Goal: Task Accomplishment & Management: Complete application form

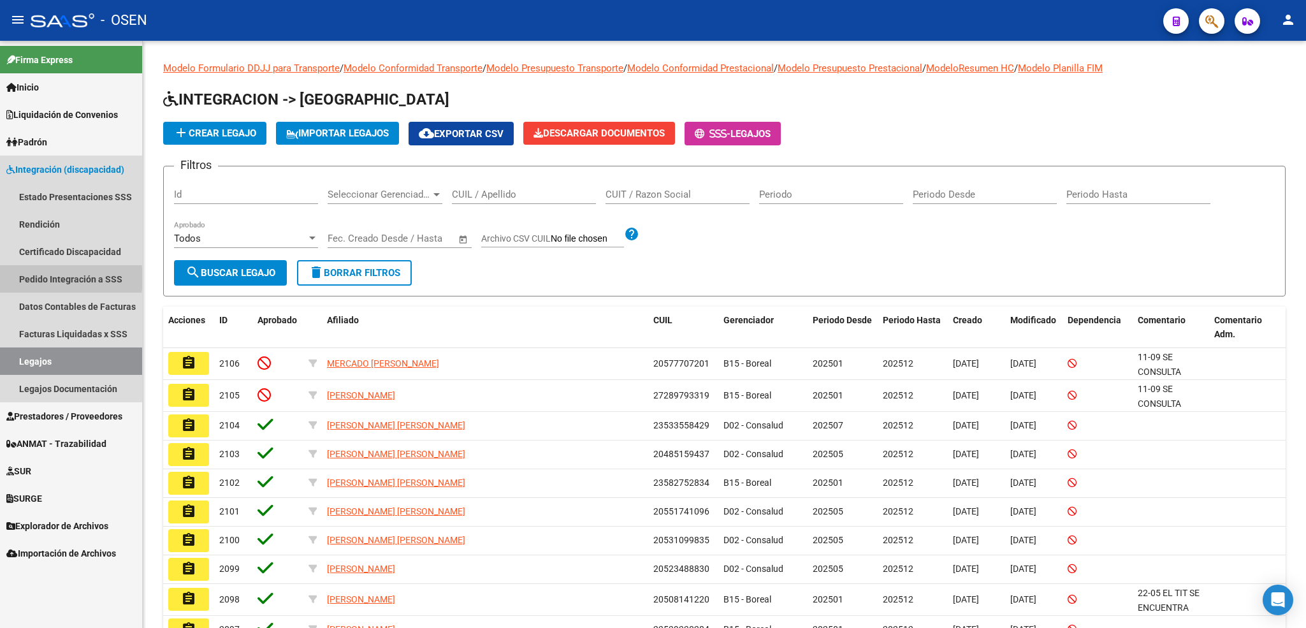
click at [56, 278] on link "Pedido Integración a SSS" at bounding box center [71, 278] width 142 height 27
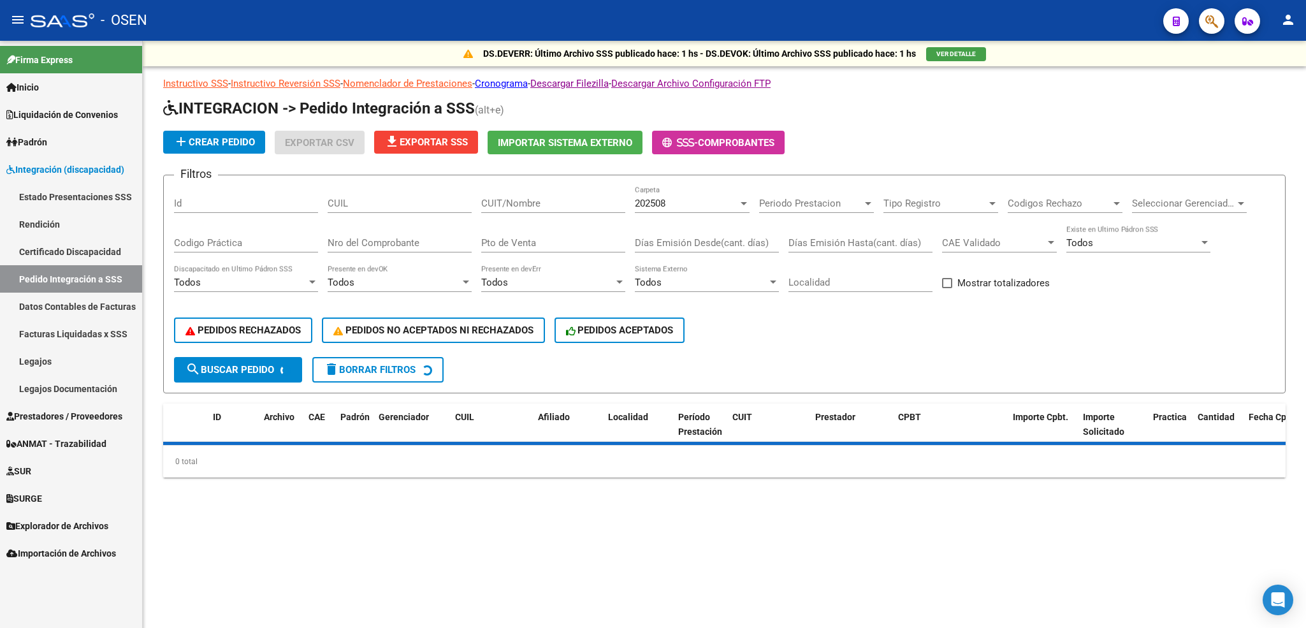
click at [46, 549] on span "Importación de Archivos" at bounding box center [61, 553] width 110 height 14
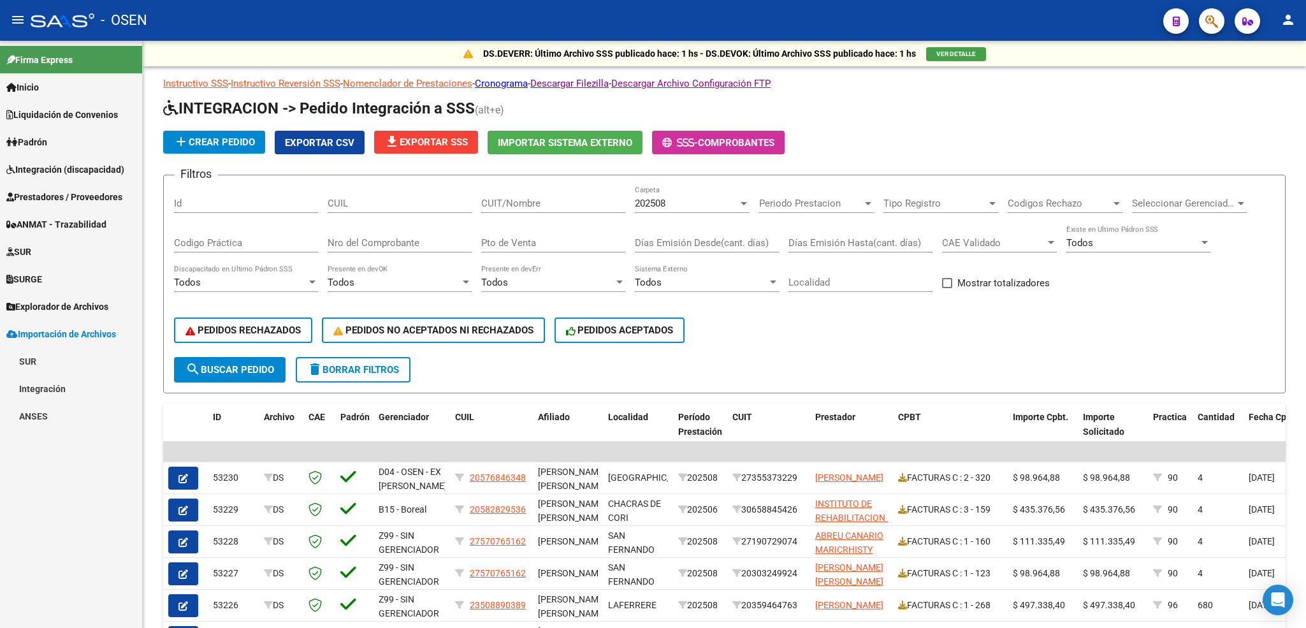
click at [50, 377] on link "Integración" at bounding box center [71, 388] width 142 height 27
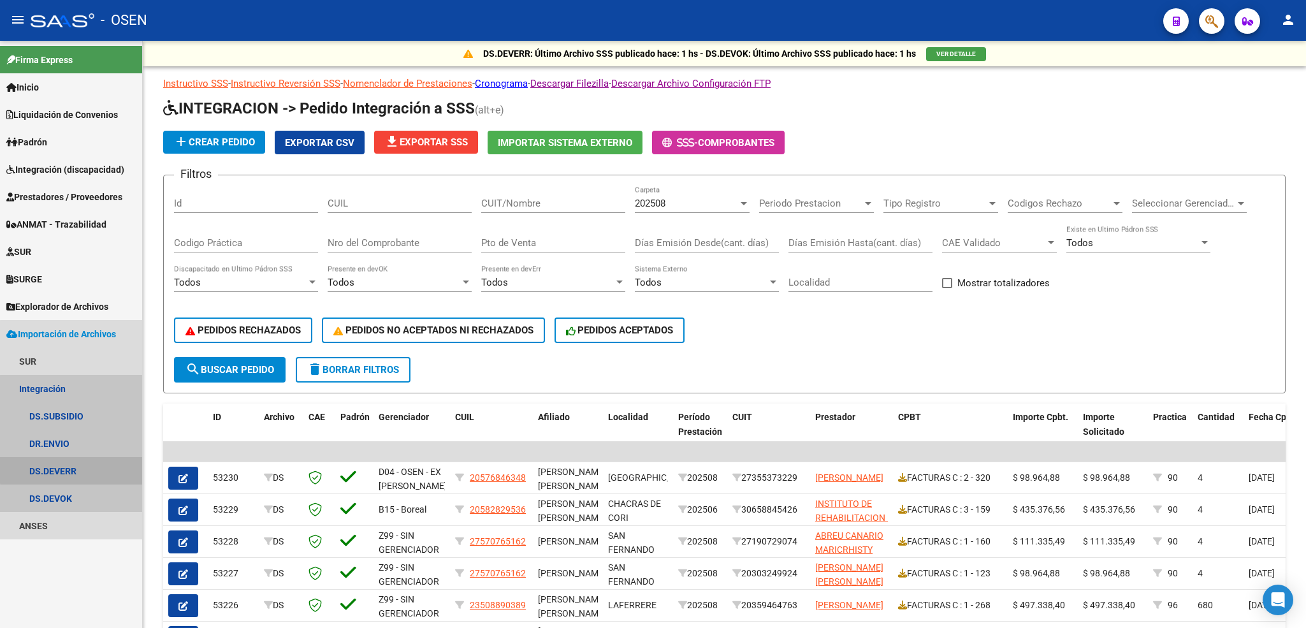
click at [75, 466] on link "DS.DEVERR" at bounding box center [71, 470] width 142 height 27
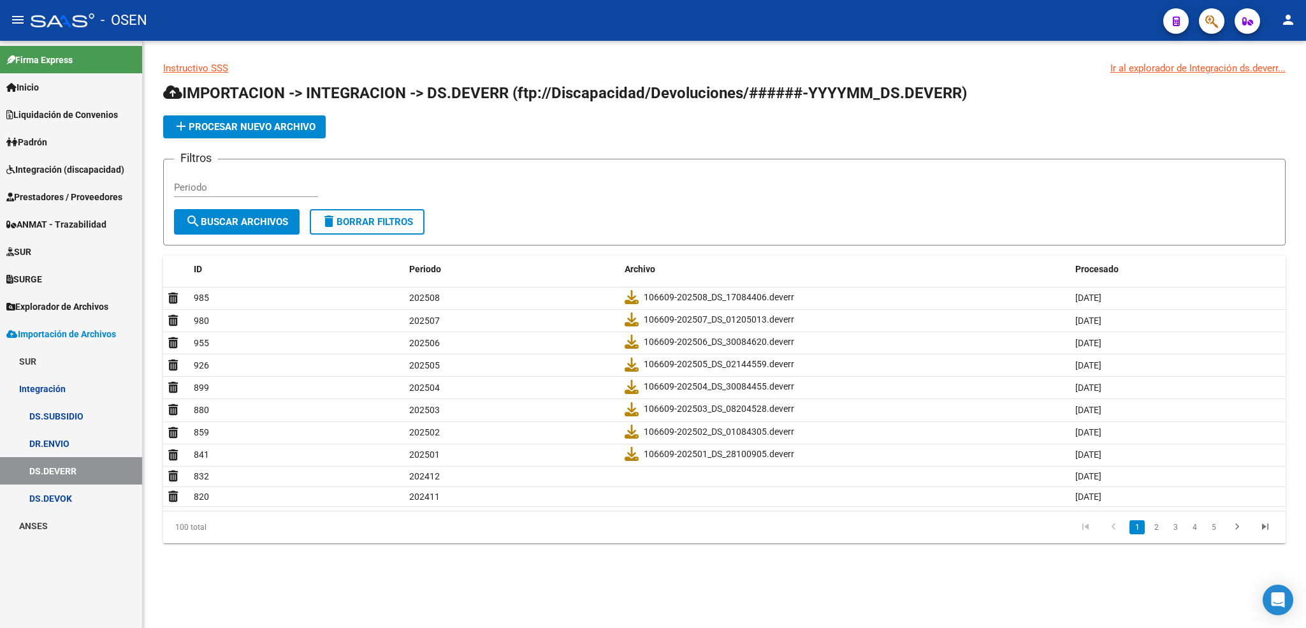
click at [71, 176] on span "Integración (discapacidad)" at bounding box center [65, 169] width 118 height 14
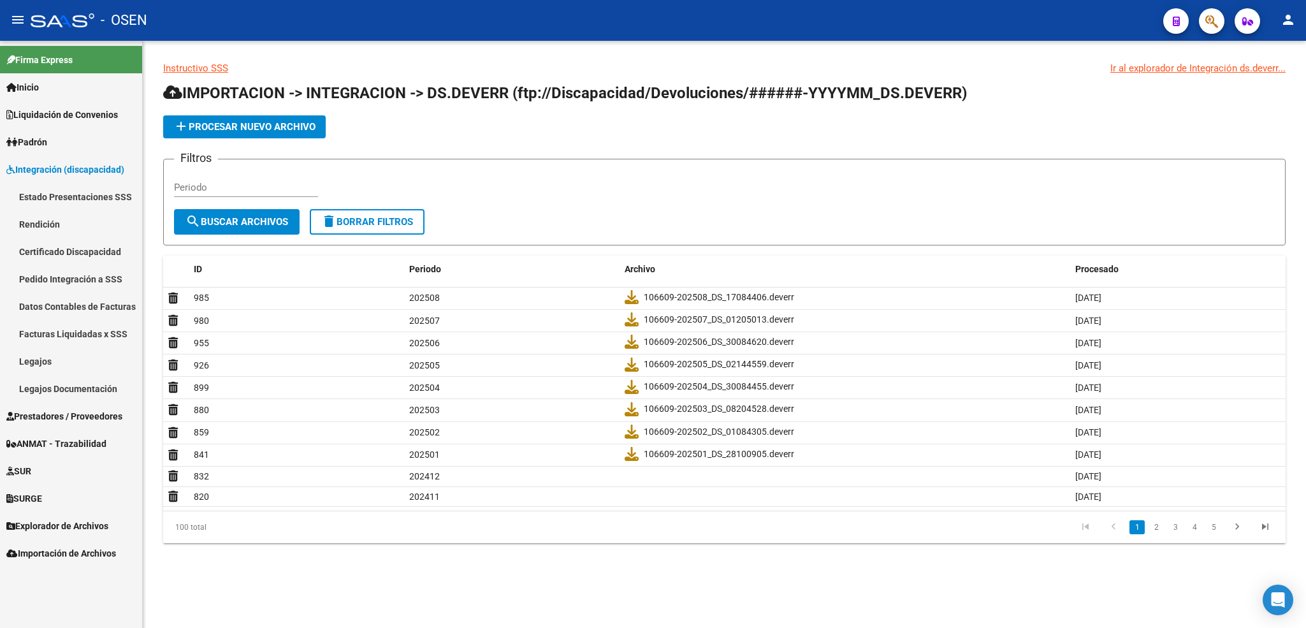
click at [65, 276] on link "Pedido Integración a SSS" at bounding box center [71, 278] width 142 height 27
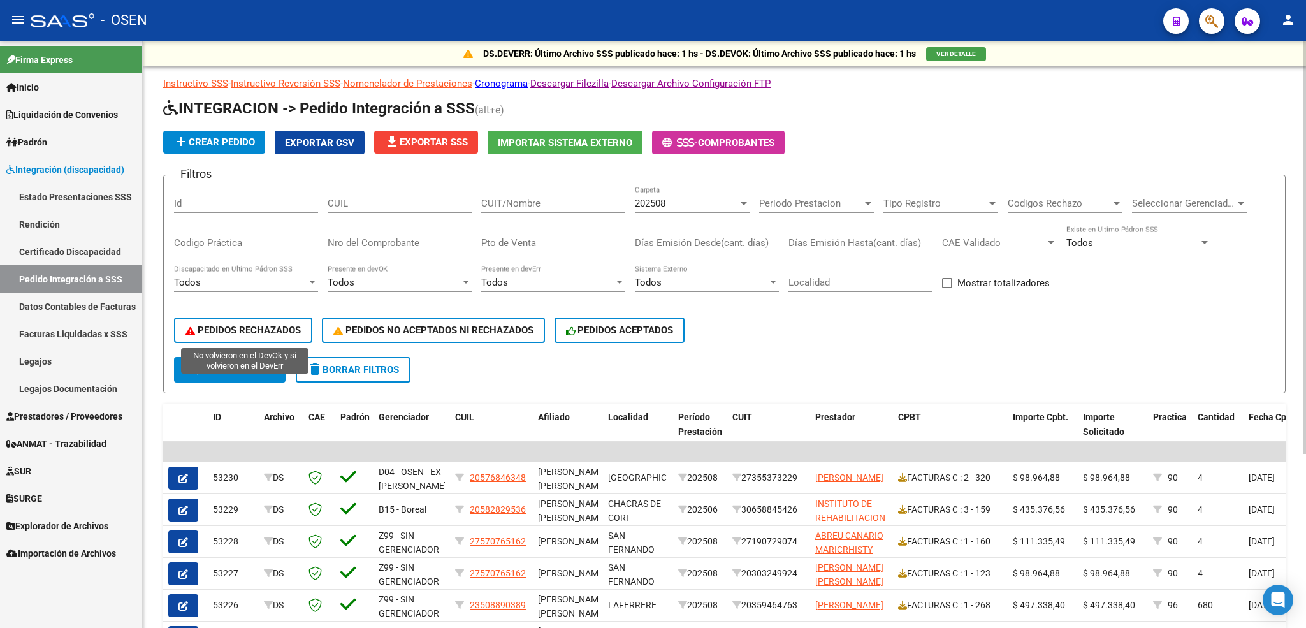
click at [266, 333] on span "PEDIDOS RECHAZADOS" at bounding box center [242, 329] width 115 height 11
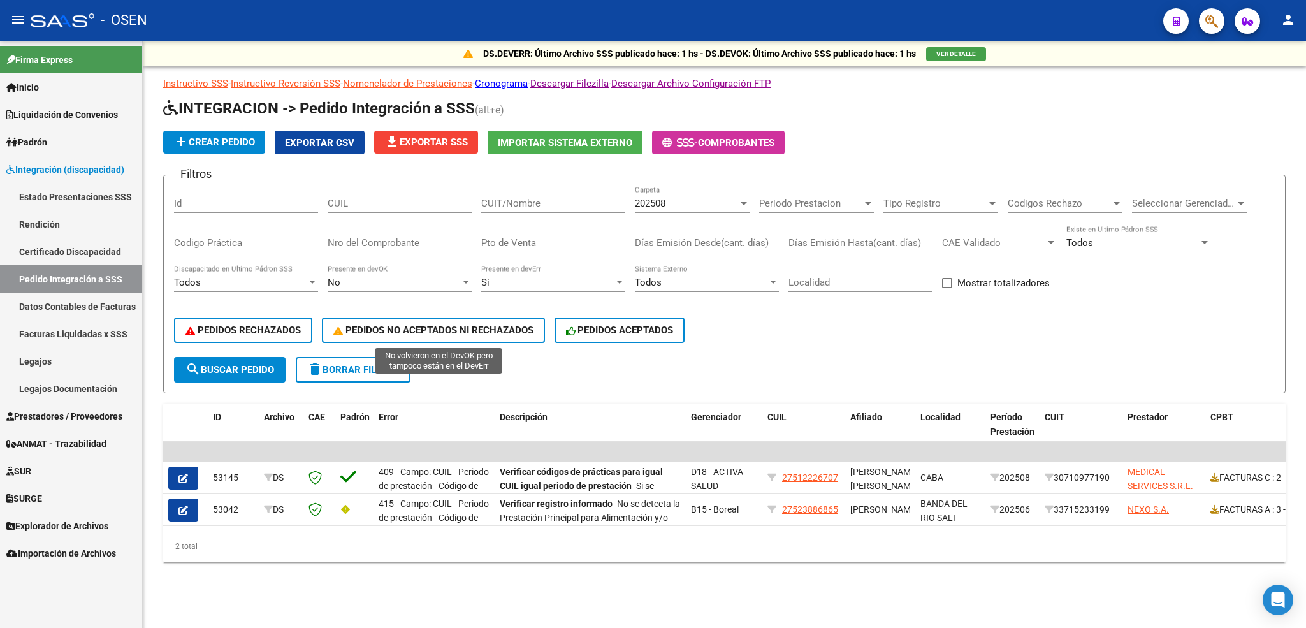
click at [461, 329] on span "PEDIDOS NO ACEPTADOS NI RECHAZADOS" at bounding box center [433, 329] width 200 height 11
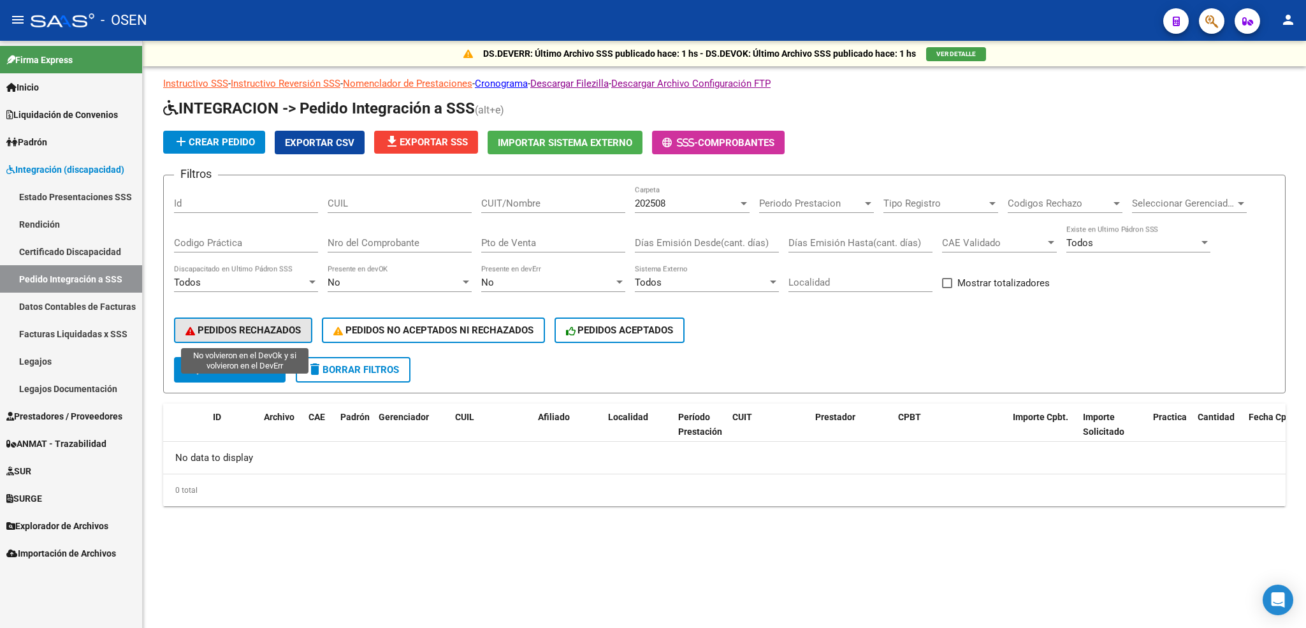
click at [291, 328] on span "PEDIDOS RECHAZADOS" at bounding box center [242, 329] width 115 height 11
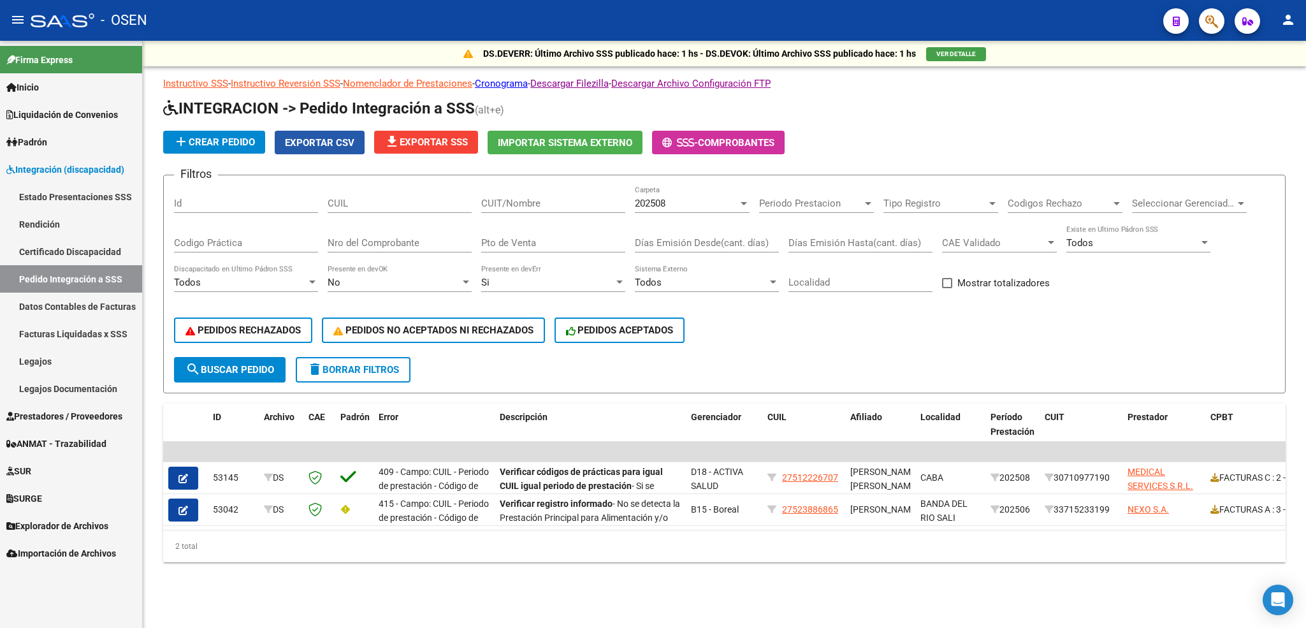
click at [319, 137] on span "Exportar CSV" at bounding box center [319, 142] width 69 height 11
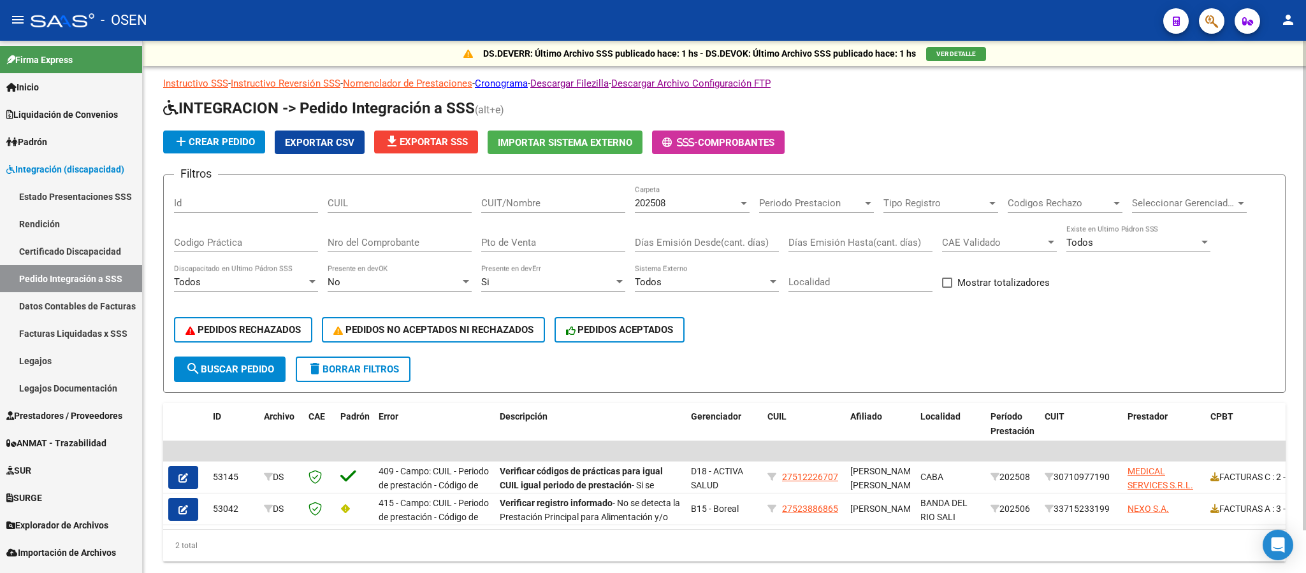
click at [989, 141] on div "add Crear Pedido Exportar CSV file_download Exportar SSS Importar Sistema Exter…" at bounding box center [724, 143] width 1122 height 24
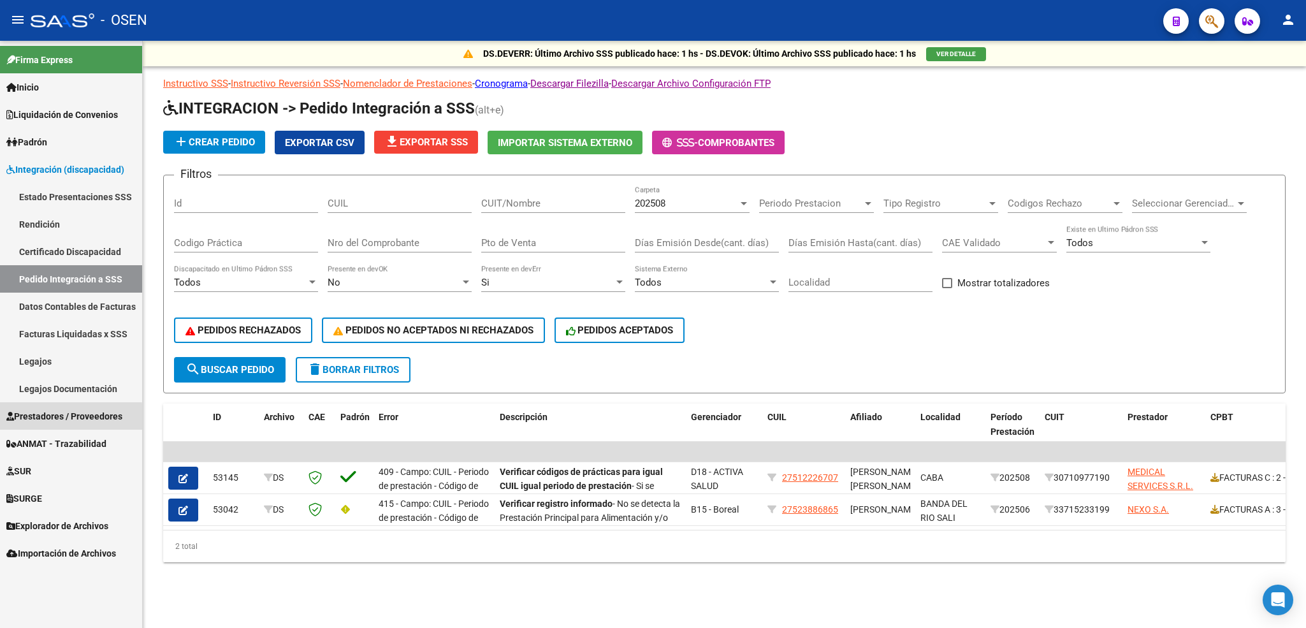
click at [64, 417] on span "Prestadores / Proveedores" at bounding box center [64, 416] width 116 height 14
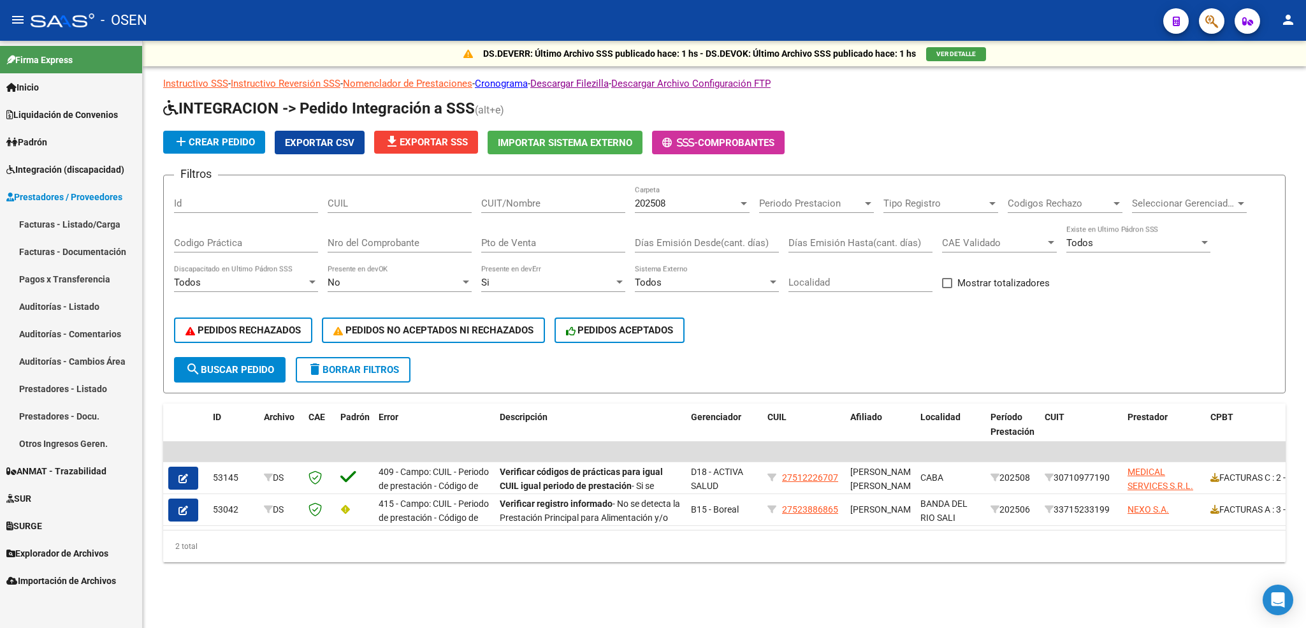
click at [89, 227] on link "Facturas - Listado/Carga" at bounding box center [71, 223] width 142 height 27
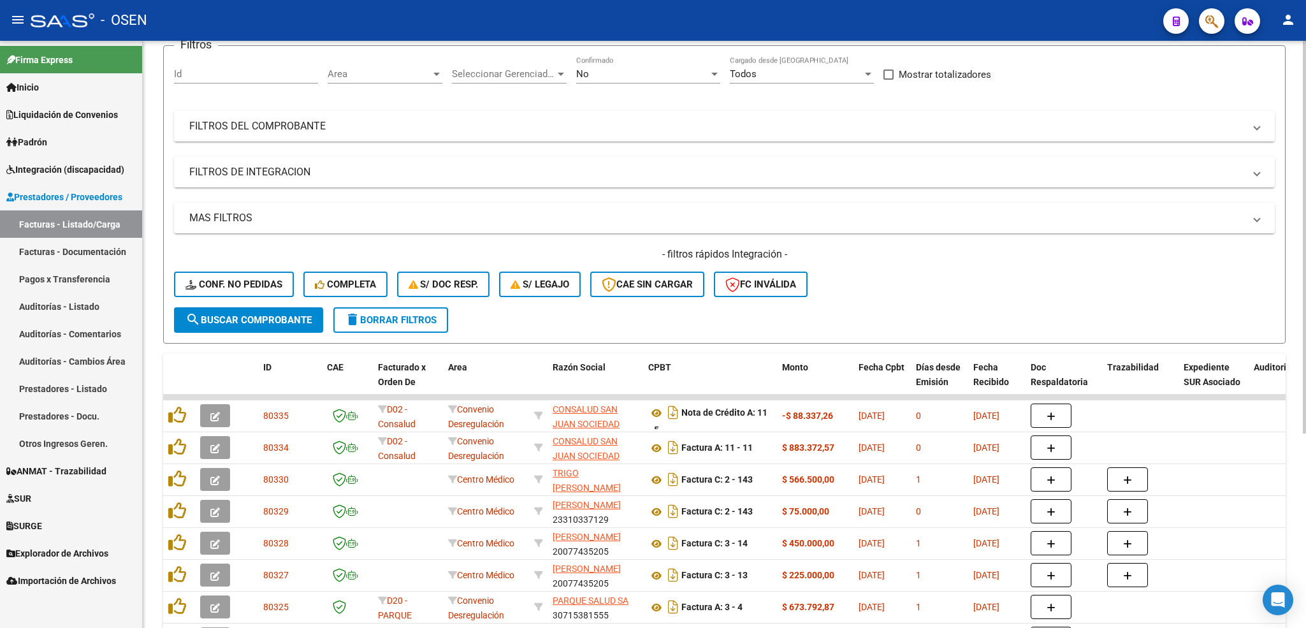
scroll to position [291, 0]
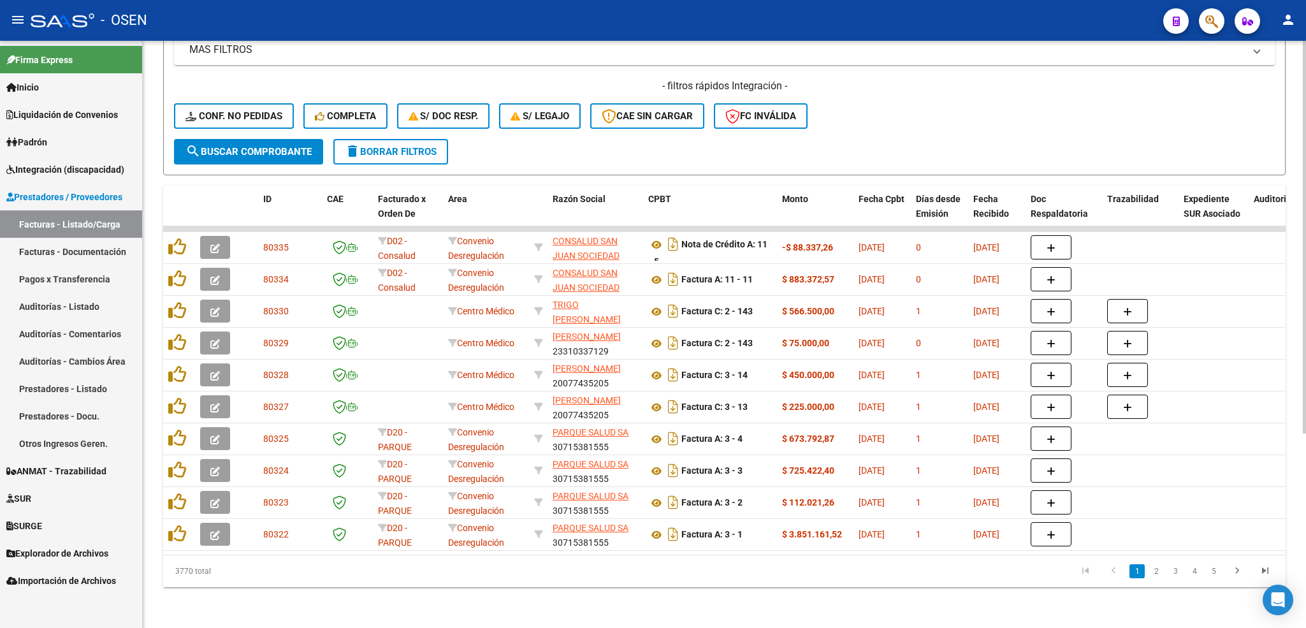
click at [583, 562] on datatable-pager "1 2 3 4 5" at bounding box center [835, 571] width 887 height 22
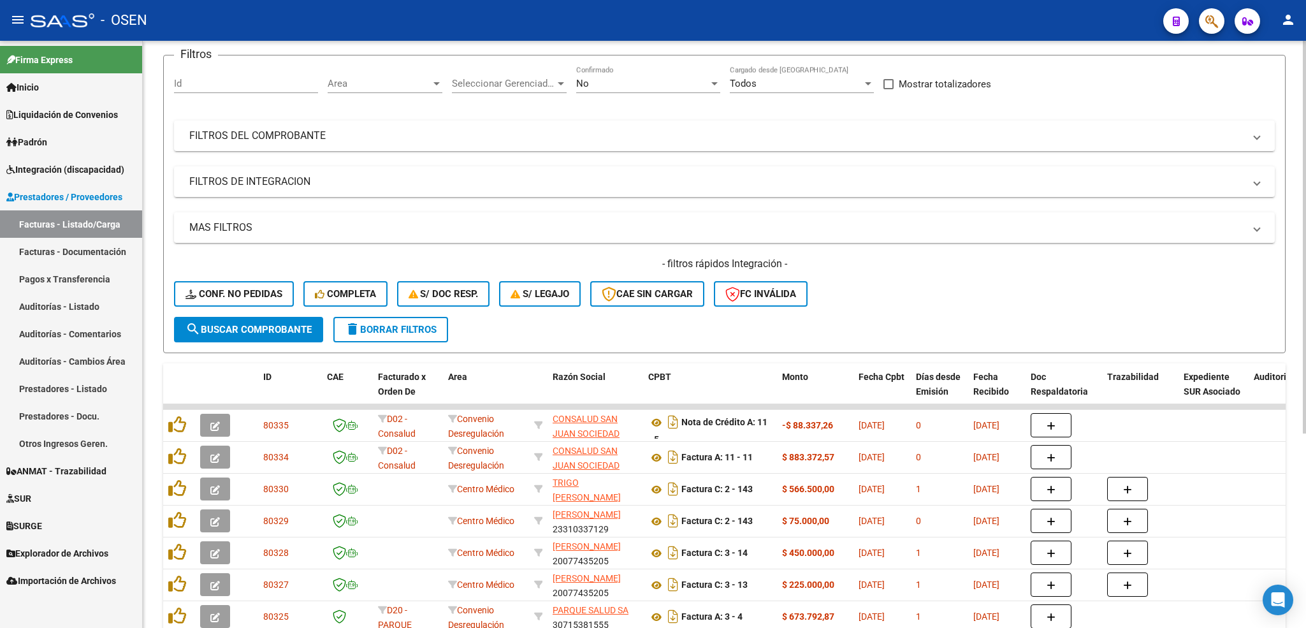
scroll to position [0, 0]
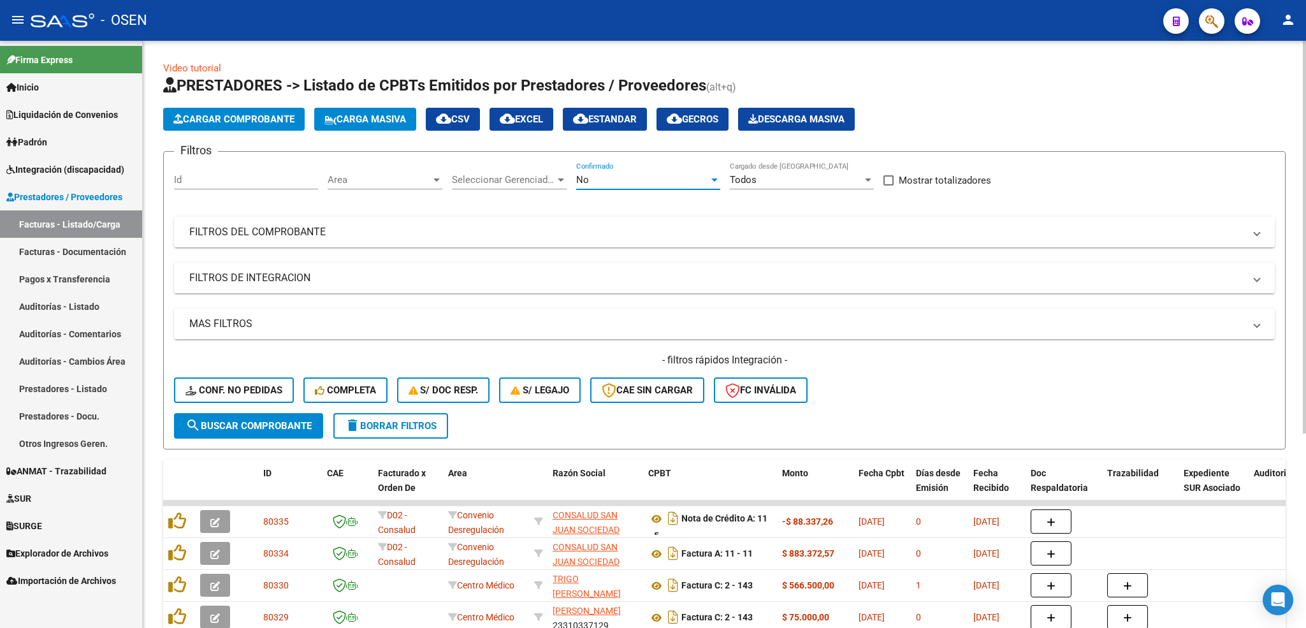
click at [628, 184] on div "No" at bounding box center [642, 179] width 133 height 11
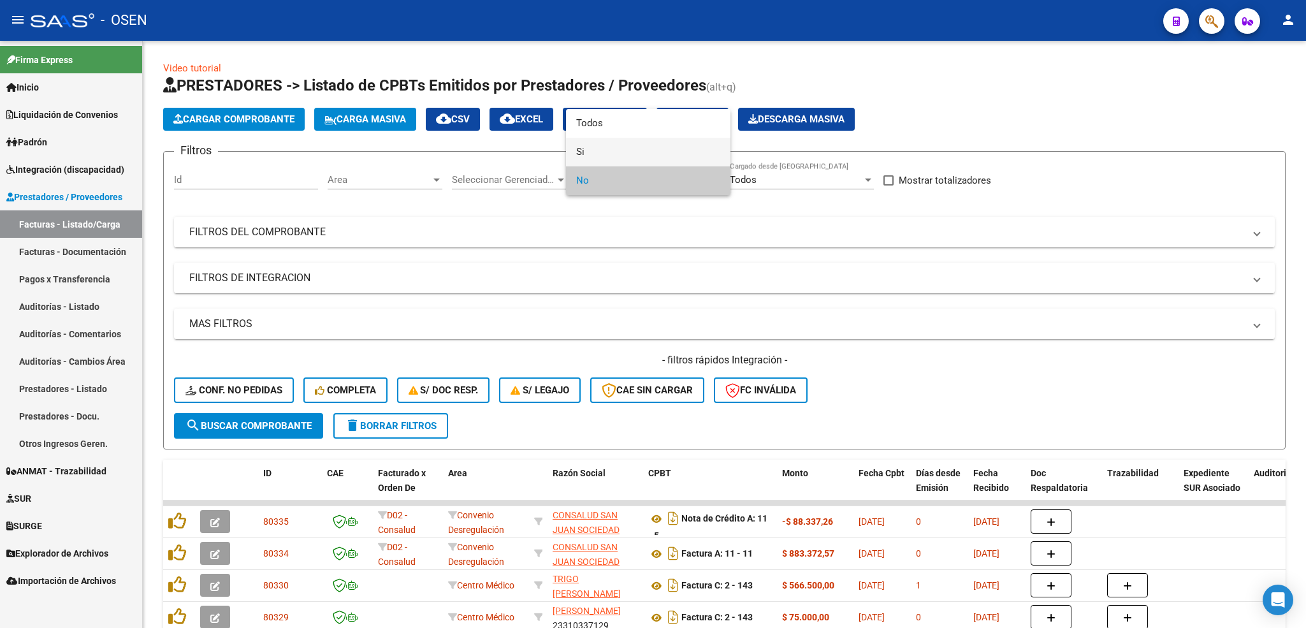
click at [616, 155] on span "Si" at bounding box center [648, 152] width 144 height 29
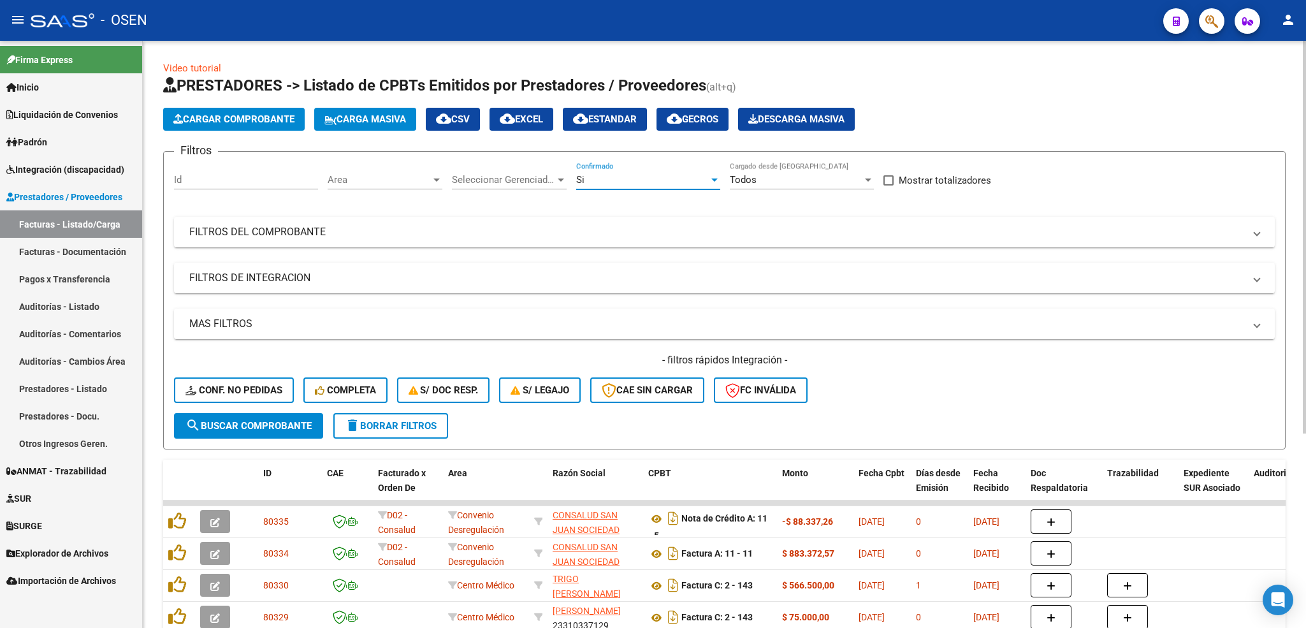
click at [357, 180] on span "Area" at bounding box center [379, 179] width 103 height 11
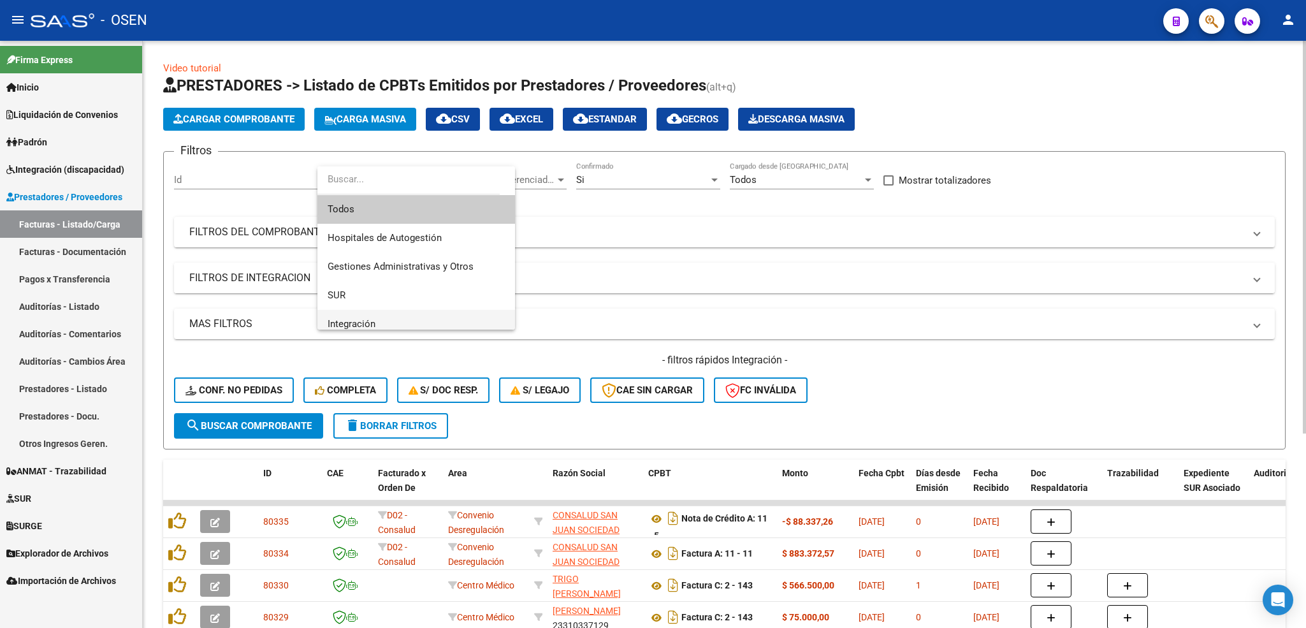
drag, startPoint x: 357, startPoint y: 316, endPoint x: 285, endPoint y: 270, distance: 85.9
click at [352, 314] on span "Integración" at bounding box center [416, 324] width 177 height 29
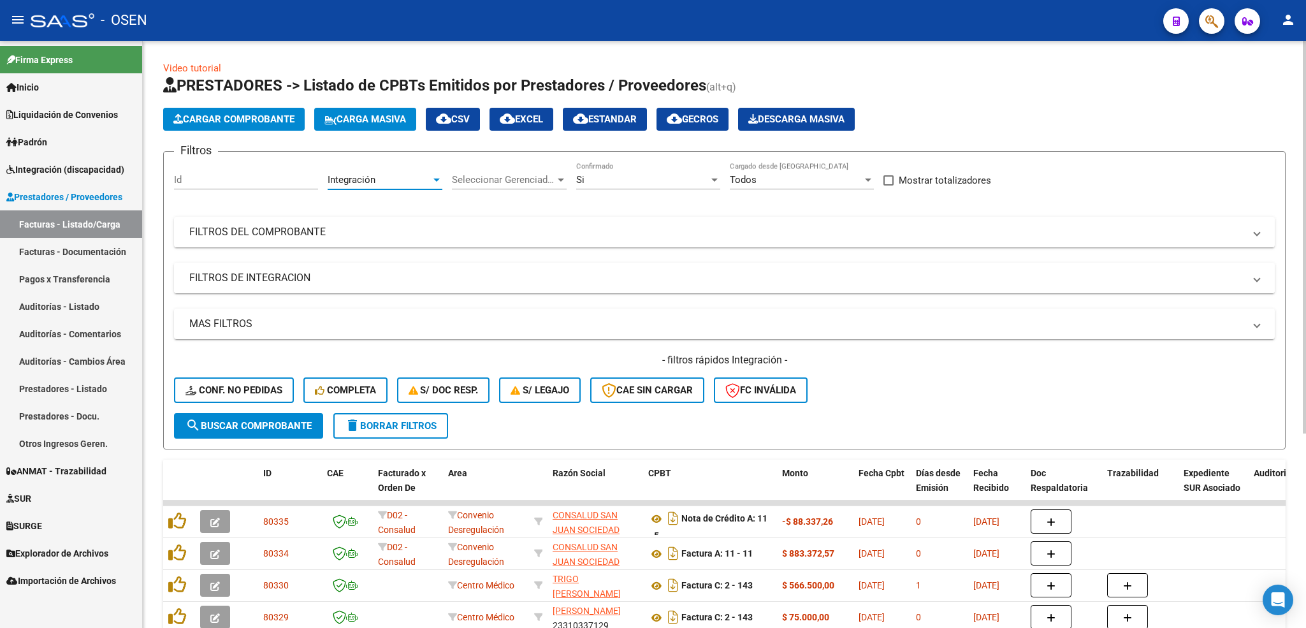
click at [285, 270] on mat-expansion-panel-header "FILTROS DE INTEGRACION" at bounding box center [724, 278] width 1100 height 31
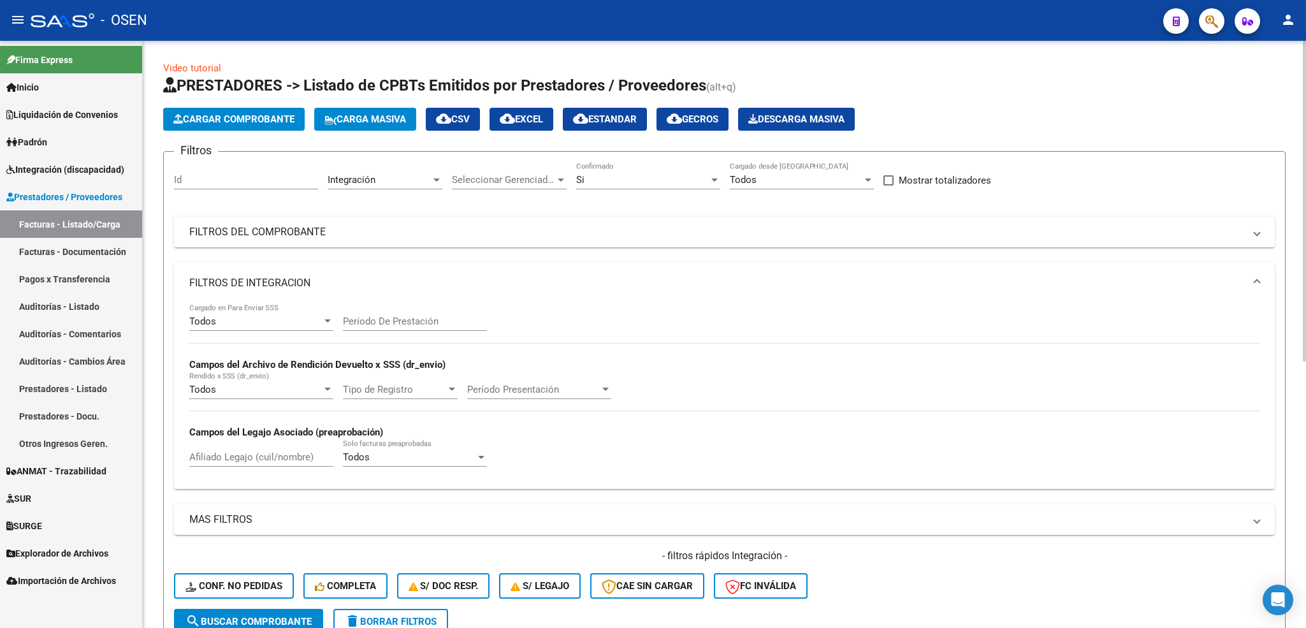
click at [249, 316] on div "Todos" at bounding box center [255, 320] width 133 height 11
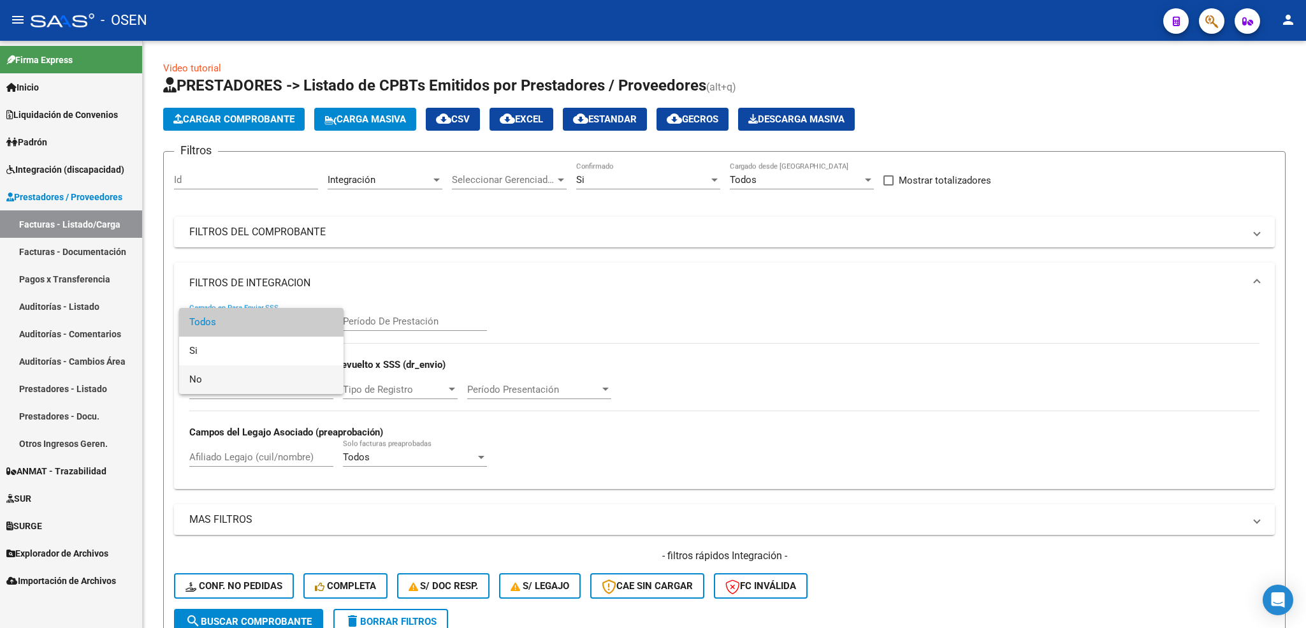
click at [216, 375] on span "No" at bounding box center [261, 379] width 144 height 29
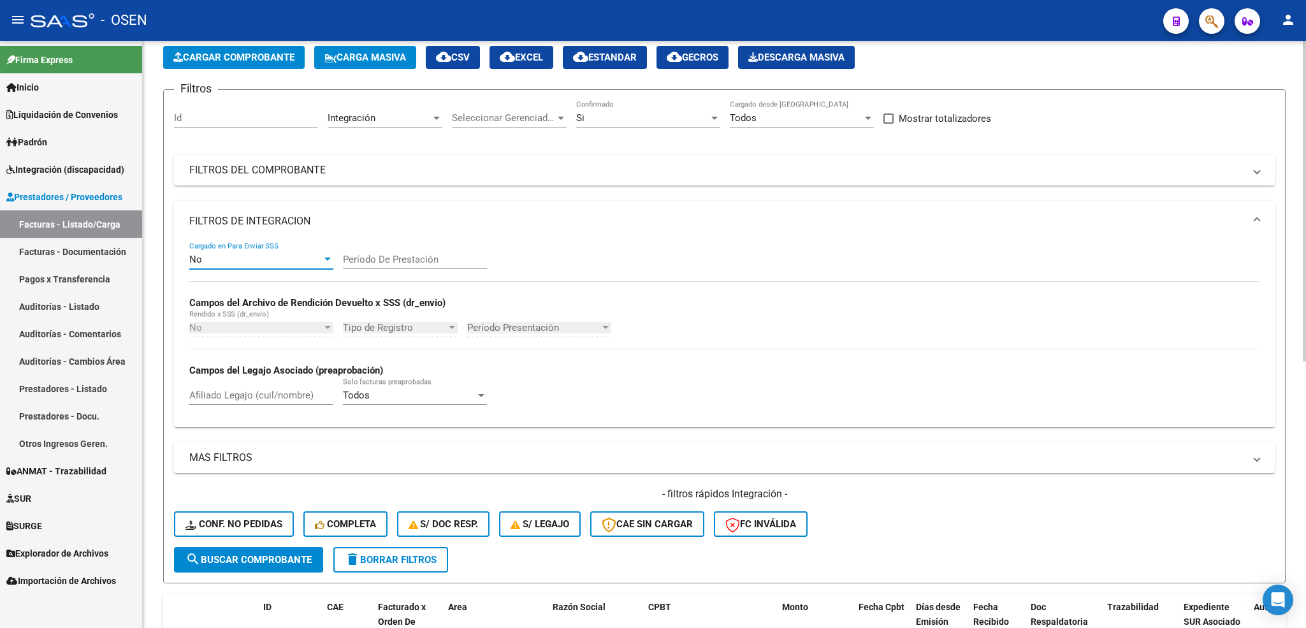
scroll to position [96, 0]
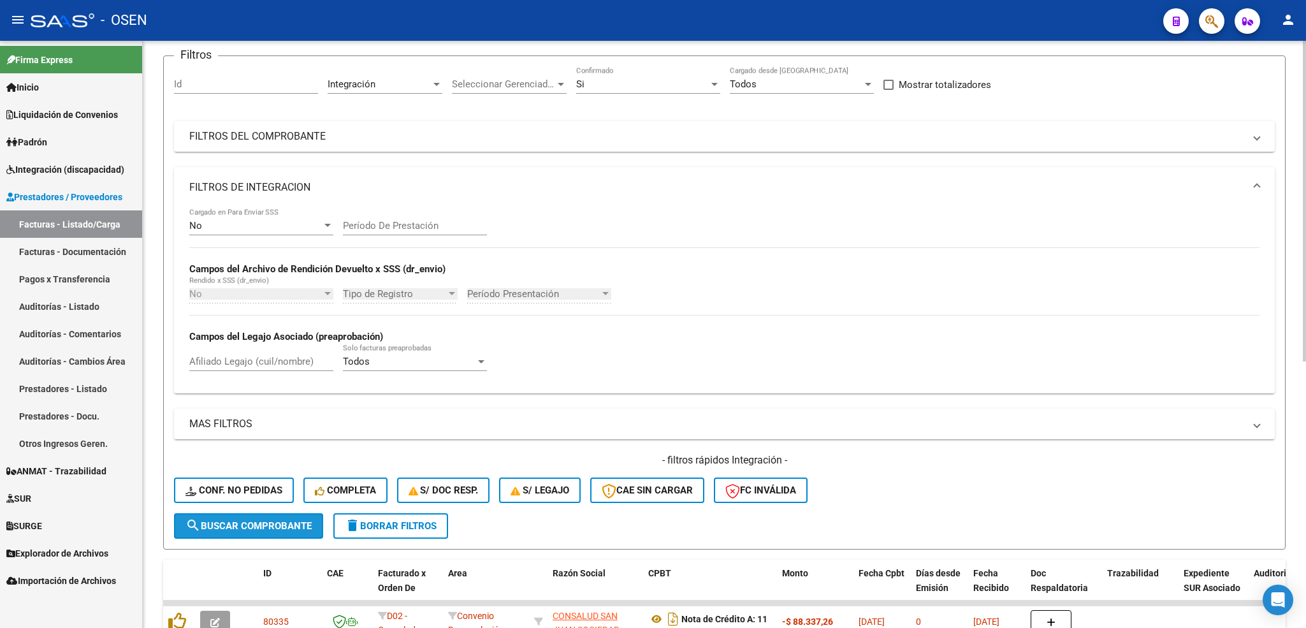
click at [287, 526] on span "search Buscar Comprobante" at bounding box center [248, 525] width 126 height 11
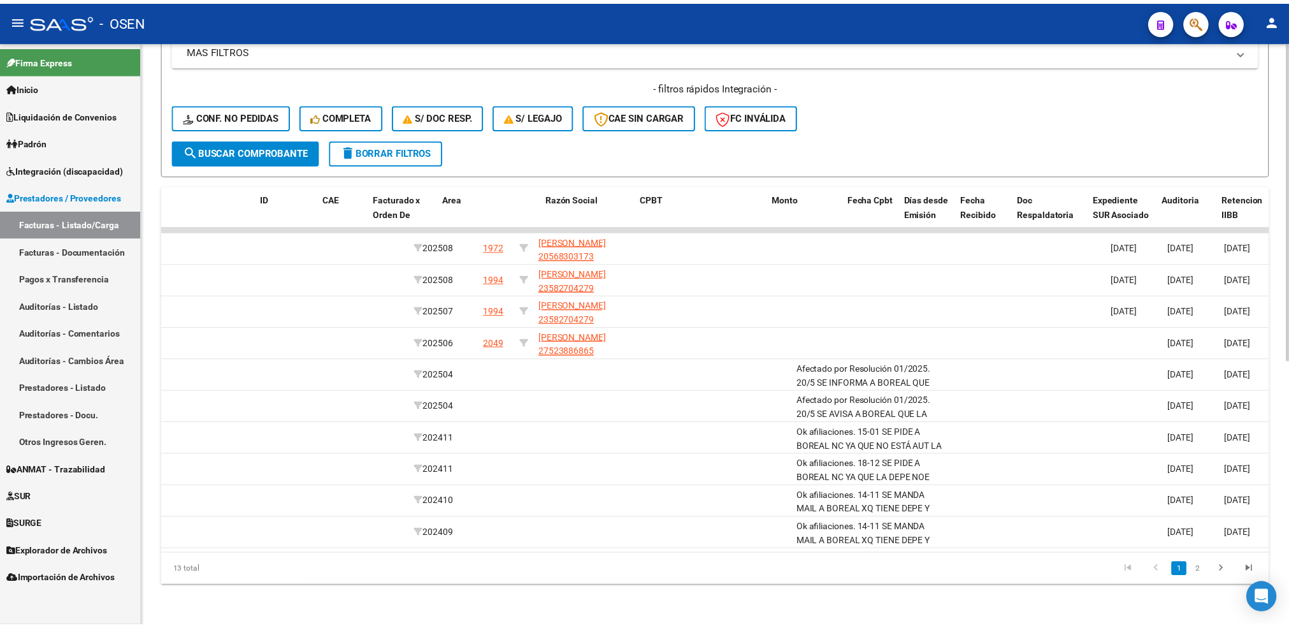
scroll to position [0, 0]
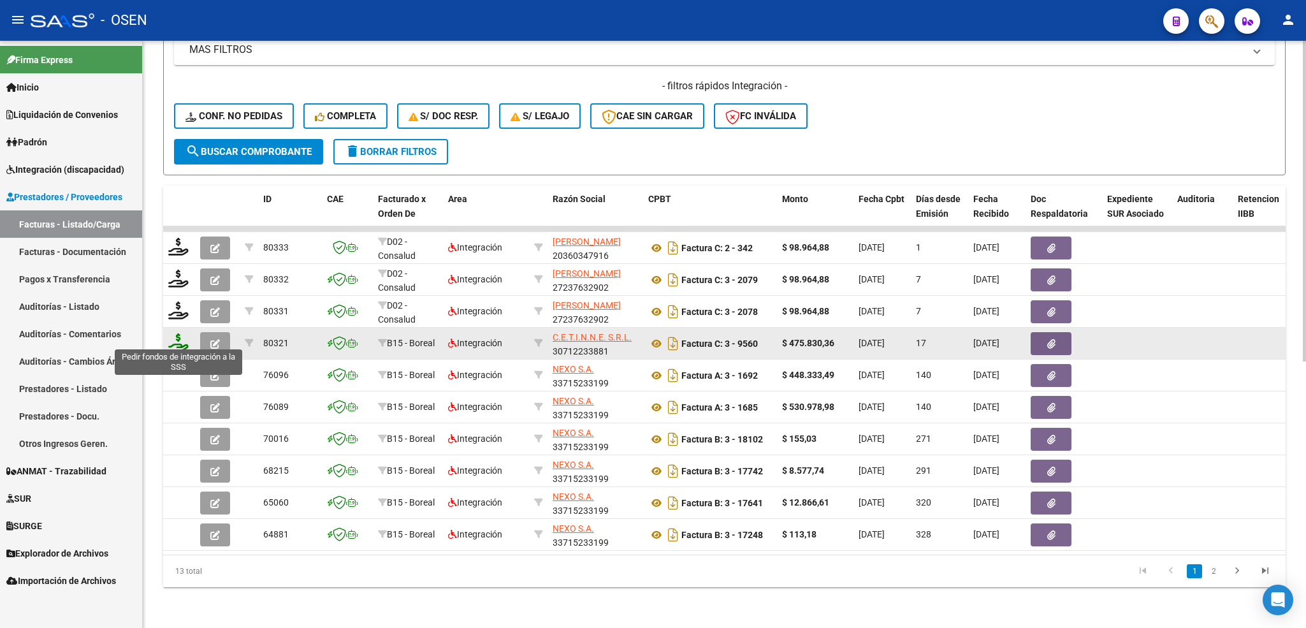
click at [174, 338] on icon at bounding box center [178, 342] width 20 height 18
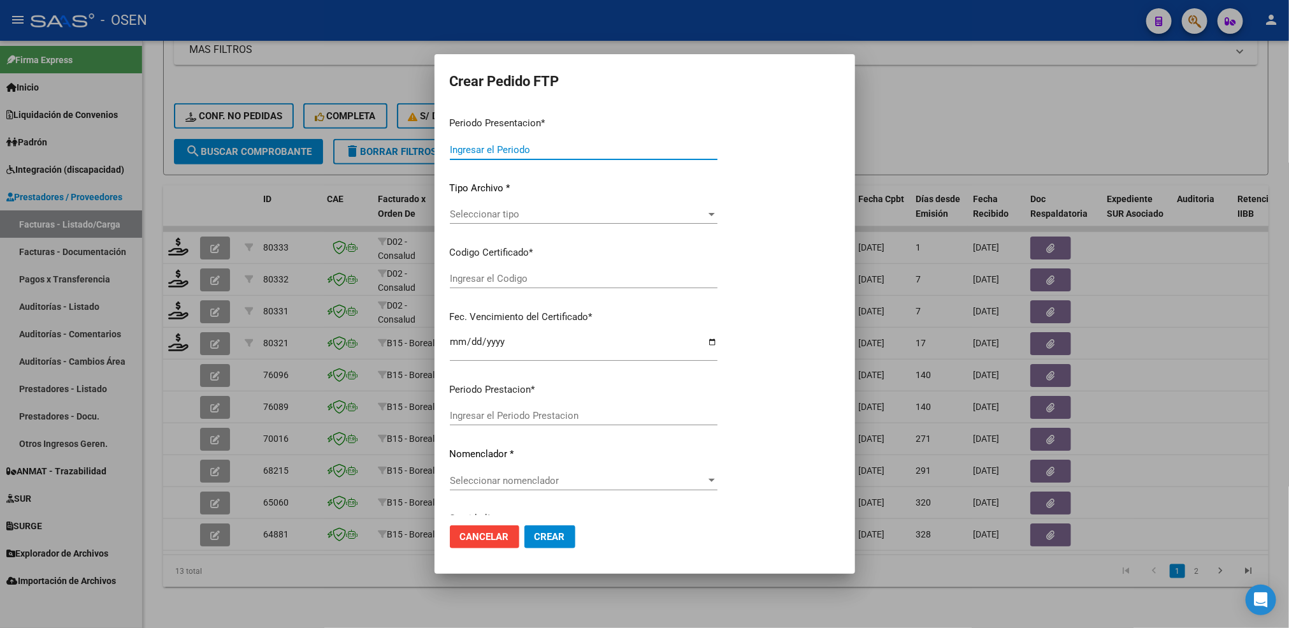
type input "202508"
type input "202506"
type input "$ 475.830,36"
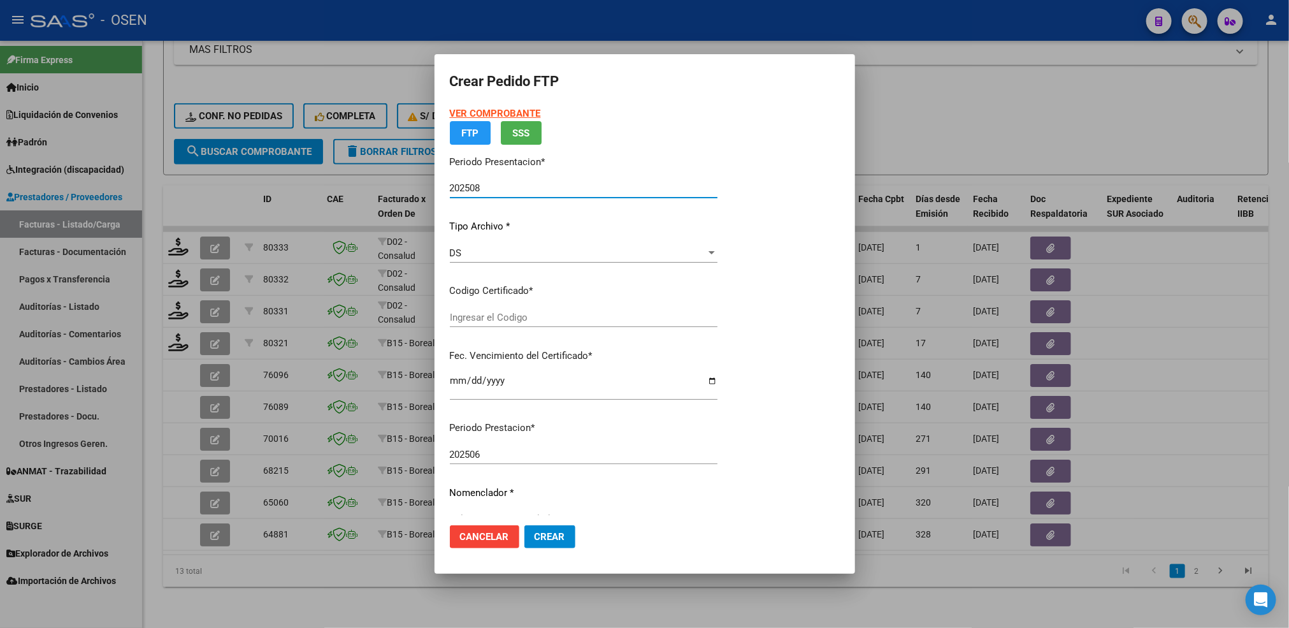
type input "ARG0100052886862022102120271021TUC136"
type input "[DATE]"
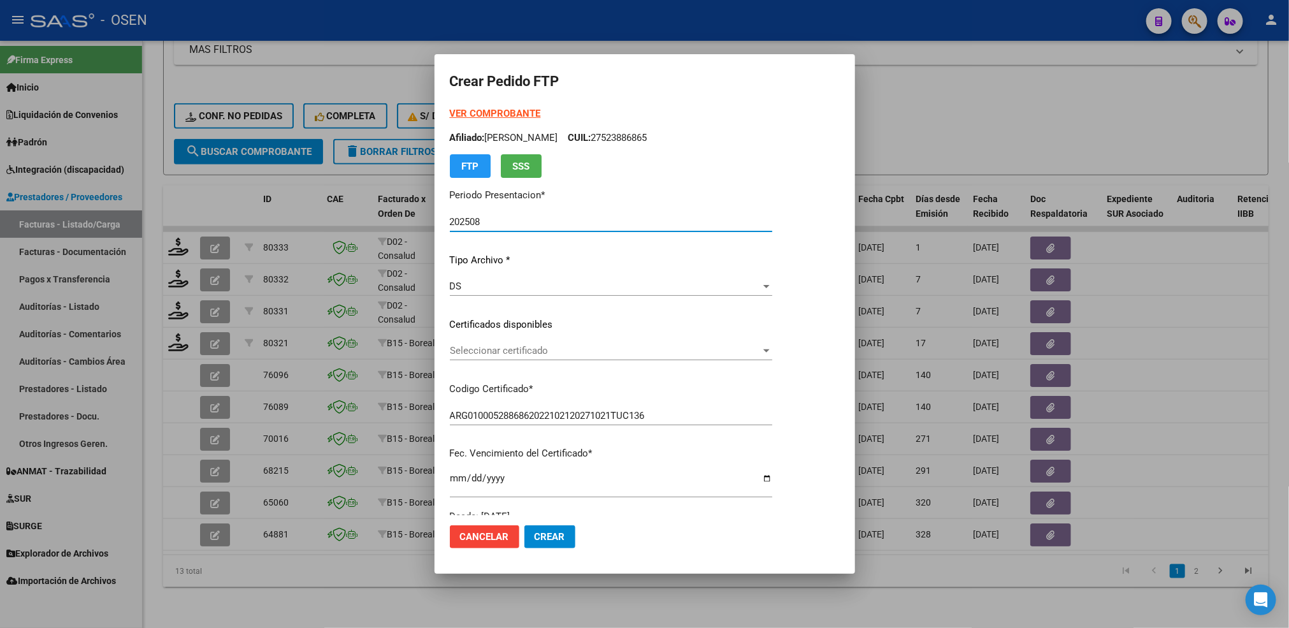
click at [507, 348] on span "Seleccionar certificado" at bounding box center [605, 350] width 311 height 11
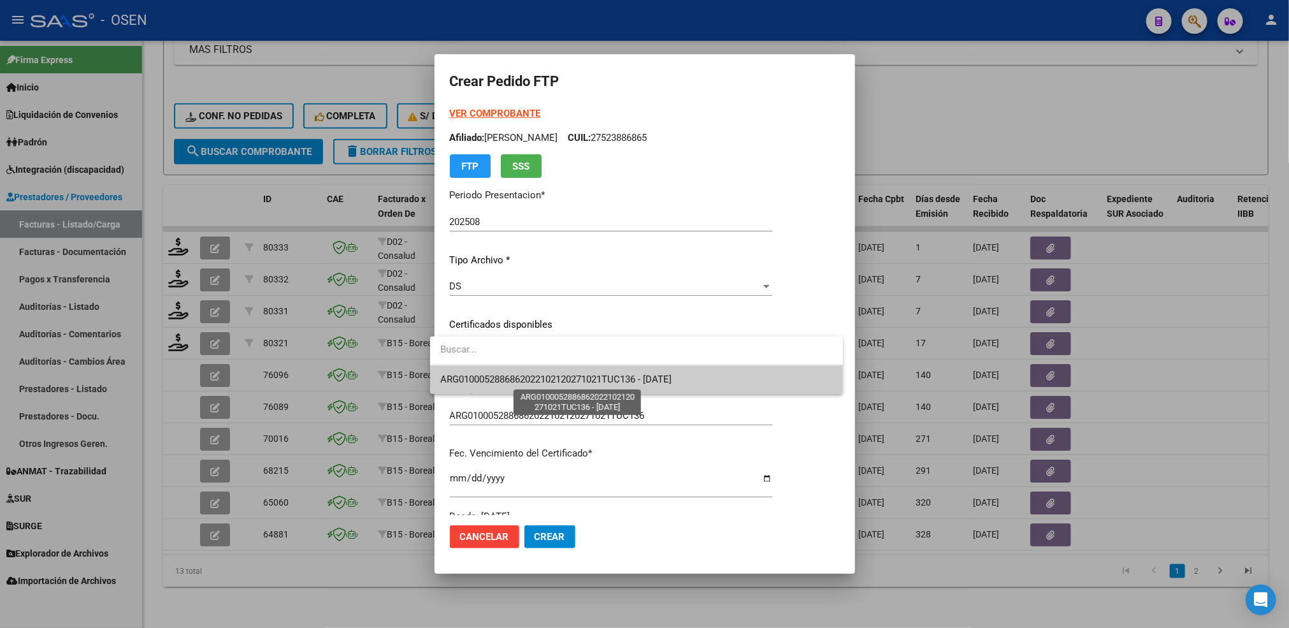
drag, startPoint x: 505, startPoint y: 382, endPoint x: 493, endPoint y: 375, distance: 14.3
click at [497, 378] on span "ARG0100052886862022102120271021TUC136 - [DATE]" at bounding box center [555, 378] width 231 height 11
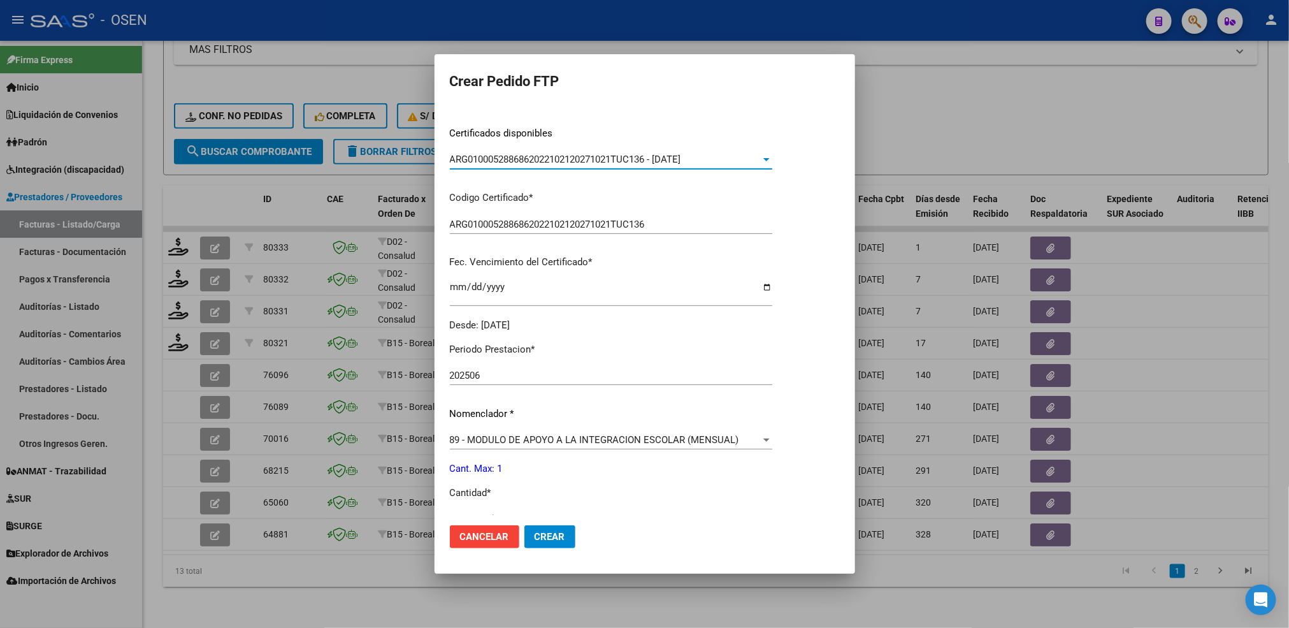
scroll to position [287, 0]
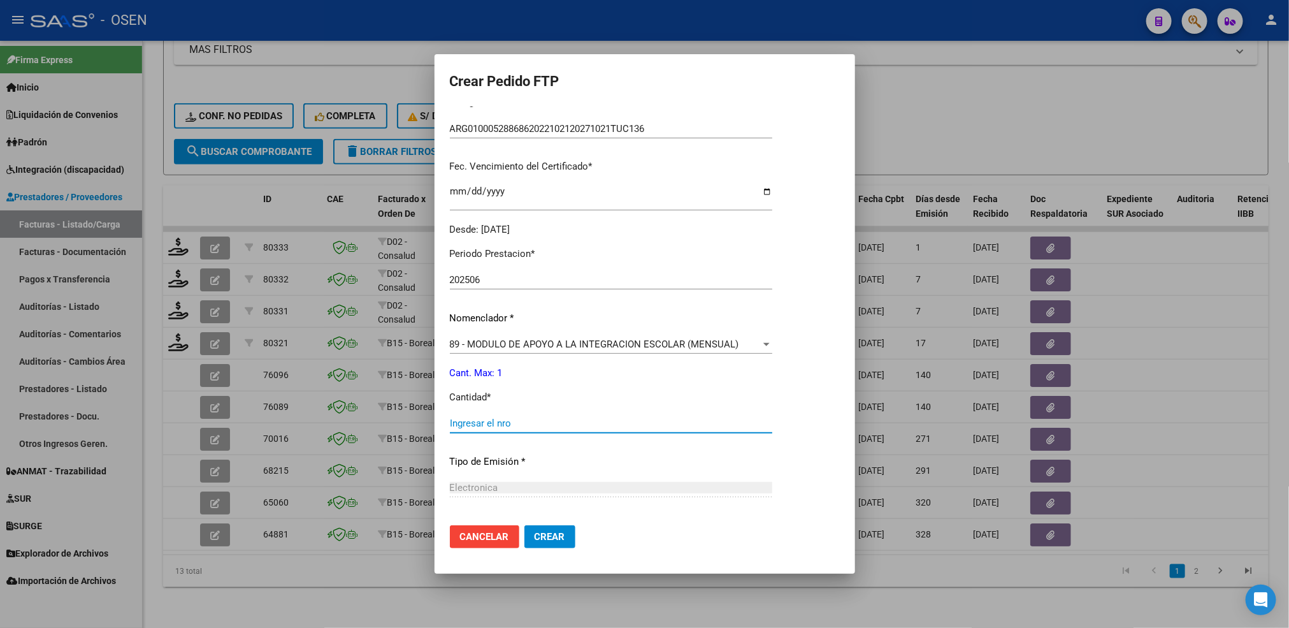
click at [501, 417] on input "Ingresar el nro" at bounding box center [611, 422] width 322 height 11
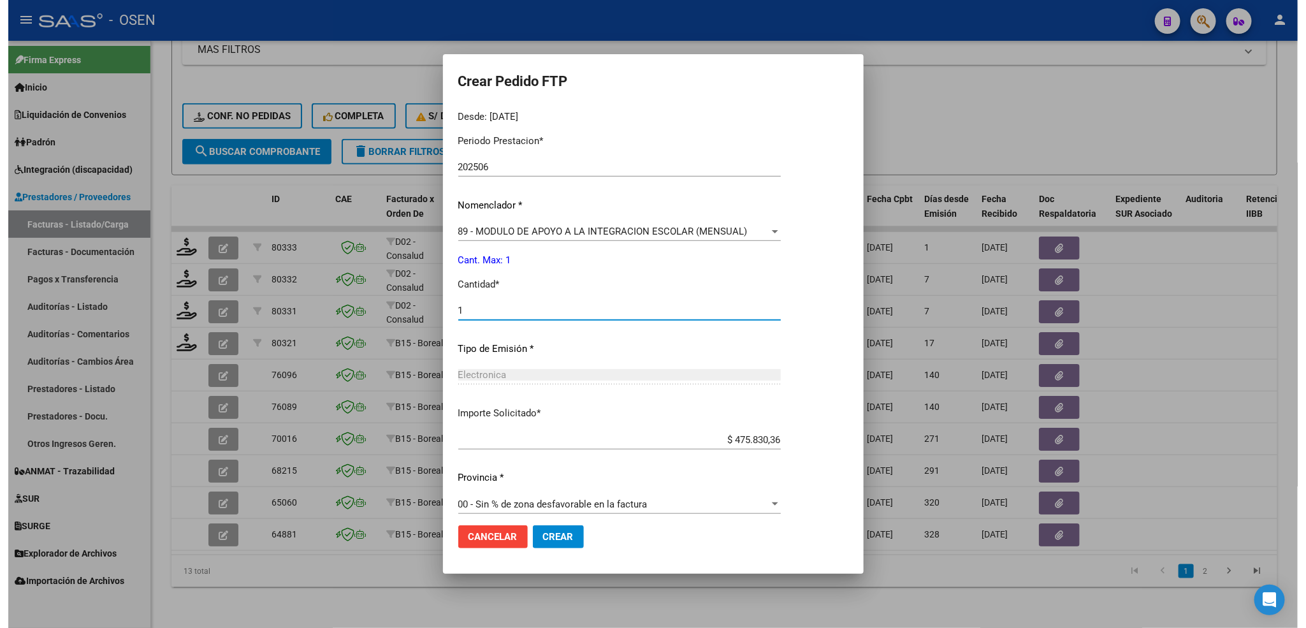
scroll to position [401, 0]
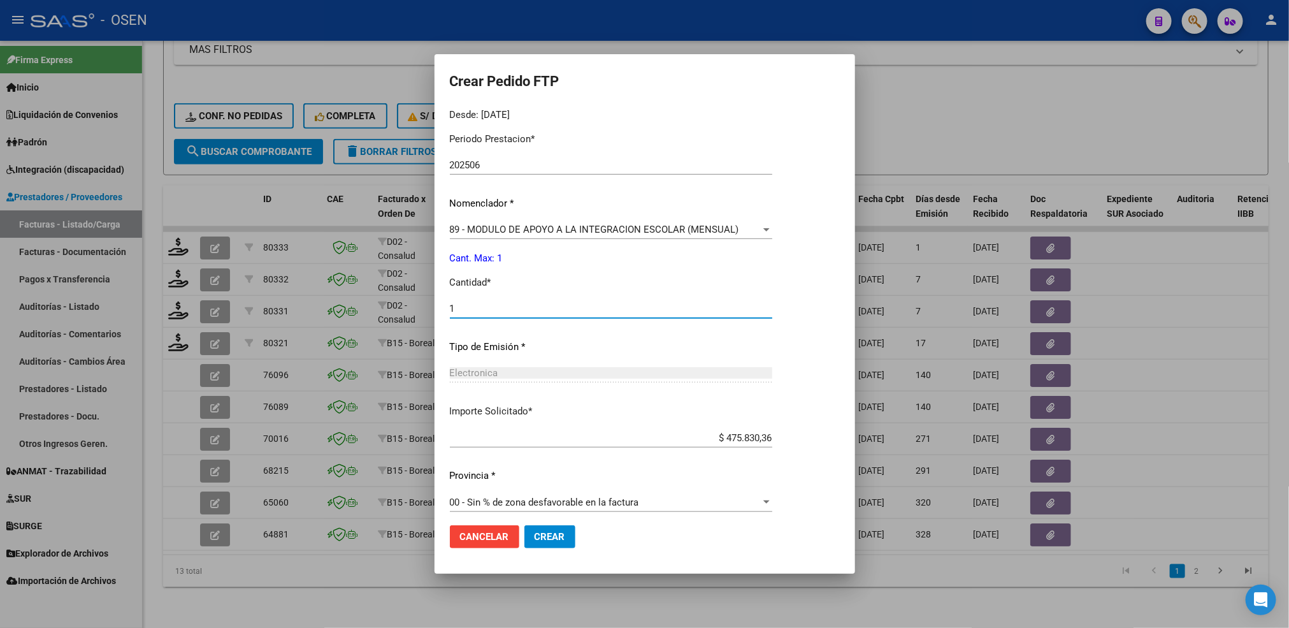
type input "1"
click at [535, 544] on button "Crear" at bounding box center [549, 536] width 51 height 23
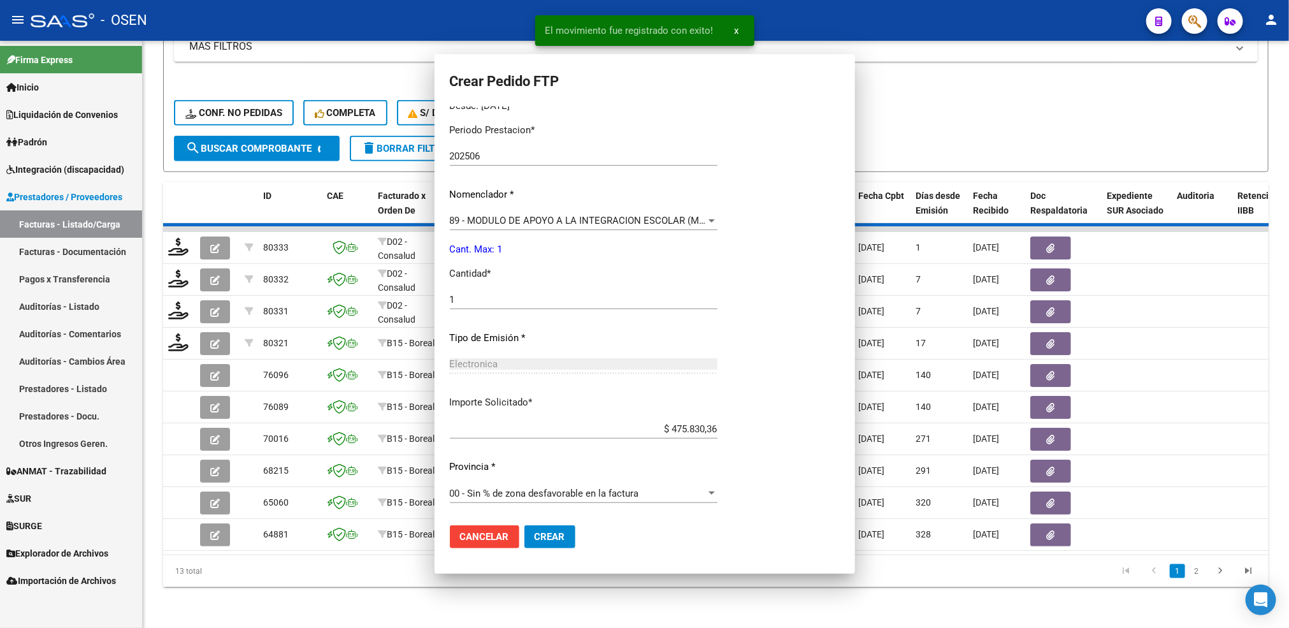
scroll to position [0, 0]
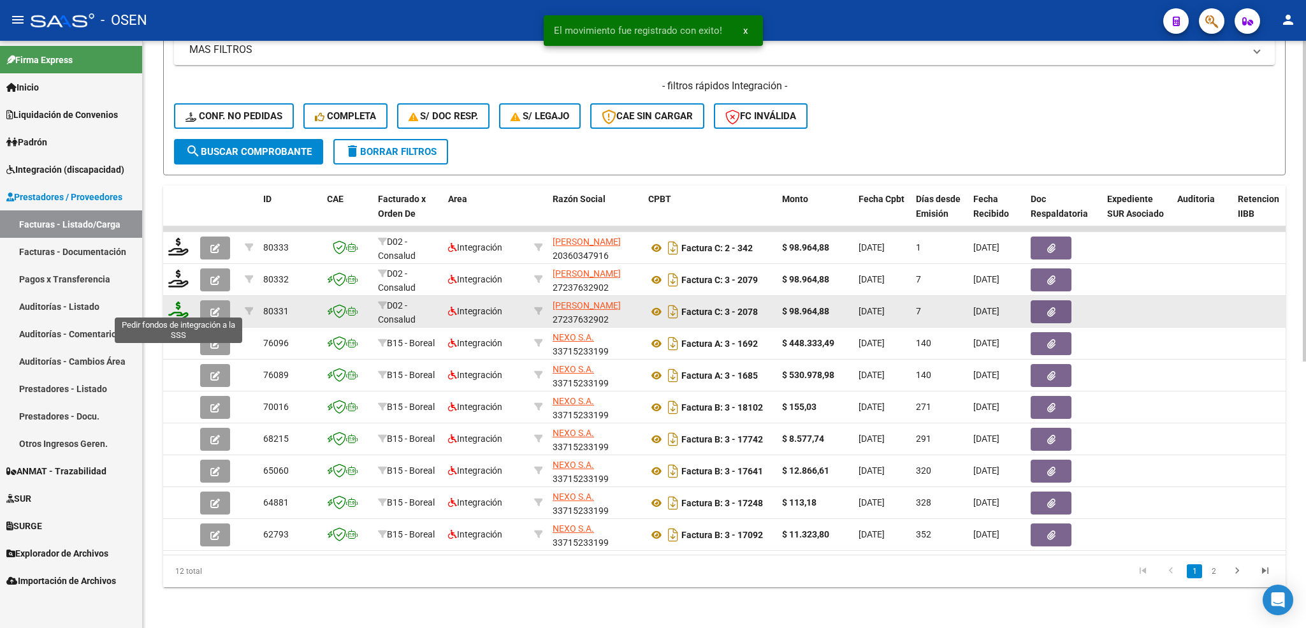
click at [178, 308] on icon at bounding box center [178, 310] width 20 height 18
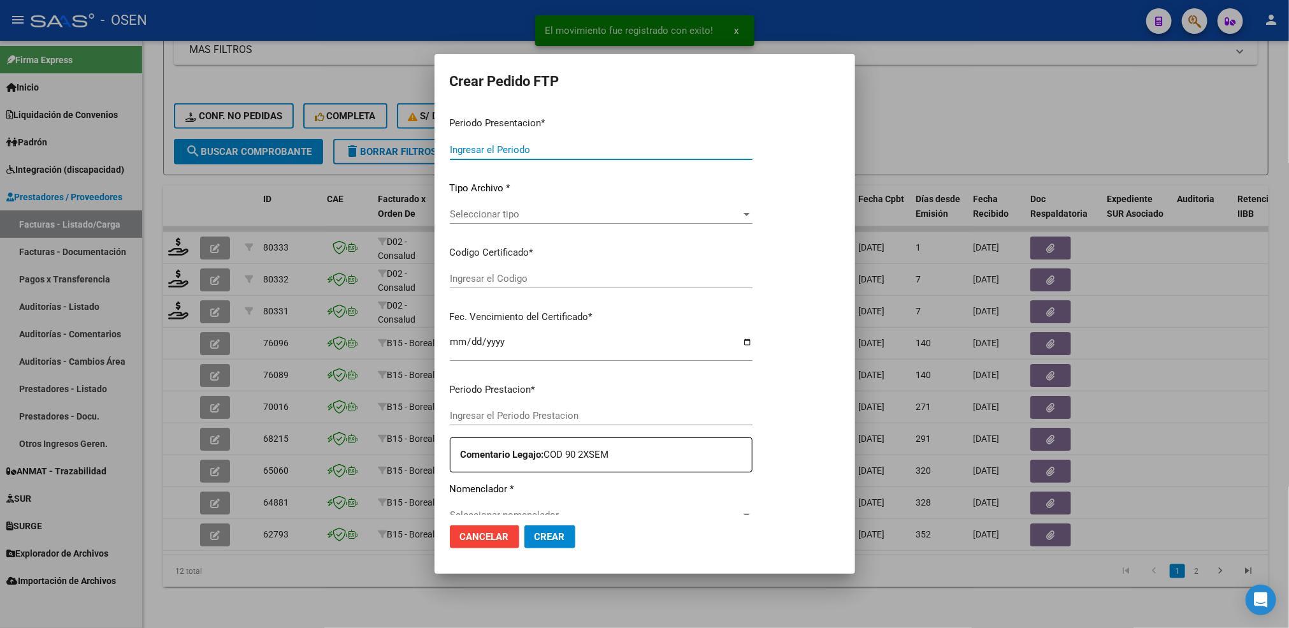
type input "202508"
type input "202507"
type input "$ 98.964,88"
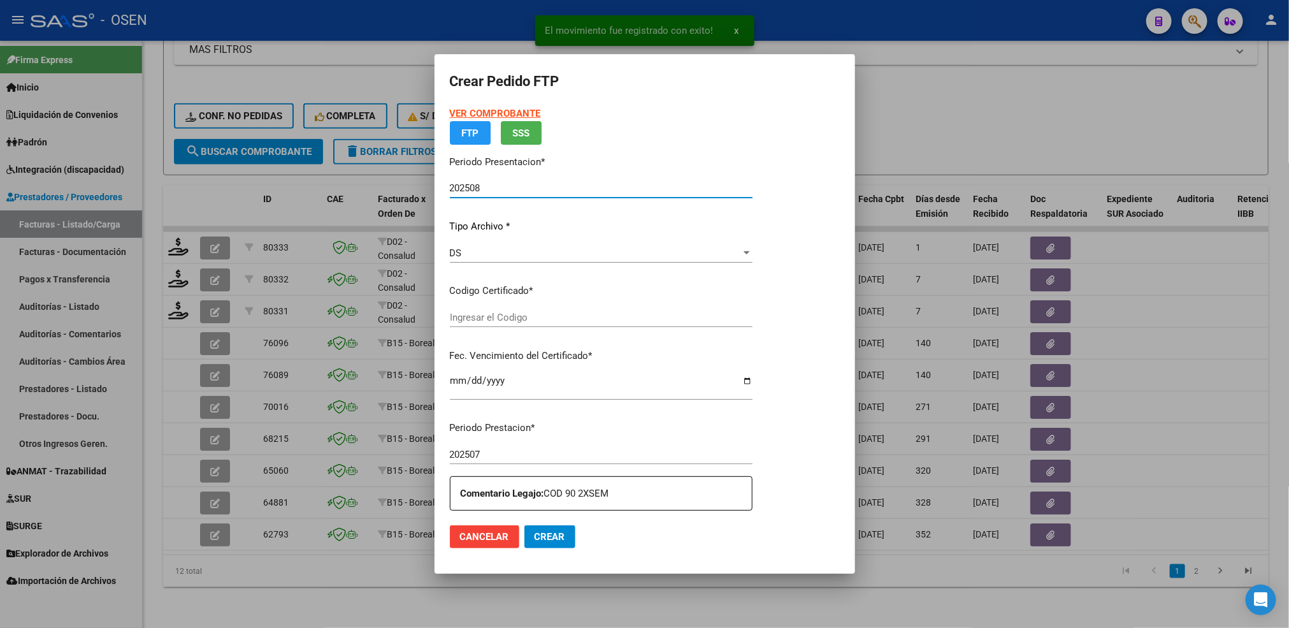
type input "ARG02000582704272024061820280618SAN9543"
type input "[DATE]"
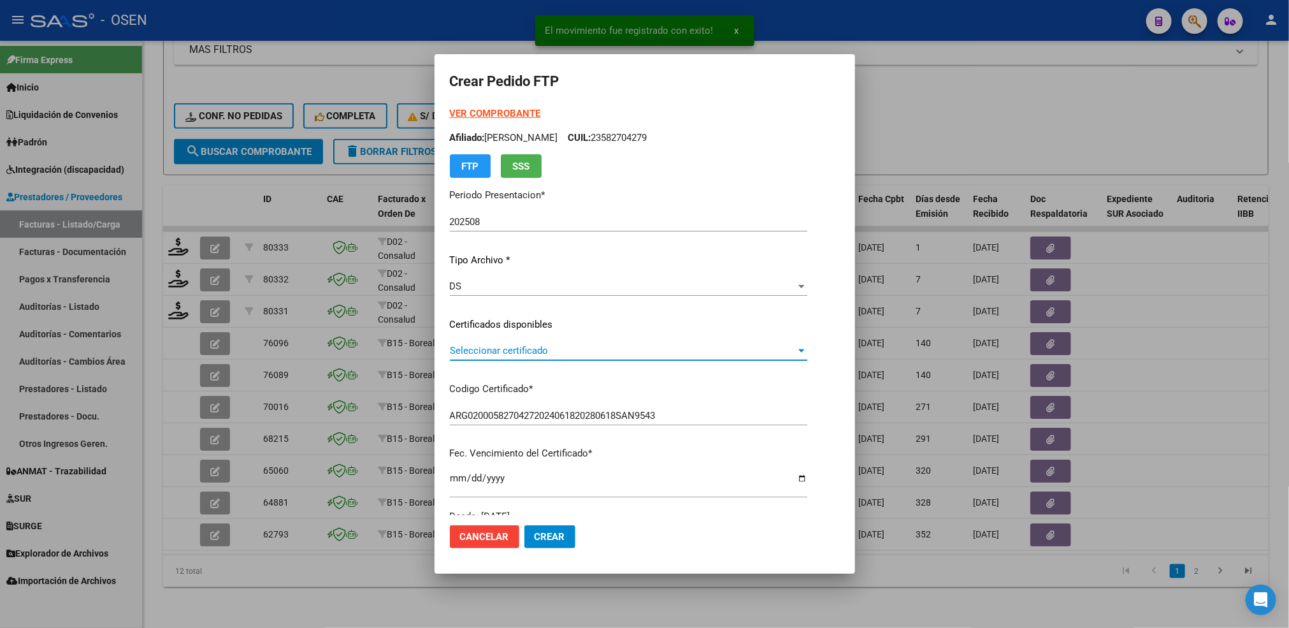
click at [508, 346] on span "Seleccionar certificado" at bounding box center [623, 350] width 346 height 11
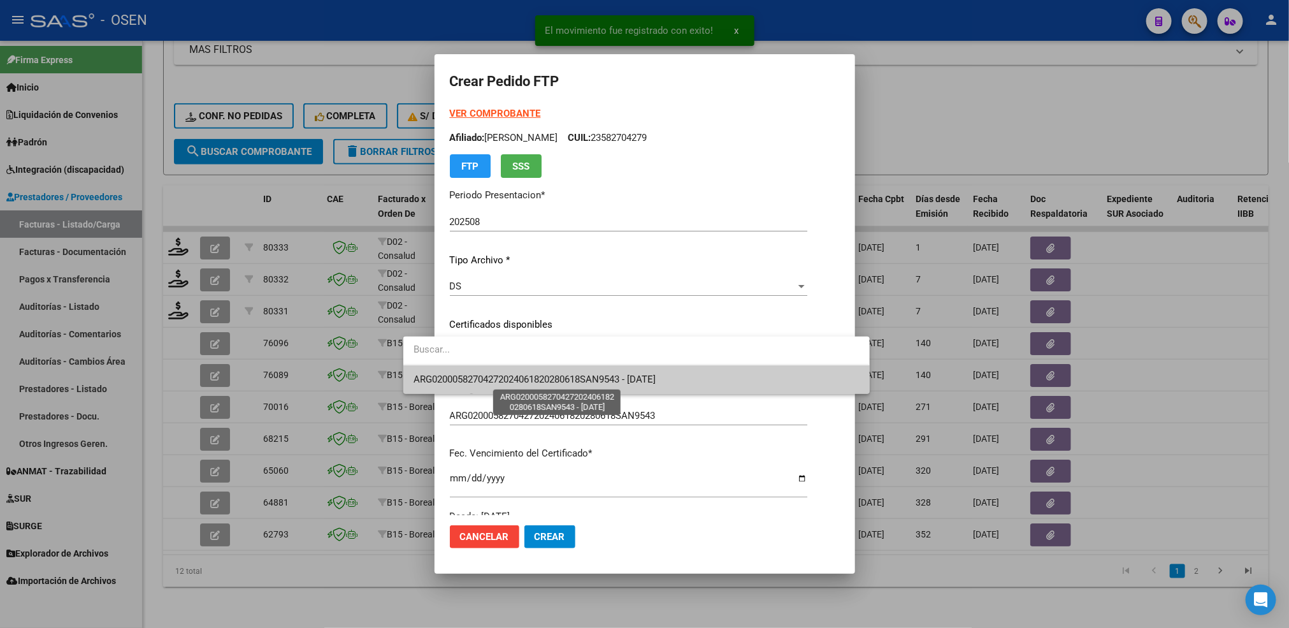
click at [508, 375] on span "ARG02000582704272024061820280618SAN9543 - [DATE]" at bounding box center [535, 378] width 242 height 11
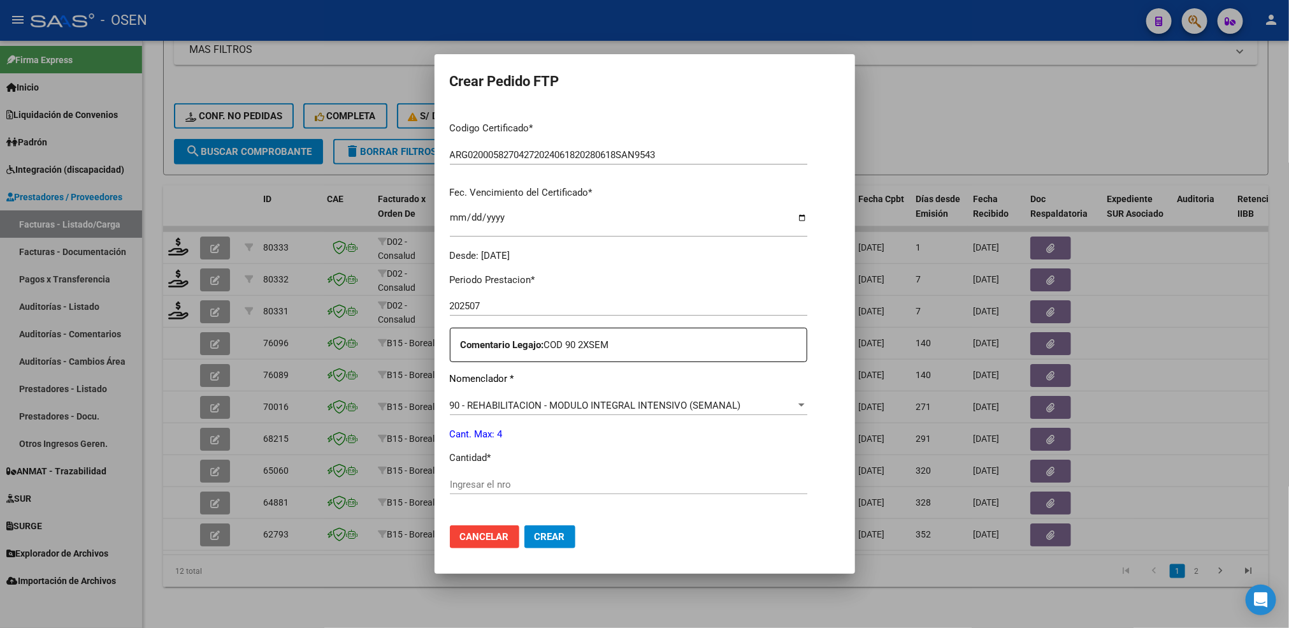
scroll to position [287, 0]
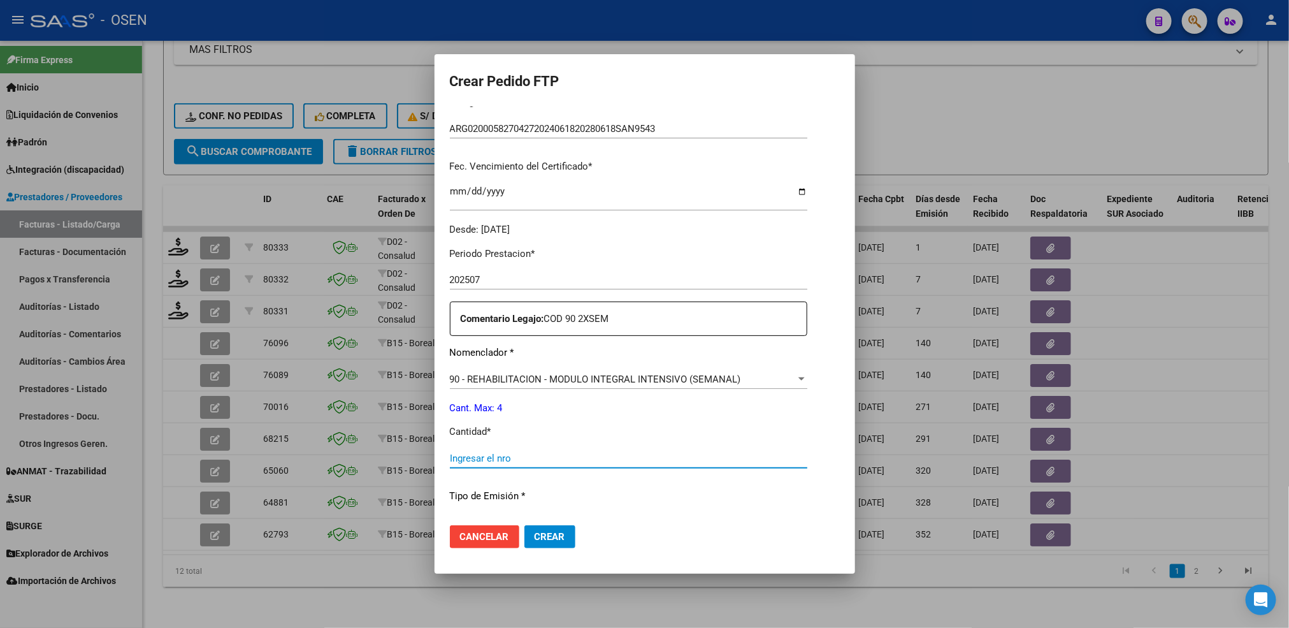
click at [467, 452] on input "Ingresar el nro" at bounding box center [628, 457] width 357 height 11
type input "4"
click at [535, 538] on span "Crear" at bounding box center [550, 536] width 31 height 11
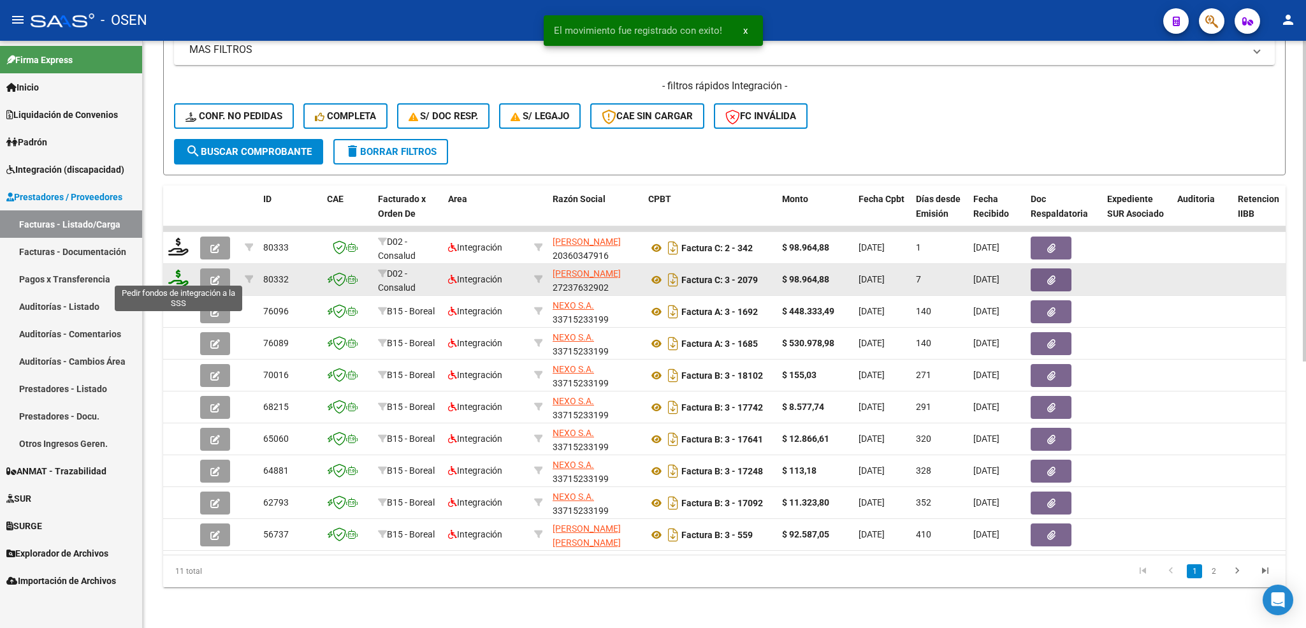
click at [168, 270] on icon at bounding box center [178, 279] width 20 height 18
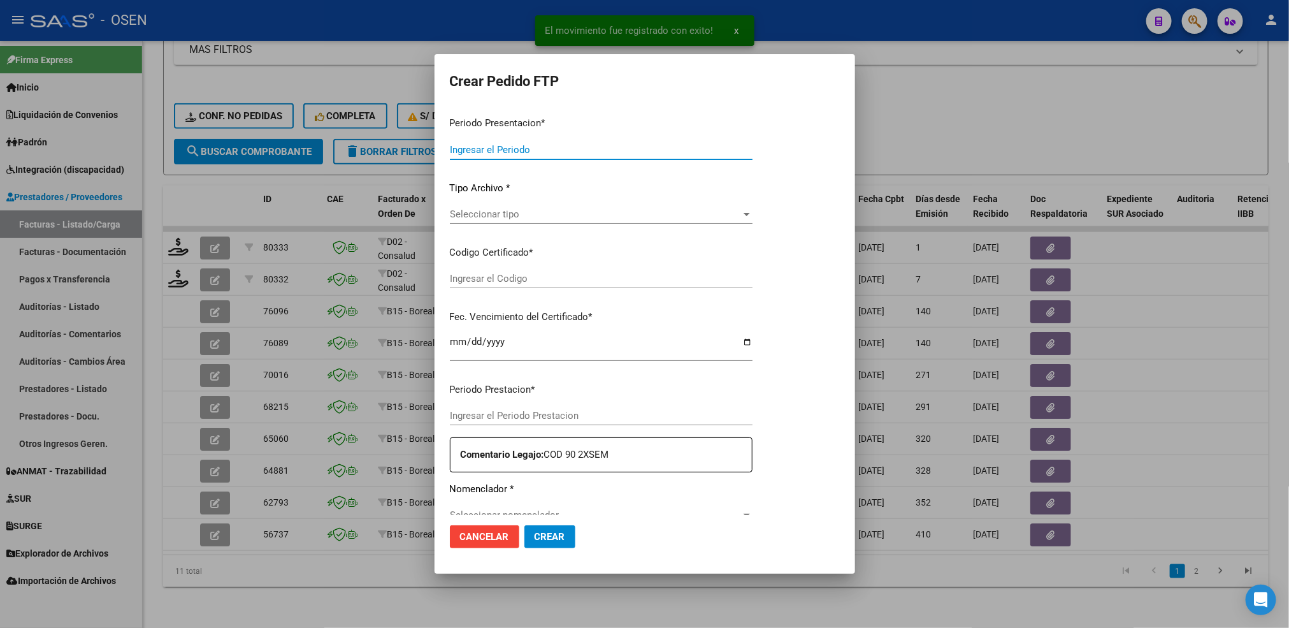
type input "202508"
type input "$ 98.964,88"
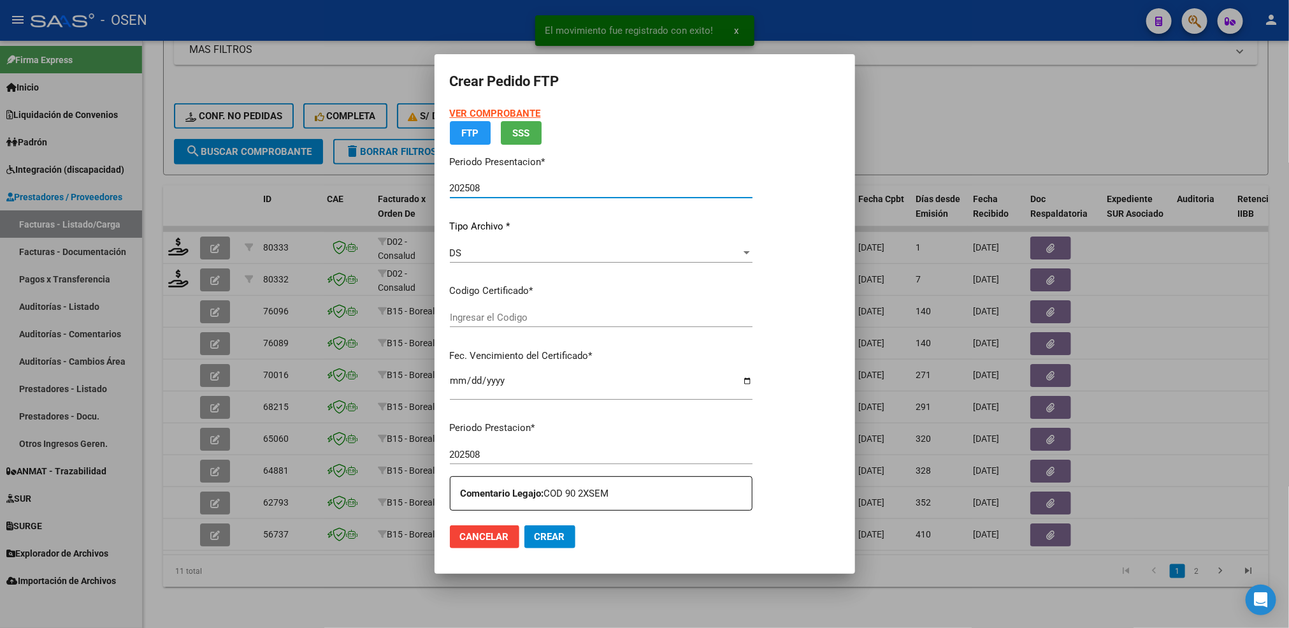
type input "ARG02000582704272024061820280618SAN9543"
type input "[DATE]"
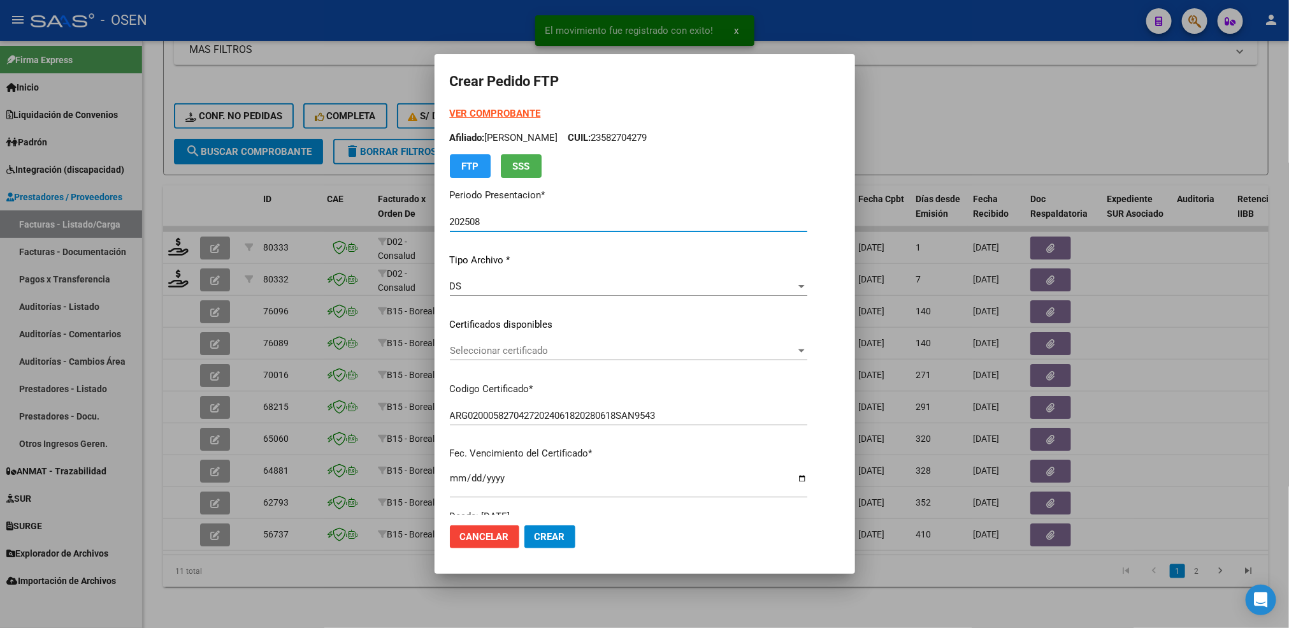
click at [532, 350] on span "Seleccionar certificado" at bounding box center [623, 350] width 346 height 11
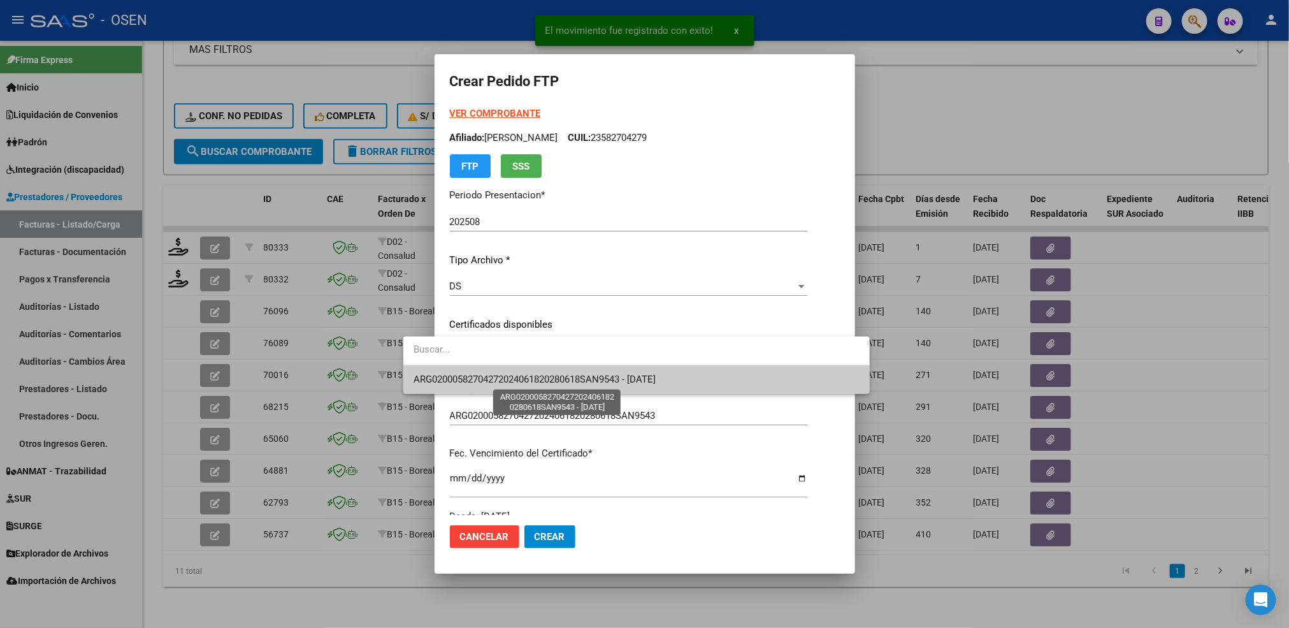
click at [524, 378] on span "ARG02000582704272024061820280618SAN9543 - [DATE]" at bounding box center [535, 378] width 242 height 11
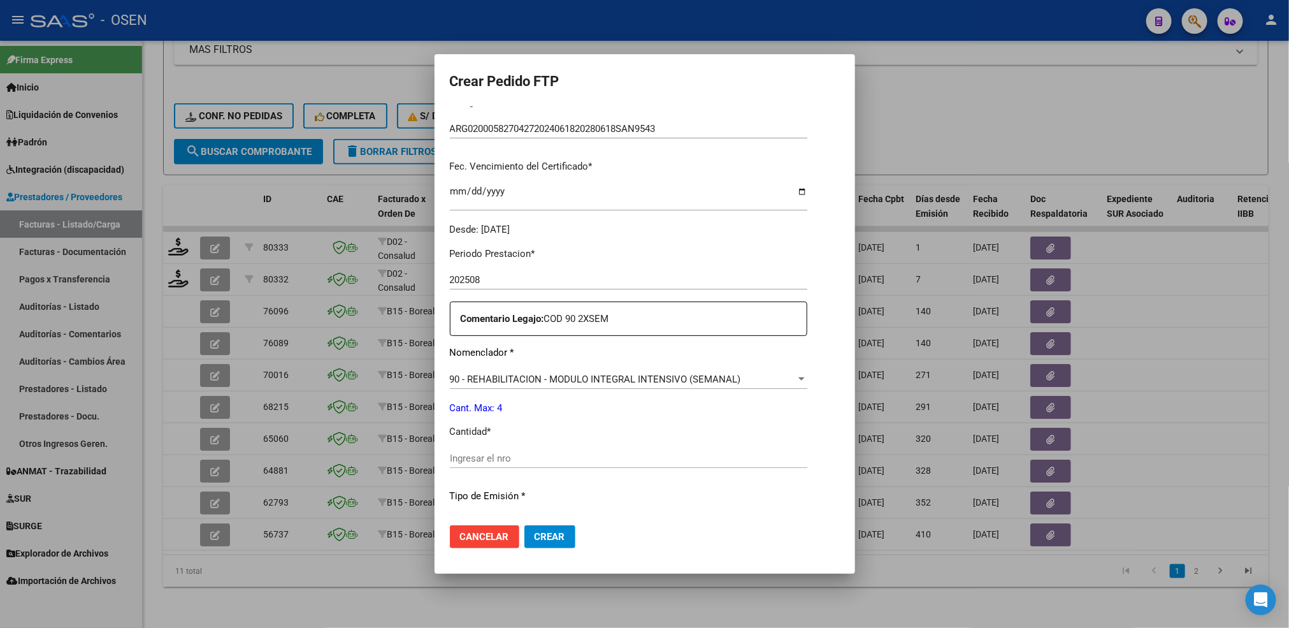
click at [454, 459] on div "Ingresar el nro" at bounding box center [628, 458] width 357 height 19
type input "4"
click at [524, 525] on button "Crear" at bounding box center [549, 536] width 51 height 23
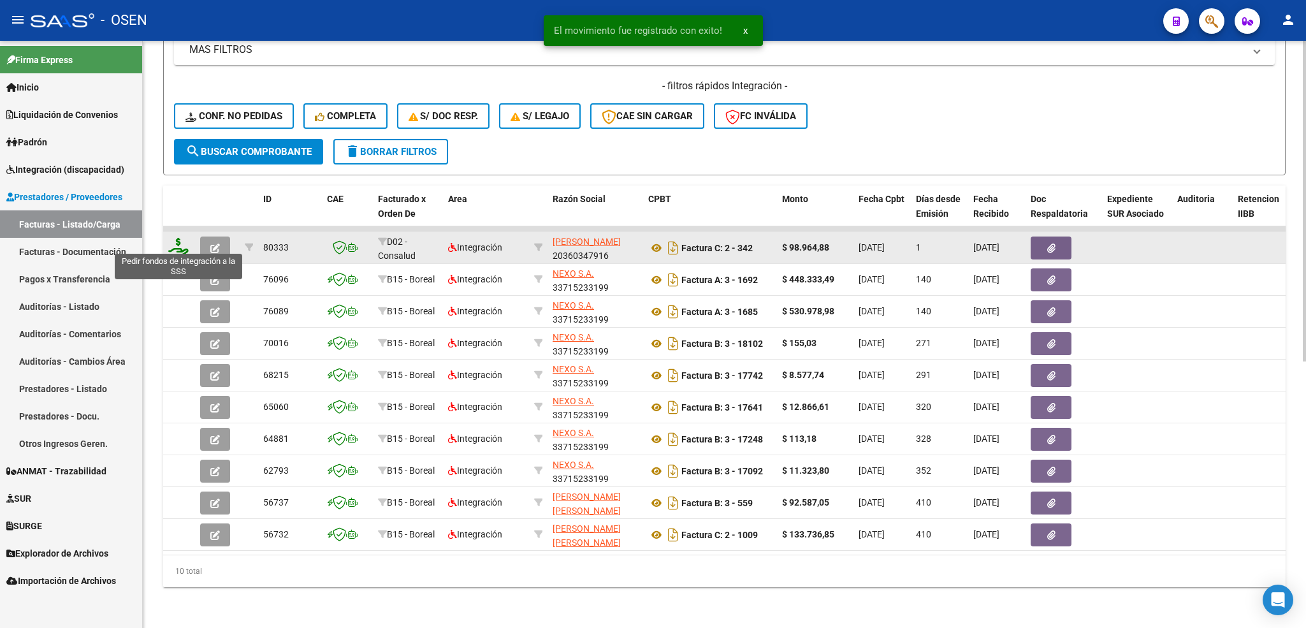
click at [168, 245] on icon at bounding box center [178, 247] width 20 height 18
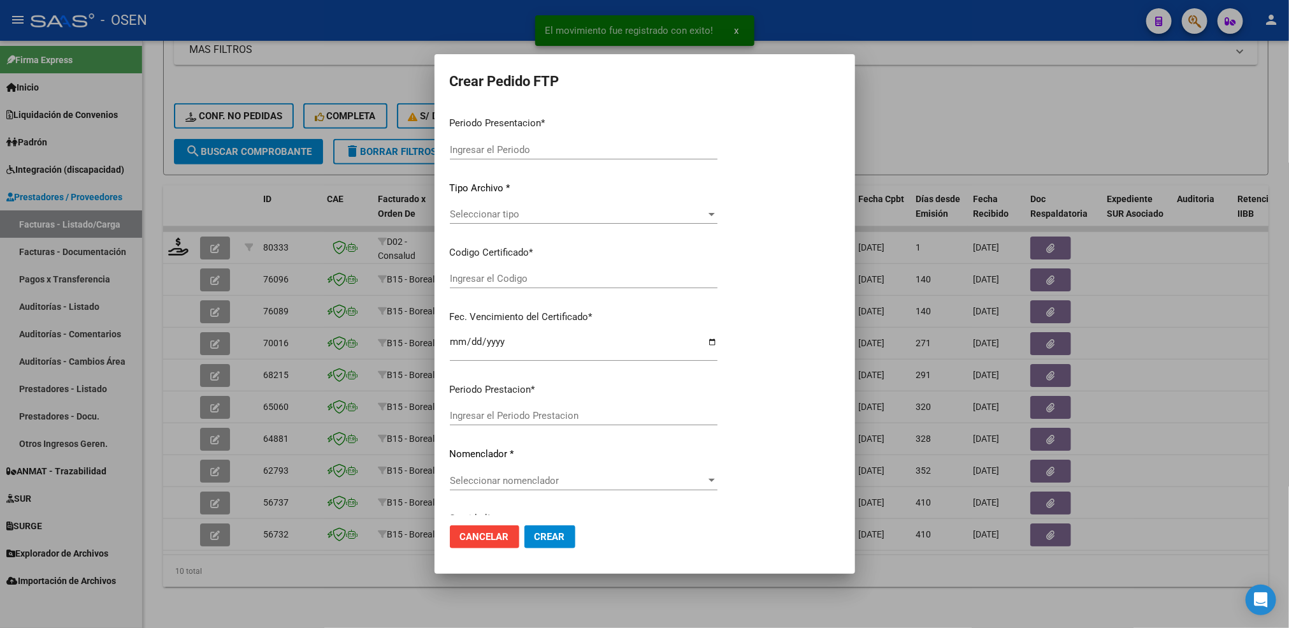
type input "202508"
type input "$ 98.964,88"
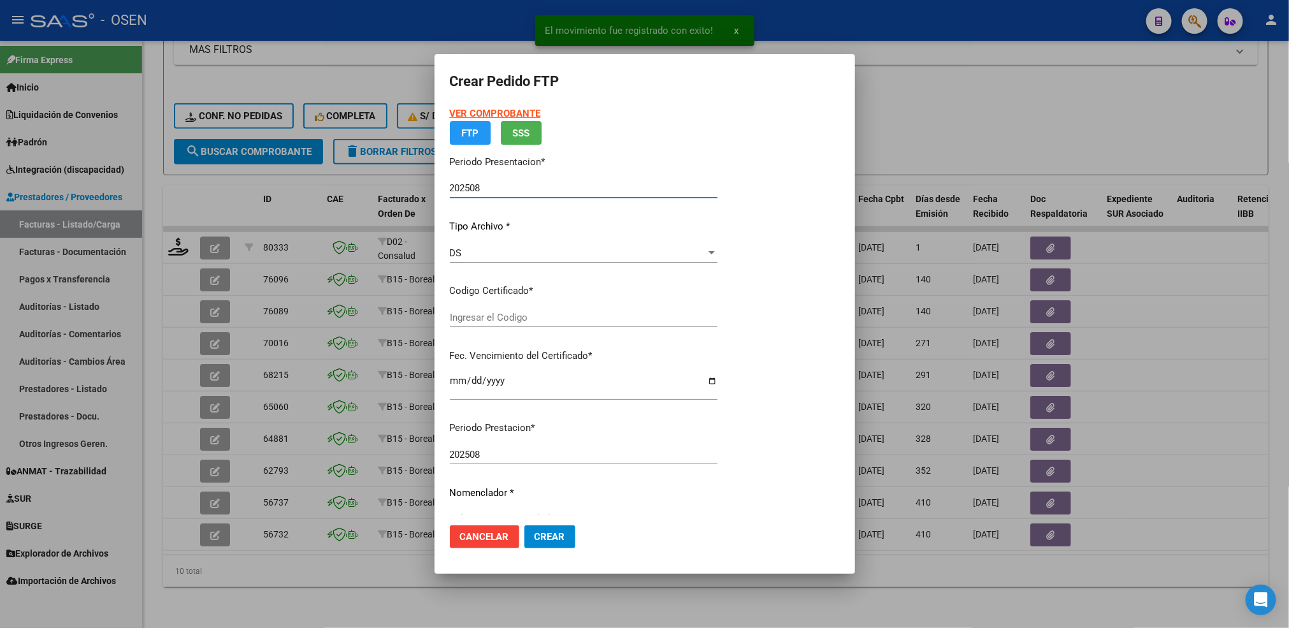
type input "ARG02000568303172022081120270811SJN261"
type input "[DATE]"
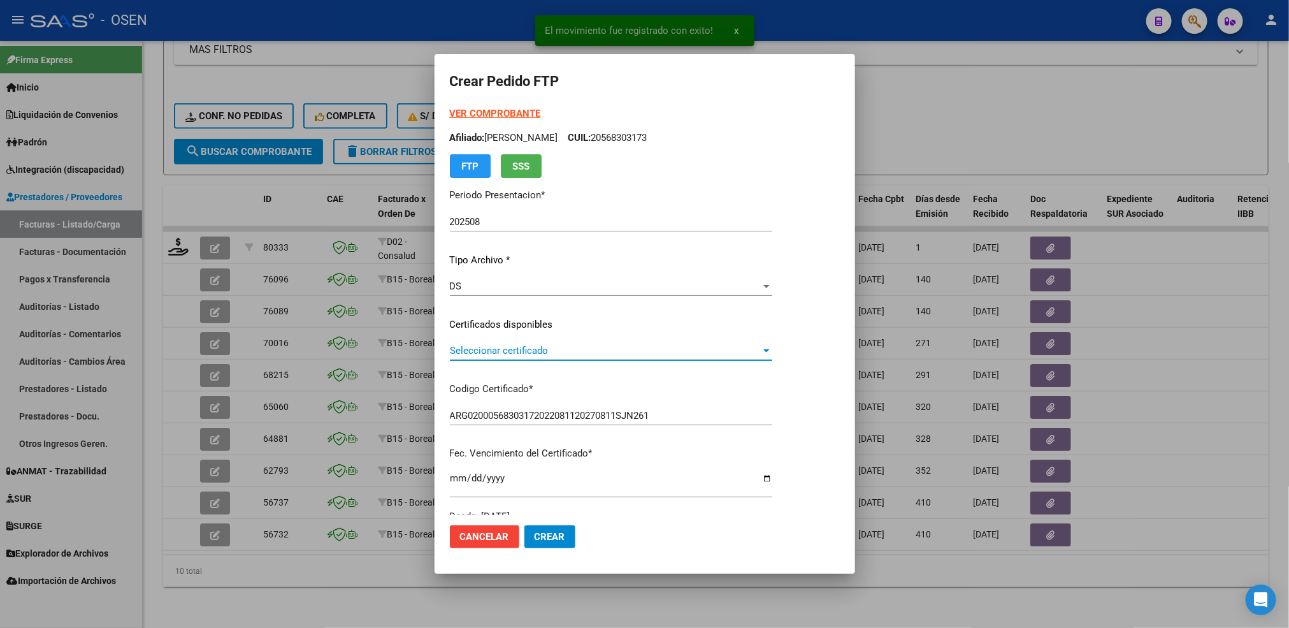
click at [520, 347] on span "Seleccionar certificado" at bounding box center [605, 350] width 311 height 11
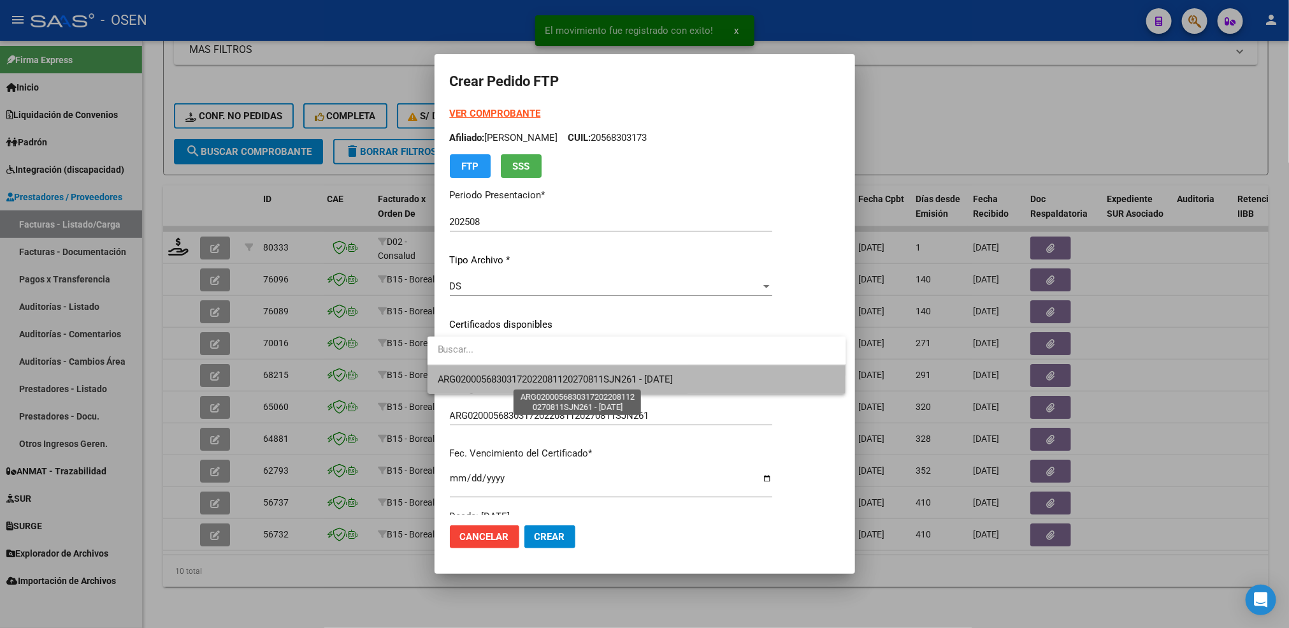
click at [524, 373] on span "ARG02000568303172022081120270811SJN261 - [DATE]" at bounding box center [556, 378] width 236 height 11
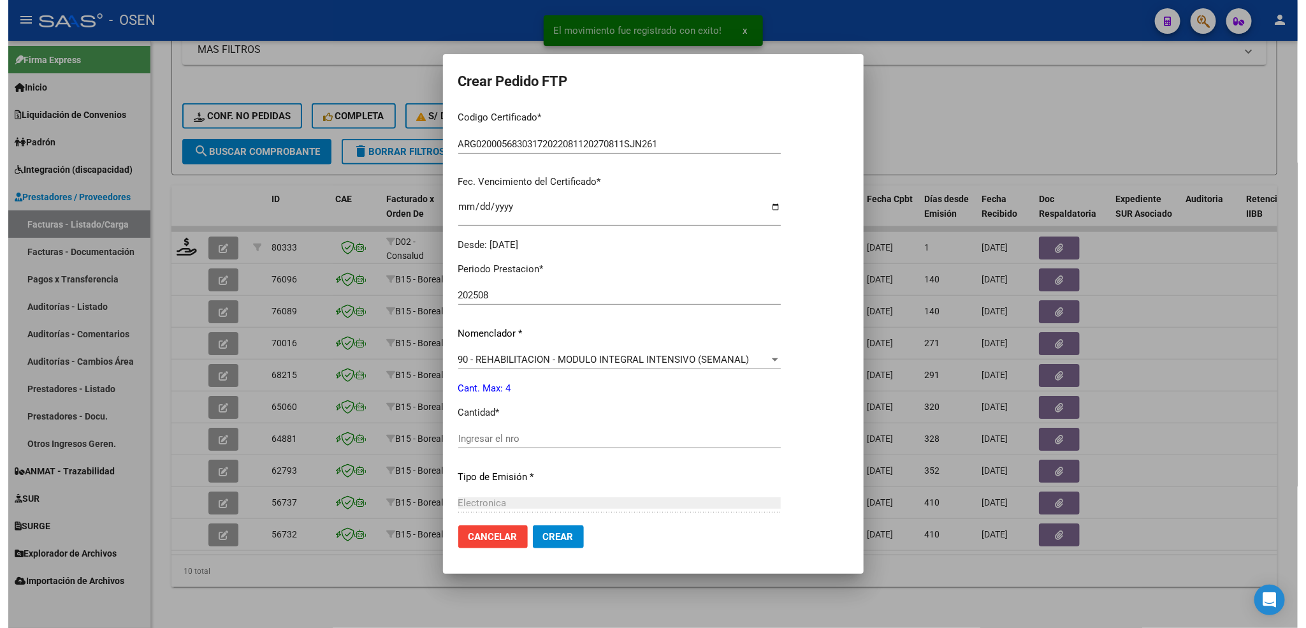
scroll to position [382, 0]
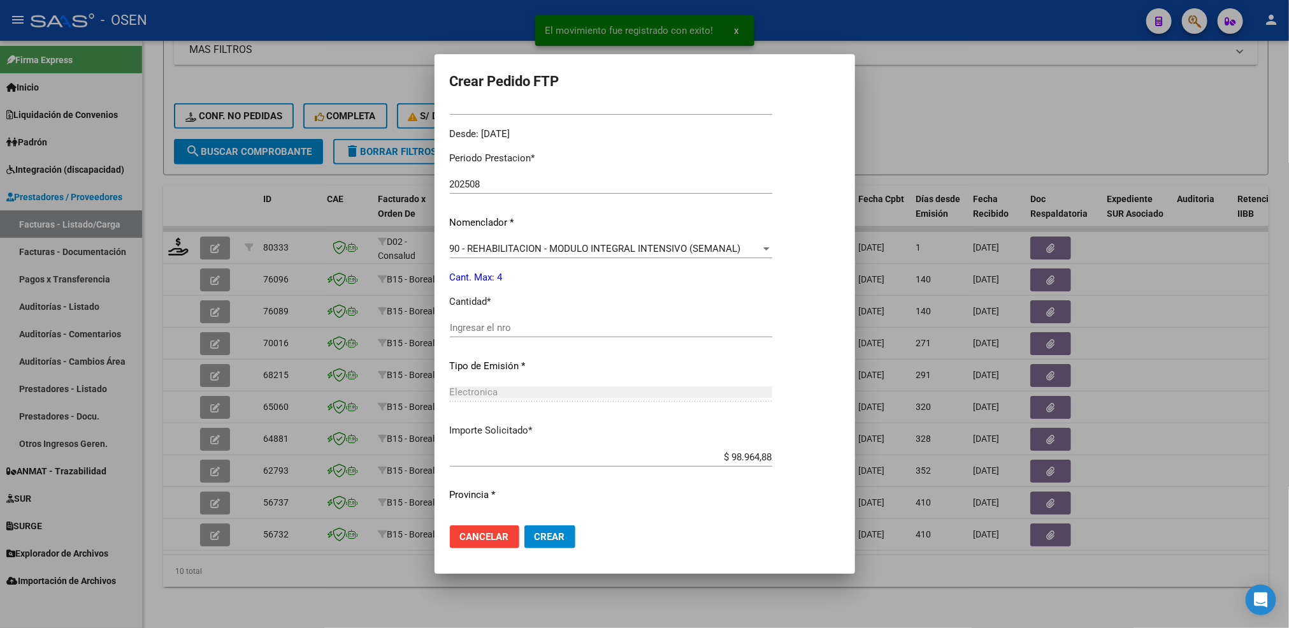
click at [503, 322] on input "Ingresar el nro" at bounding box center [611, 327] width 322 height 11
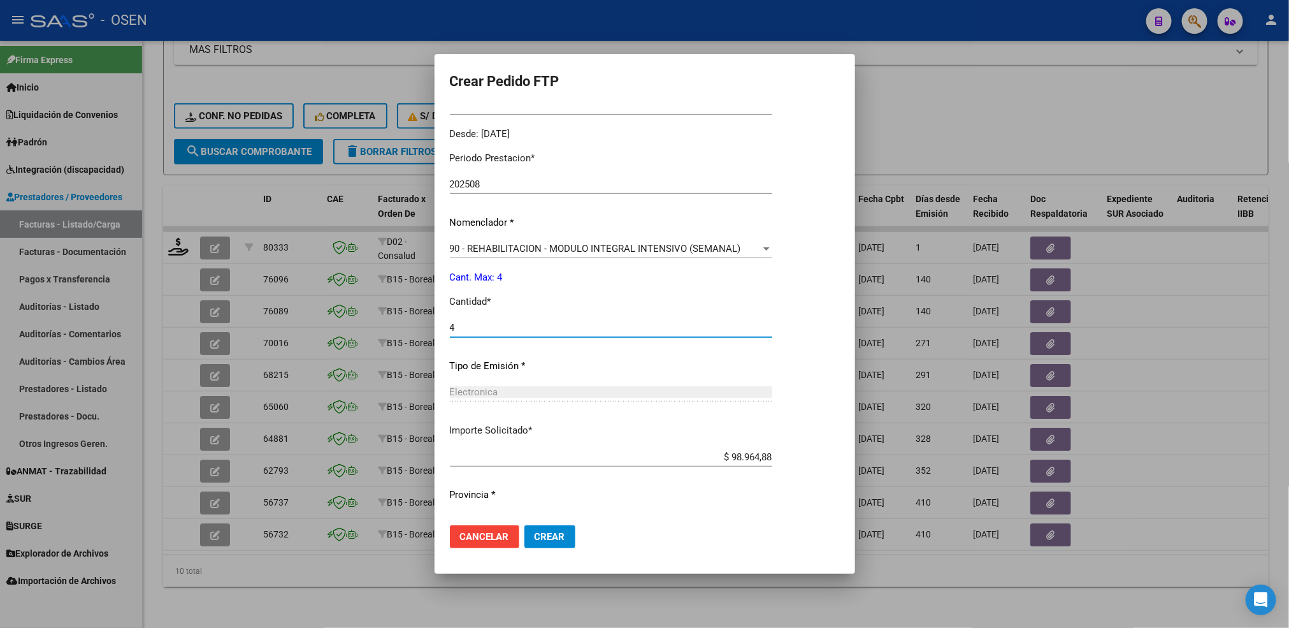
type input "4"
click at [553, 532] on span "Crear" at bounding box center [550, 536] width 31 height 11
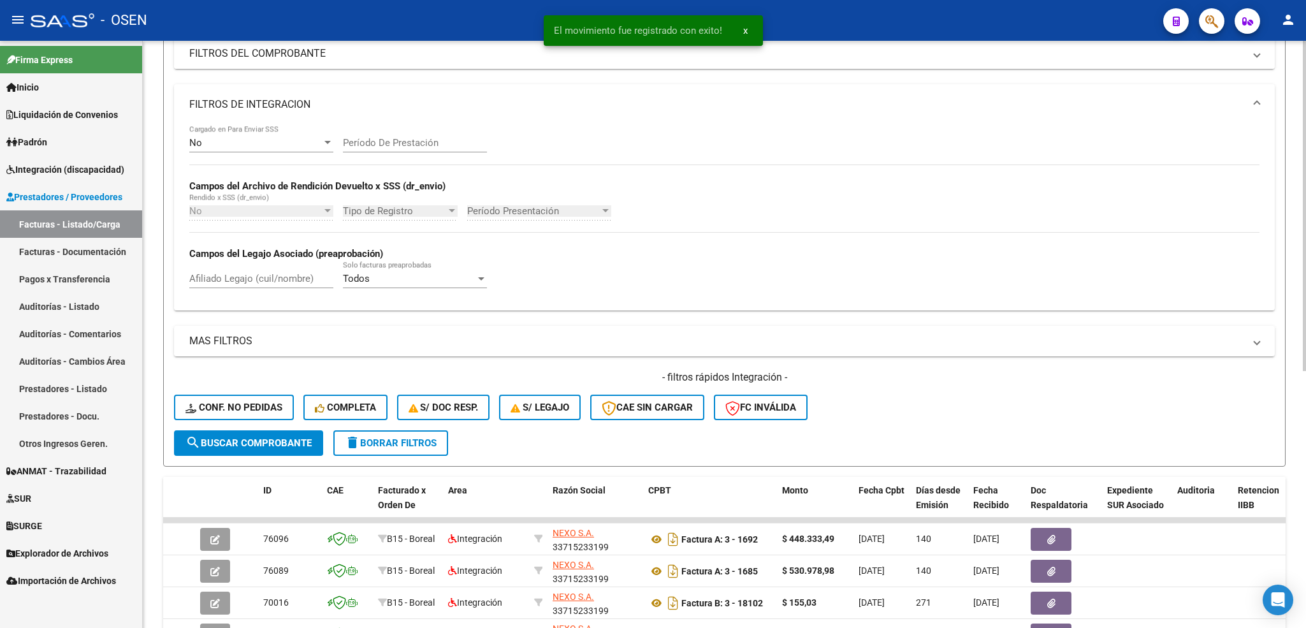
scroll to position [0, 0]
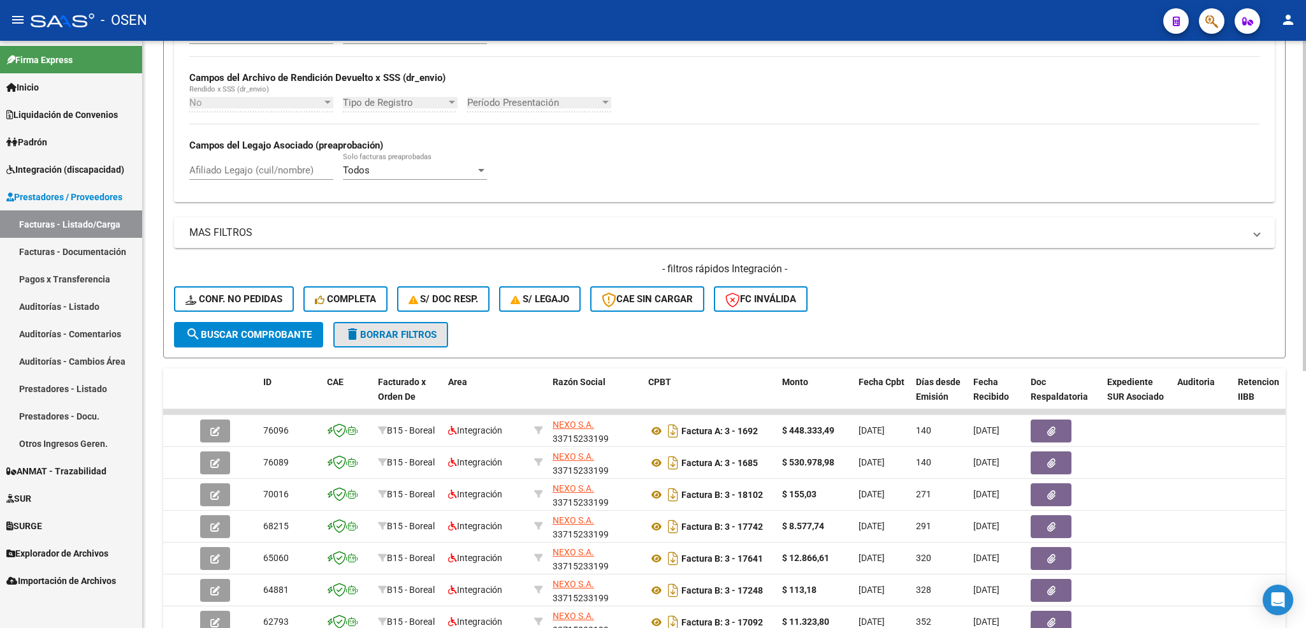
click at [413, 335] on span "delete Borrar Filtros" at bounding box center [391, 334] width 92 height 11
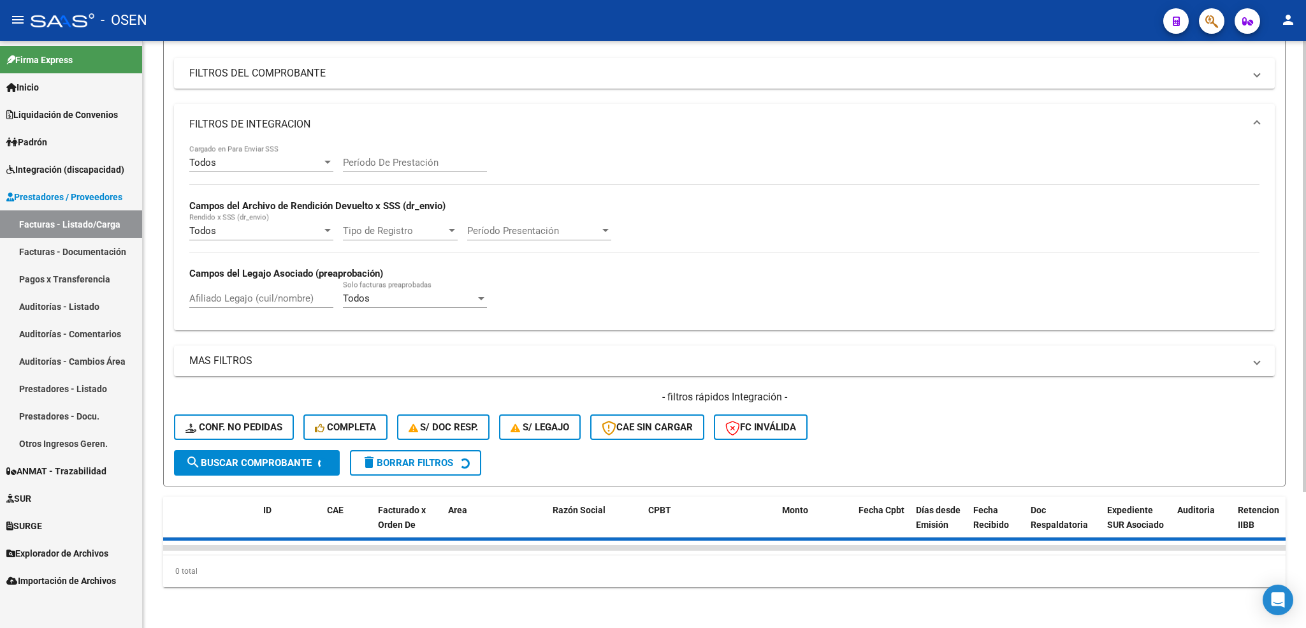
scroll to position [176, 0]
click at [336, 117] on mat-panel-title "FILTROS DE INTEGRACION" at bounding box center [716, 124] width 1055 height 14
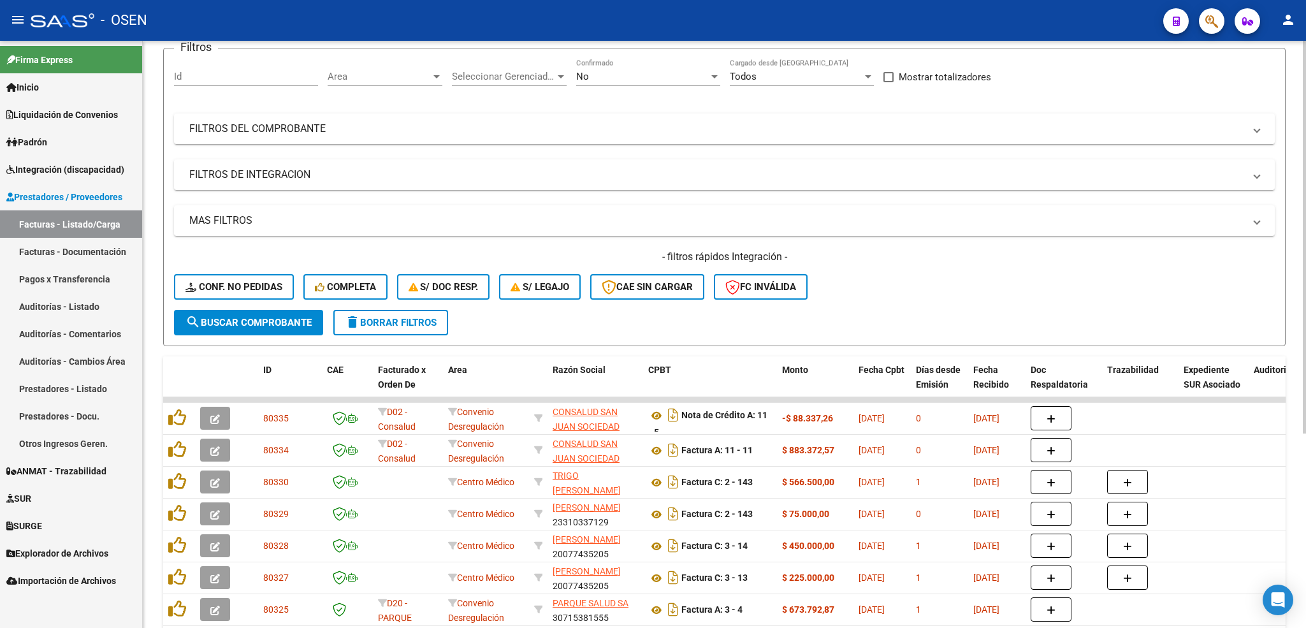
scroll to position [287, 0]
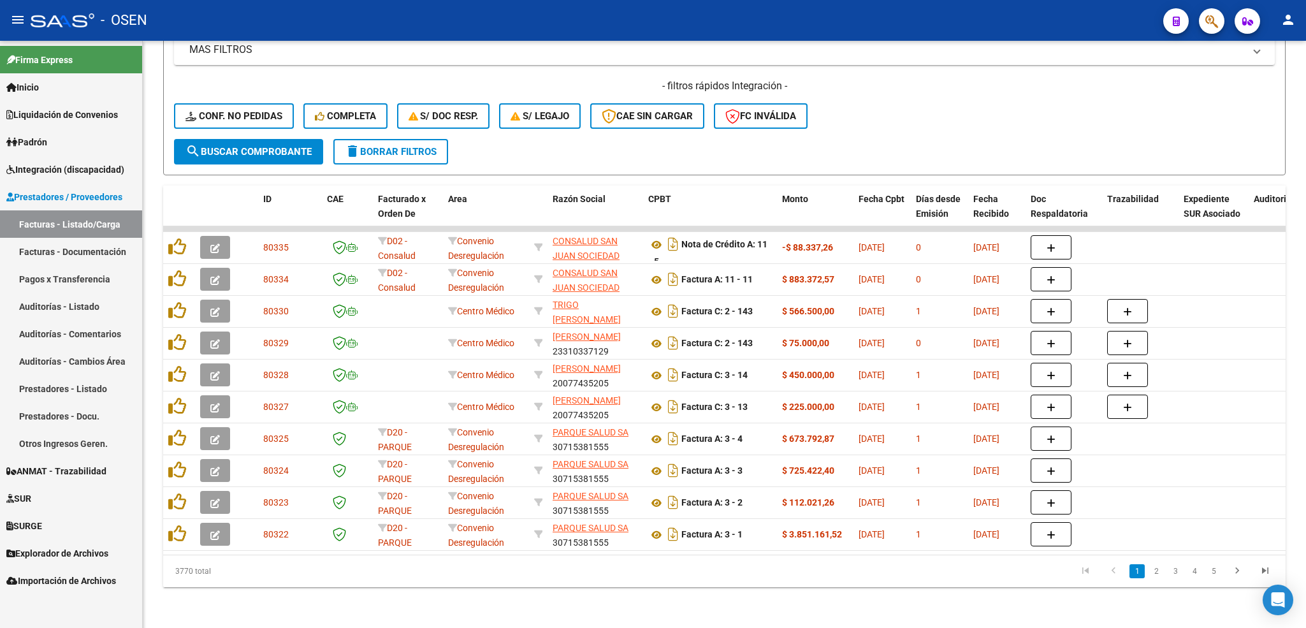
click at [55, 173] on span "Integración (discapacidad)" at bounding box center [65, 169] width 118 height 14
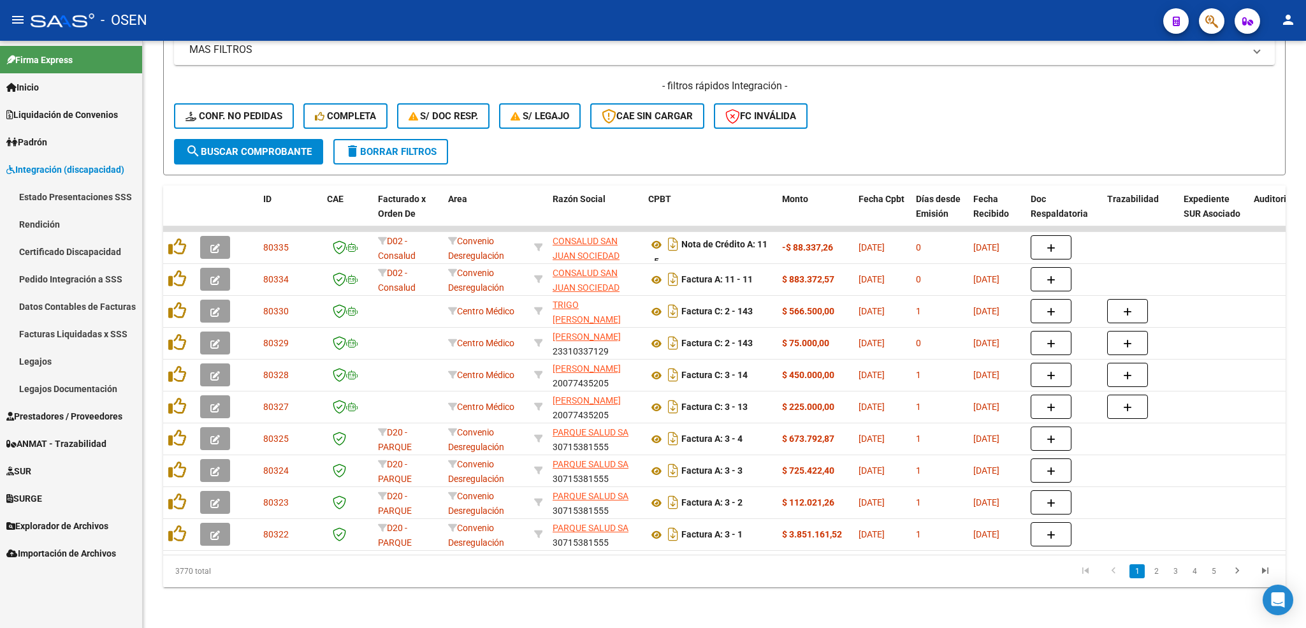
click at [32, 365] on link "Legajos" at bounding box center [71, 360] width 142 height 27
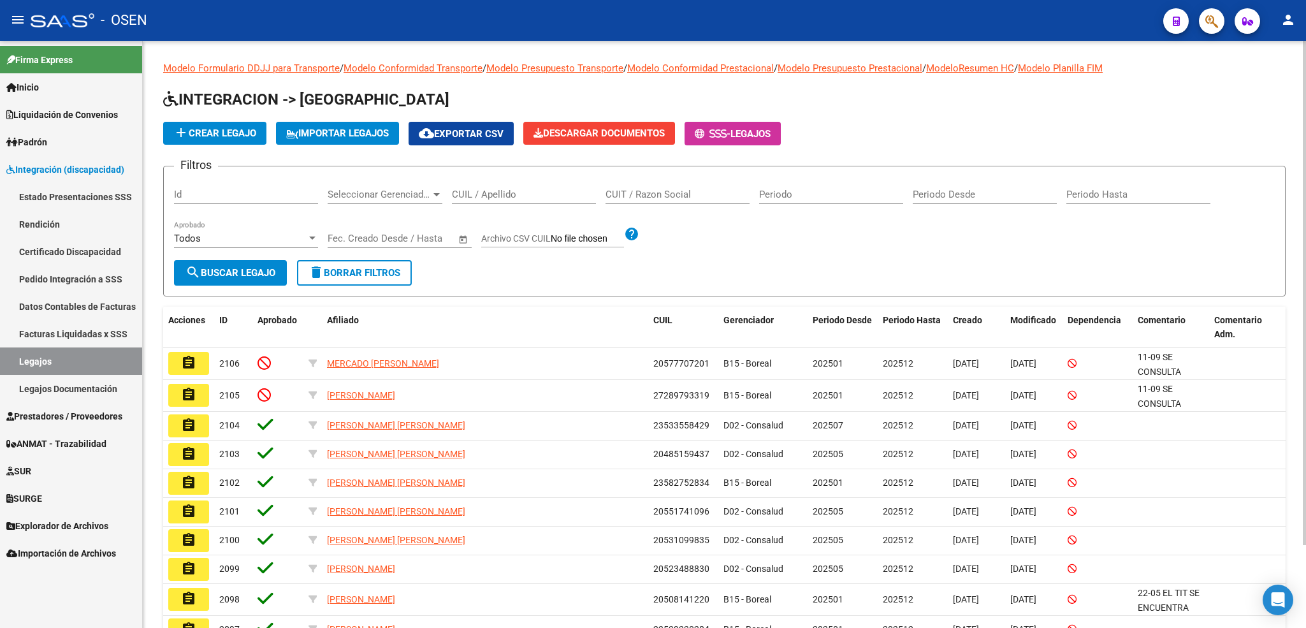
click at [501, 195] on input "CUIL / Apellido" at bounding box center [524, 194] width 144 height 11
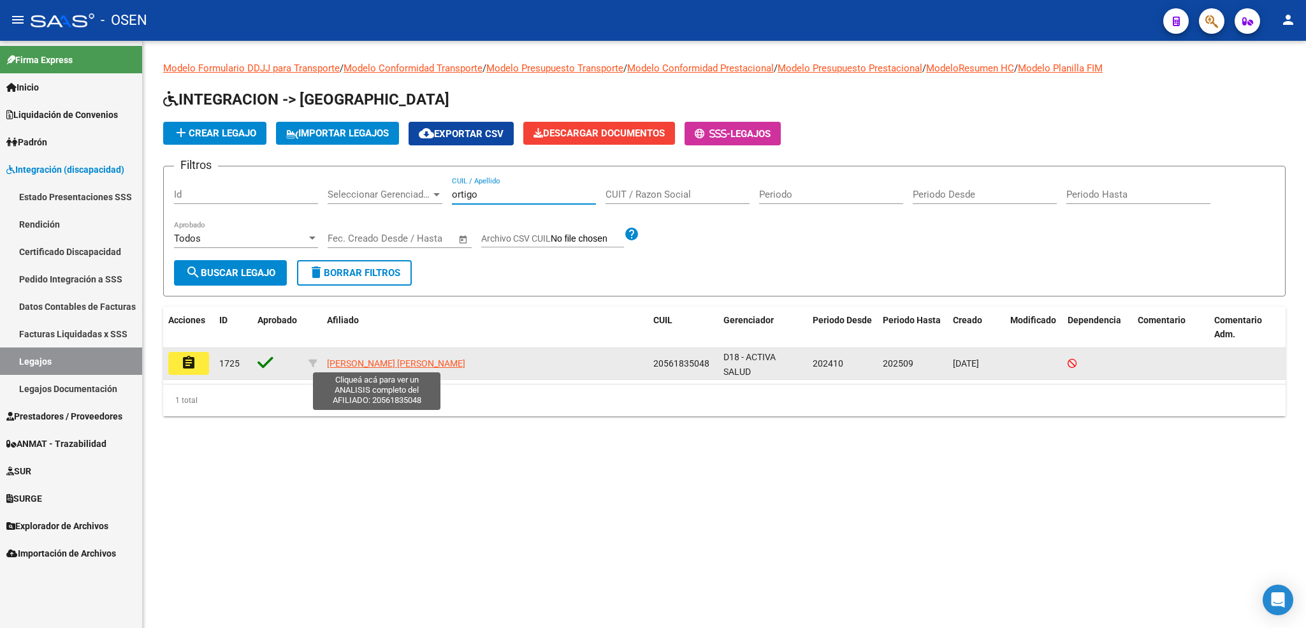
type input "ortigo"
click at [401, 358] on span "[PERSON_NAME] [PERSON_NAME]" at bounding box center [396, 363] width 138 height 10
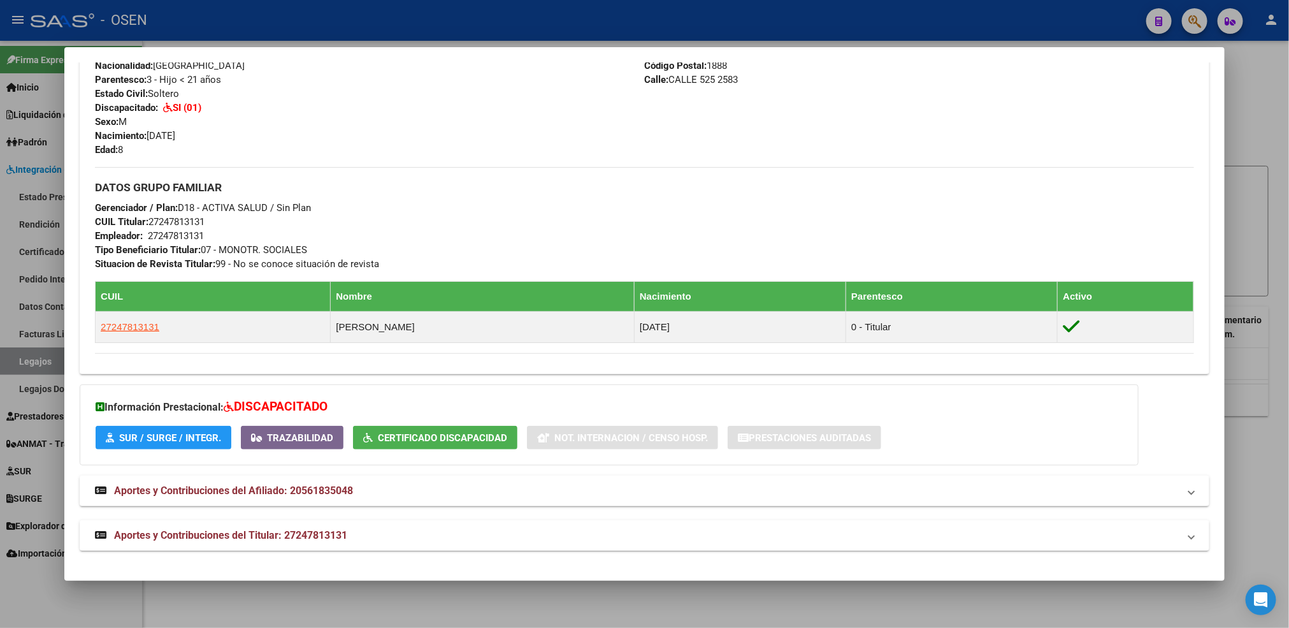
scroll to position [73, 0]
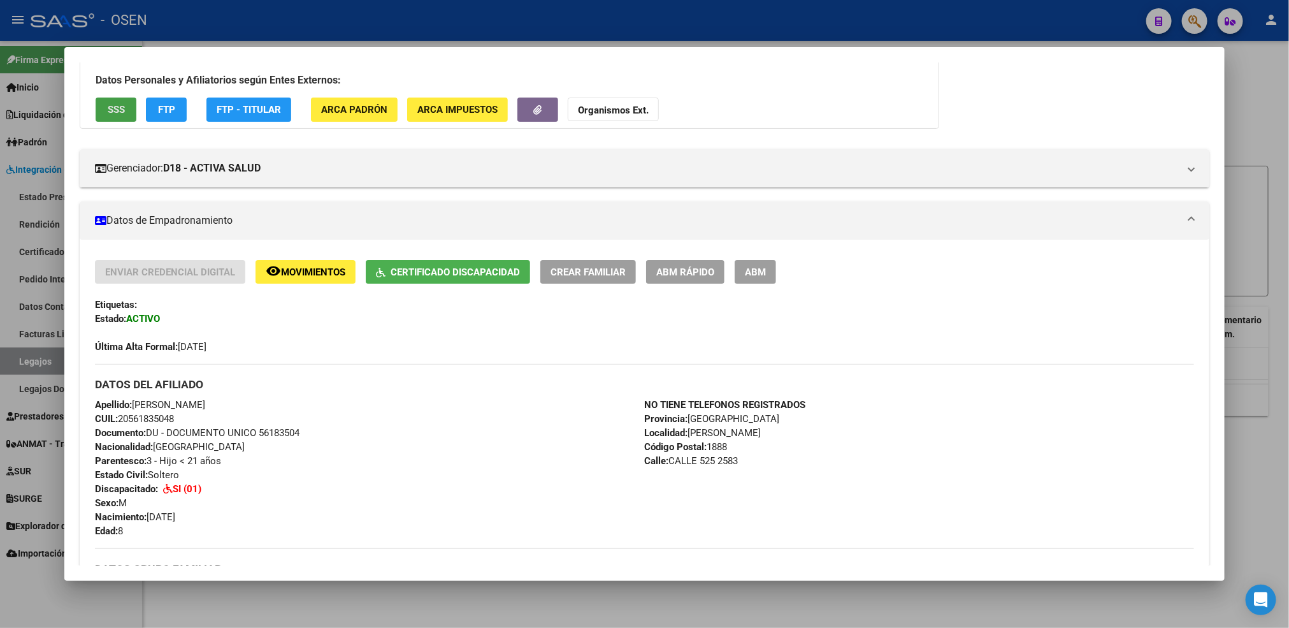
click at [117, 113] on span "SSS" at bounding box center [116, 109] width 17 height 11
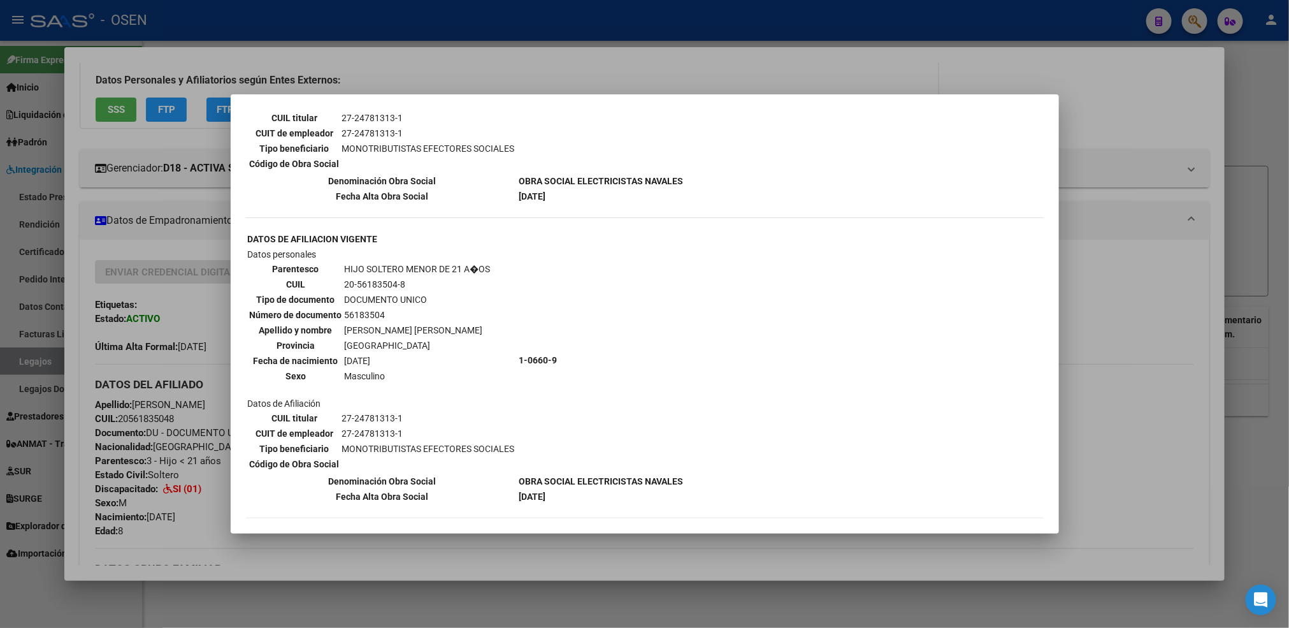
scroll to position [228, 0]
click at [1119, 322] on div at bounding box center [644, 314] width 1289 height 628
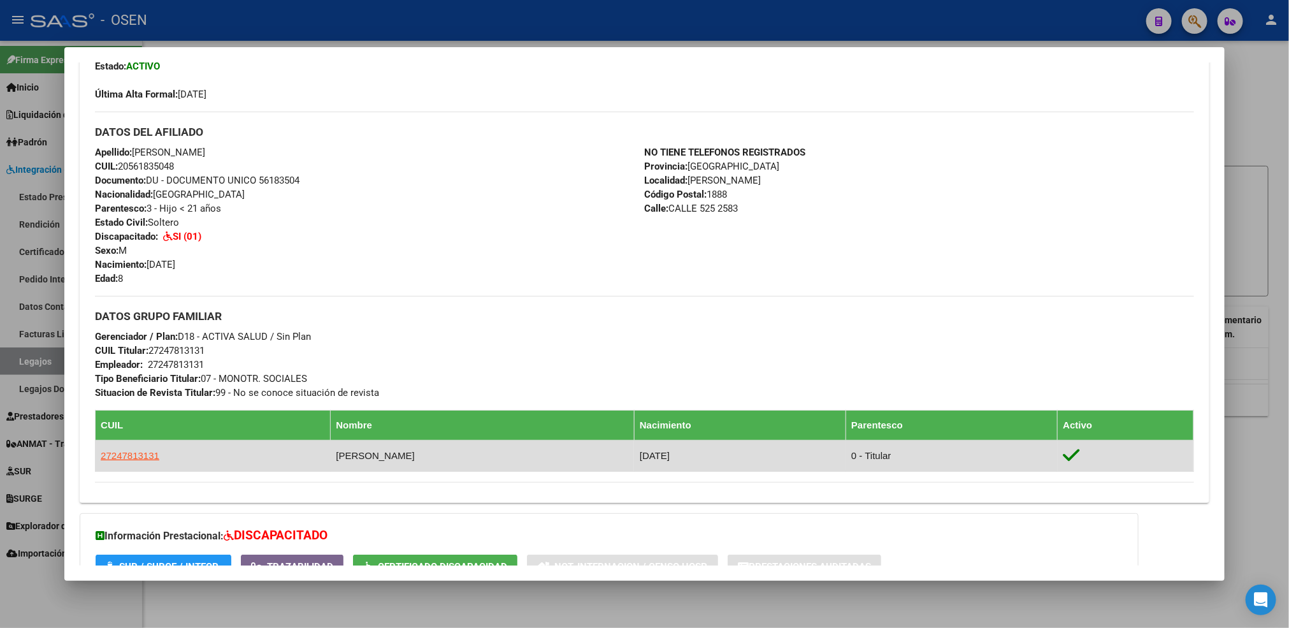
scroll to position [455, 0]
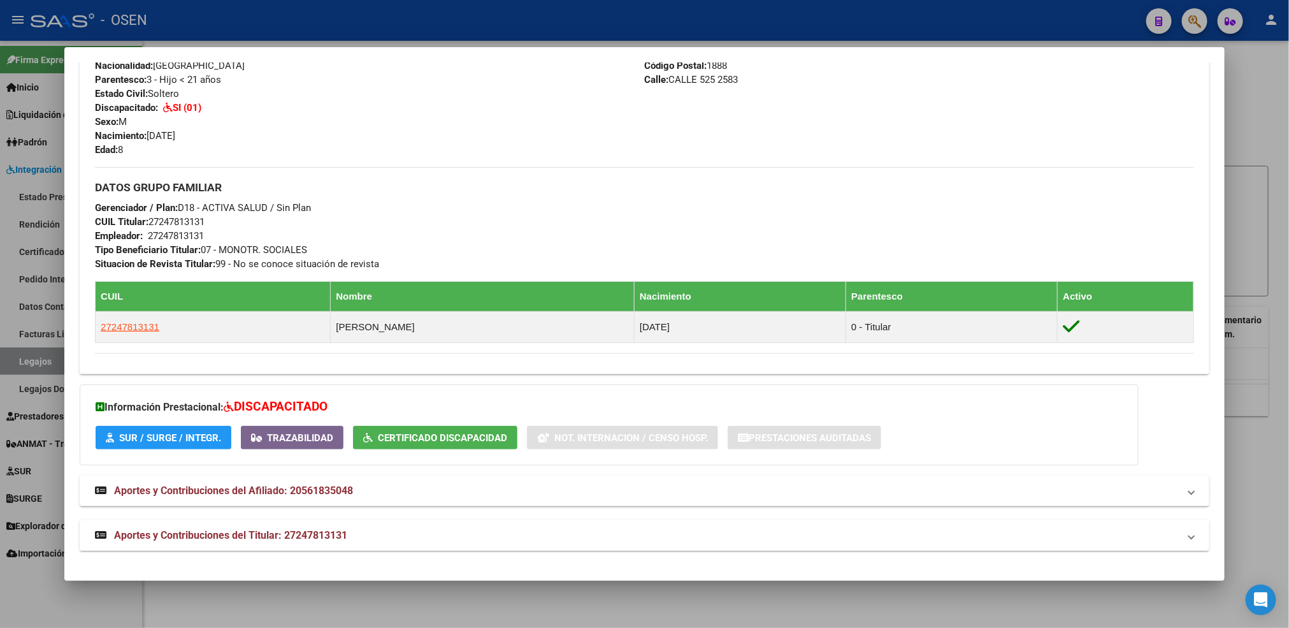
click at [396, 526] on mat-expansion-panel-header "Aportes y Contribuciones del Titular: 27247813131" at bounding box center [645, 535] width 1130 height 31
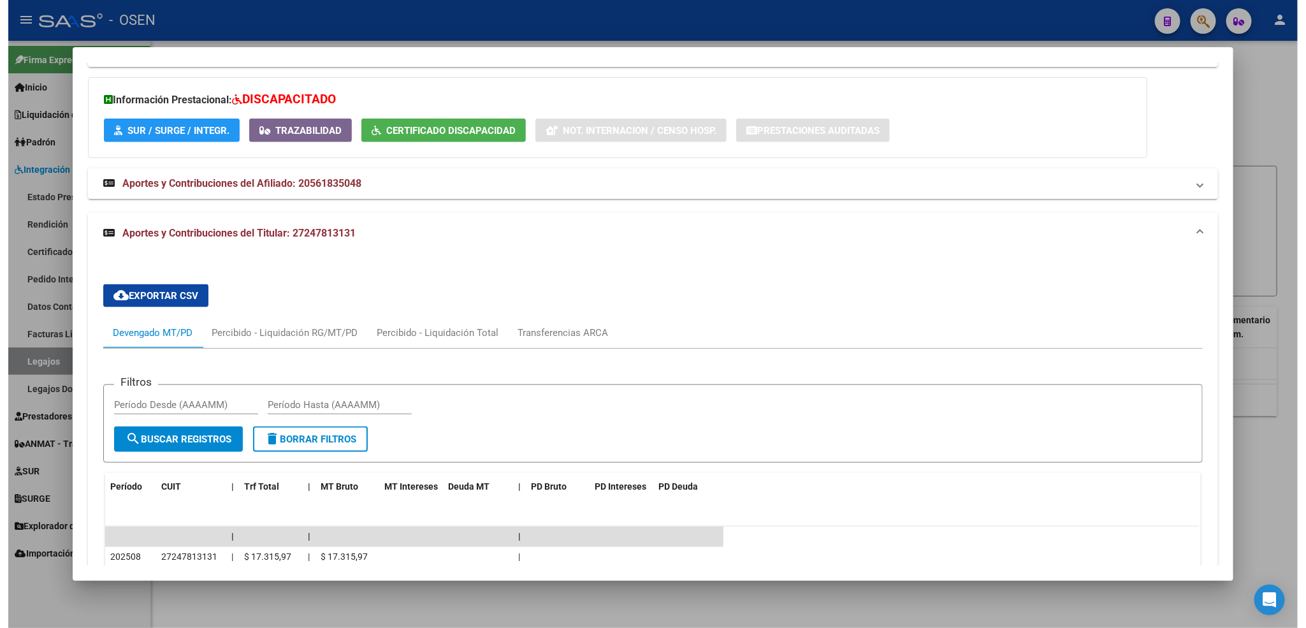
scroll to position [744, 0]
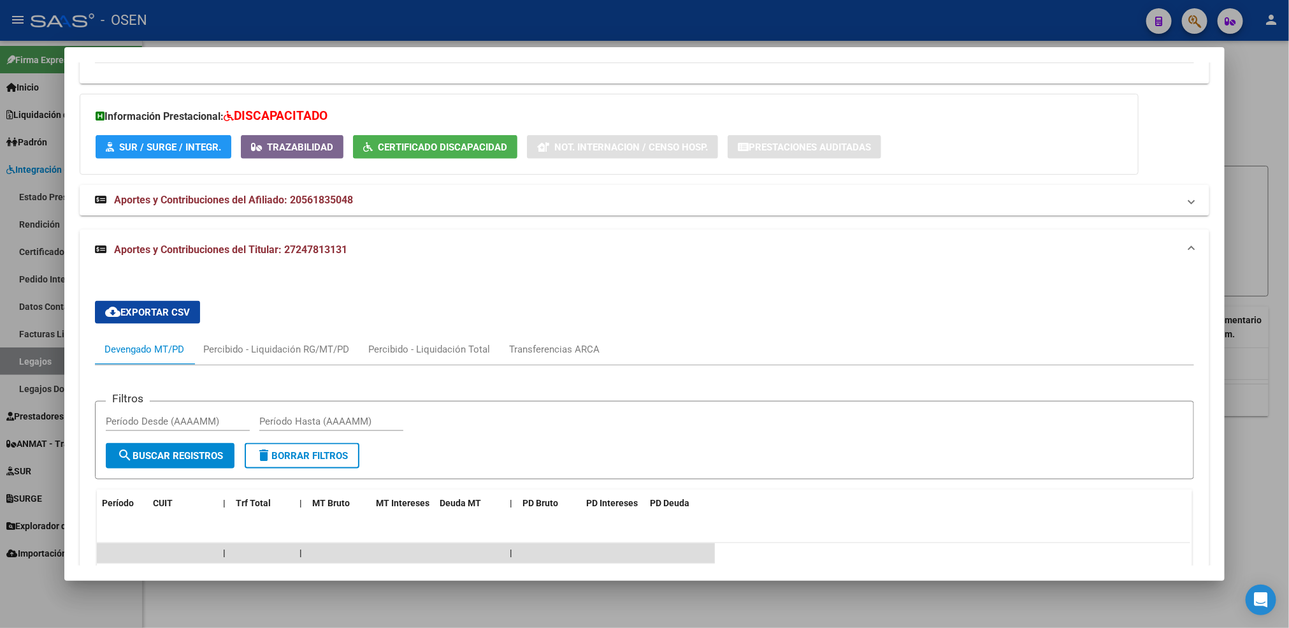
click at [589, 594] on div at bounding box center [644, 314] width 1289 height 628
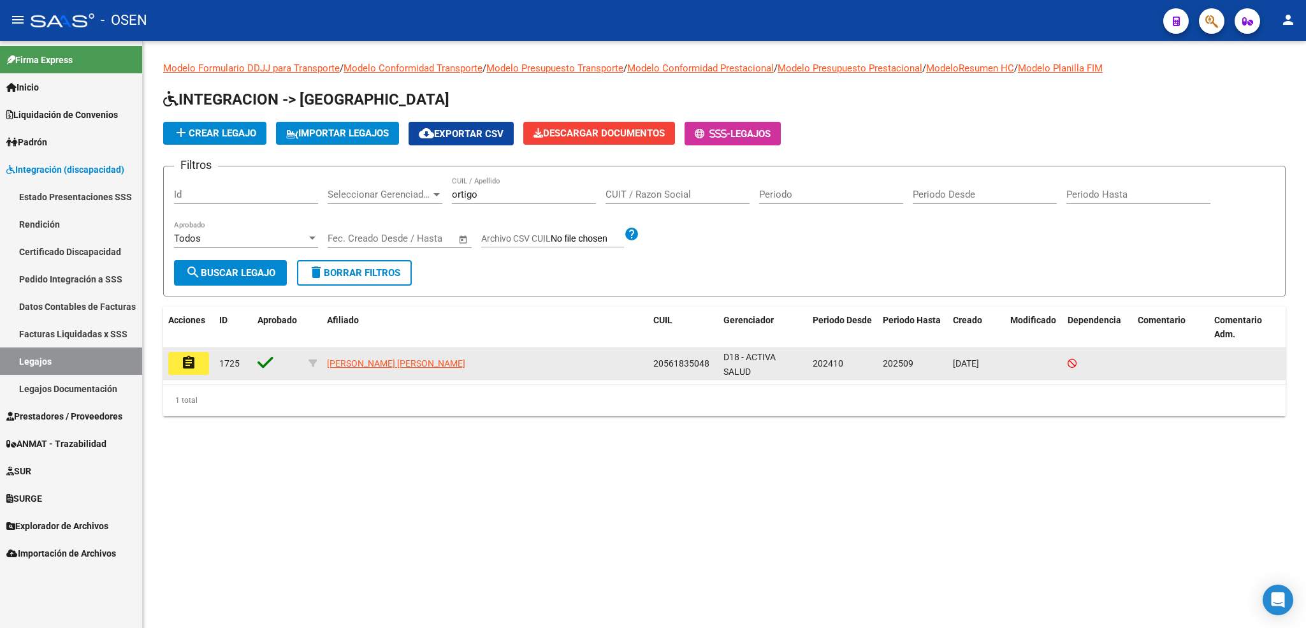
click at [687, 360] on span "20561835048" at bounding box center [681, 363] width 56 height 10
click at [193, 364] on mat-icon "assignment" at bounding box center [188, 362] width 15 height 15
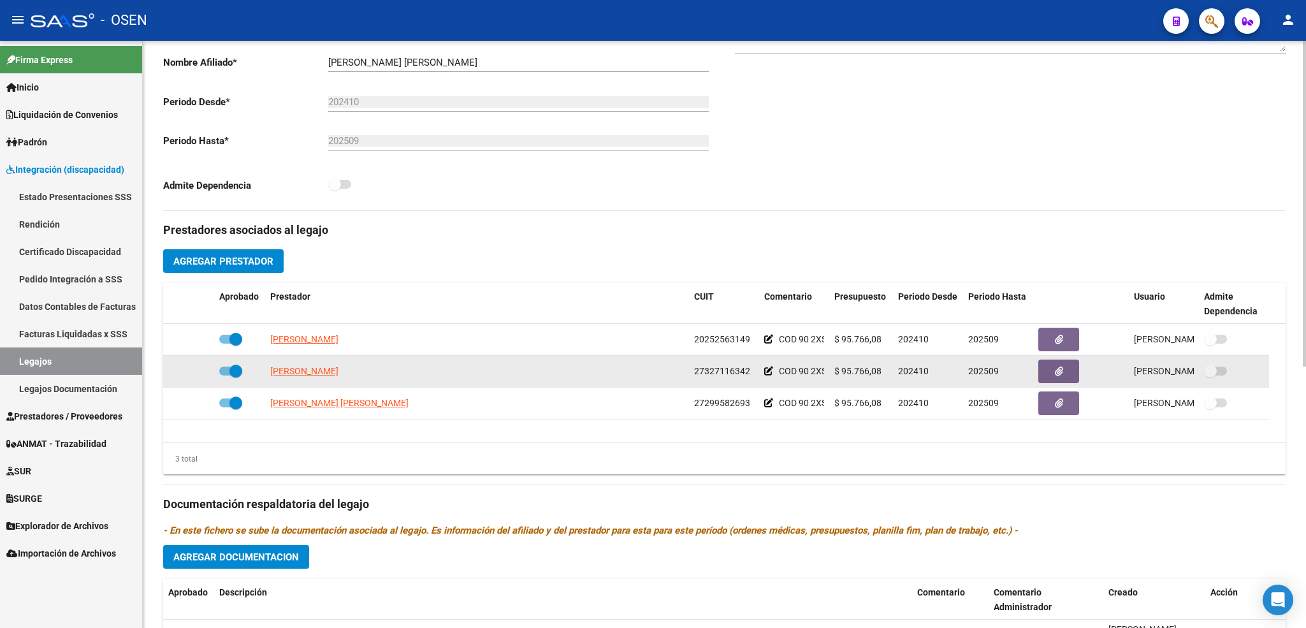
scroll to position [287, 0]
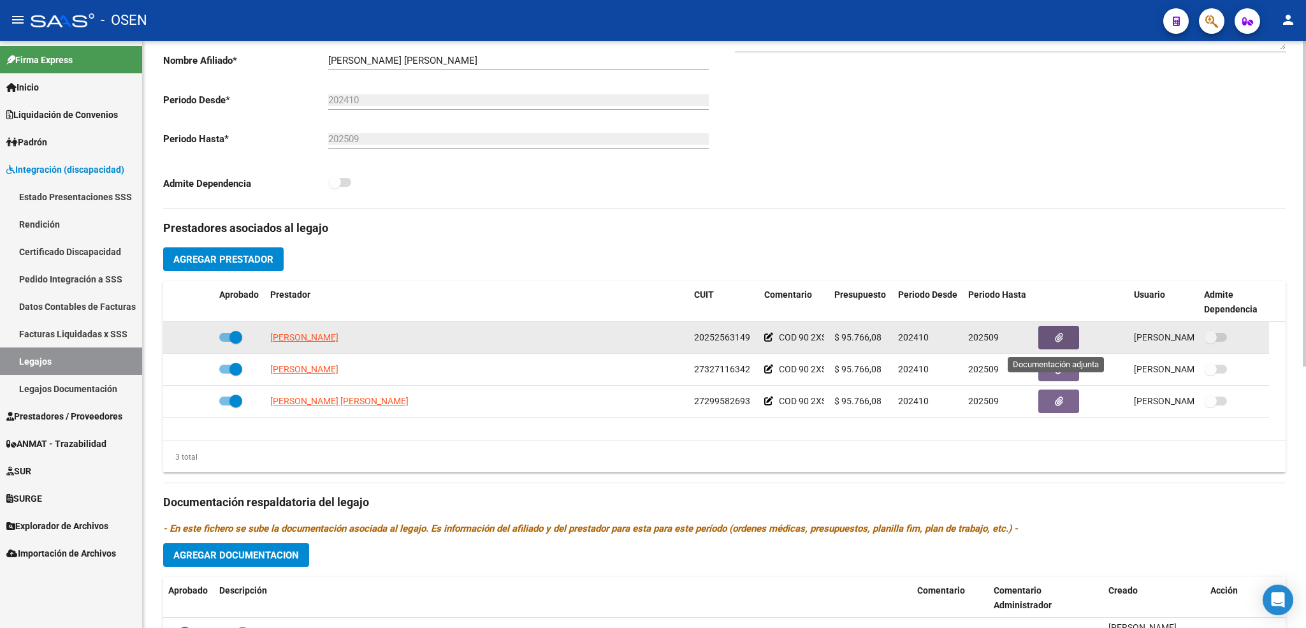
click at [1055, 336] on icon "button" at bounding box center [1059, 338] width 8 height 10
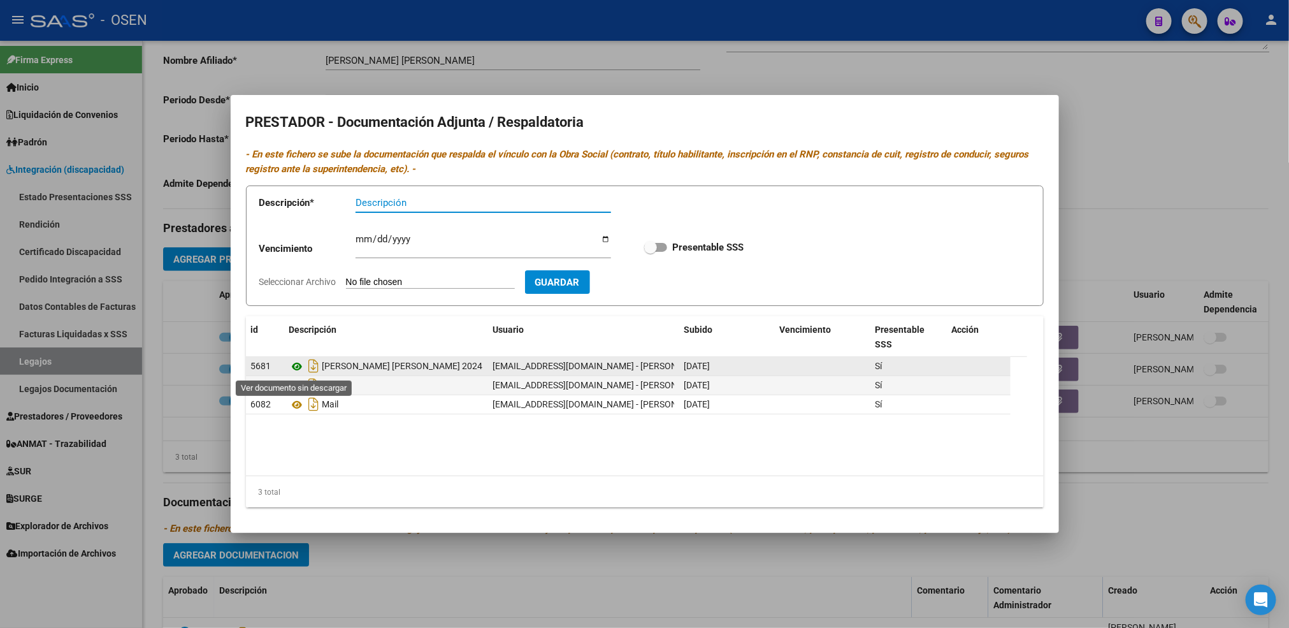
click at [296, 373] on icon at bounding box center [297, 366] width 17 height 15
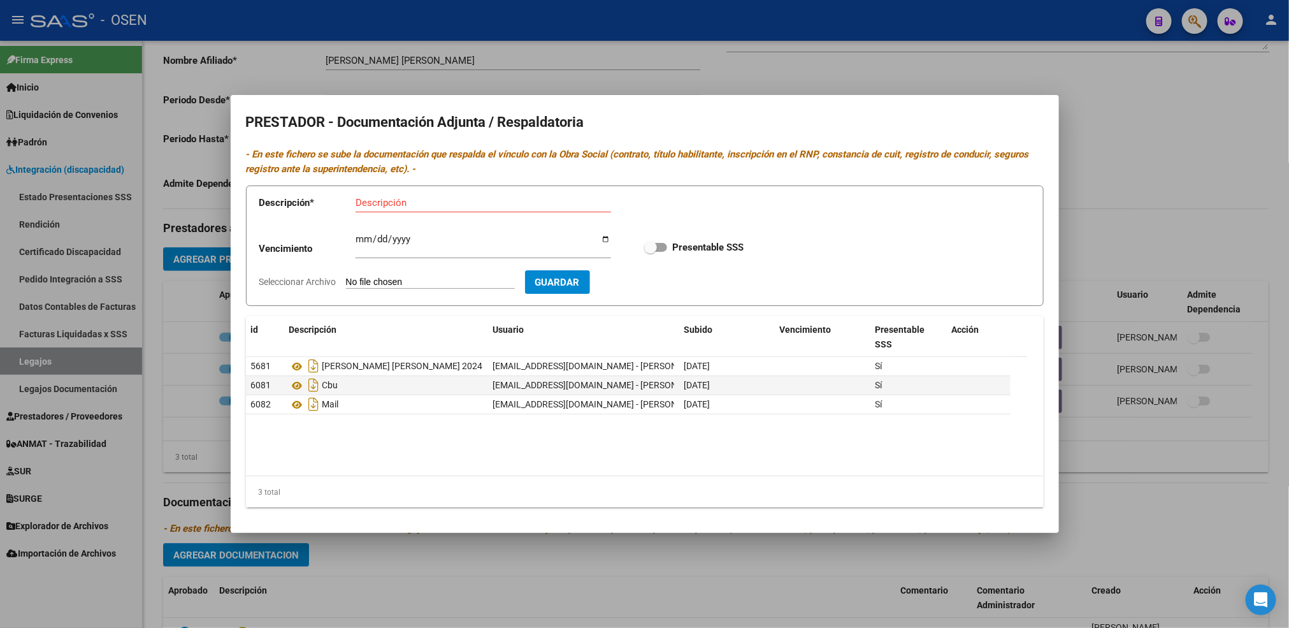
click at [628, 551] on div at bounding box center [644, 314] width 1289 height 628
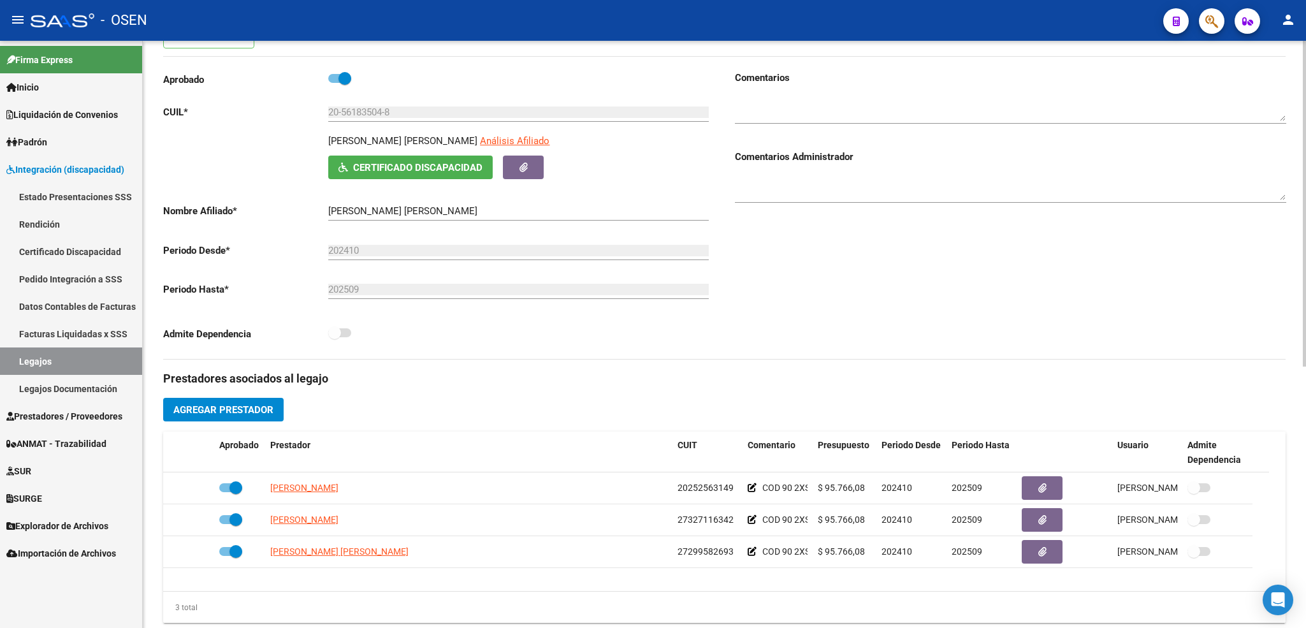
scroll to position [0, 0]
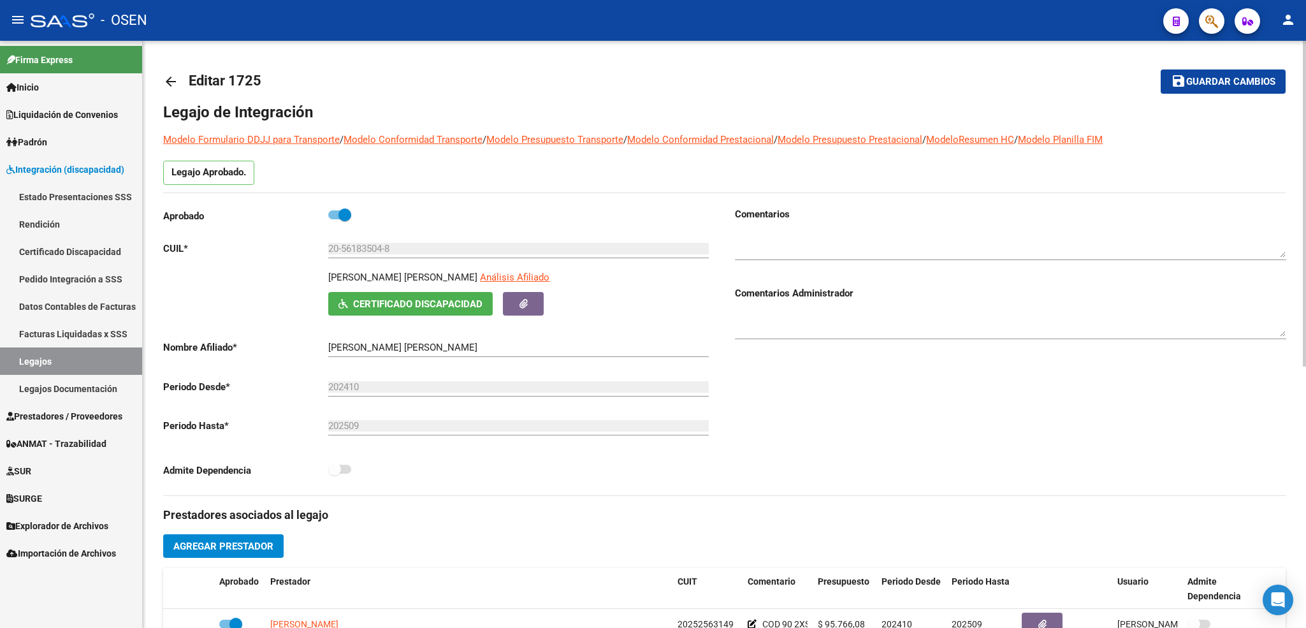
click at [367, 245] on input "20-56183504-8" at bounding box center [518, 248] width 380 height 11
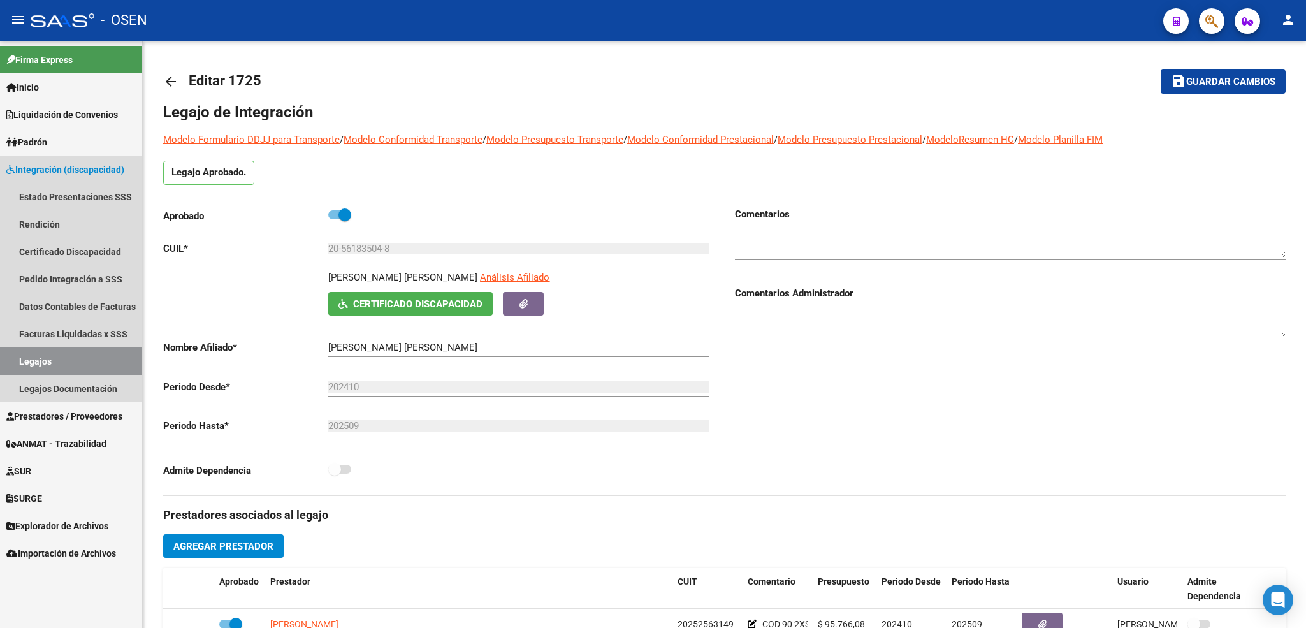
click at [73, 352] on link "Legajos" at bounding box center [71, 360] width 142 height 27
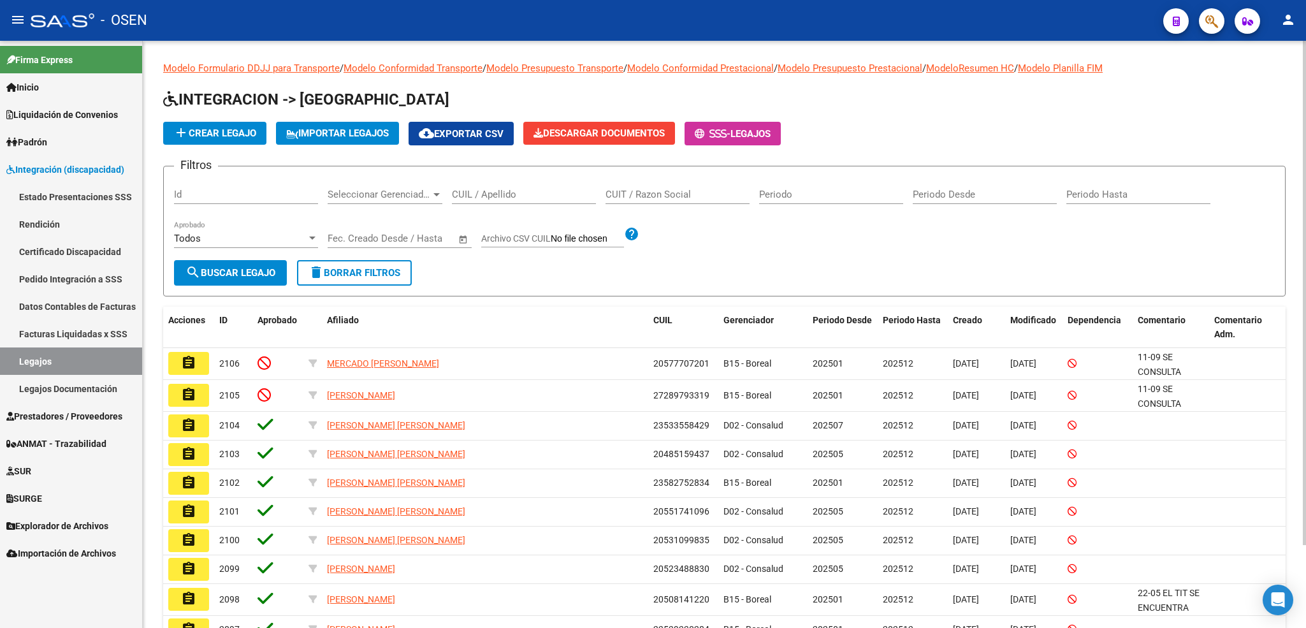
click at [236, 136] on span "add Crear Legajo" at bounding box center [214, 132] width 83 height 11
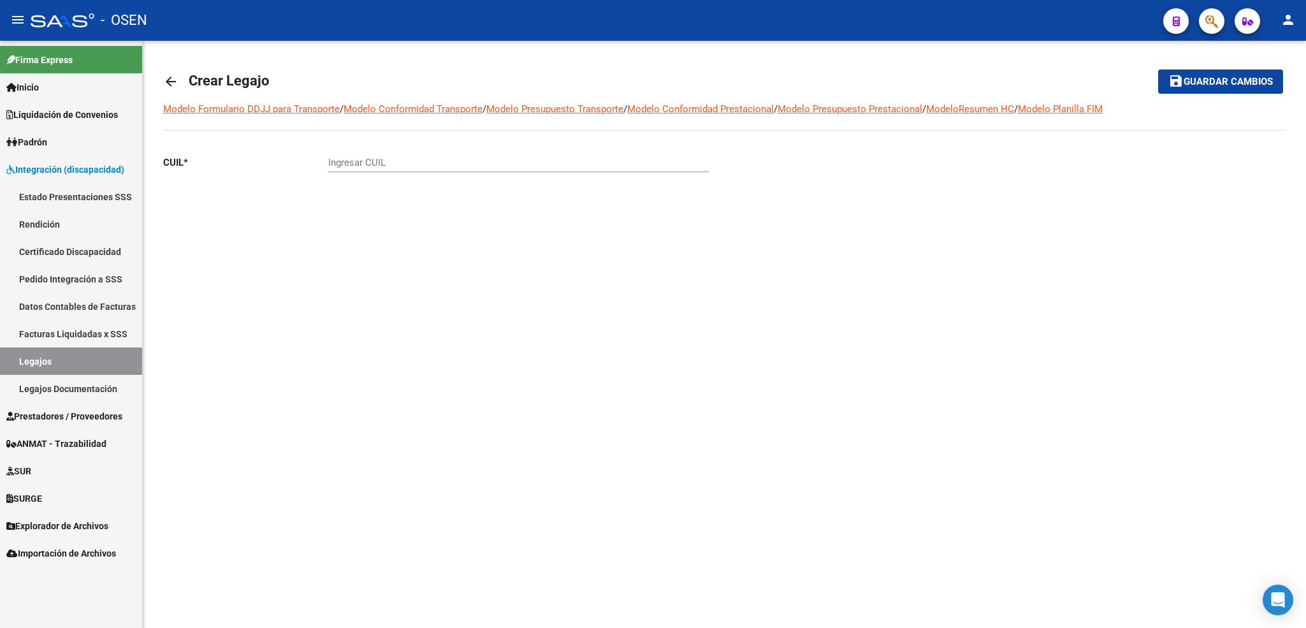
click at [433, 163] on input "Ingresar CUIL" at bounding box center [518, 162] width 380 height 11
paste input "-56183504"
type input "20-56183504-8"
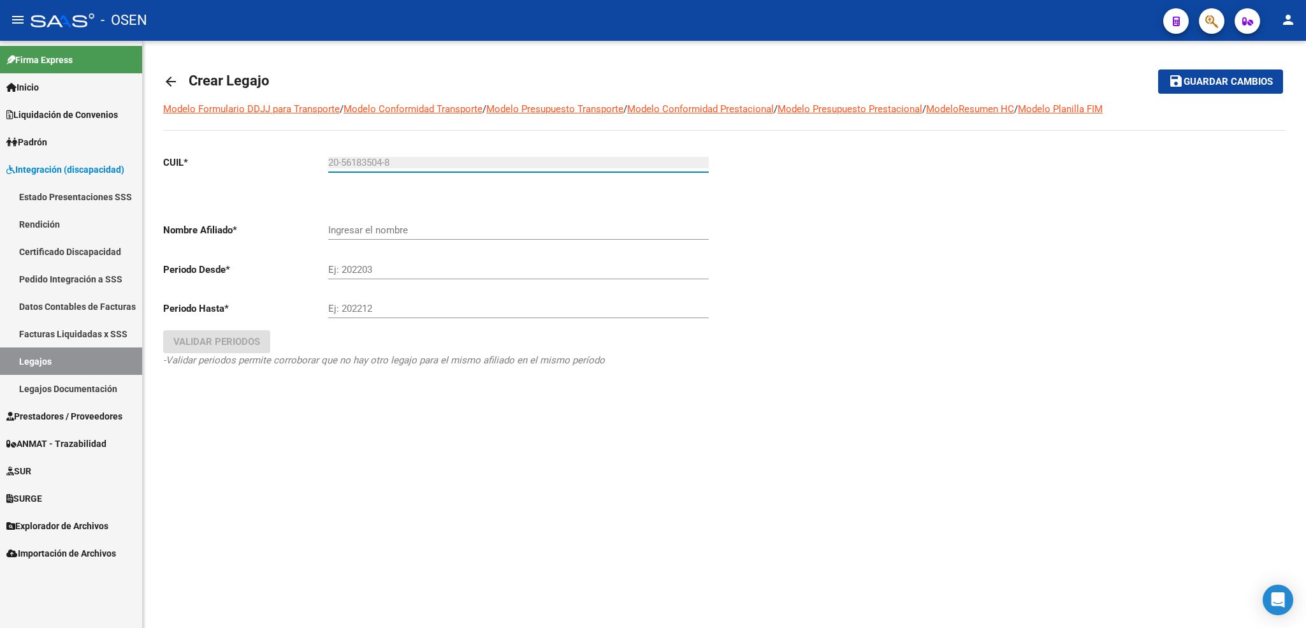
type input "[PERSON_NAME] [PERSON_NAME]"
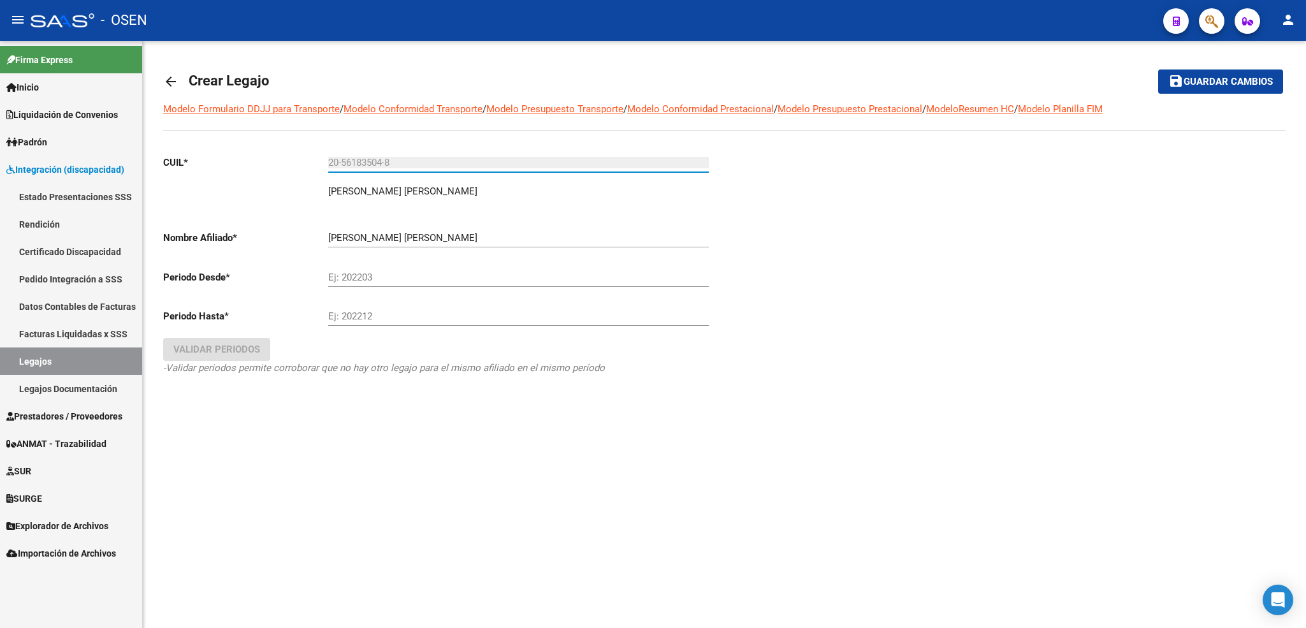
type input "20-56183504-8"
click at [366, 276] on input "Ej: 202203" at bounding box center [518, 276] width 380 height 11
type input "202510"
click at [365, 312] on input "Ej: 202212" at bounding box center [518, 315] width 380 height 11
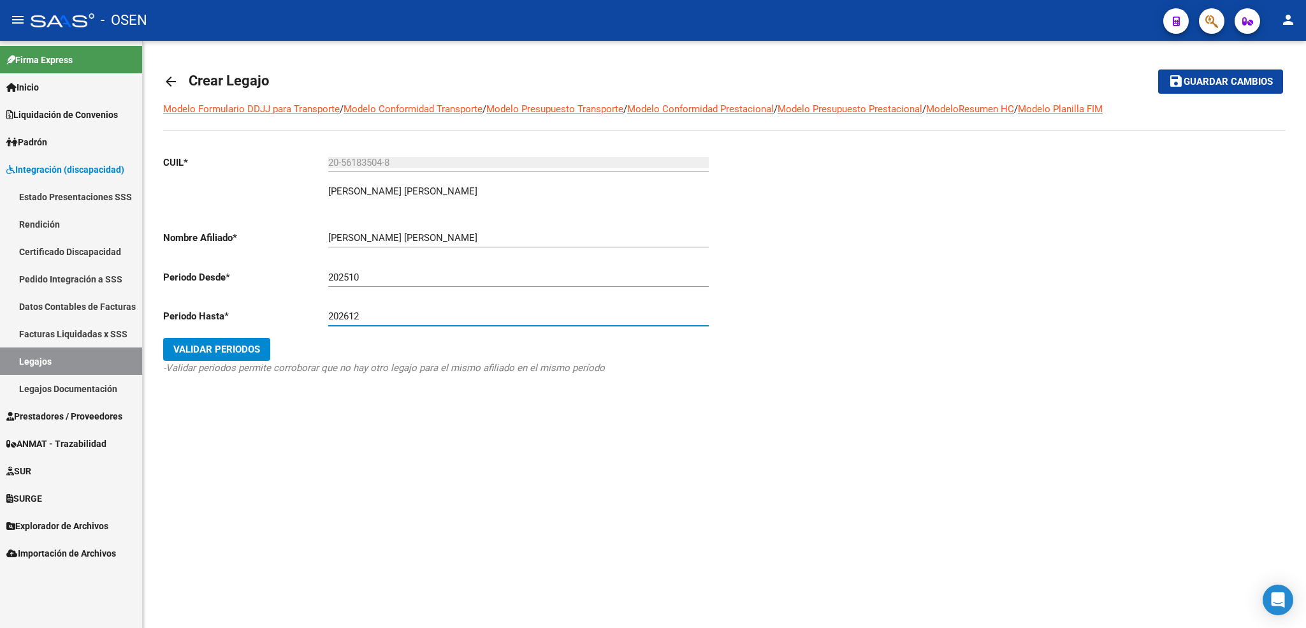
type input "202612"
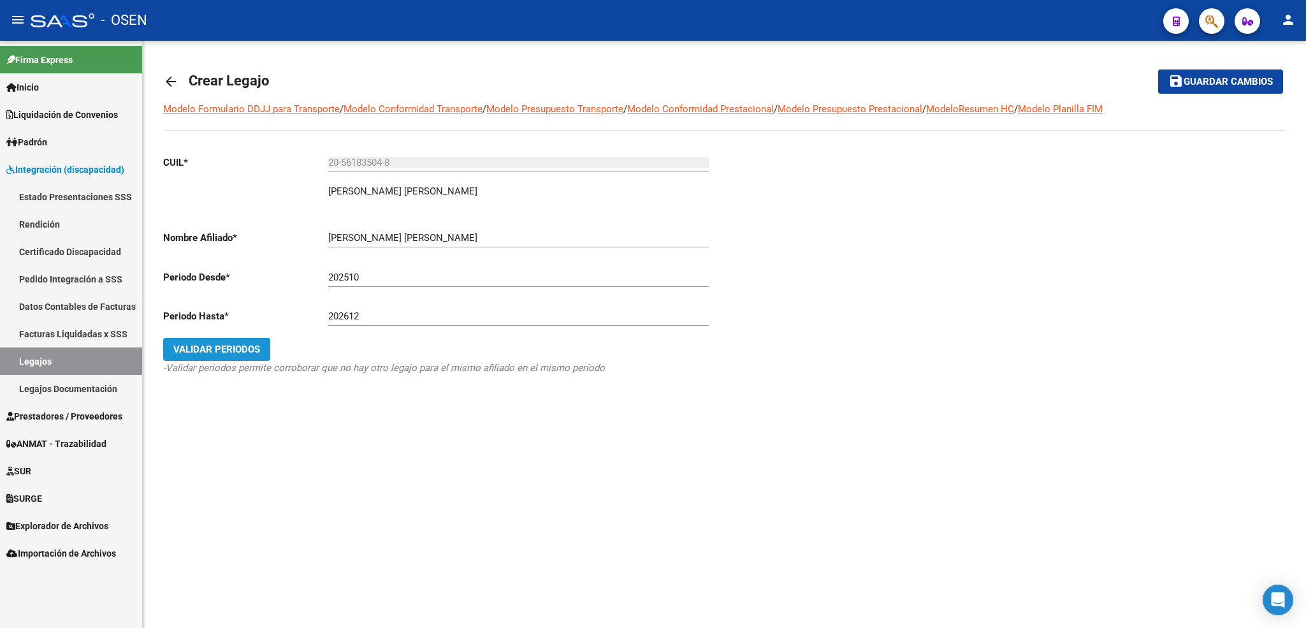
click at [230, 348] on span "Validar Periodos" at bounding box center [216, 348] width 87 height 11
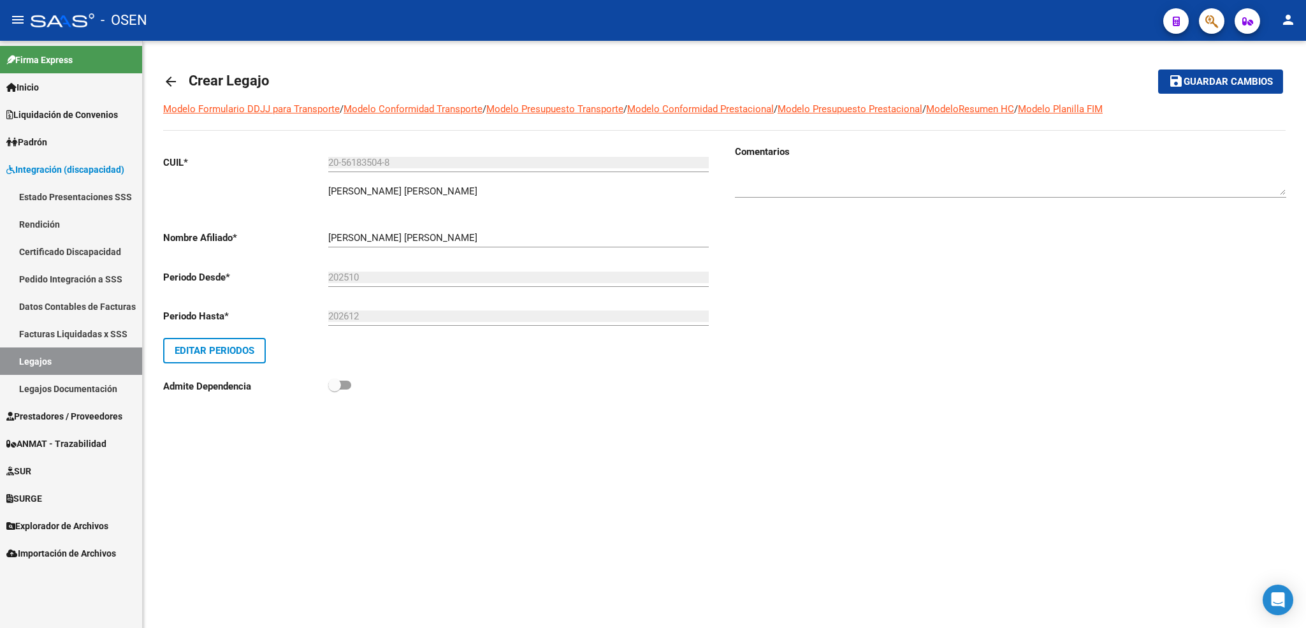
click at [1179, 84] on mat-icon "save" at bounding box center [1175, 80] width 15 height 15
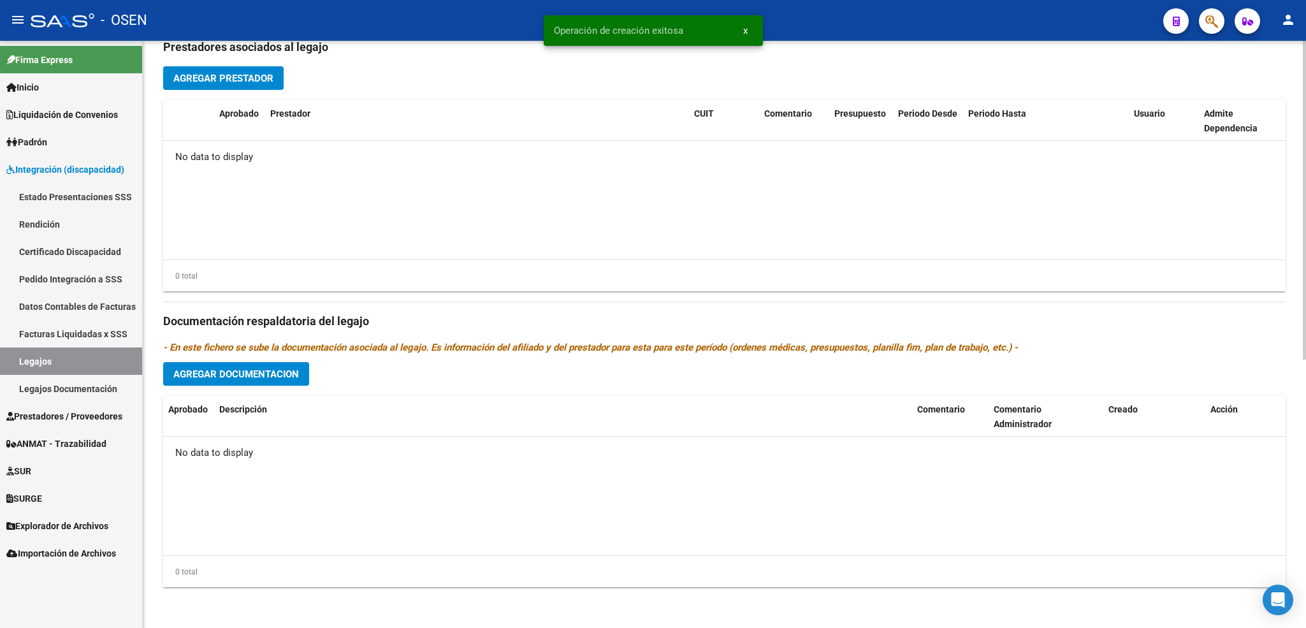
scroll to position [493, 0]
click at [270, 377] on span "Agregar Documentacion" at bounding box center [236, 373] width 126 height 11
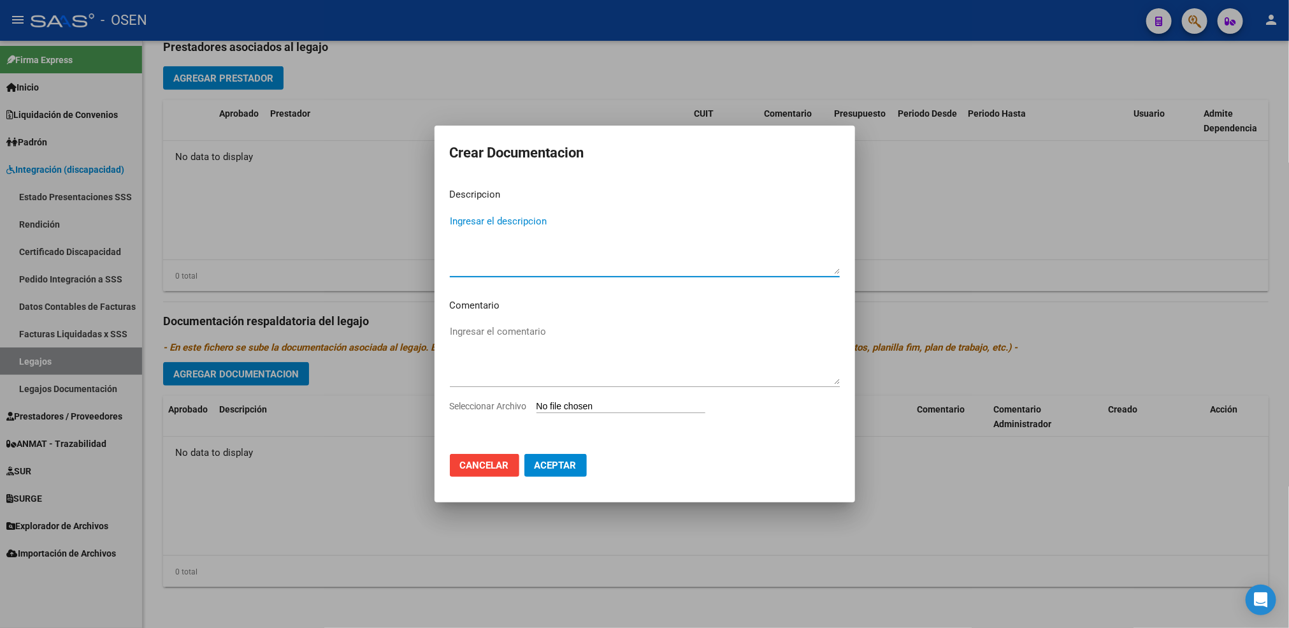
click at [589, 404] on input "Seleccionar Archivo" at bounding box center [621, 407] width 169 height 12
click at [565, 411] on input "Seleccionar Archivo" at bounding box center [621, 407] width 169 height 12
type input "C:\fakepath\DOCUMENTACION [PERSON_NAME].pdf"
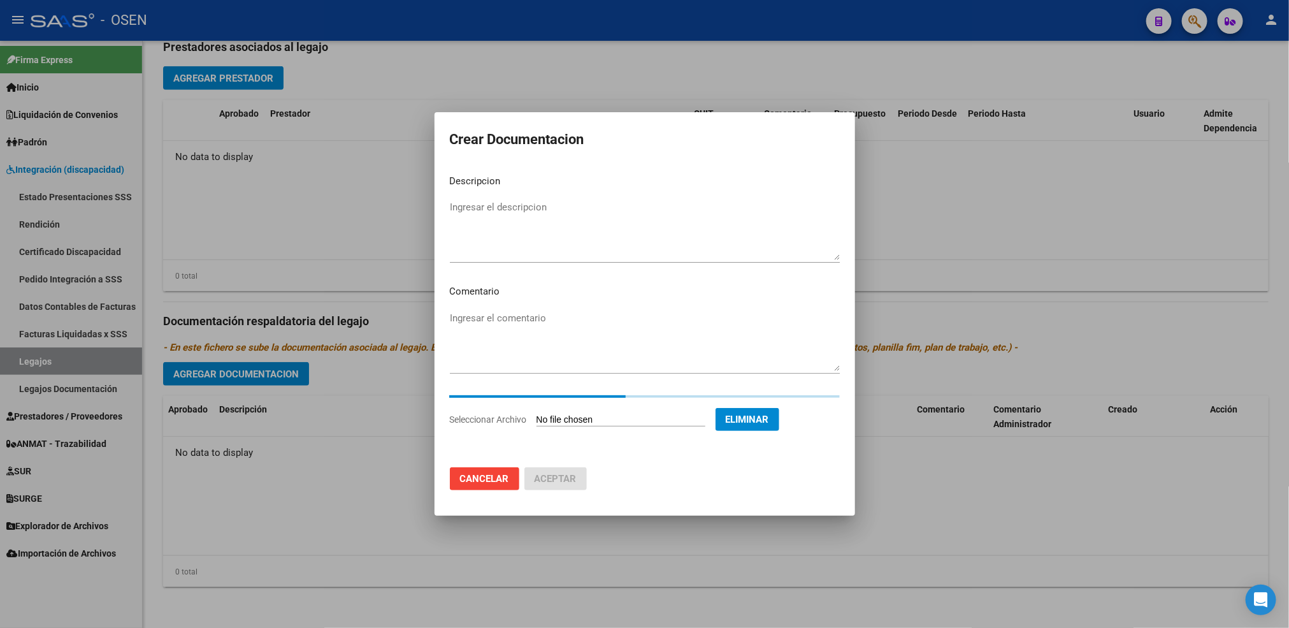
click at [521, 237] on textarea "Ingresar el descripcion" at bounding box center [645, 230] width 390 height 60
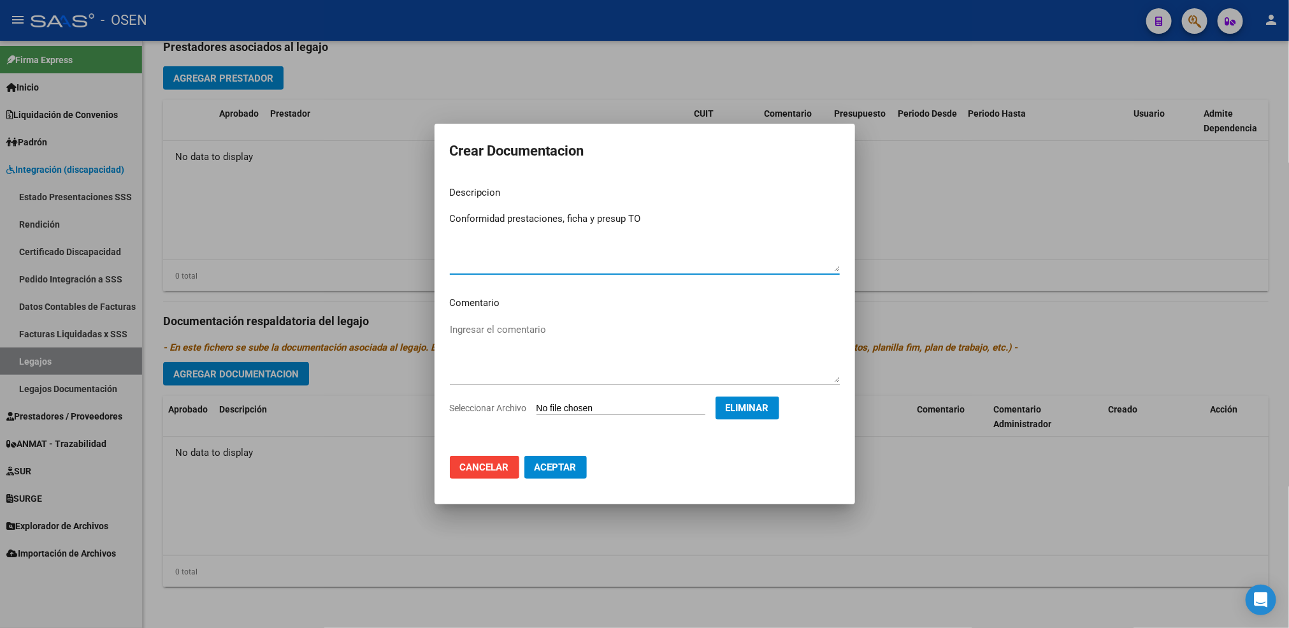
type textarea "Conformidad prestaciones, ficha y presup TO"
click at [561, 465] on span "Aceptar" at bounding box center [556, 466] width 42 height 11
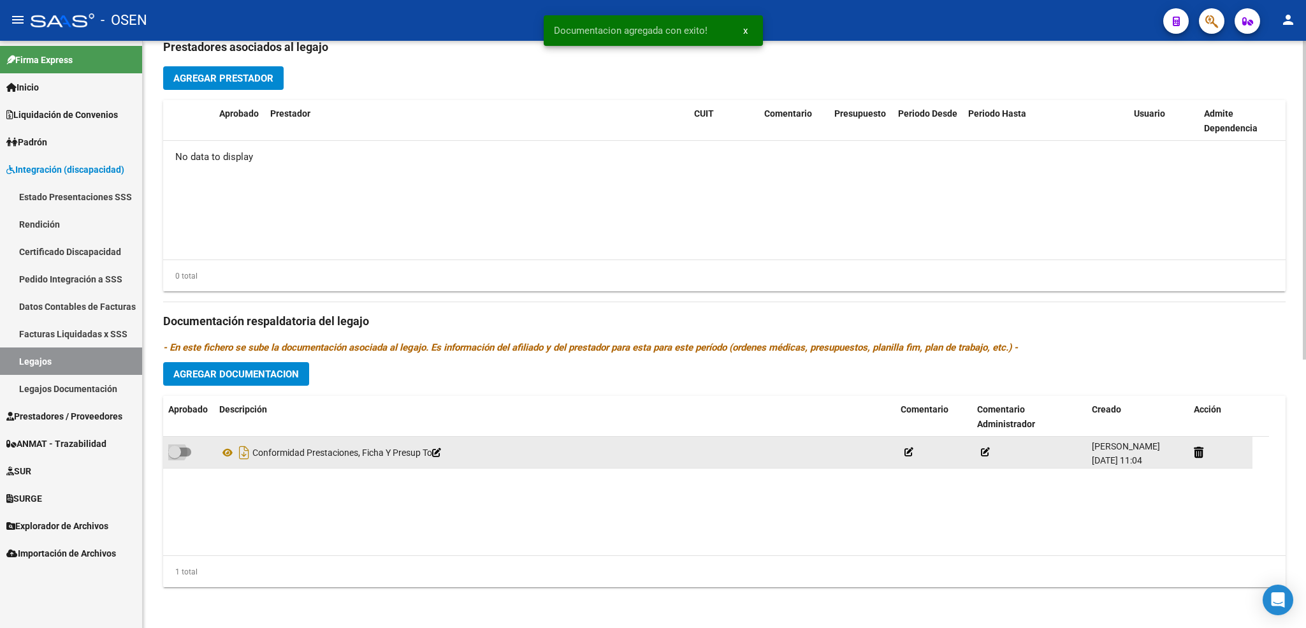
click at [180, 456] on span at bounding box center [179, 451] width 23 height 9
click at [175, 456] on input "checkbox" at bounding box center [174, 456] width 1 height 1
checkbox input "true"
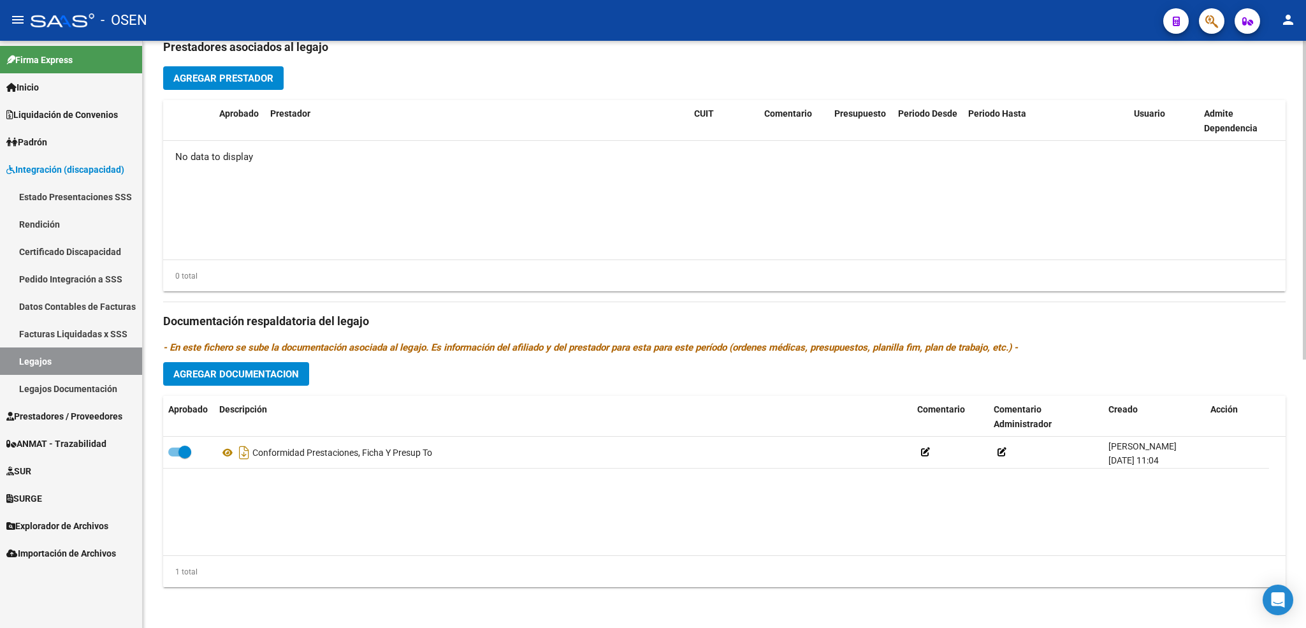
click at [264, 375] on span "Agregar Documentacion" at bounding box center [236, 373] width 126 height 11
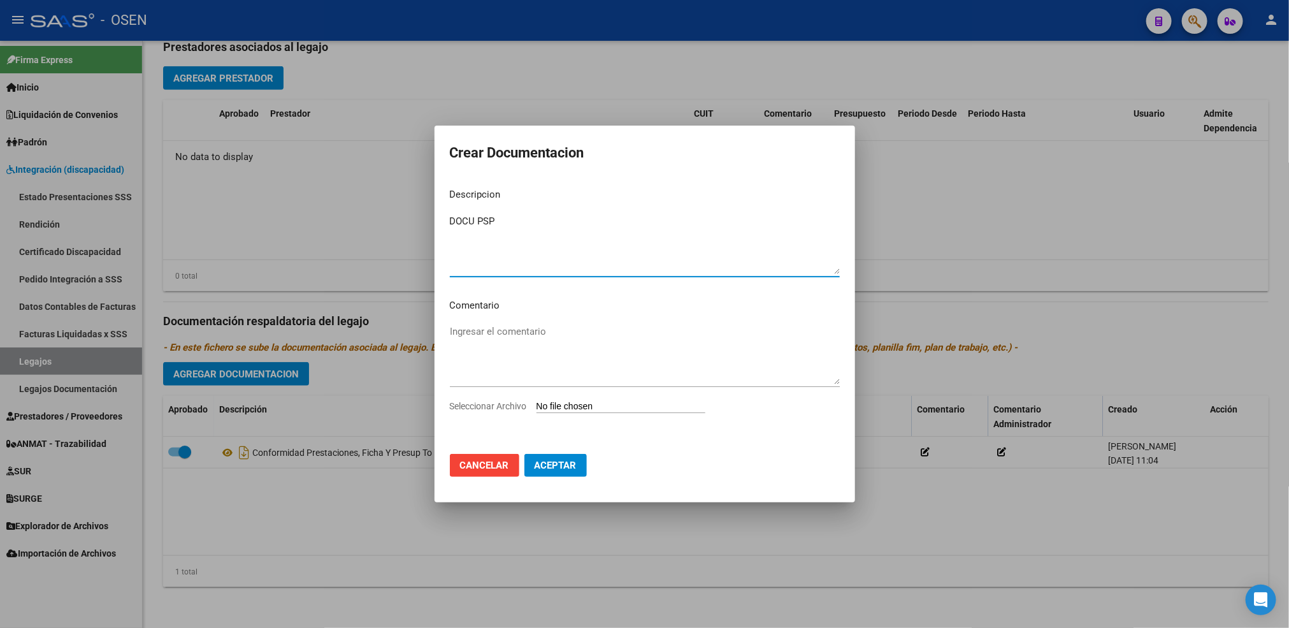
type textarea "DOCU PSP"
click at [537, 401] on input "Seleccionar Archivo" at bounding box center [621, 407] width 169 height 12
type input "C:\fakepath\[PERSON_NAME] [PERSON_NAME].pdf"
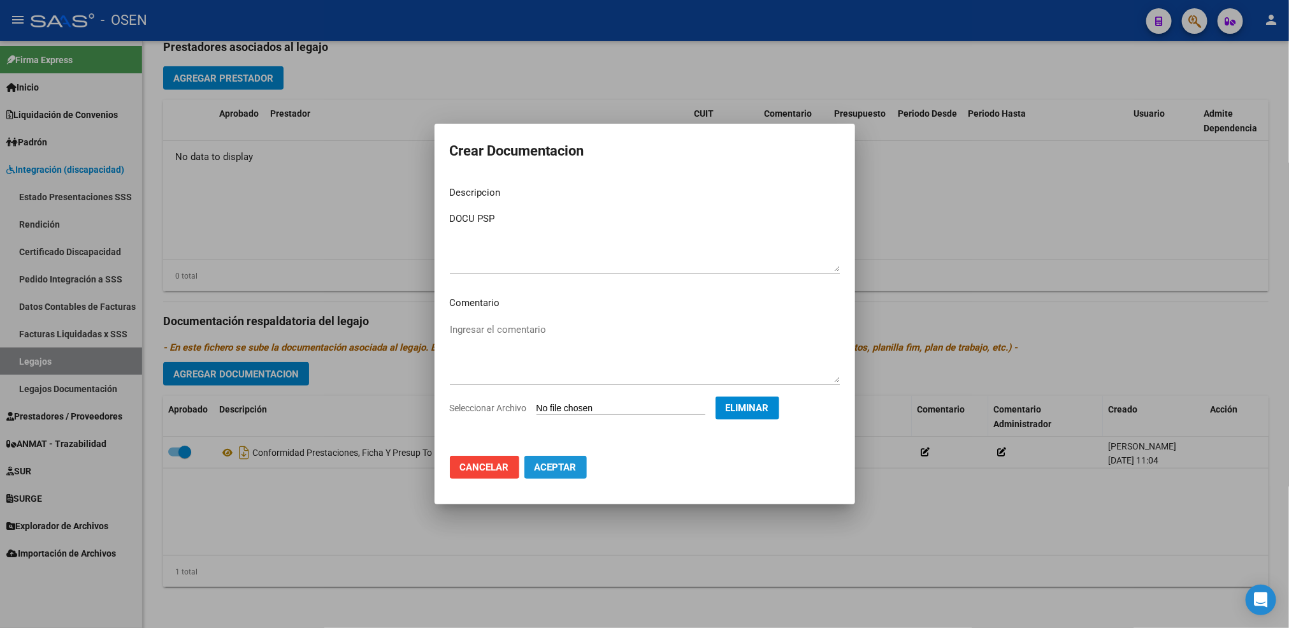
click at [556, 474] on button "Aceptar" at bounding box center [555, 467] width 62 height 23
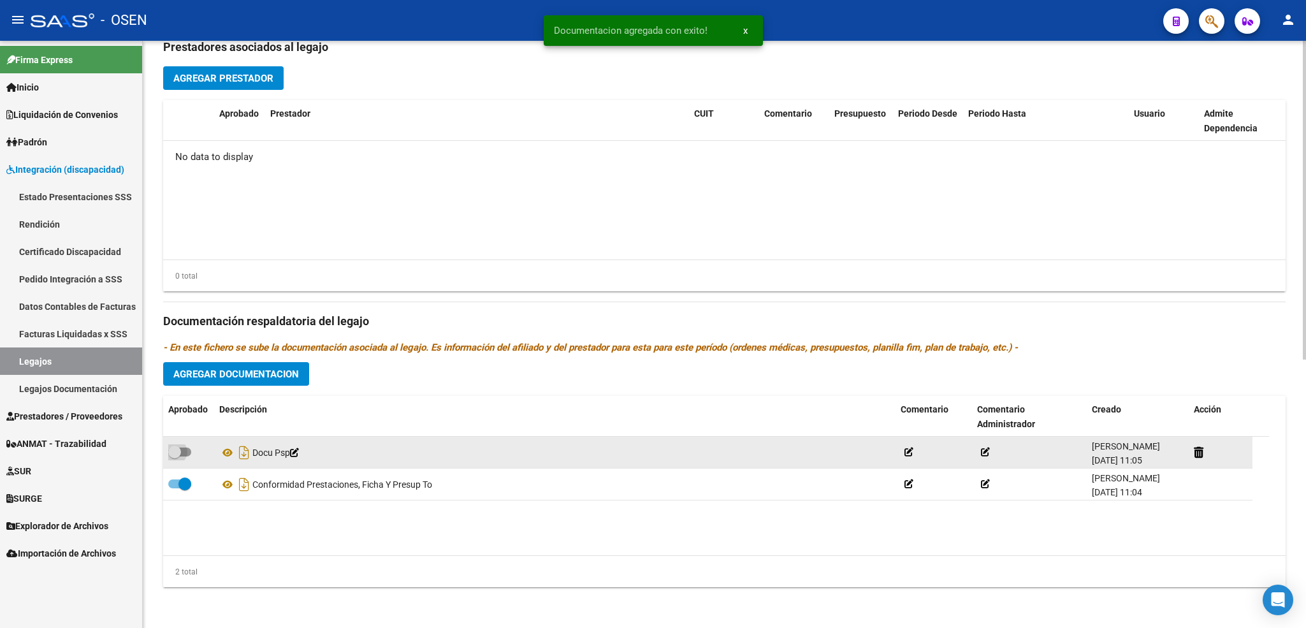
click at [182, 444] on label at bounding box center [179, 451] width 23 height 15
click at [175, 456] on input "checkbox" at bounding box center [174, 456] width 1 height 1
checkbox input "true"
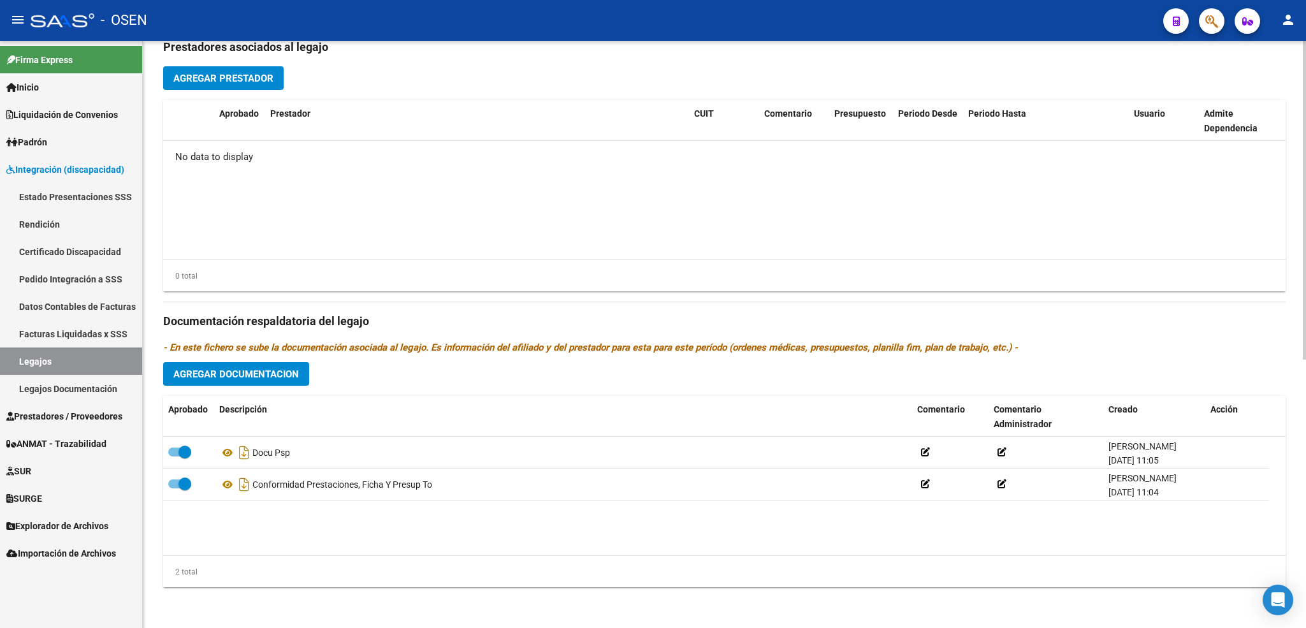
click at [237, 371] on span "Agregar Documentacion" at bounding box center [236, 373] width 126 height 11
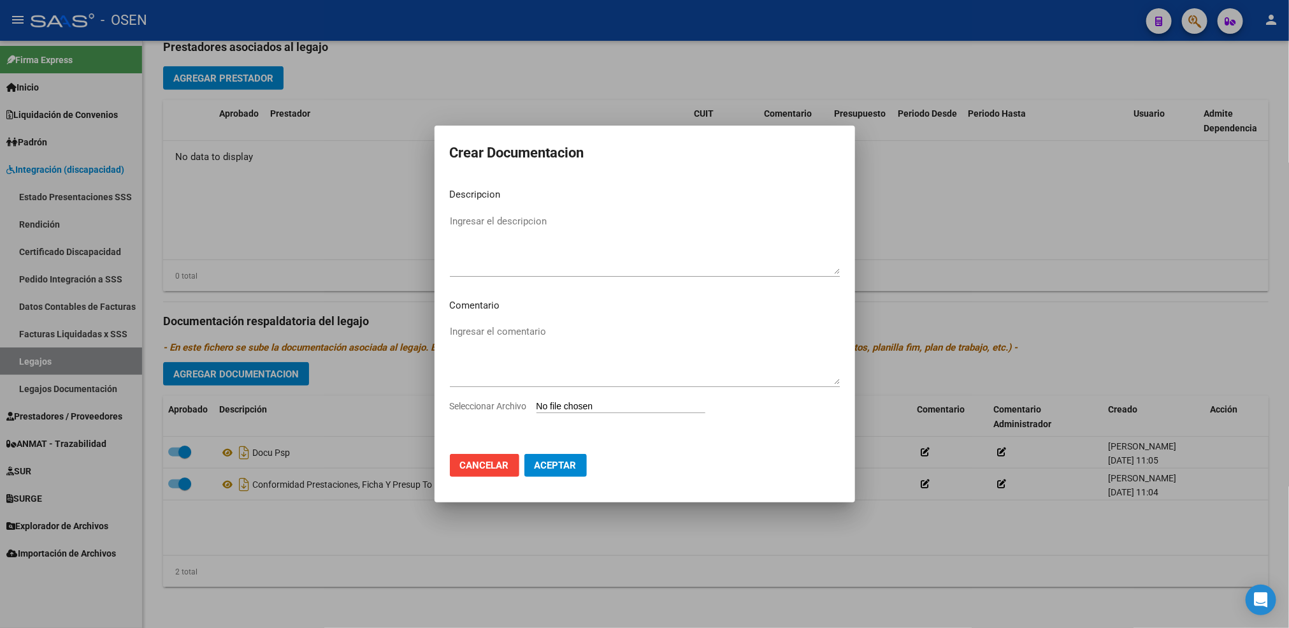
click at [580, 412] on input "Seleccionar Archivo" at bounding box center [621, 407] width 169 height 12
type input "C:\fakepath\[PERSON_NAME] FONOAUDIOLOGIA [PERSON_NAME].pdf"
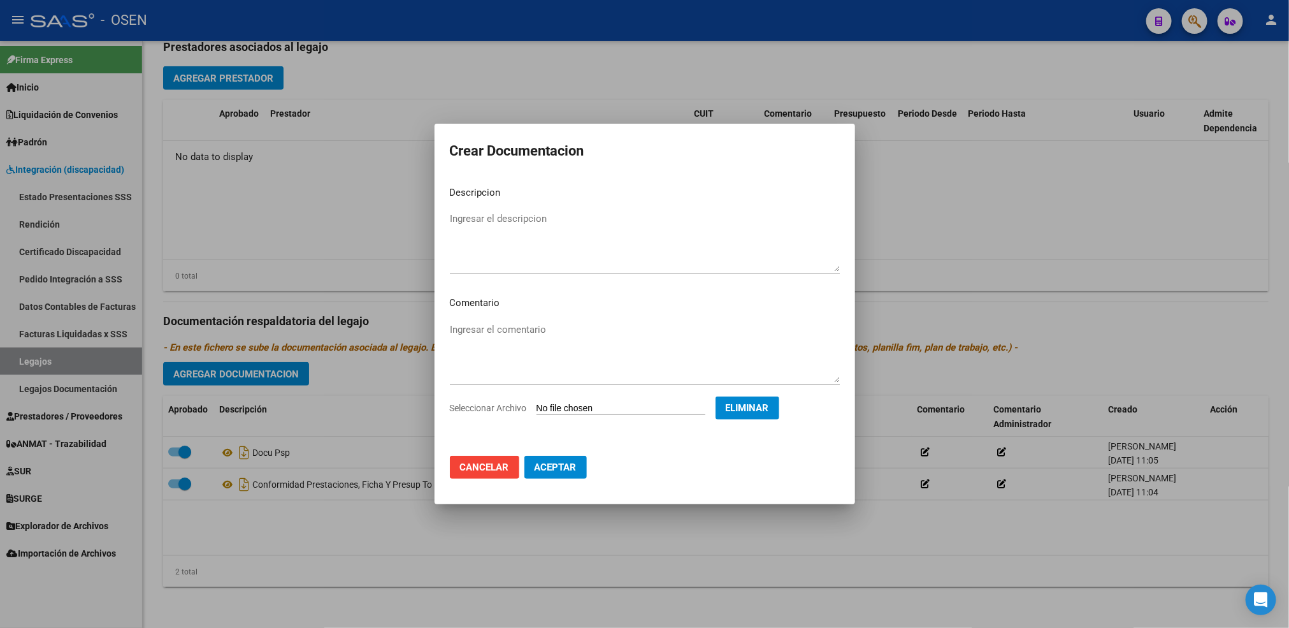
click at [461, 205] on mat-dialog-content "Descripcion Ingresar el descripcion Comentario Ingresar el comentario Seleccion…" at bounding box center [645, 311] width 421 height 270
click at [469, 227] on textarea "Ingresar el descripcion" at bounding box center [645, 242] width 390 height 60
type textarea "DOCU FONO"
click at [558, 470] on span "Aceptar" at bounding box center [556, 466] width 42 height 11
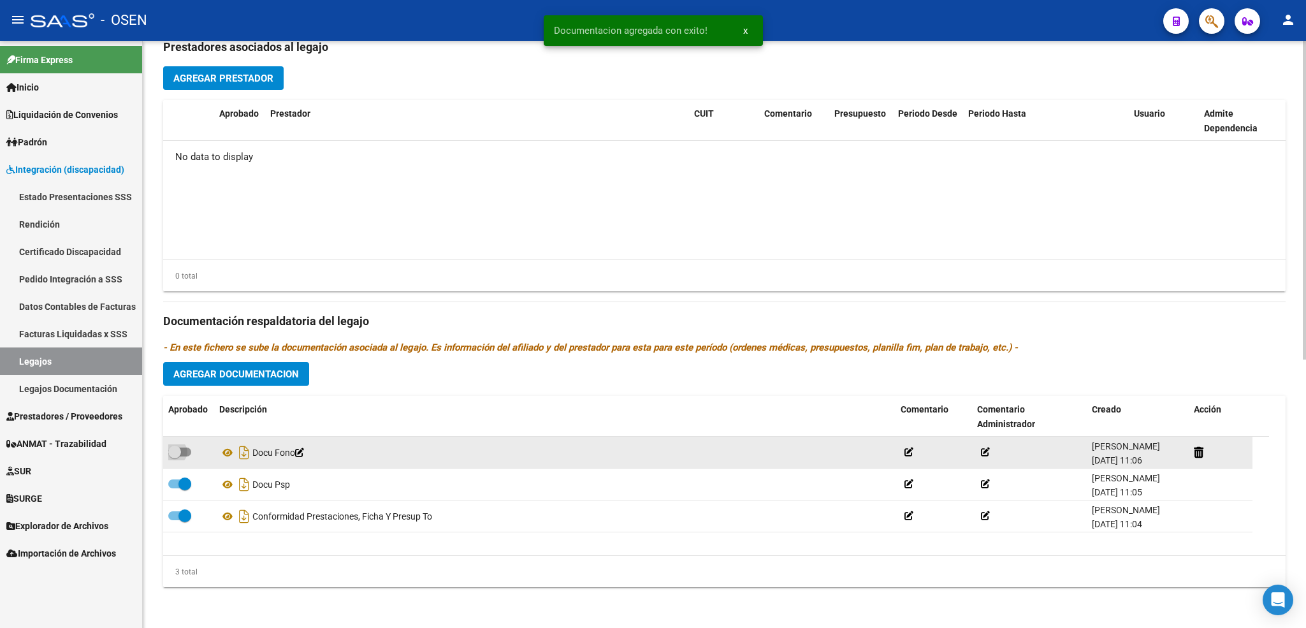
click at [178, 451] on span at bounding box center [174, 451] width 13 height 13
click at [175, 456] on input "checkbox" at bounding box center [174, 456] width 1 height 1
checkbox input "true"
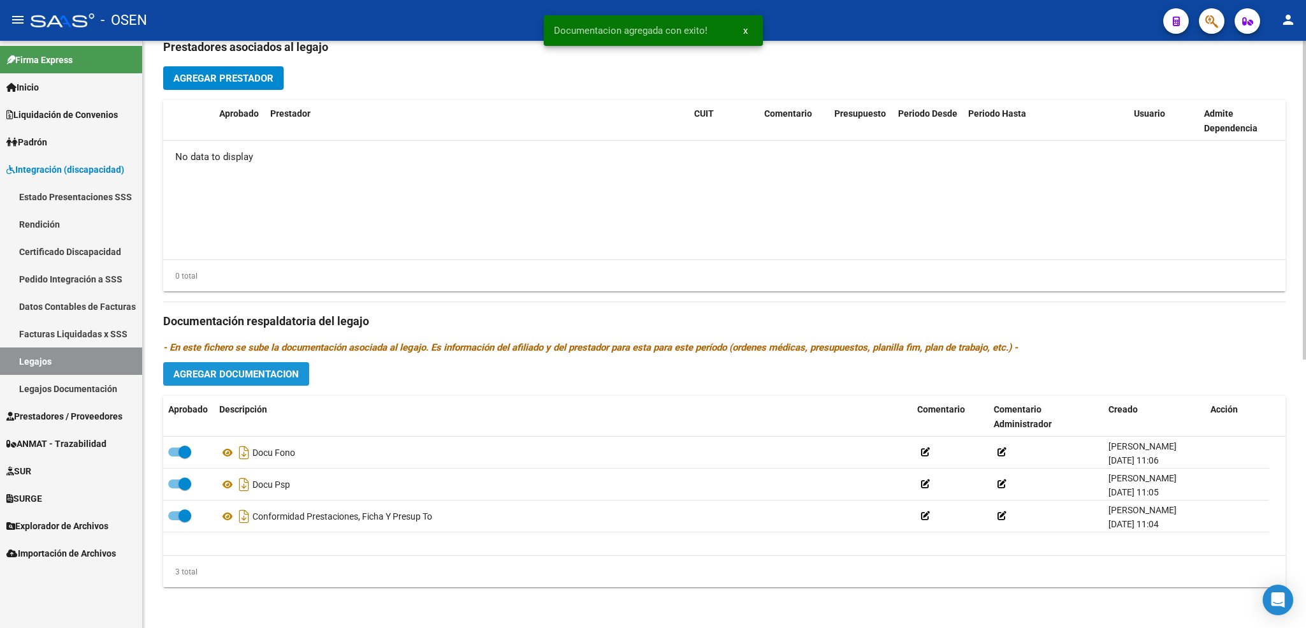
click at [285, 380] on button "Agregar Documentacion" at bounding box center [236, 374] width 146 height 24
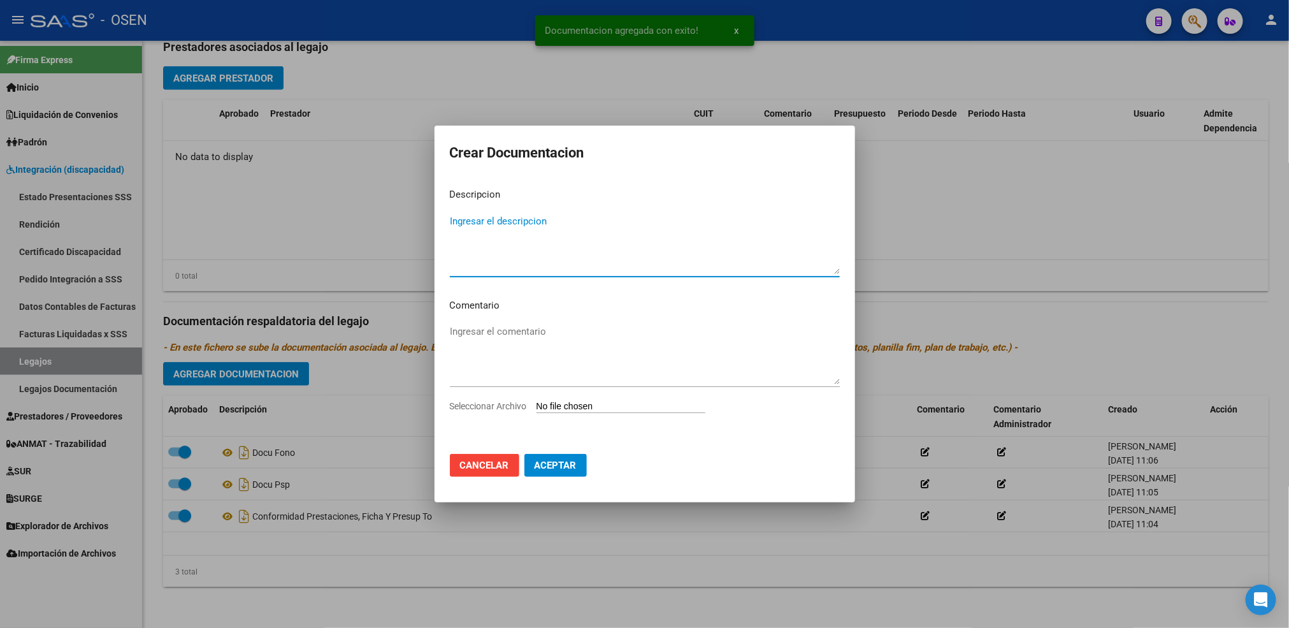
click at [578, 407] on input "Seleccionar Archivo" at bounding box center [621, 407] width 169 height 12
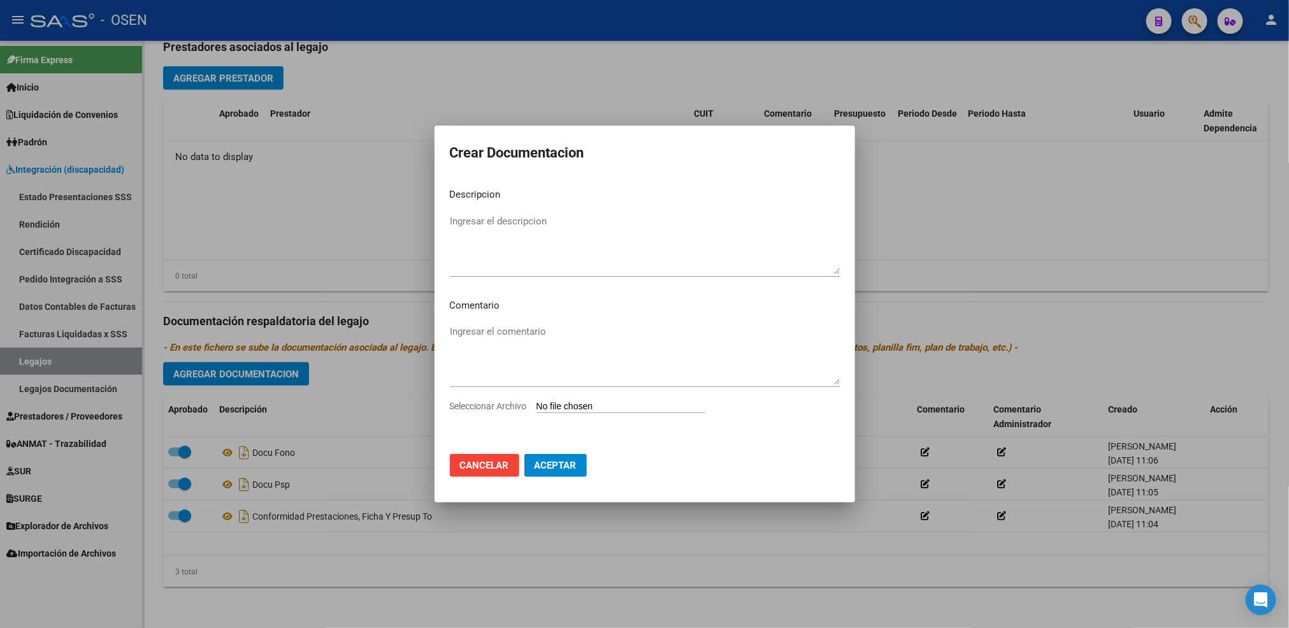
type input "C:\fakepath\[PERSON_NAME] PSICOLOGIA [PERSON_NAME].pdf"
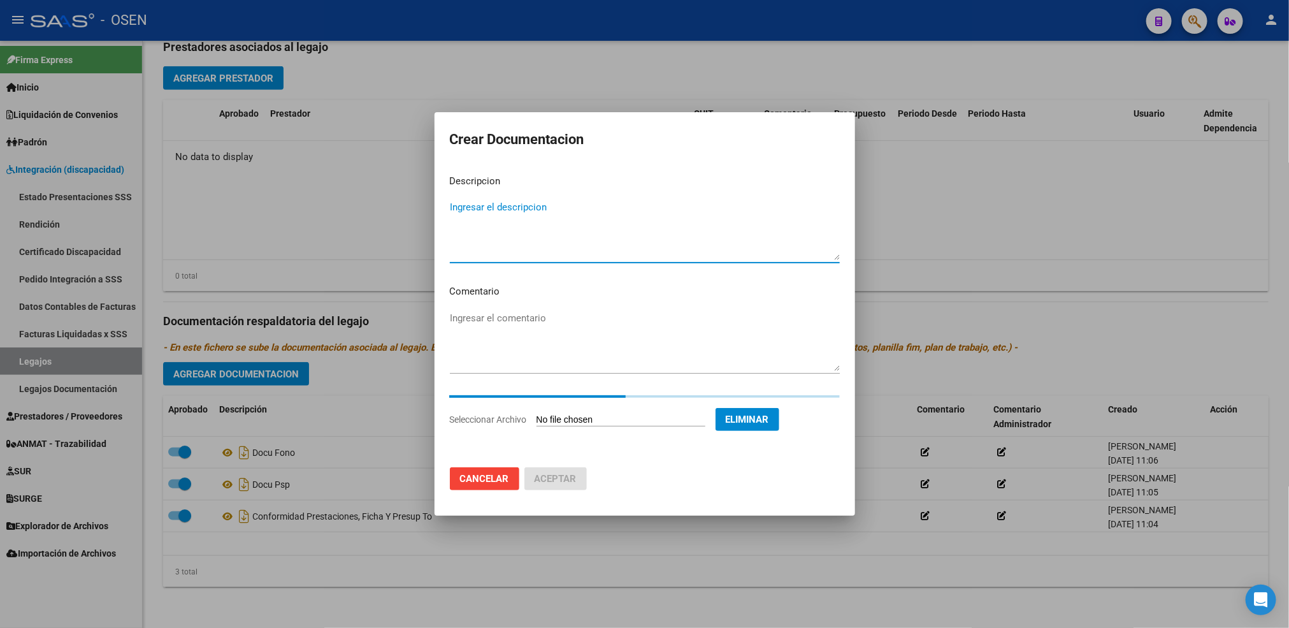
click at [469, 229] on textarea "Ingresar el descripcion" at bounding box center [645, 230] width 390 height 60
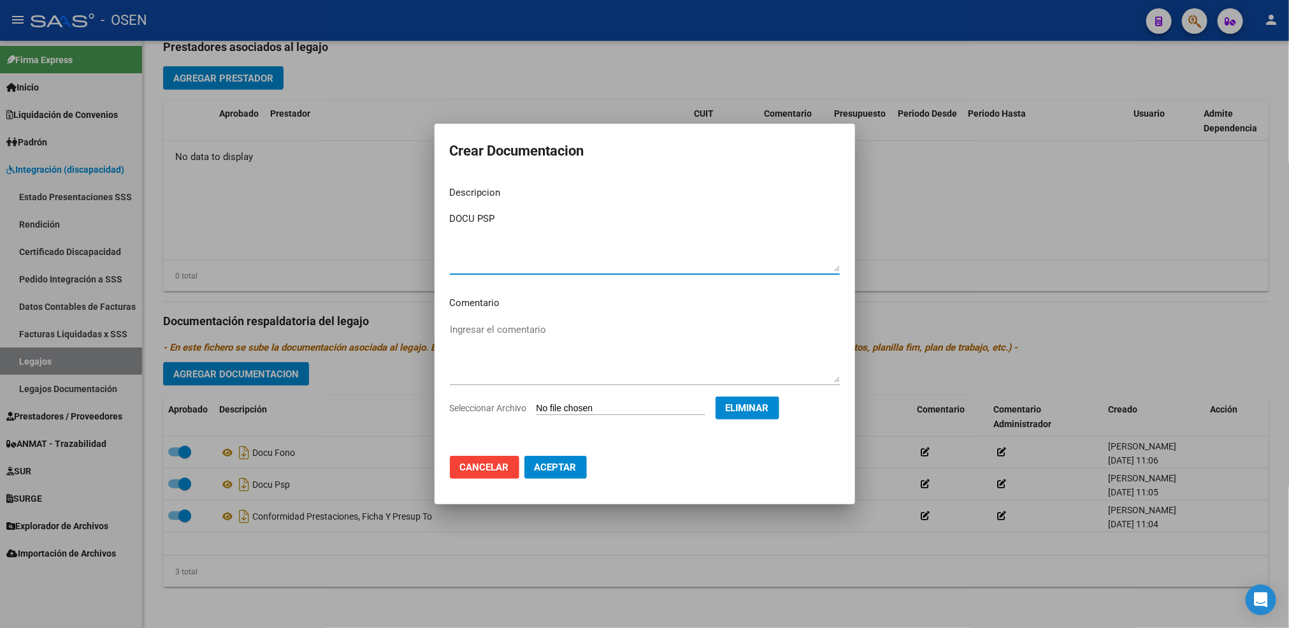
type textarea "DOCU PSP"
click at [551, 474] on button "Aceptar" at bounding box center [555, 467] width 62 height 23
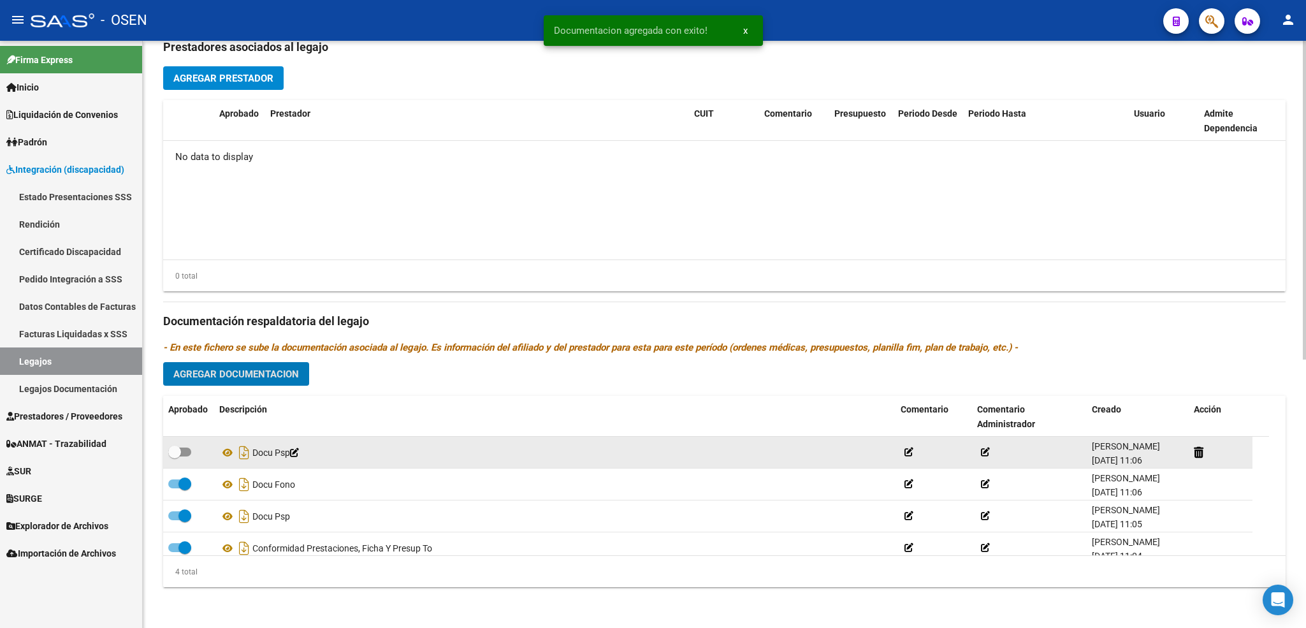
click at [175, 448] on span at bounding box center [174, 451] width 13 height 13
click at [175, 456] on input "checkbox" at bounding box center [174, 456] width 1 height 1
checkbox input "true"
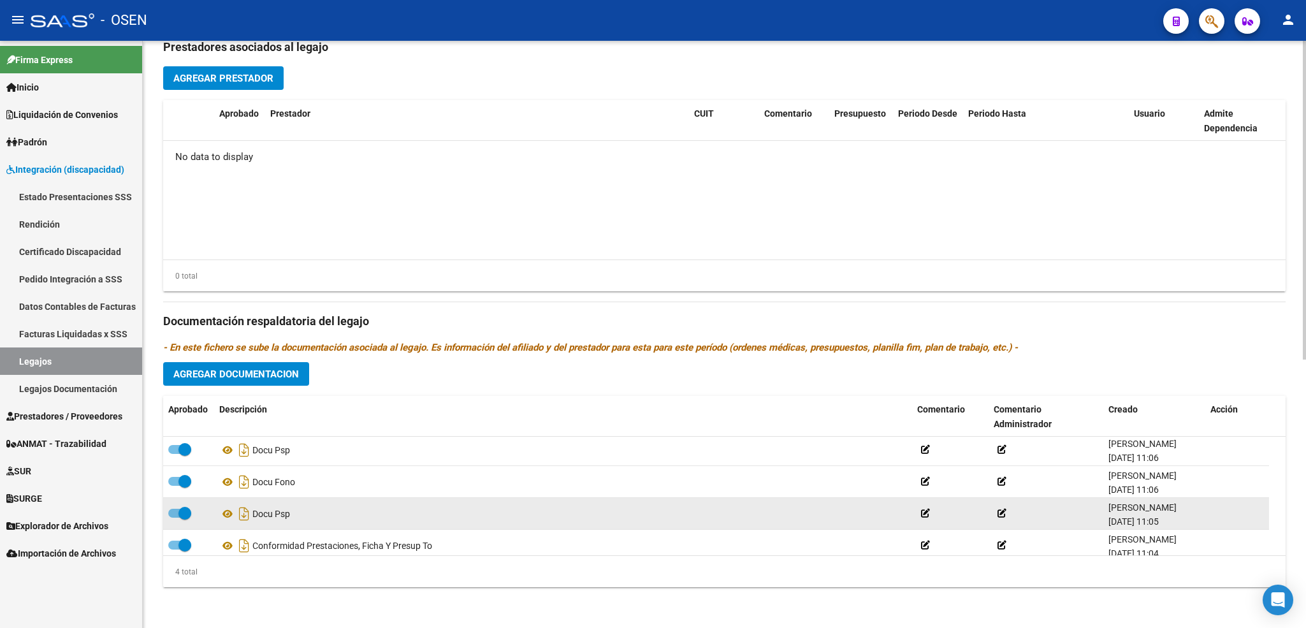
scroll to position [0, 0]
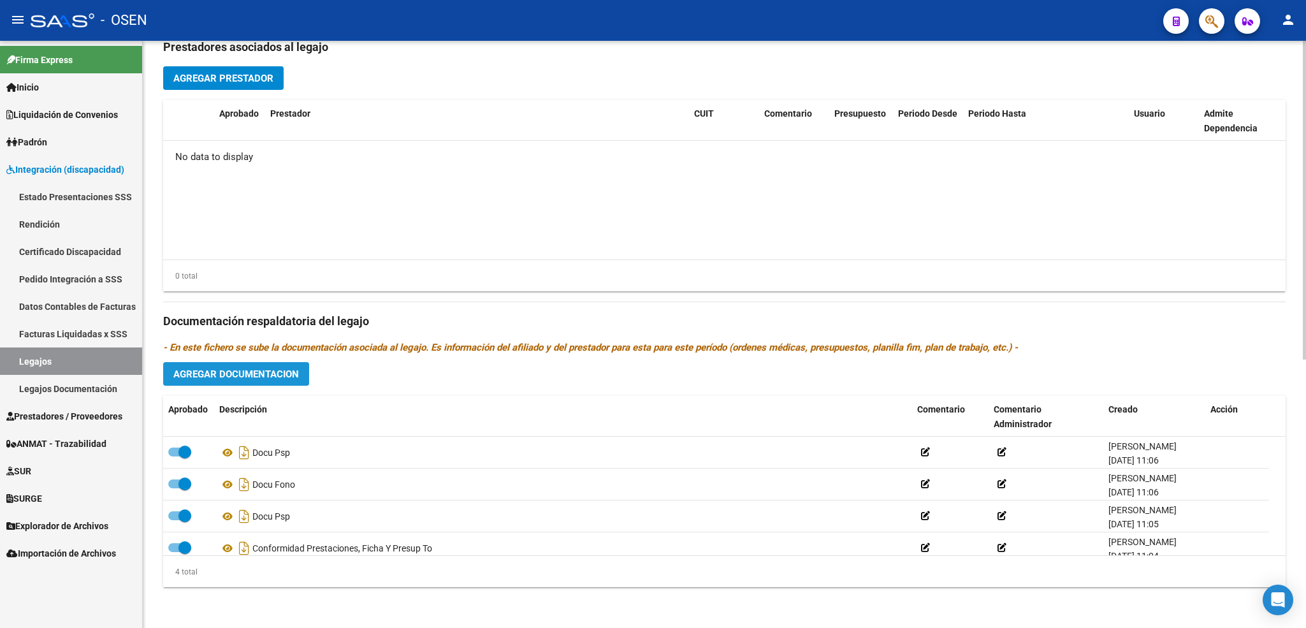
click at [260, 375] on span "Agregar Documentacion" at bounding box center [236, 373] width 126 height 11
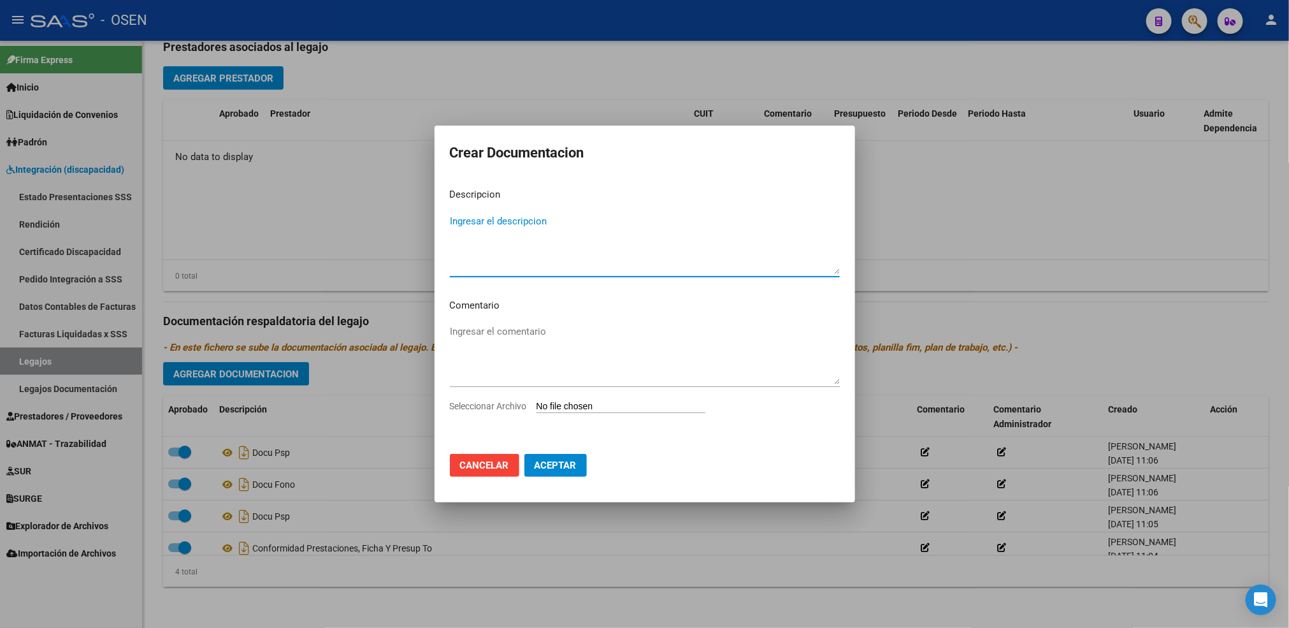
click at [574, 401] on input "Seleccionar Archivo" at bounding box center [621, 407] width 169 height 12
type input "C:\fakepath\[PERSON_NAME] TERAPIA OCUPACIONAL [PERSON_NAME].pdf"
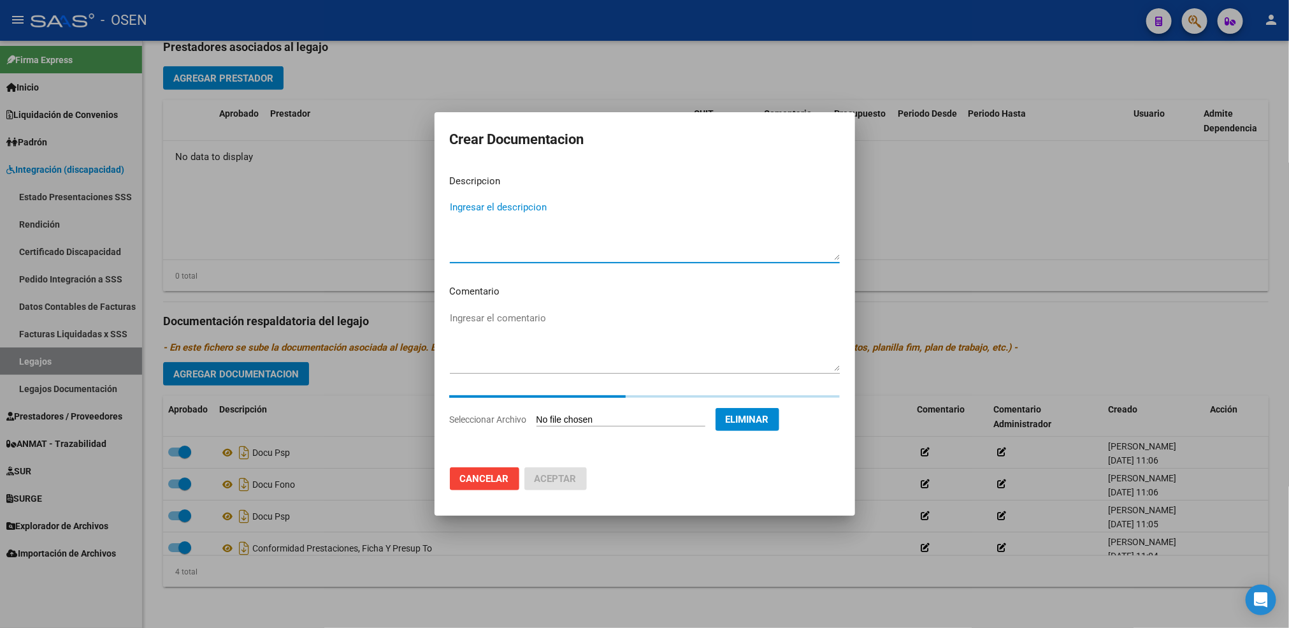
click at [501, 224] on textarea "Ingresar el descripcion" at bounding box center [645, 230] width 390 height 60
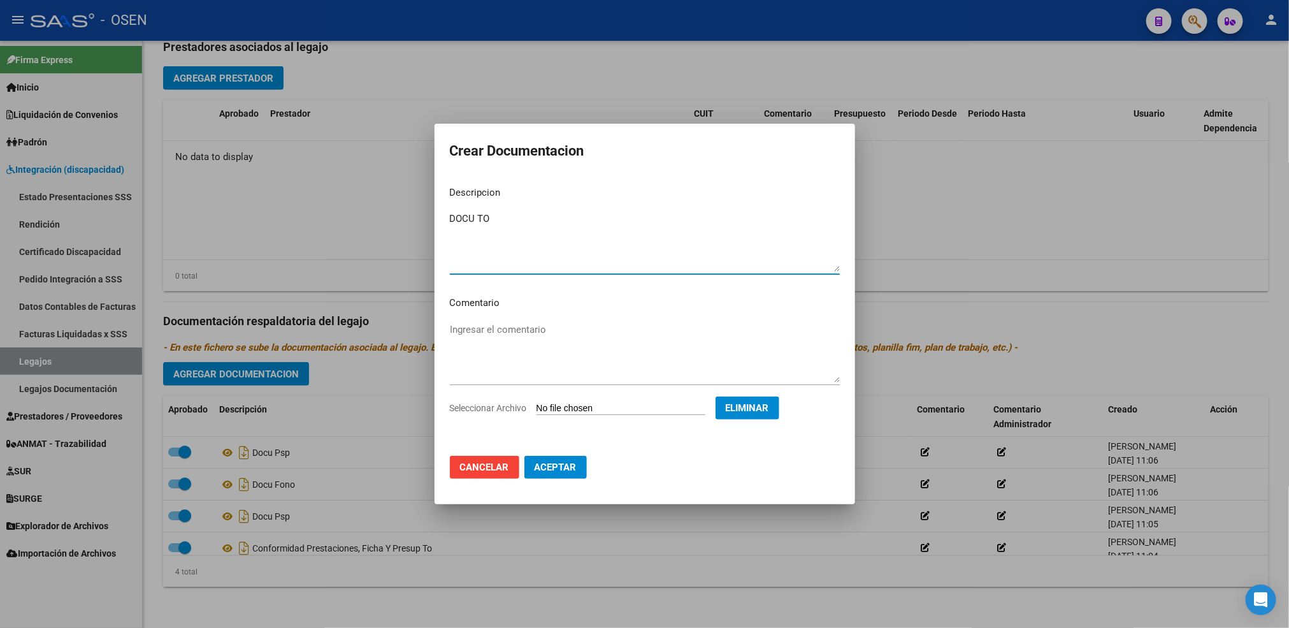
type textarea "DOCU TO"
click at [566, 461] on button "Aceptar" at bounding box center [555, 467] width 62 height 23
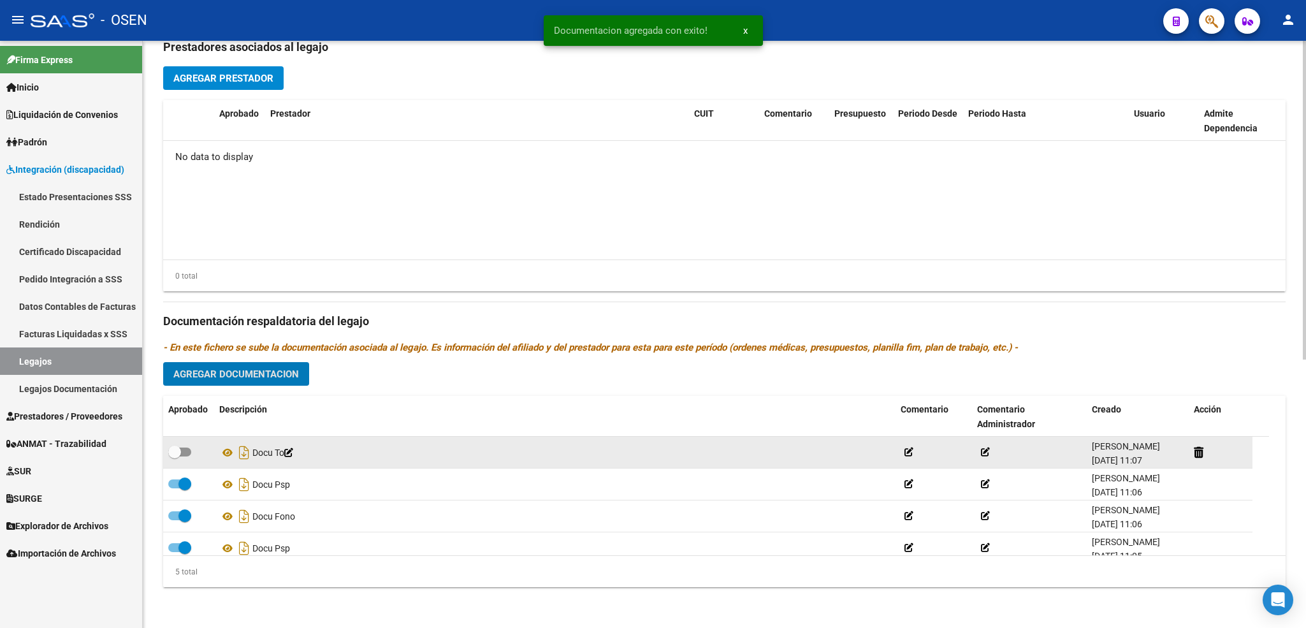
click at [174, 463] on datatable-body-cell at bounding box center [188, 451] width 51 height 31
click at [174, 461] on div at bounding box center [188, 452] width 41 height 17
click at [174, 455] on span at bounding box center [174, 451] width 13 height 13
click at [174, 456] on input "checkbox" at bounding box center [174, 456] width 1 height 1
checkbox input "true"
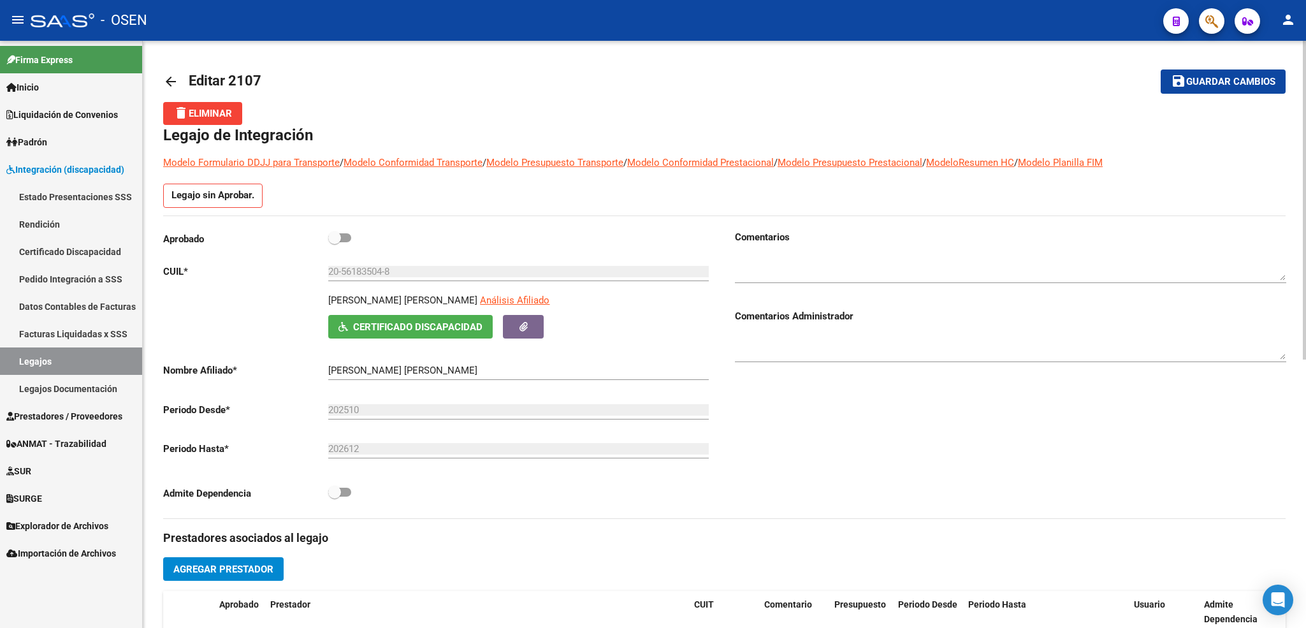
click at [451, 336] on button "Certificado Discapacidad" at bounding box center [410, 327] width 164 height 24
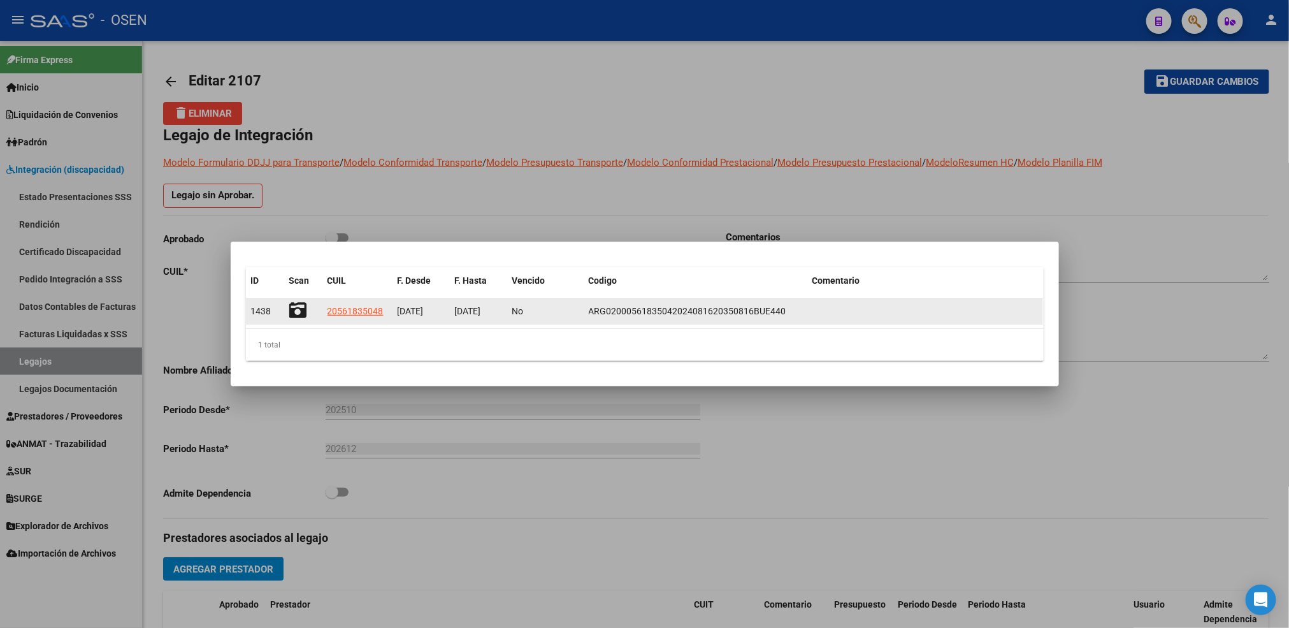
click at [304, 312] on icon at bounding box center [298, 310] width 18 height 18
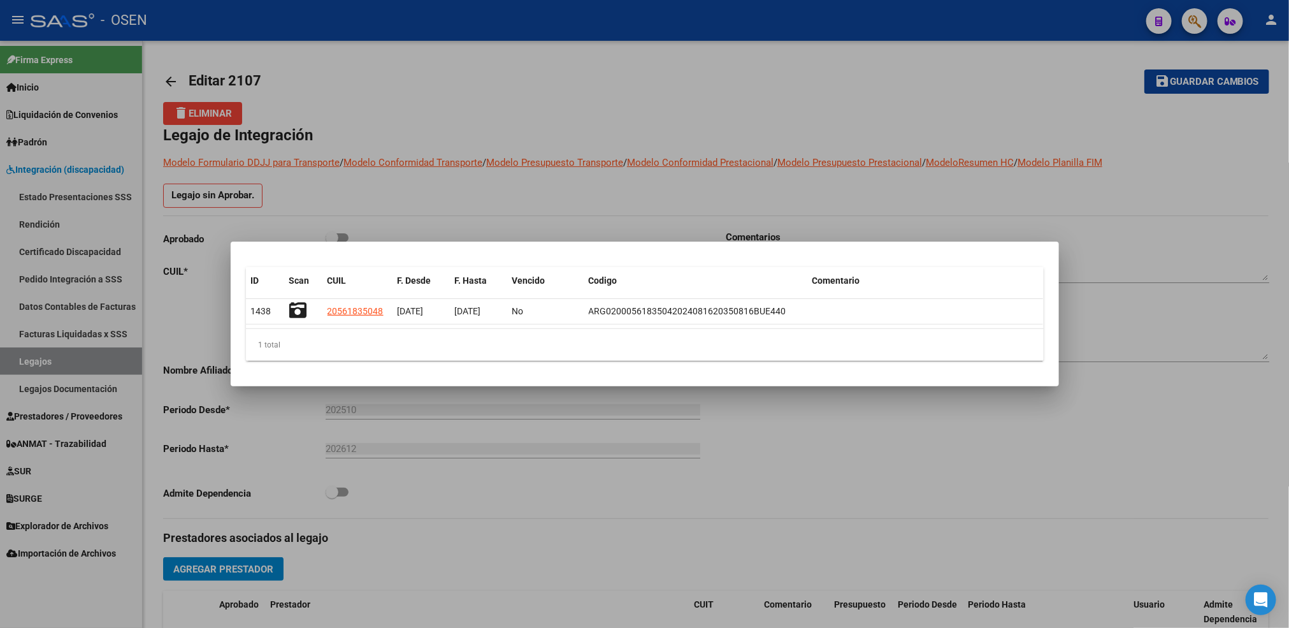
click at [721, 486] on div at bounding box center [644, 314] width 1289 height 628
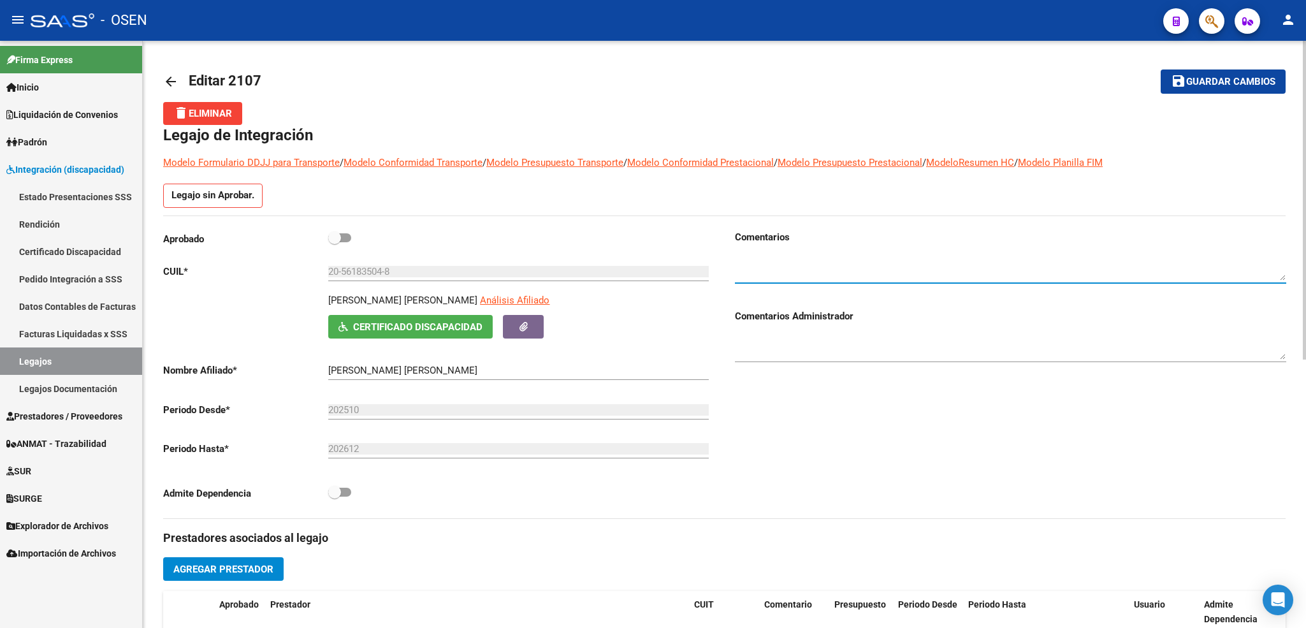
click at [788, 272] on textarea at bounding box center [1010, 267] width 551 height 25
type textarea "17-09 se reclama pm, rhc, titulo de algunos profesionales."
click at [1246, 71] on button "save Guardar cambios" at bounding box center [1222, 81] width 125 height 24
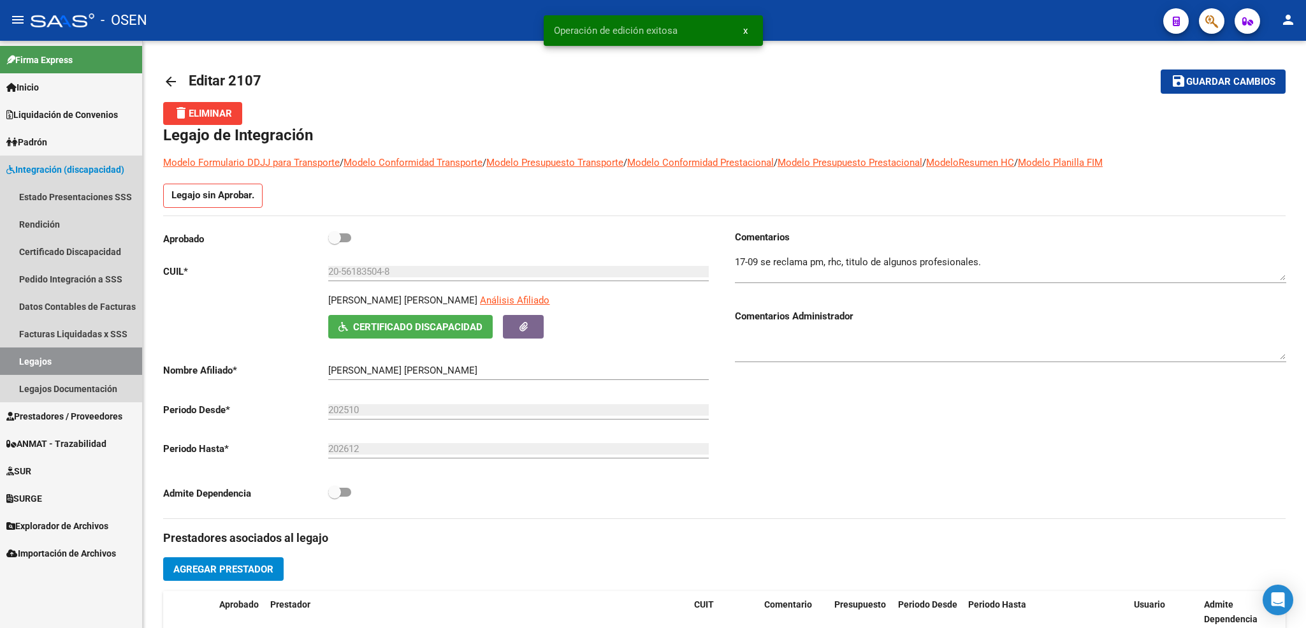
click at [99, 348] on link "Legajos" at bounding box center [71, 360] width 142 height 27
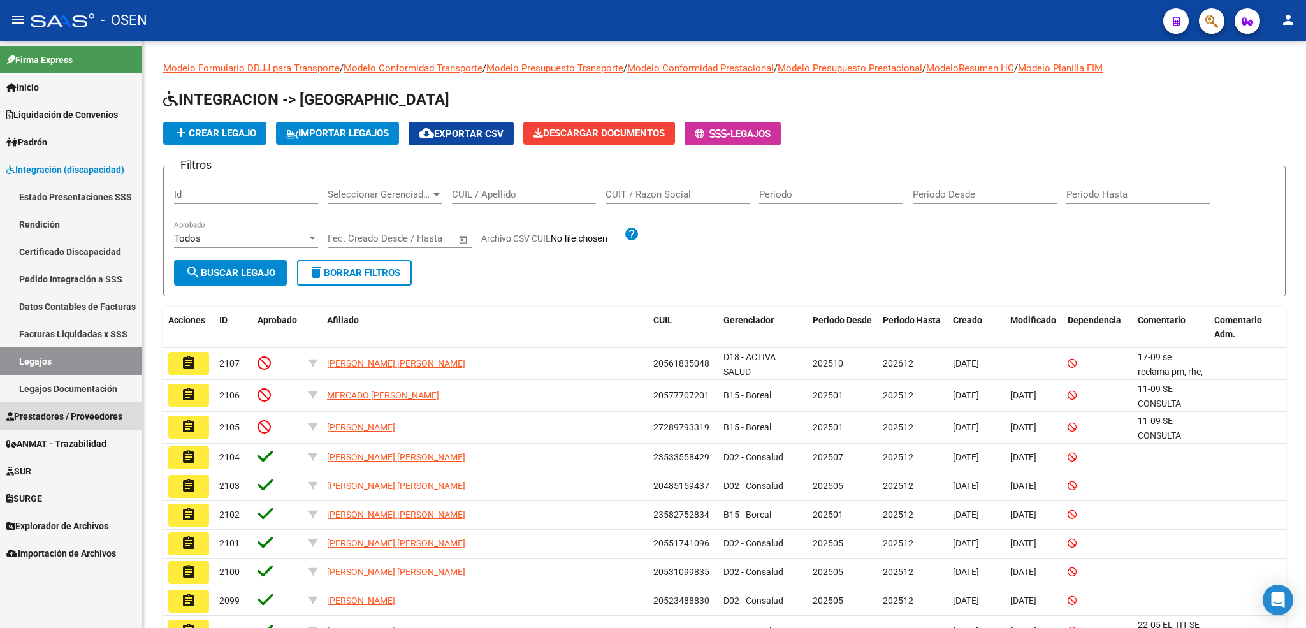
click at [62, 405] on link "Prestadores / Proveedores" at bounding box center [71, 415] width 142 height 27
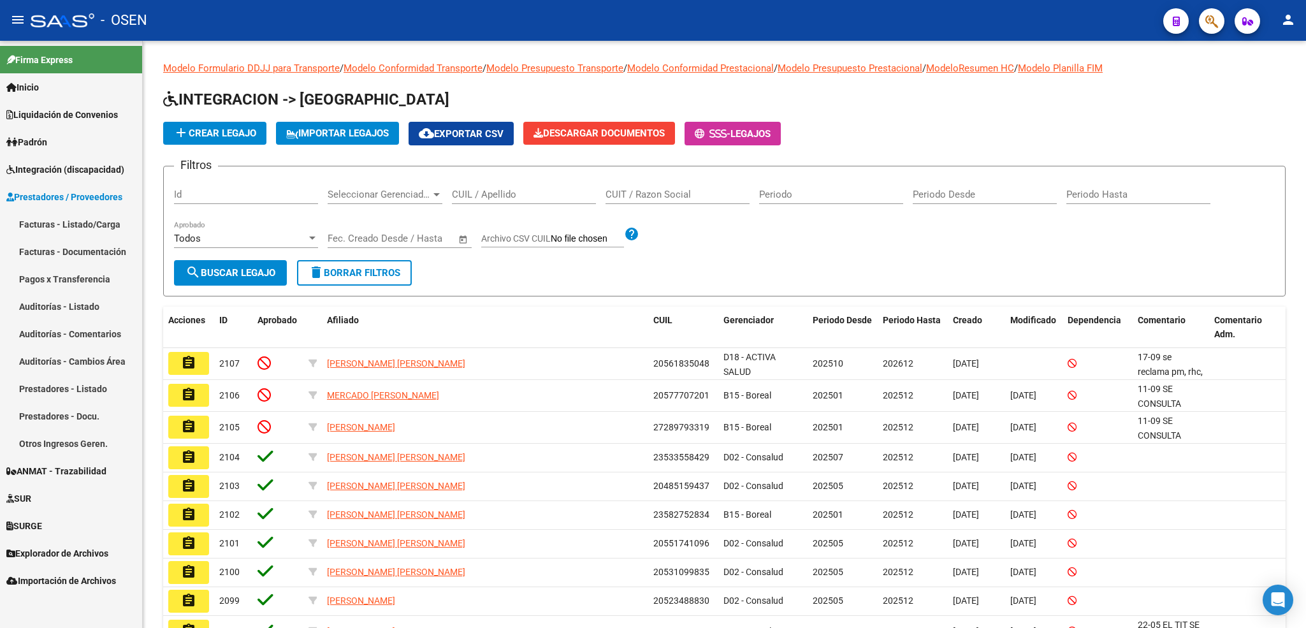
click at [69, 219] on link "Facturas - Listado/Carga" at bounding box center [71, 223] width 142 height 27
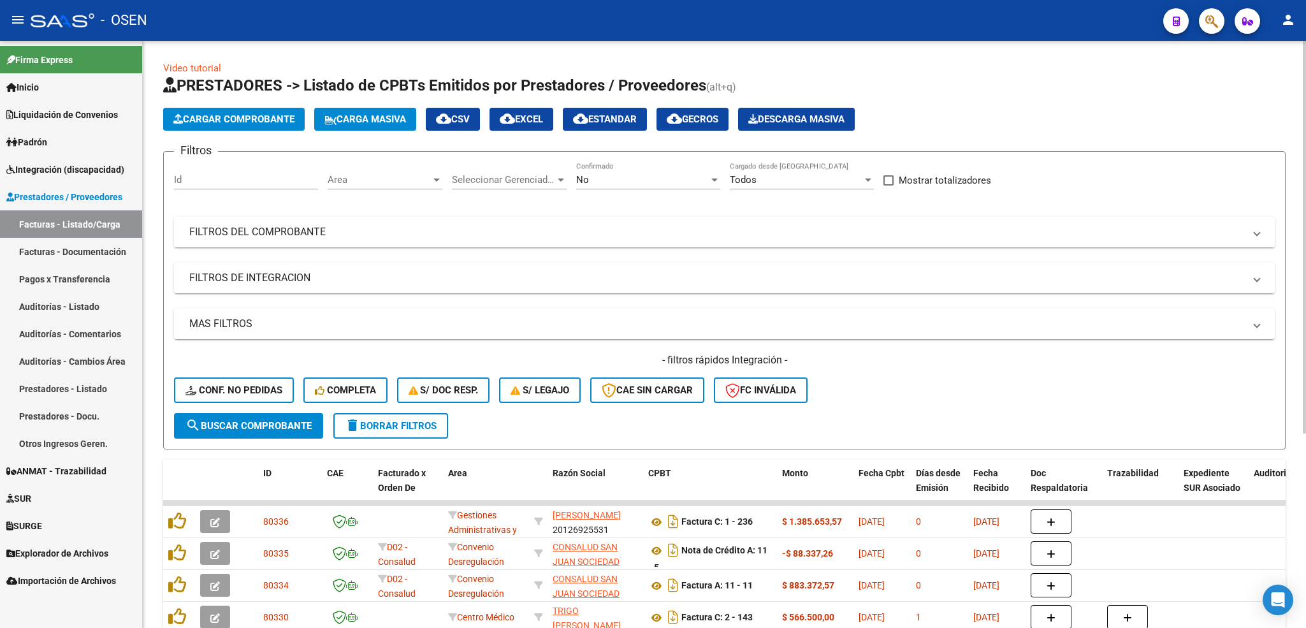
click at [275, 119] on span "Cargar Comprobante" at bounding box center [233, 118] width 121 height 11
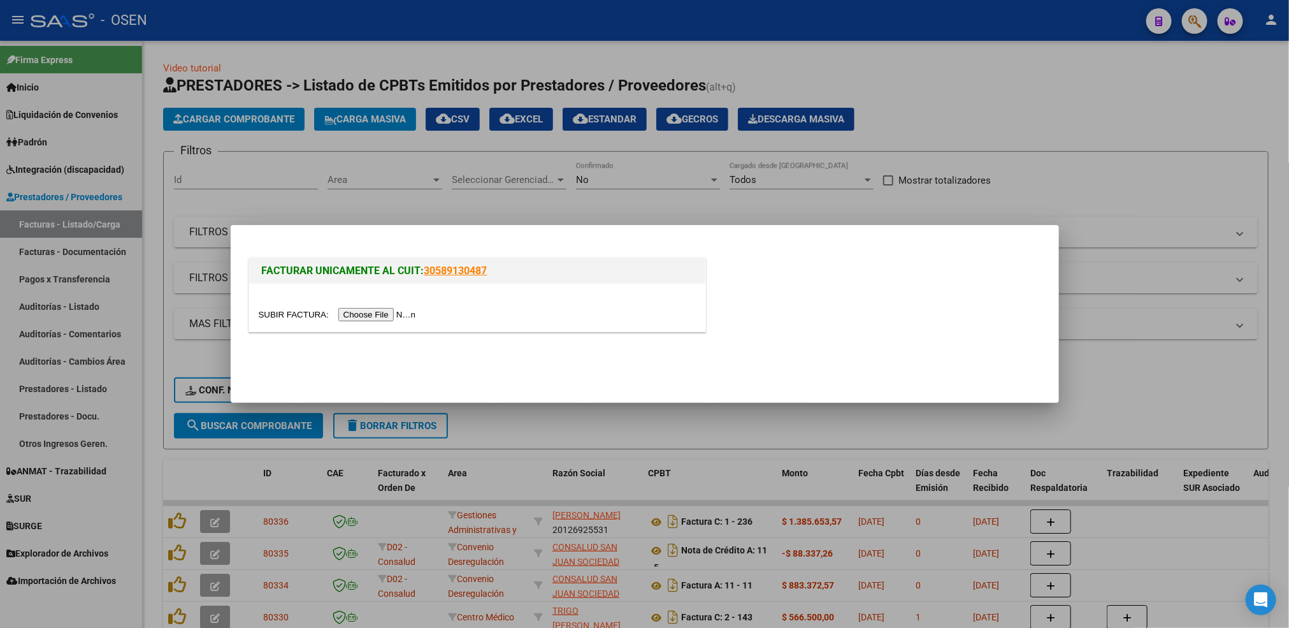
click at [361, 315] on input "file" at bounding box center [339, 314] width 161 height 13
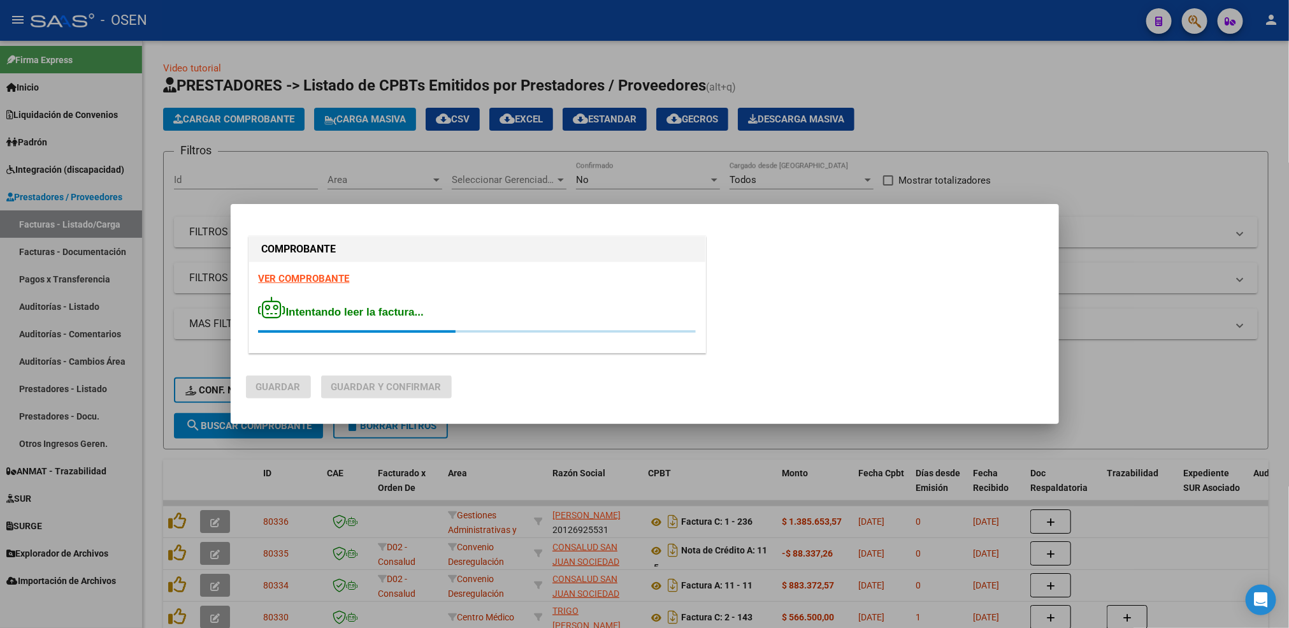
click at [340, 278] on strong "VER COMPROBANTE" at bounding box center [304, 278] width 91 height 11
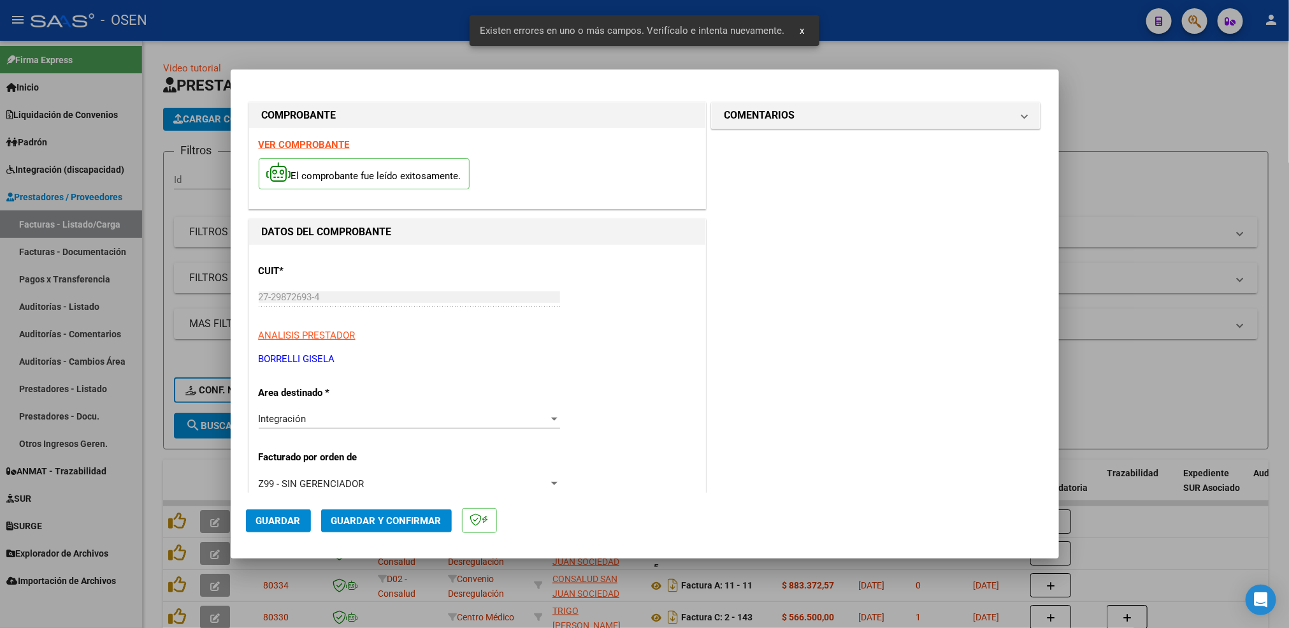
scroll to position [283, 0]
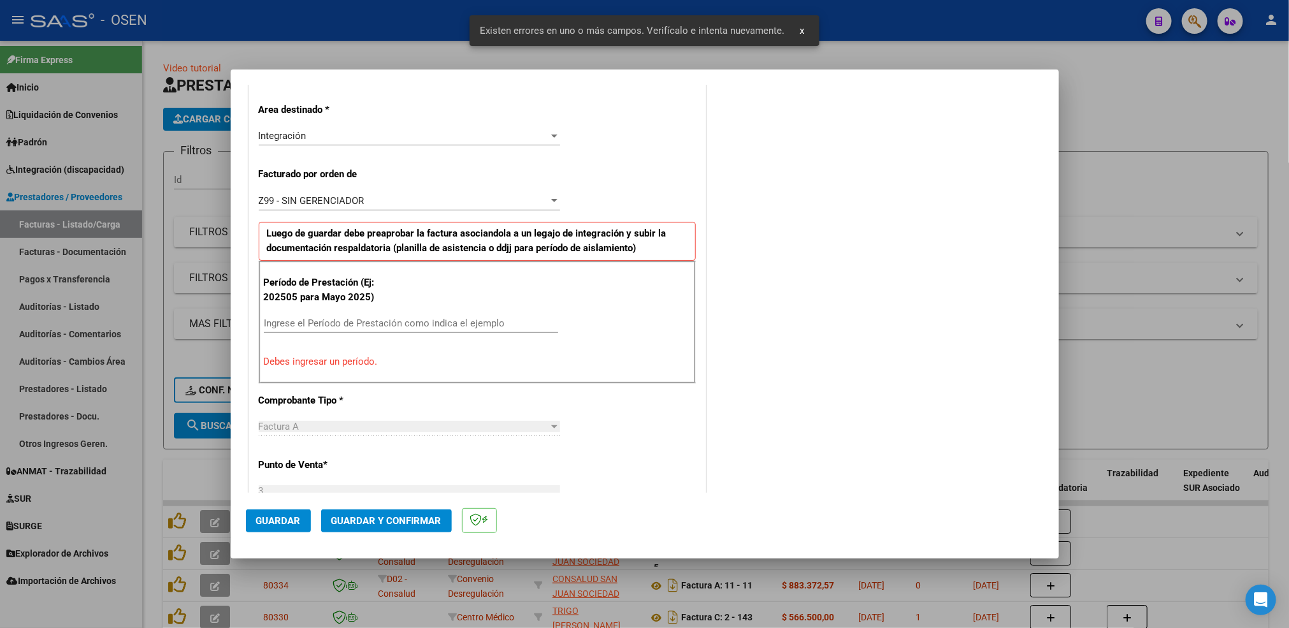
click at [354, 323] on input "Ingrese el Período de Prestación como indica el ejemplo" at bounding box center [411, 322] width 294 height 11
type input "0"
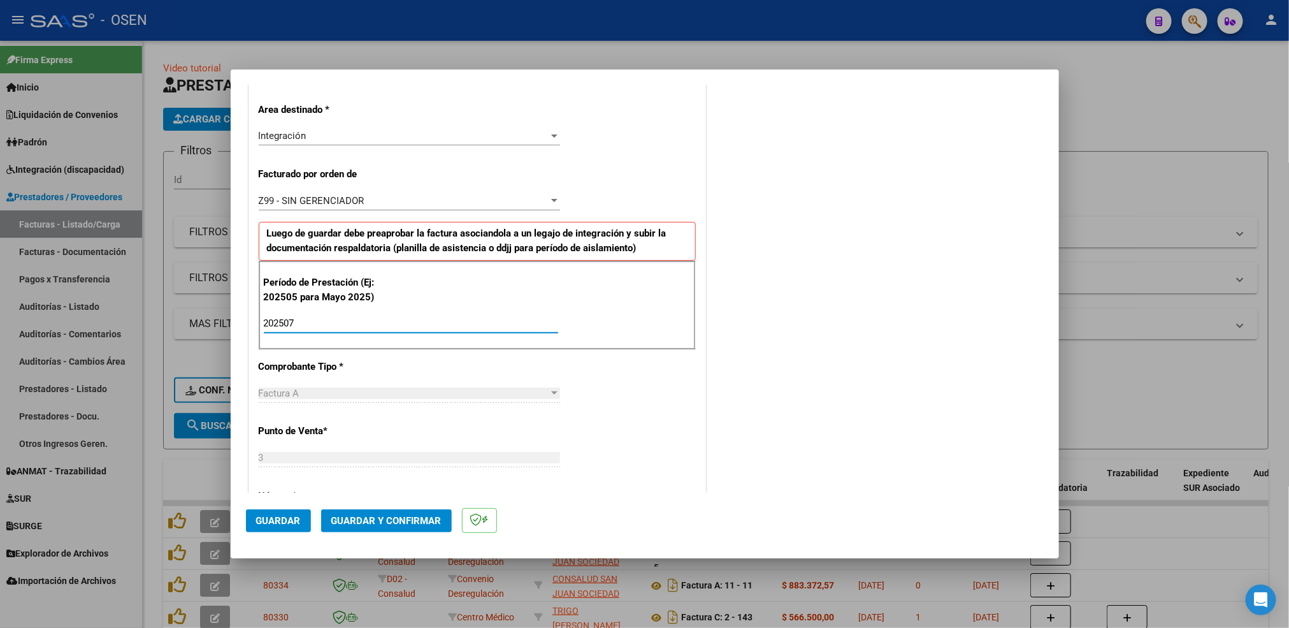
type input "202507"
click at [272, 515] on span "Guardar" at bounding box center [278, 520] width 45 height 11
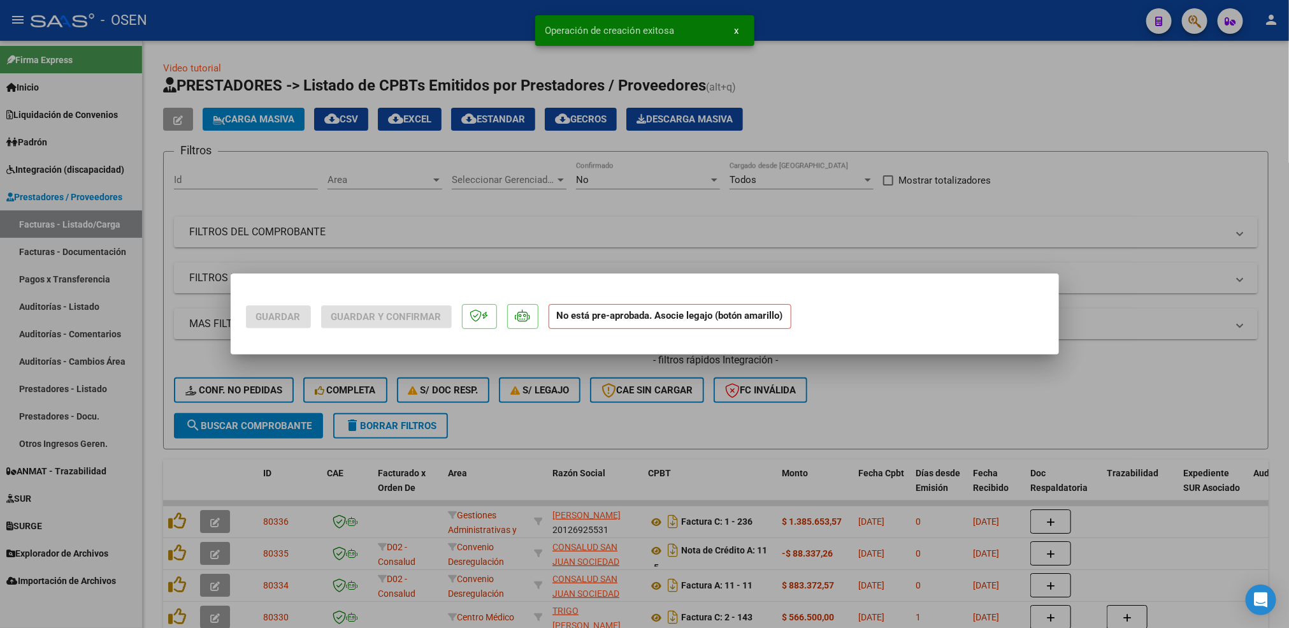
scroll to position [0, 0]
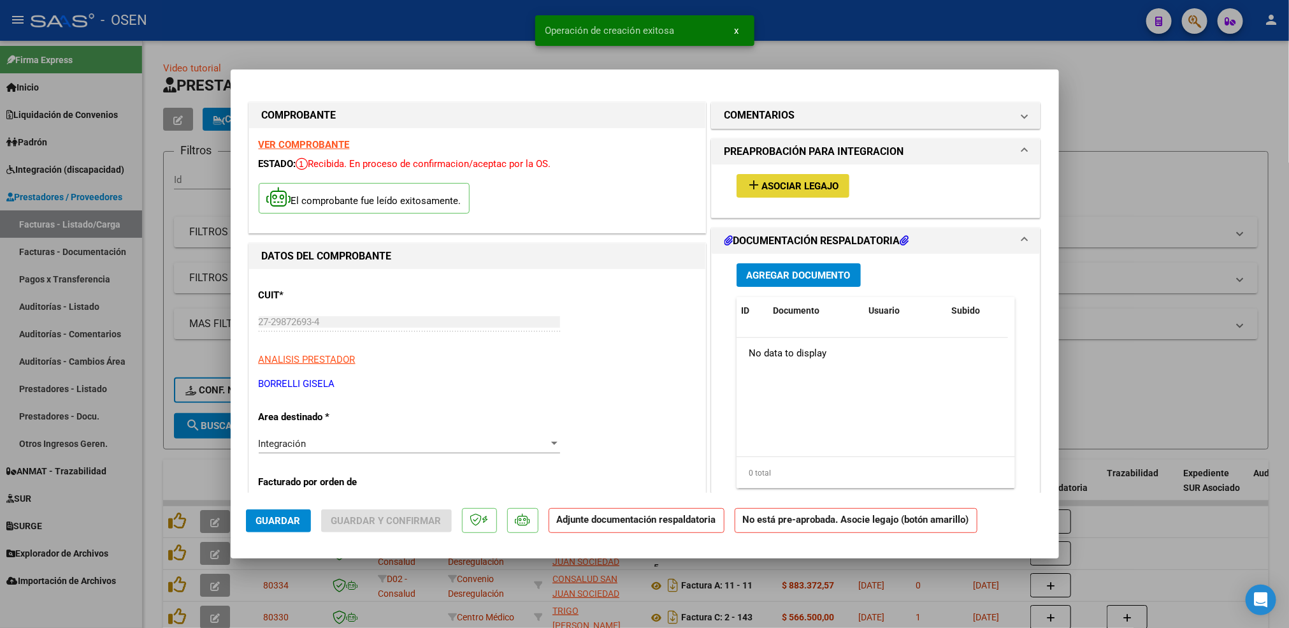
click at [810, 191] on button "add Asociar Legajo" at bounding box center [793, 186] width 113 height 24
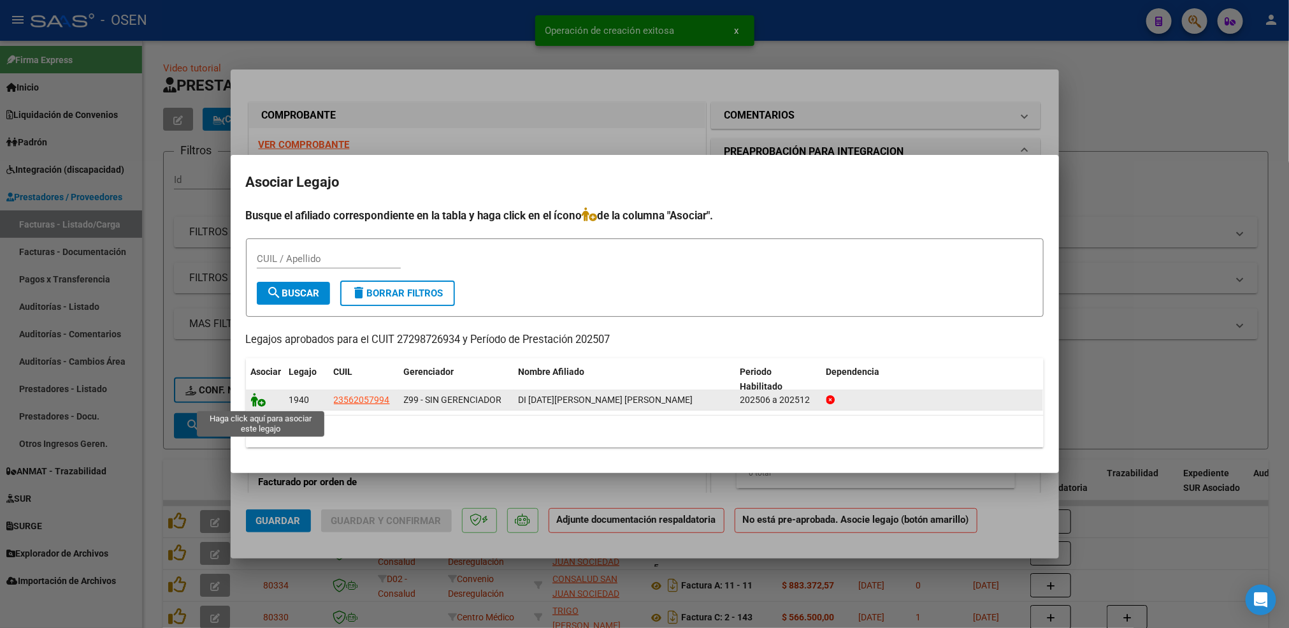
click at [251, 400] on icon at bounding box center [258, 400] width 15 height 14
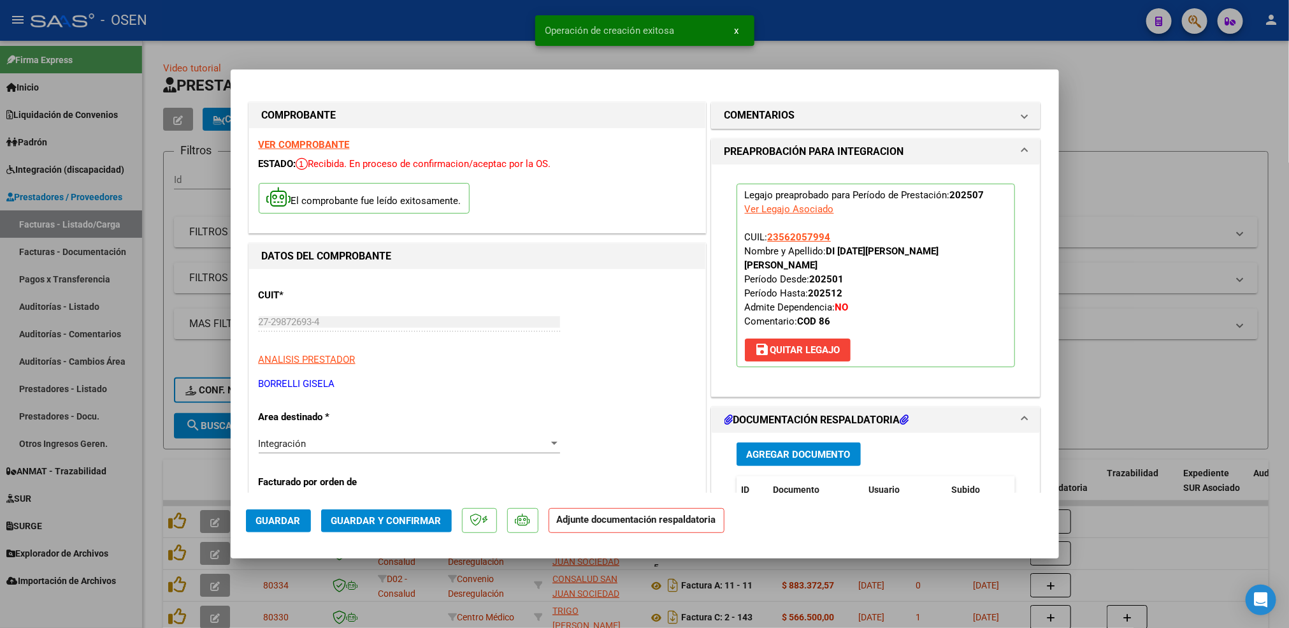
click at [807, 449] on button "Agregar Documento" at bounding box center [799, 454] width 124 height 24
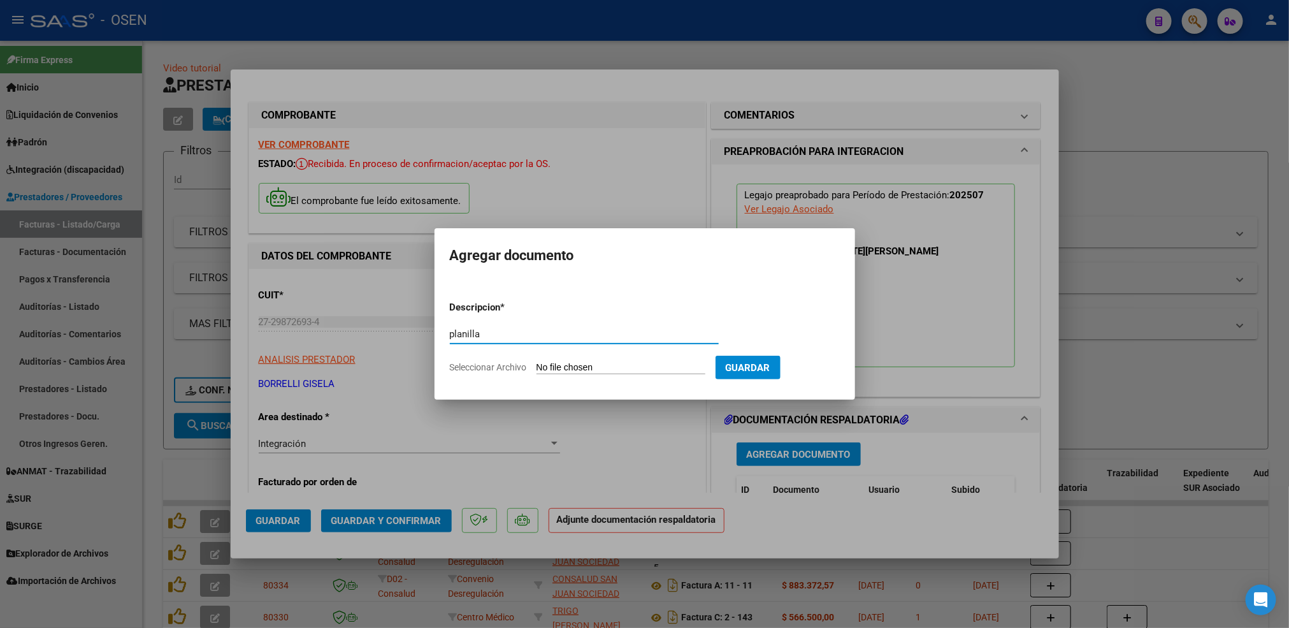
type input "planilla"
click at [537, 362] on input "Seleccionar Archivo" at bounding box center [621, 368] width 169 height 12
type input "C:\fakepath\Asistencia [DATE] Di [DATE].pdf"
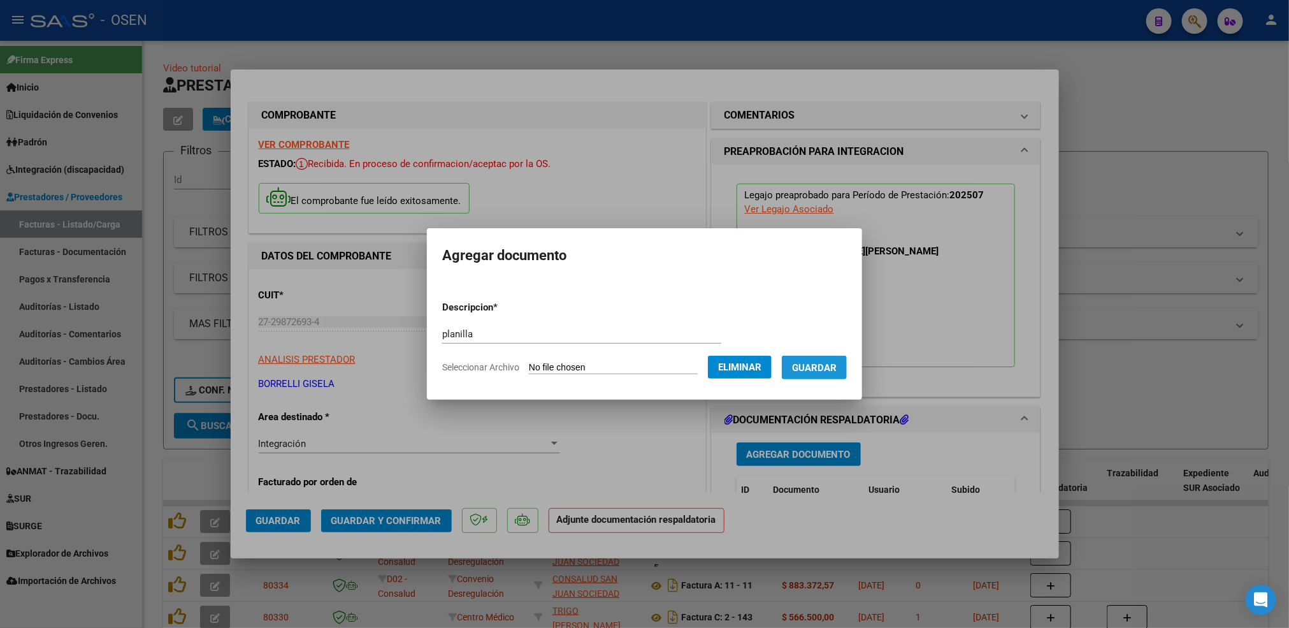
click at [809, 373] on button "Guardar" at bounding box center [814, 368] width 65 height 24
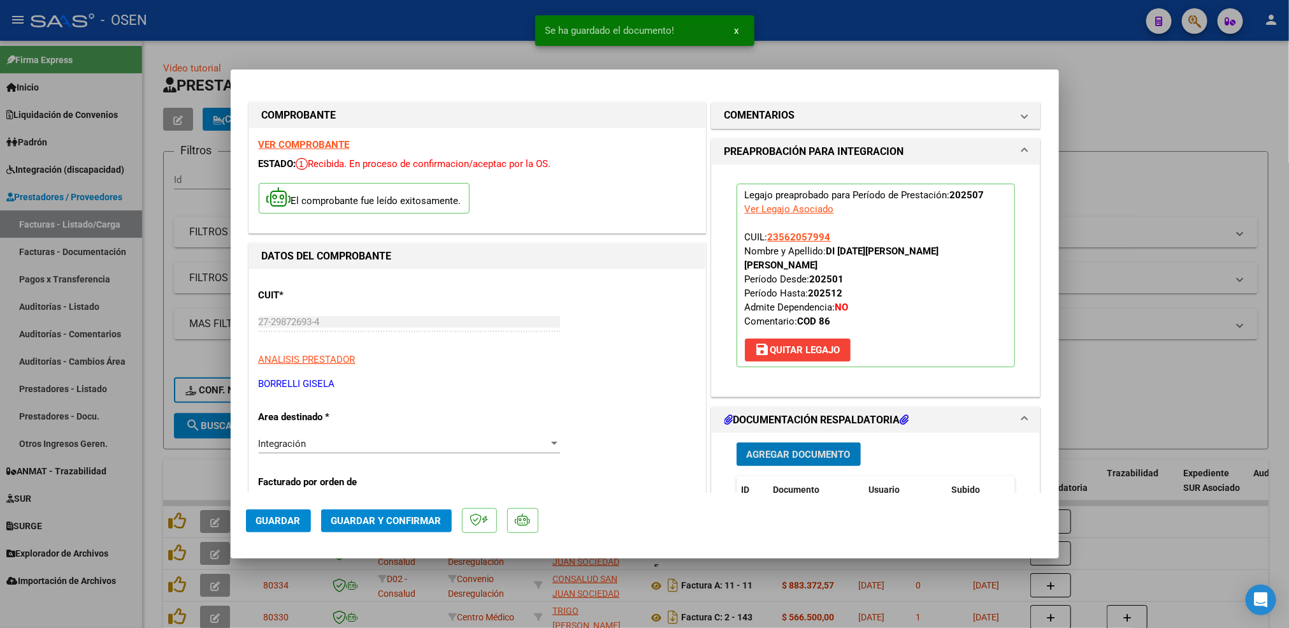
click at [268, 522] on span "Guardar" at bounding box center [278, 520] width 45 height 11
click at [157, 477] on div at bounding box center [644, 314] width 1289 height 628
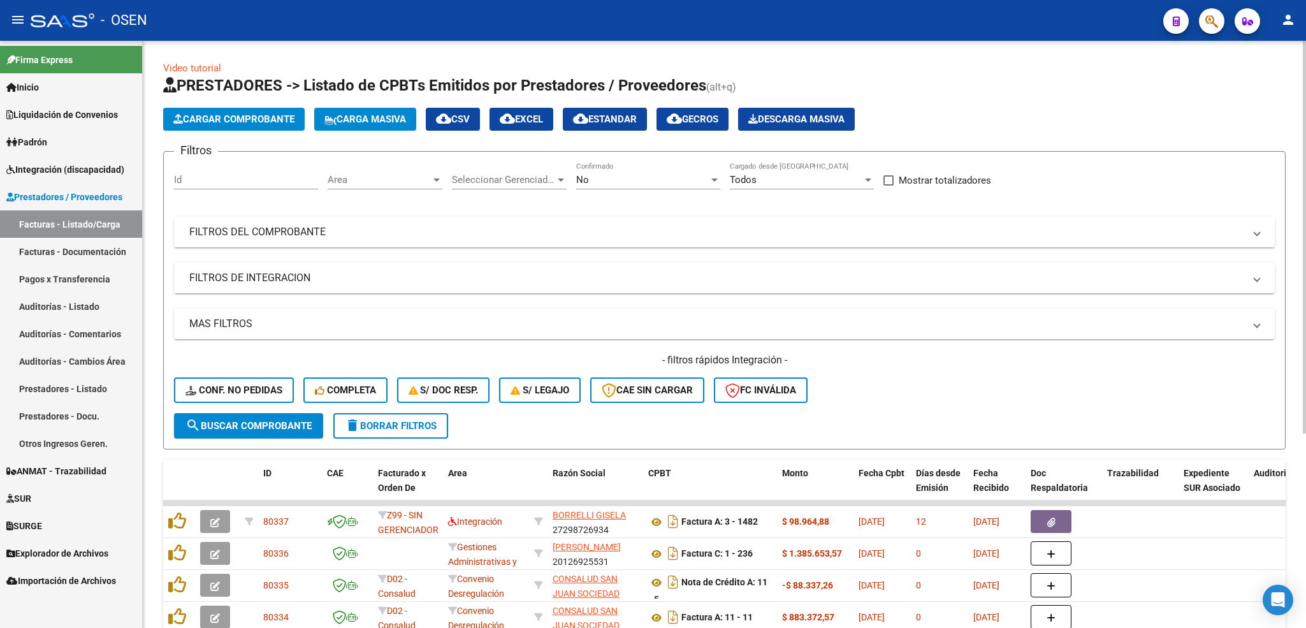
click at [251, 112] on button "Cargar Comprobante" at bounding box center [233, 119] width 141 height 23
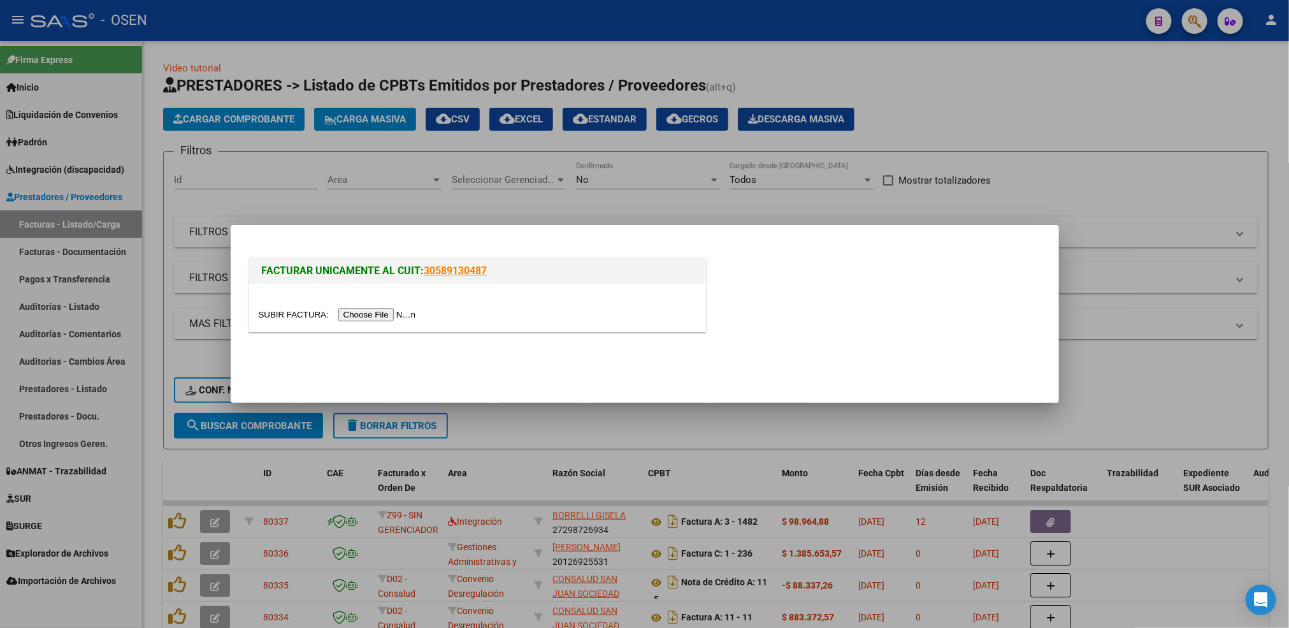
click at [419, 310] on input "file" at bounding box center [339, 314] width 161 height 13
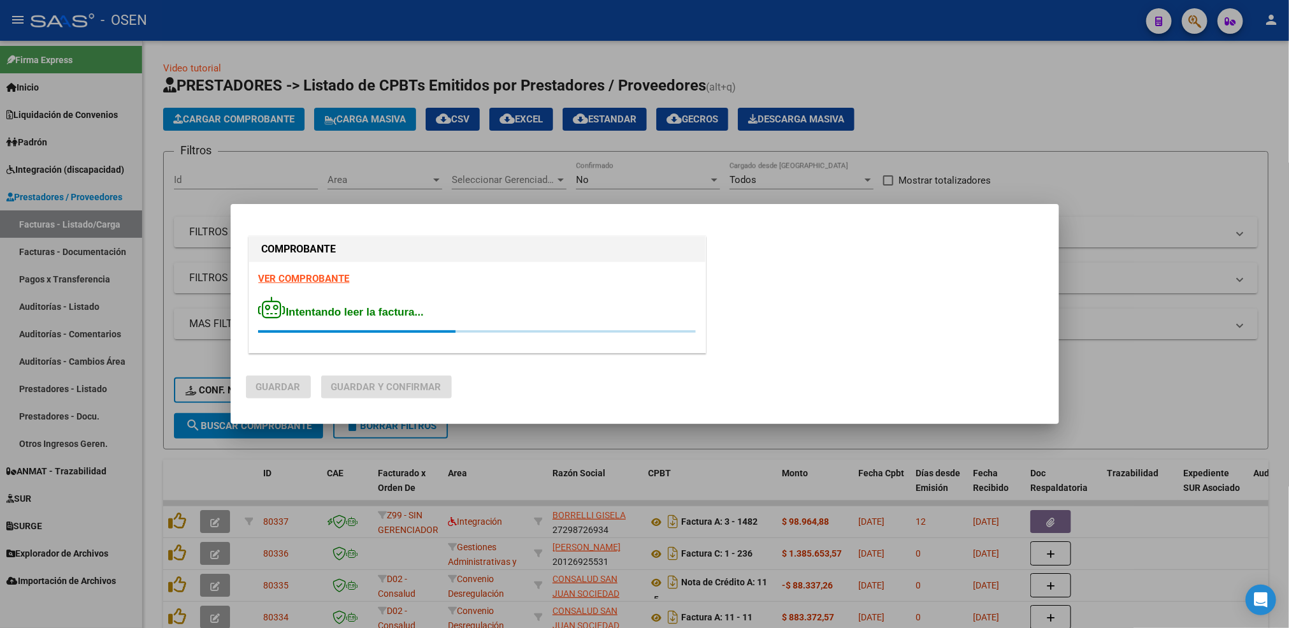
click at [313, 276] on strong "VER COMPROBANTE" at bounding box center [304, 278] width 91 height 11
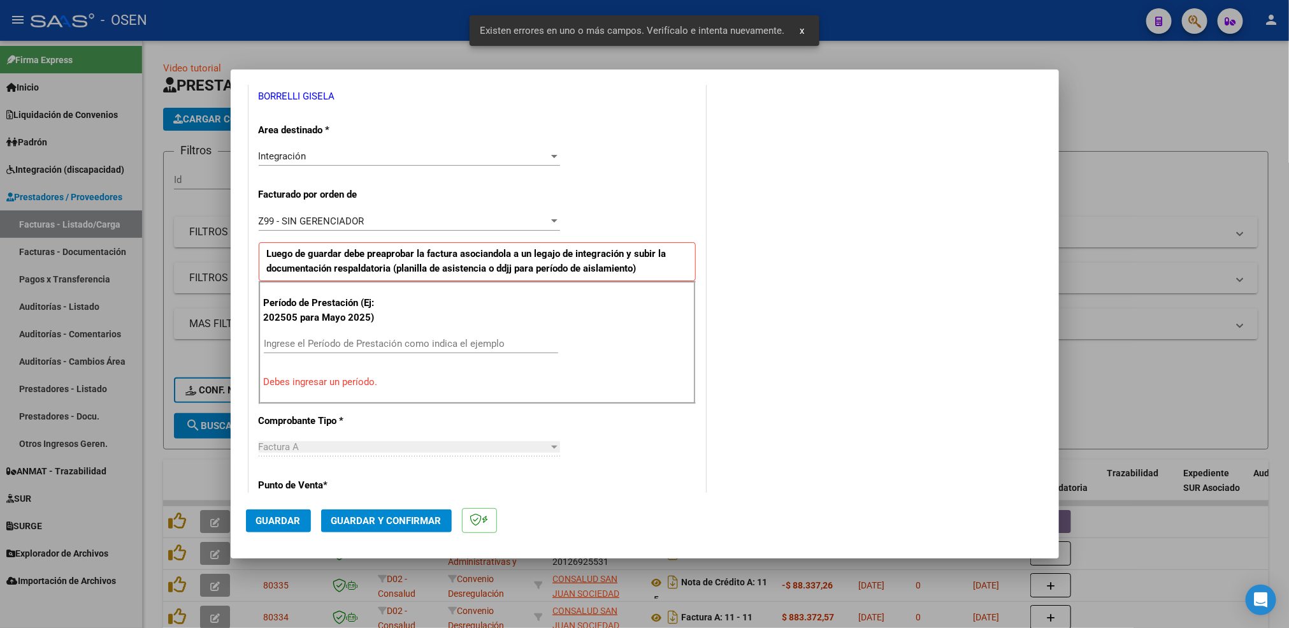
scroll to position [283, 0]
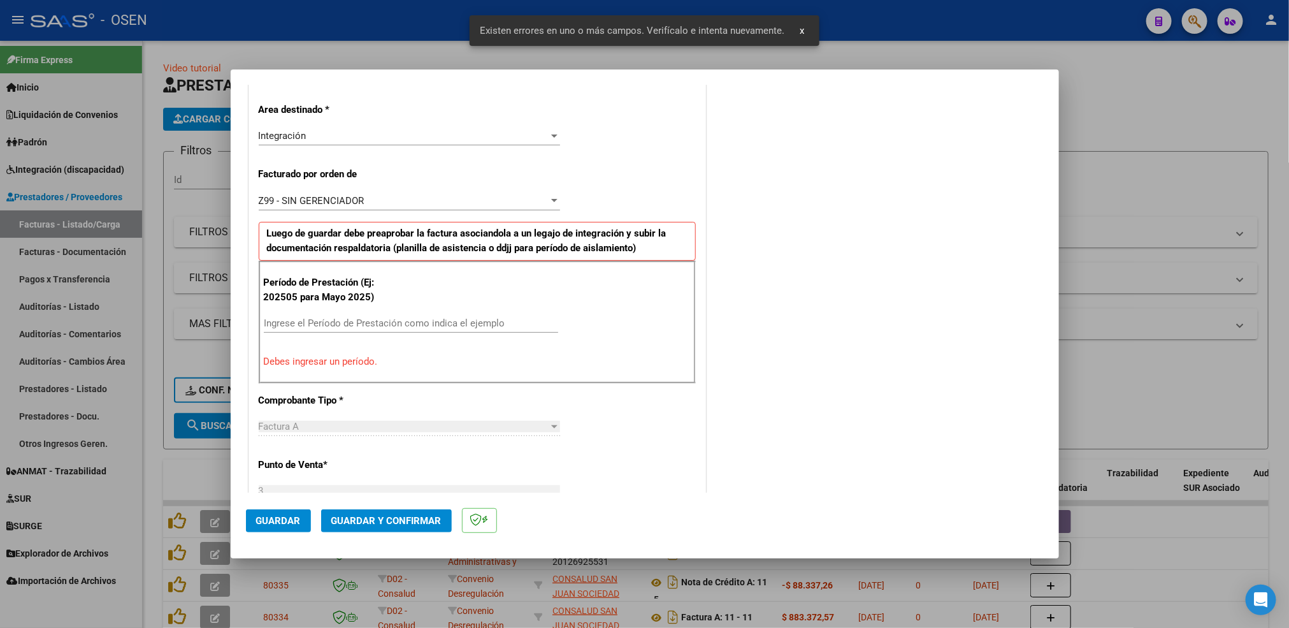
click at [370, 322] on input "Ingrese el Período de Prestación como indica el ejemplo" at bounding box center [411, 322] width 294 height 11
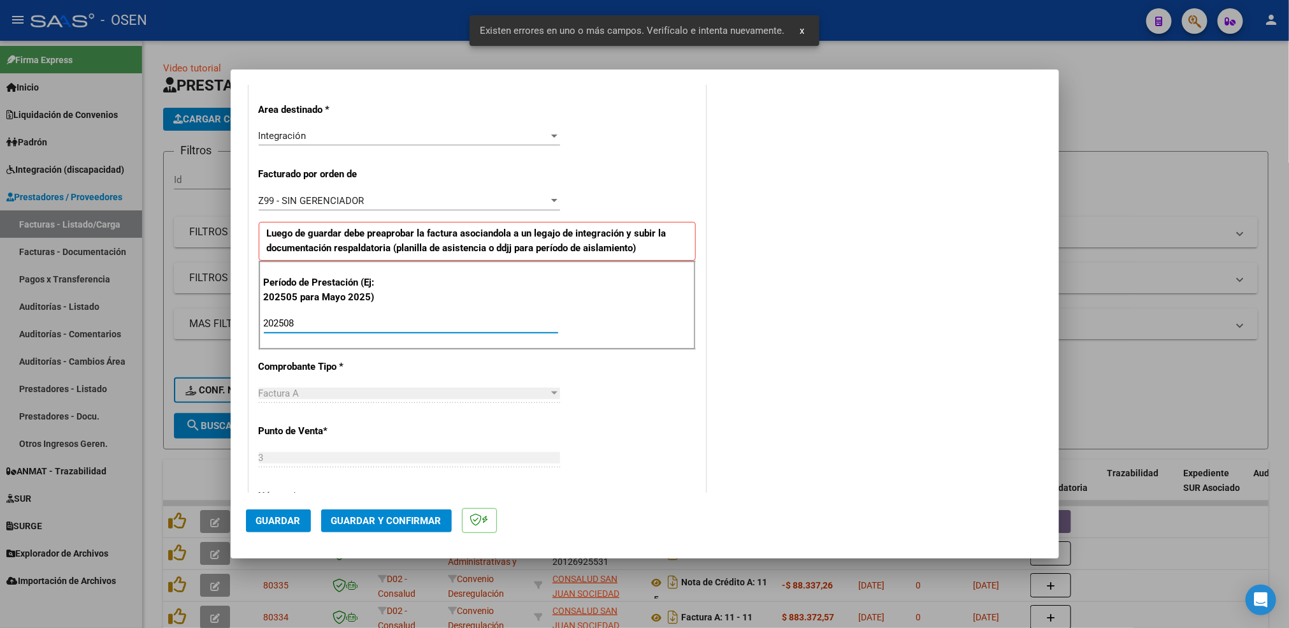
type input "202508"
click at [277, 522] on span "Guardar" at bounding box center [278, 520] width 45 height 11
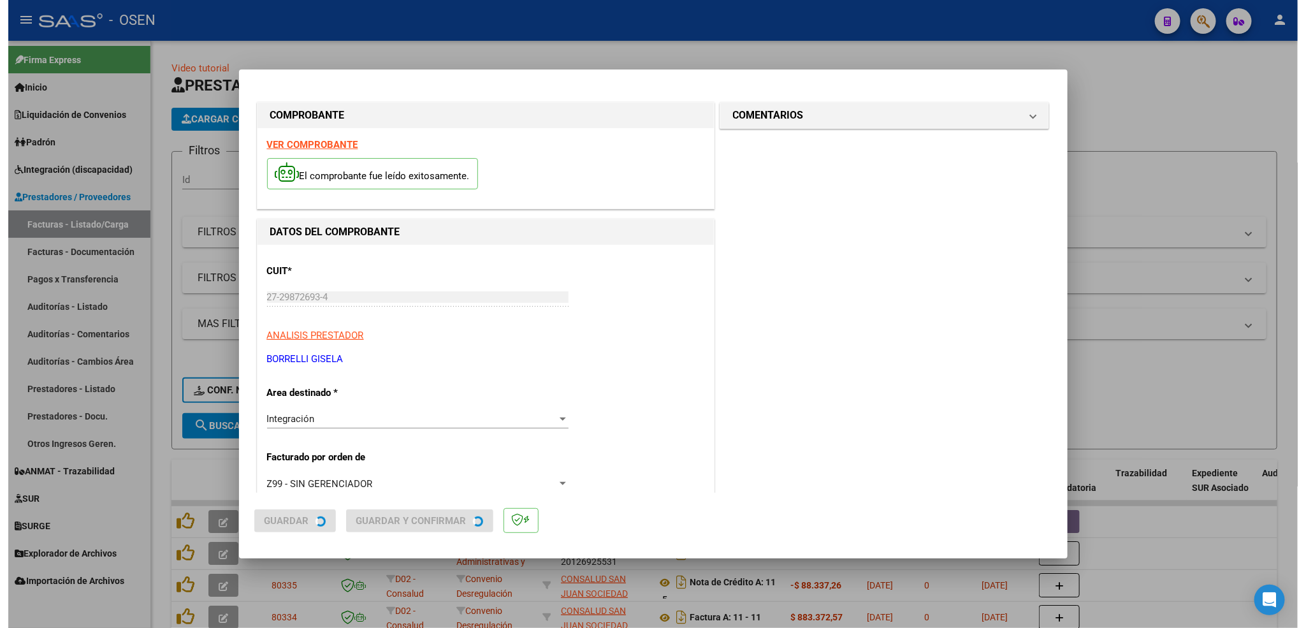
scroll to position [0, 0]
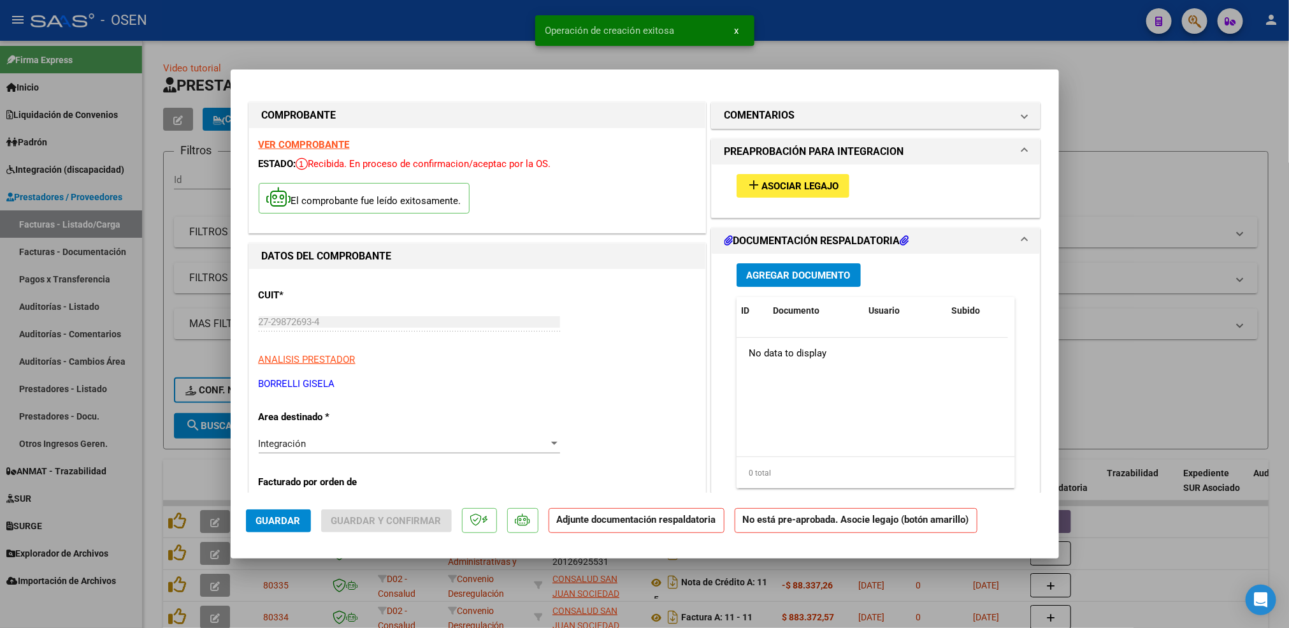
click at [818, 178] on button "add Asociar Legajo" at bounding box center [793, 186] width 113 height 24
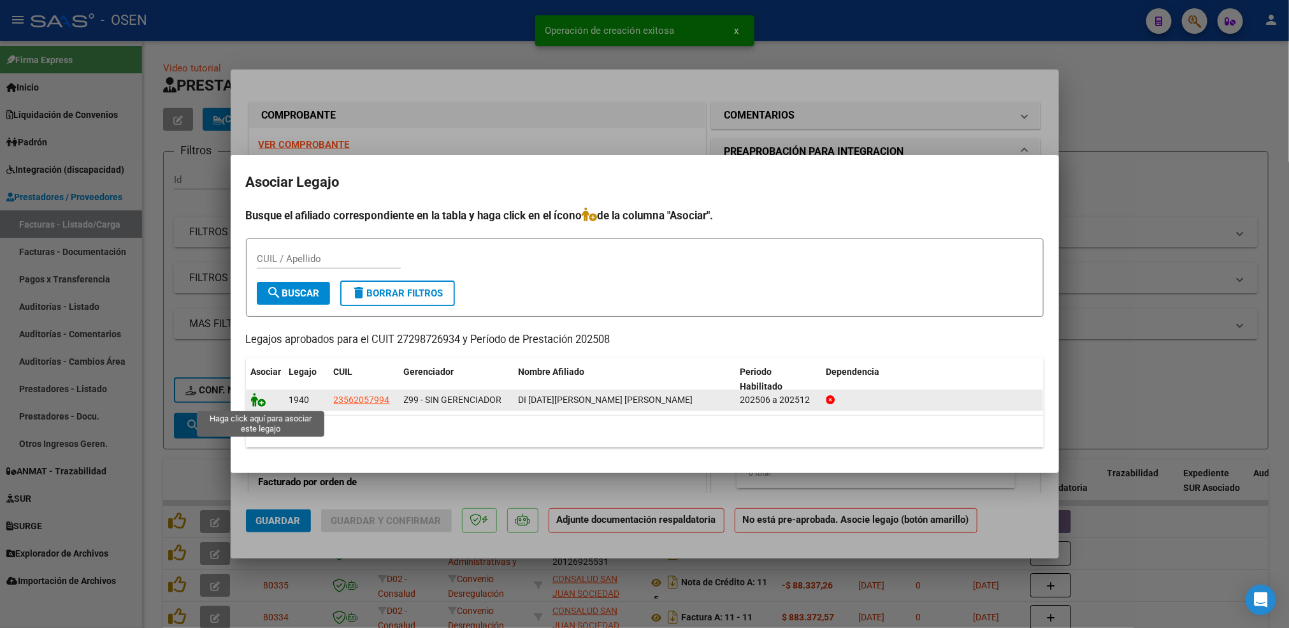
click at [252, 400] on icon at bounding box center [258, 400] width 15 height 14
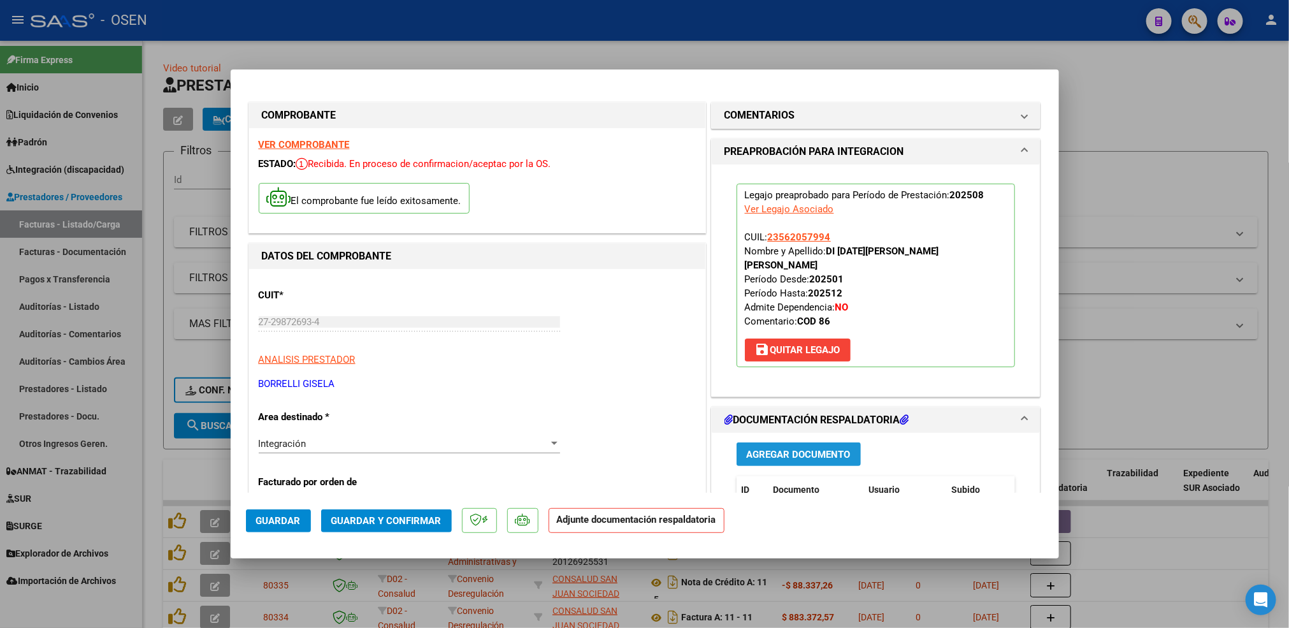
click at [803, 449] on span "Agregar Documento" at bounding box center [799, 454] width 104 height 11
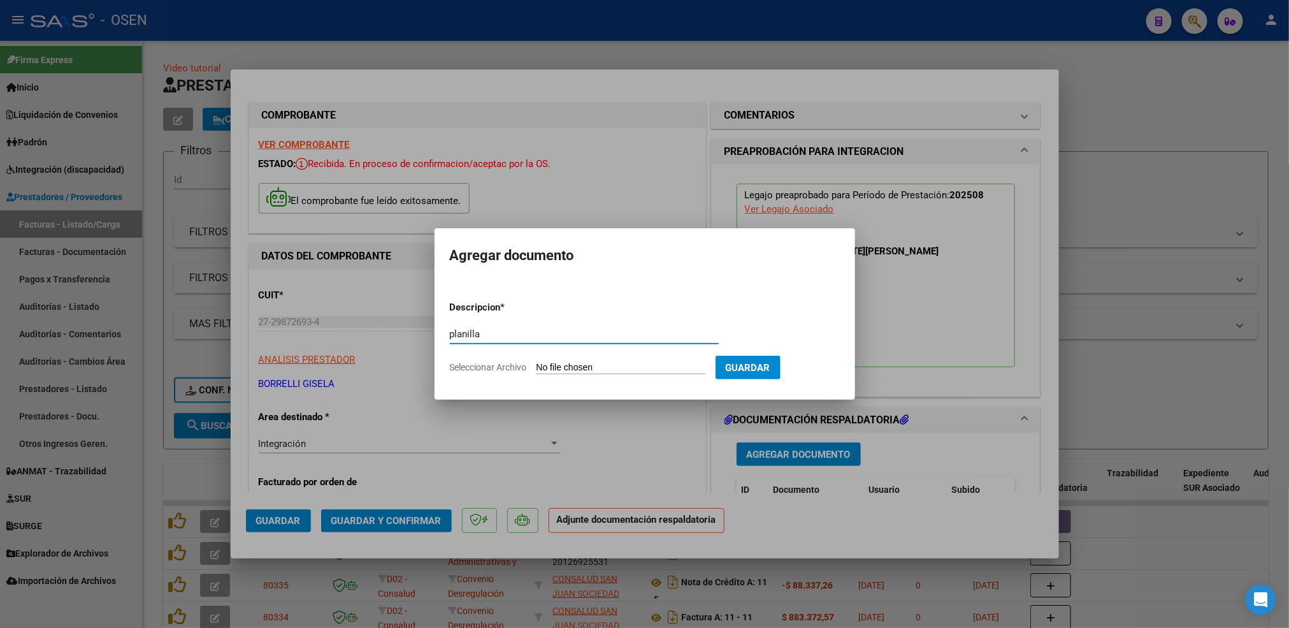
type input "planilla"
click at [537, 362] on input "Seleccionar Archivo" at bounding box center [621, 368] width 169 height 12
type input "C:\fakepath\Asistencia [DATE] Di [DATE].pdf"
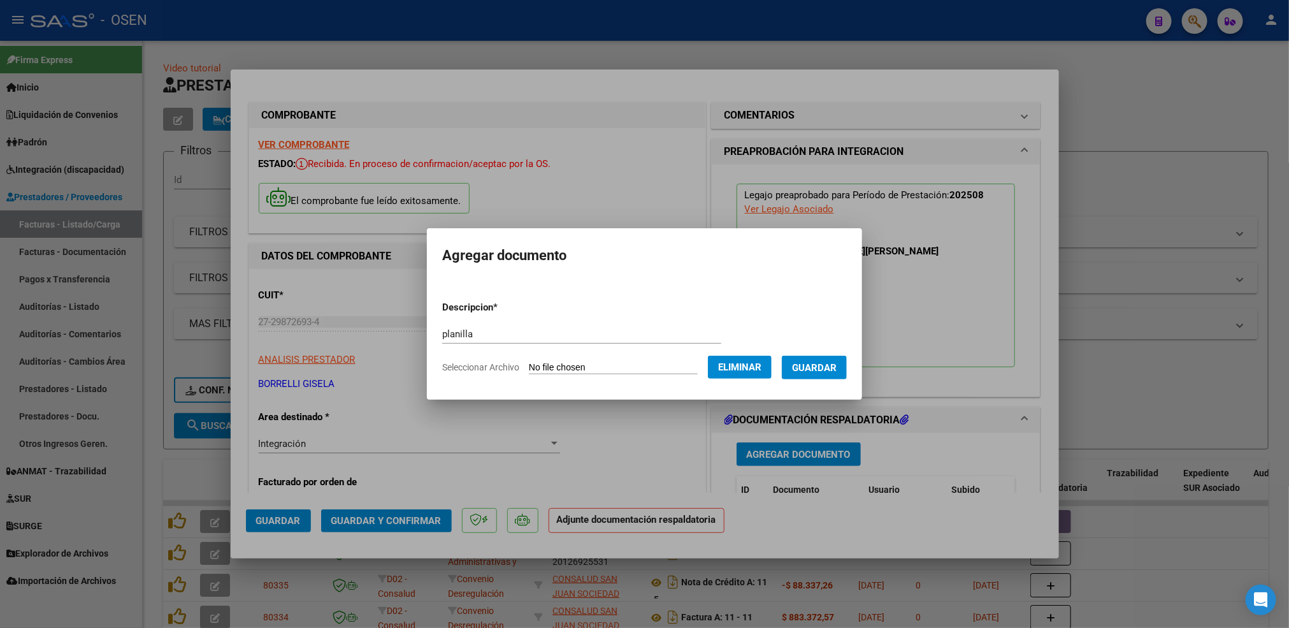
click at [812, 375] on button "Guardar" at bounding box center [814, 368] width 65 height 24
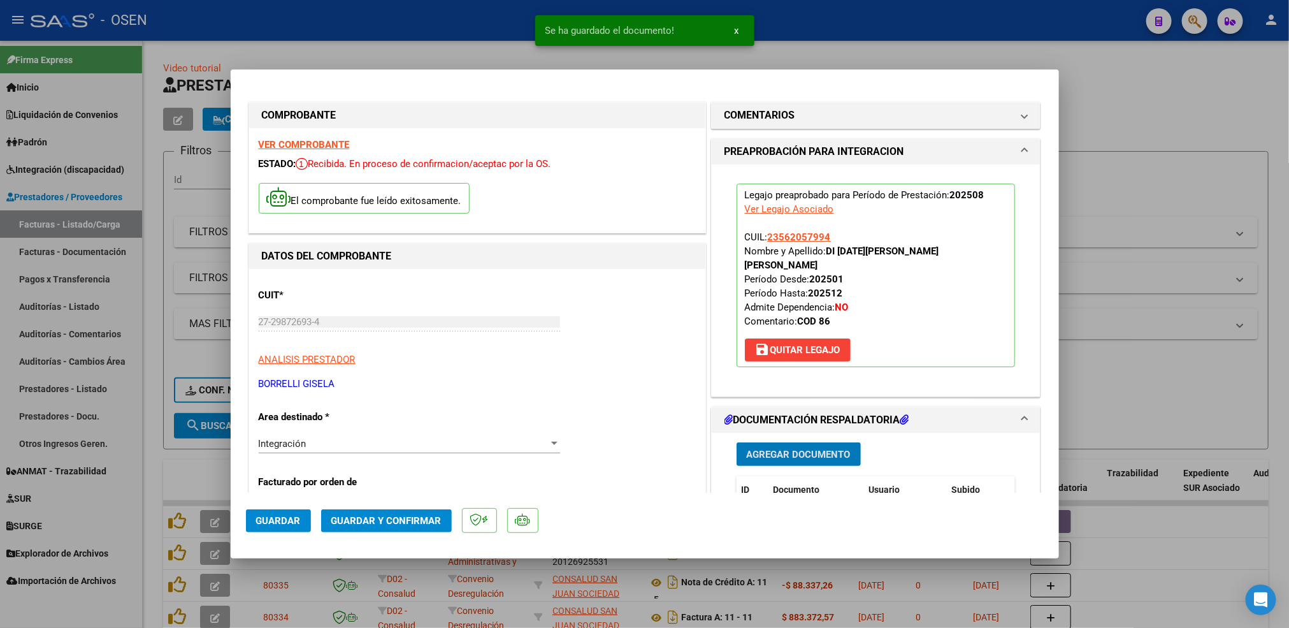
click at [266, 516] on span "Guardar" at bounding box center [278, 520] width 45 height 11
click at [153, 444] on div at bounding box center [644, 314] width 1289 height 628
type input "$ 0,00"
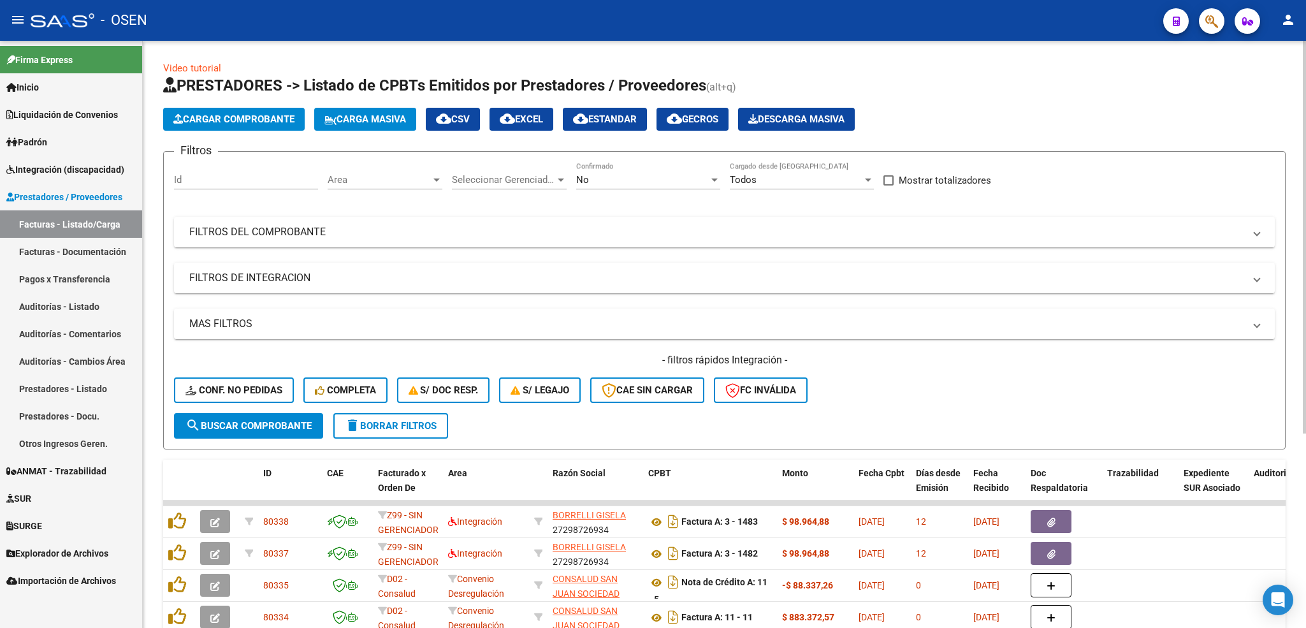
click at [251, 121] on span "Cargar Comprobante" at bounding box center [233, 118] width 121 height 11
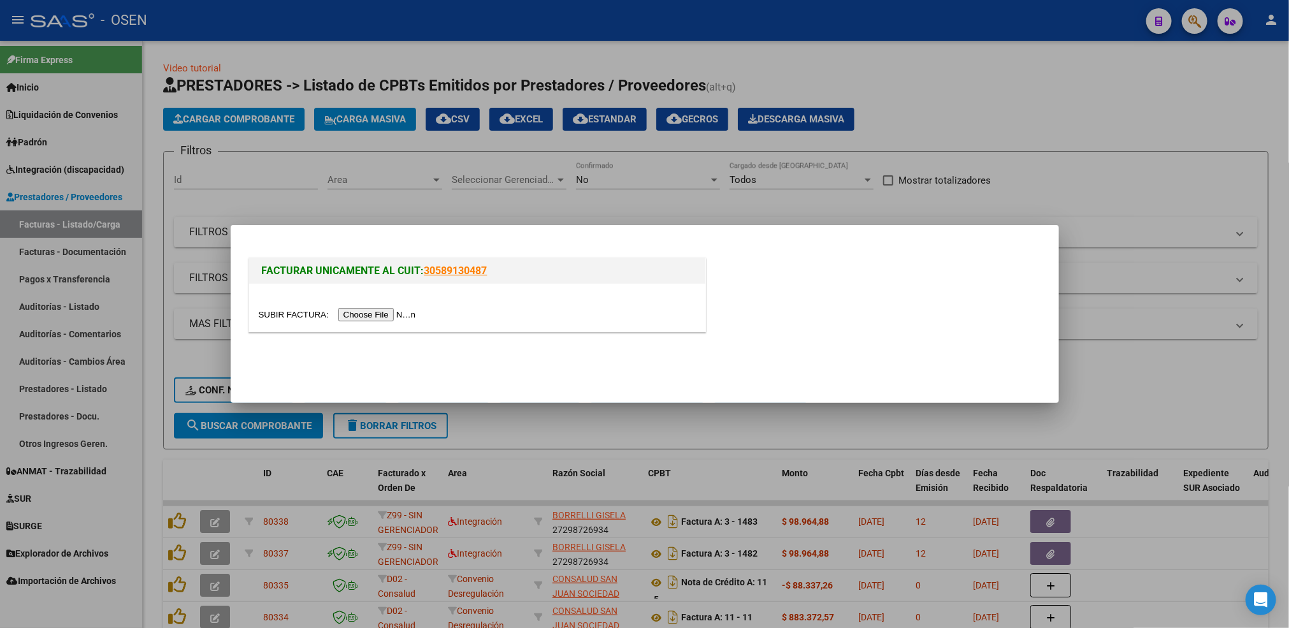
click at [375, 306] on div at bounding box center [477, 308] width 456 height 48
click at [378, 312] on input "file" at bounding box center [339, 314] width 161 height 13
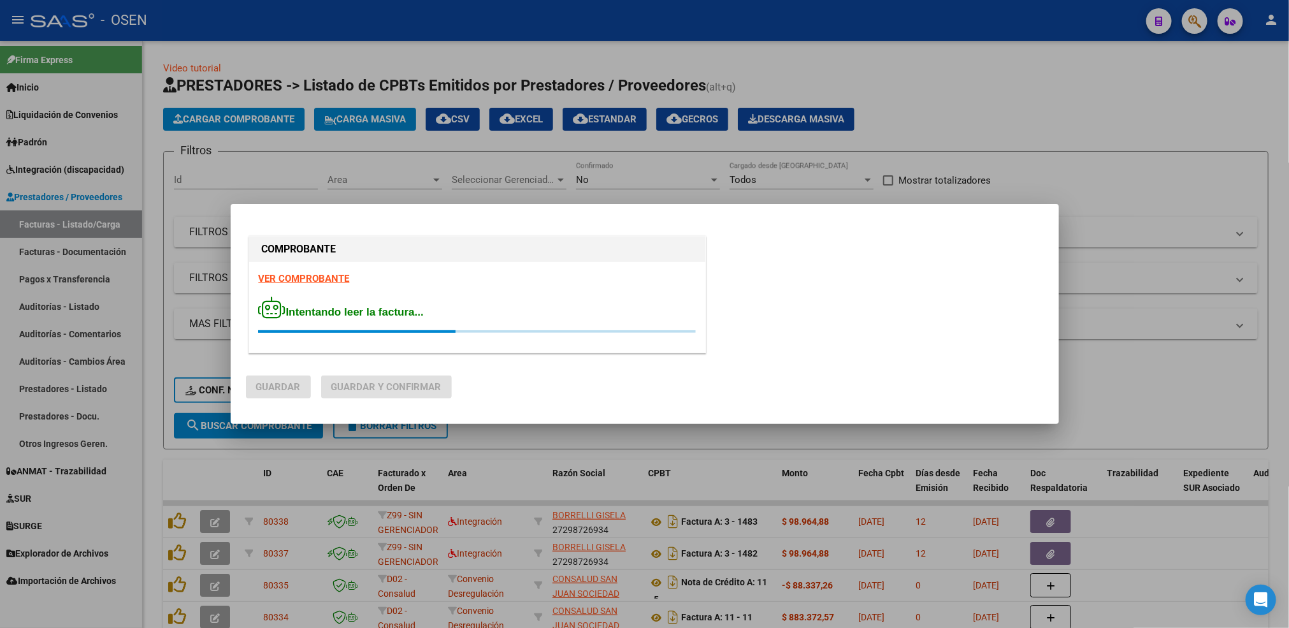
click at [325, 275] on strong "VER COMPROBANTE" at bounding box center [304, 278] width 91 height 11
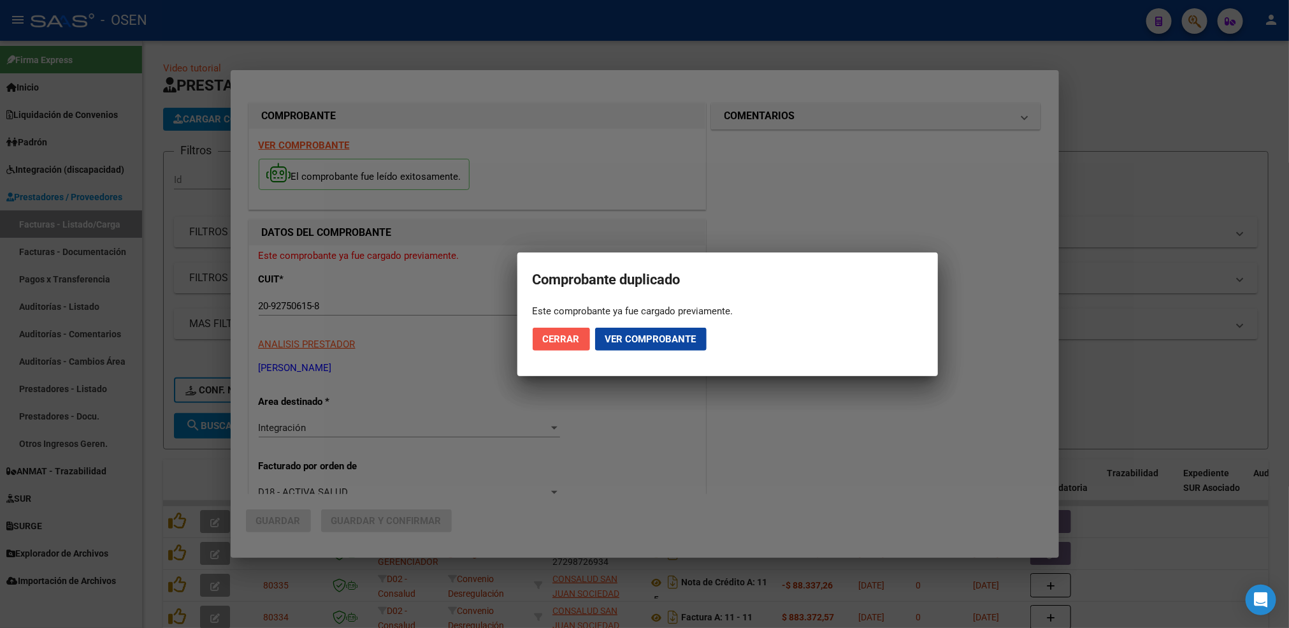
click at [557, 340] on span "Cerrar" at bounding box center [561, 338] width 37 height 11
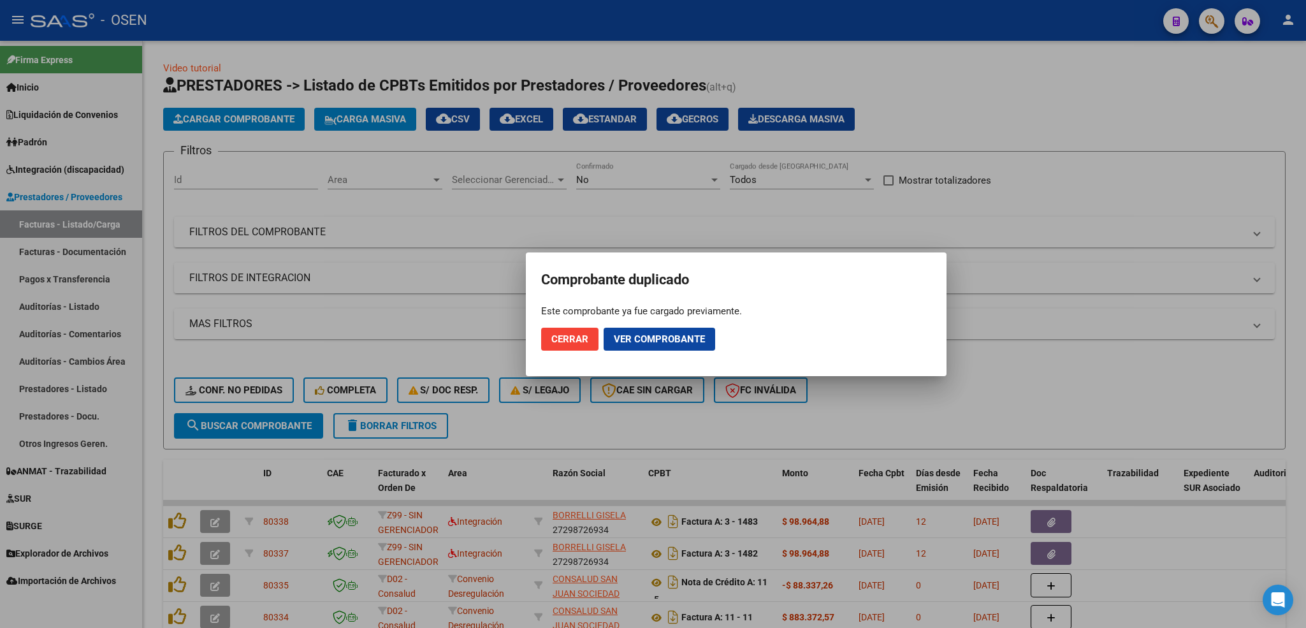
click at [150, 417] on div at bounding box center [653, 314] width 1306 height 628
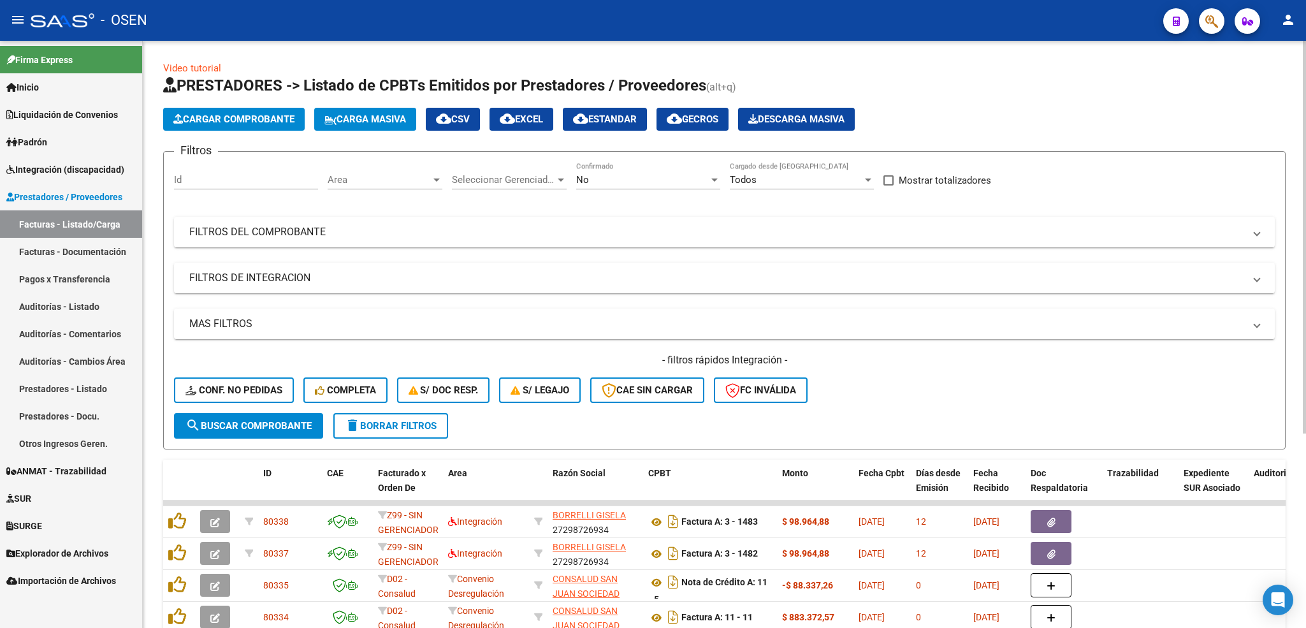
click at [664, 174] on div "No" at bounding box center [642, 179] width 133 height 11
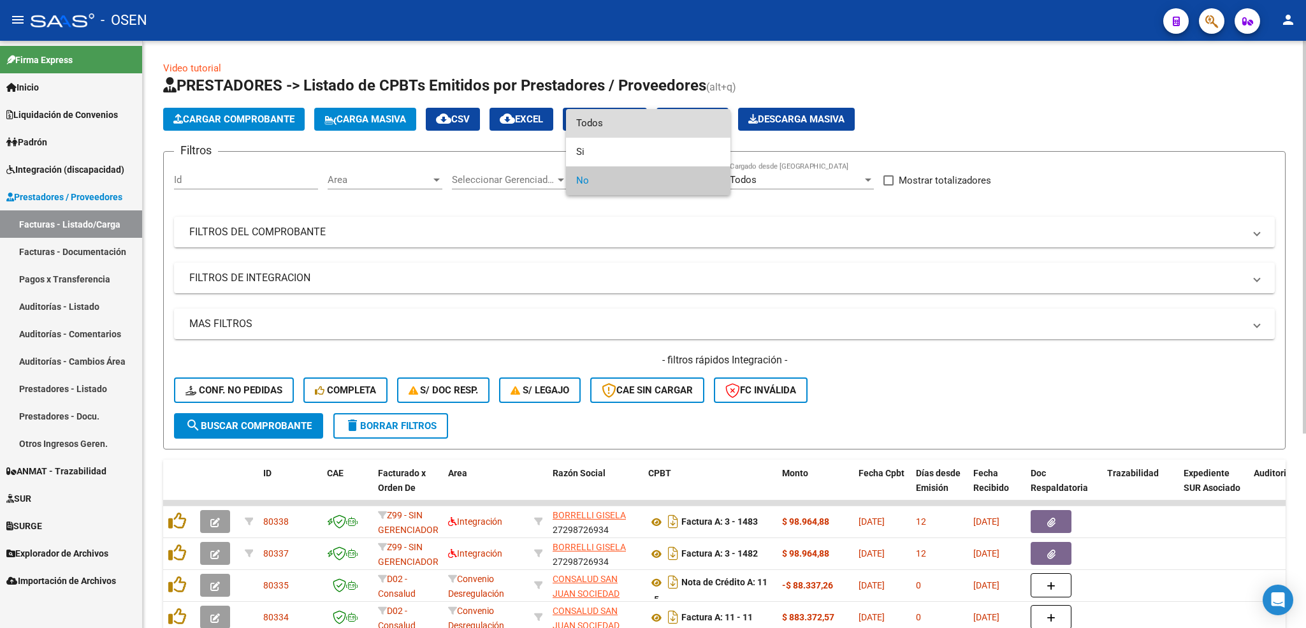
drag, startPoint x: 648, startPoint y: 129, endPoint x: 574, endPoint y: 187, distance: 94.3
click at [647, 127] on span "Todos" at bounding box center [648, 123] width 144 height 29
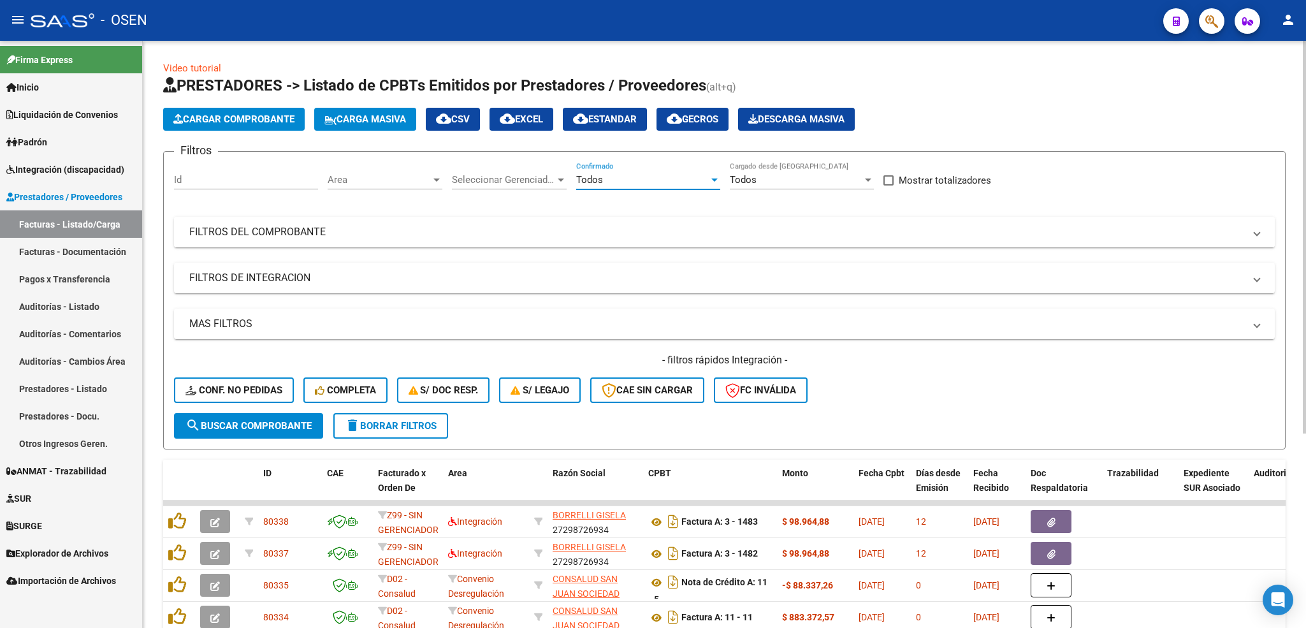
click at [522, 241] on mat-expansion-panel-header "FILTROS DEL COMPROBANTE" at bounding box center [724, 232] width 1100 height 31
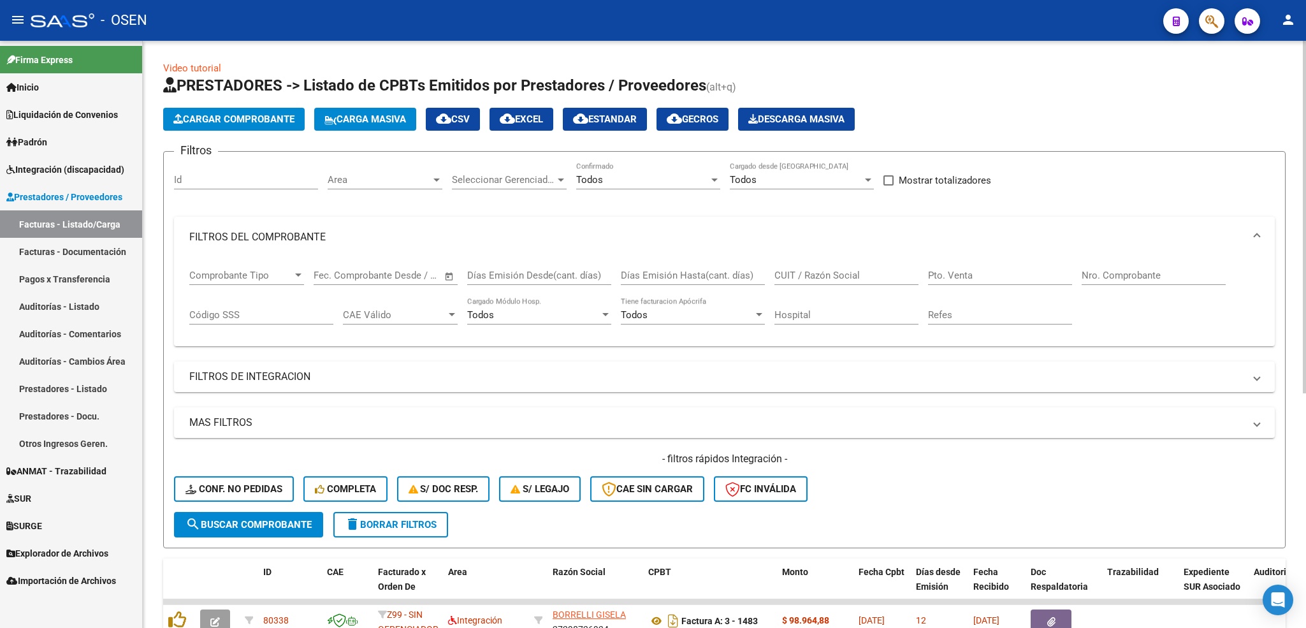
click at [1122, 281] on input "Nro. Comprobante" at bounding box center [1153, 275] width 144 height 11
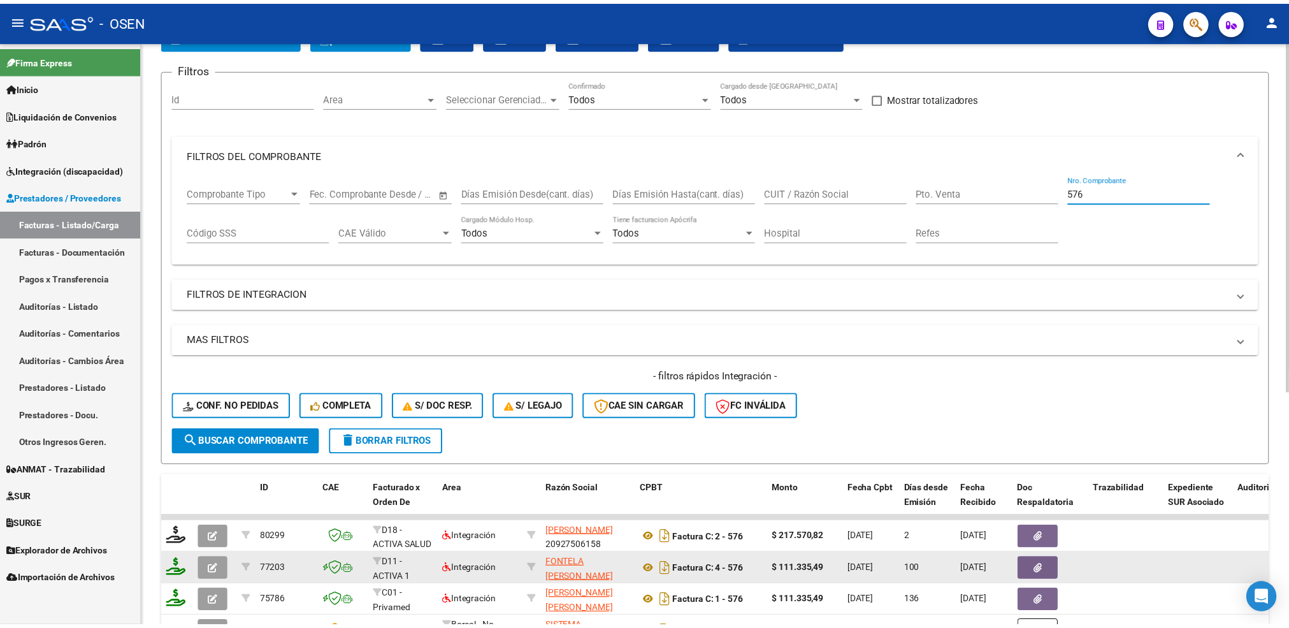
scroll to position [382, 0]
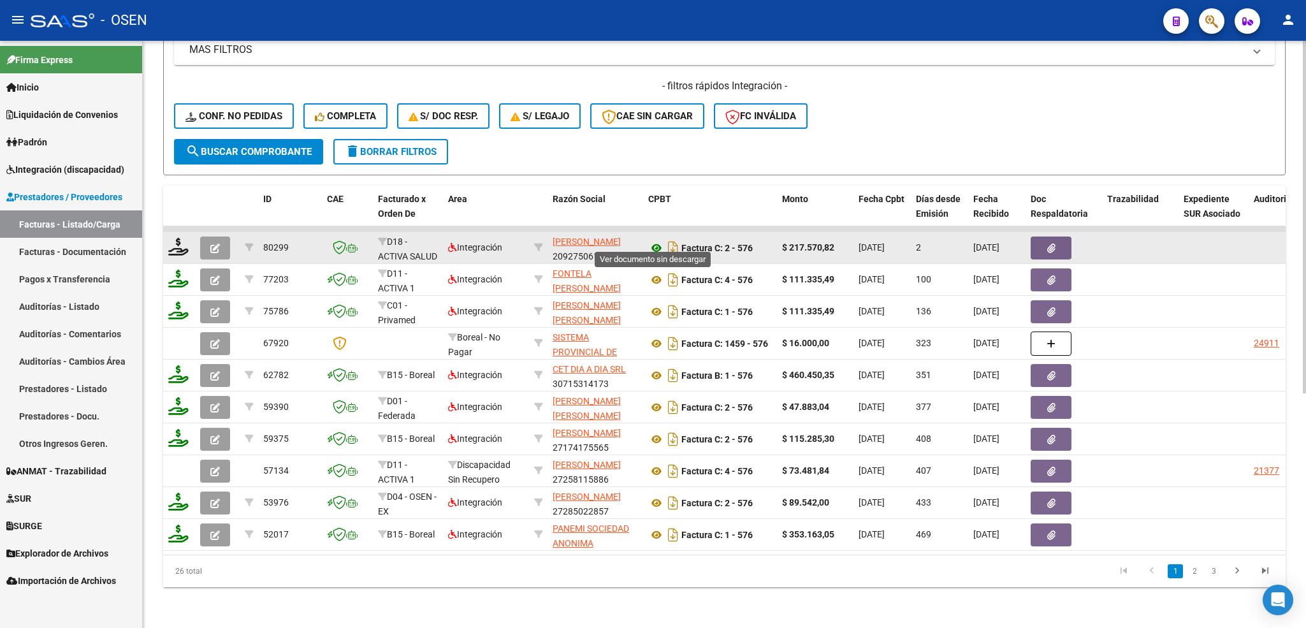
type input "576"
click at [656, 241] on icon at bounding box center [656, 247] width 17 height 15
click at [218, 243] on icon "button" at bounding box center [215, 248] width 10 height 10
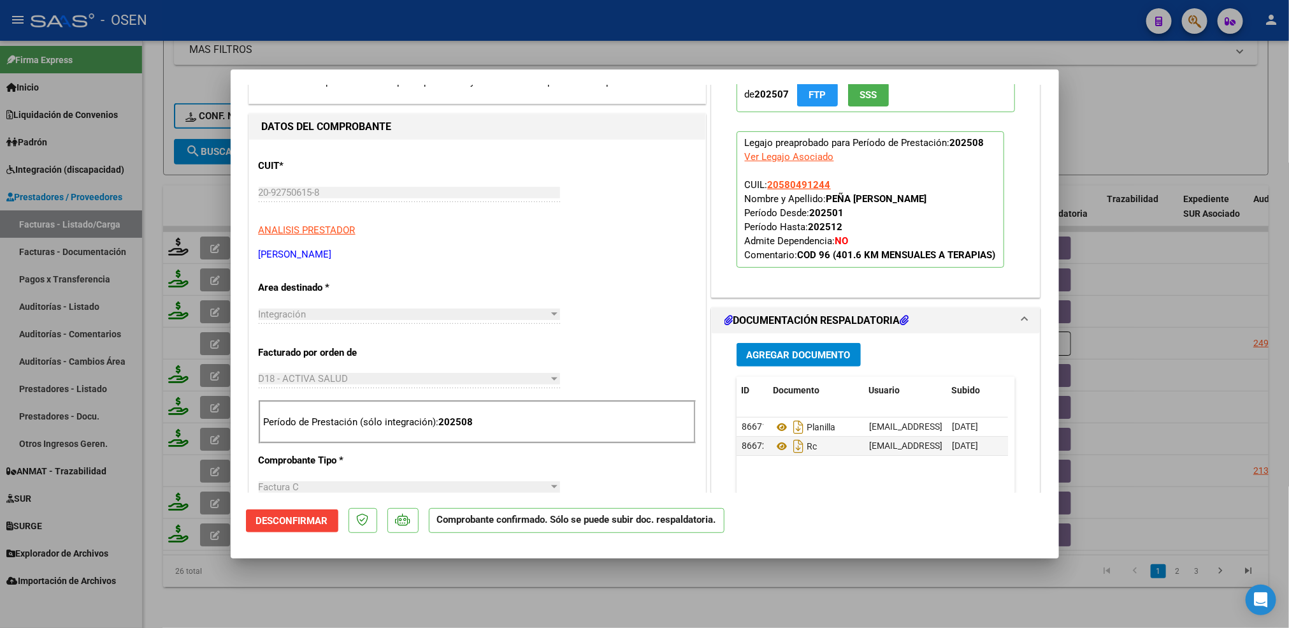
scroll to position [287, 0]
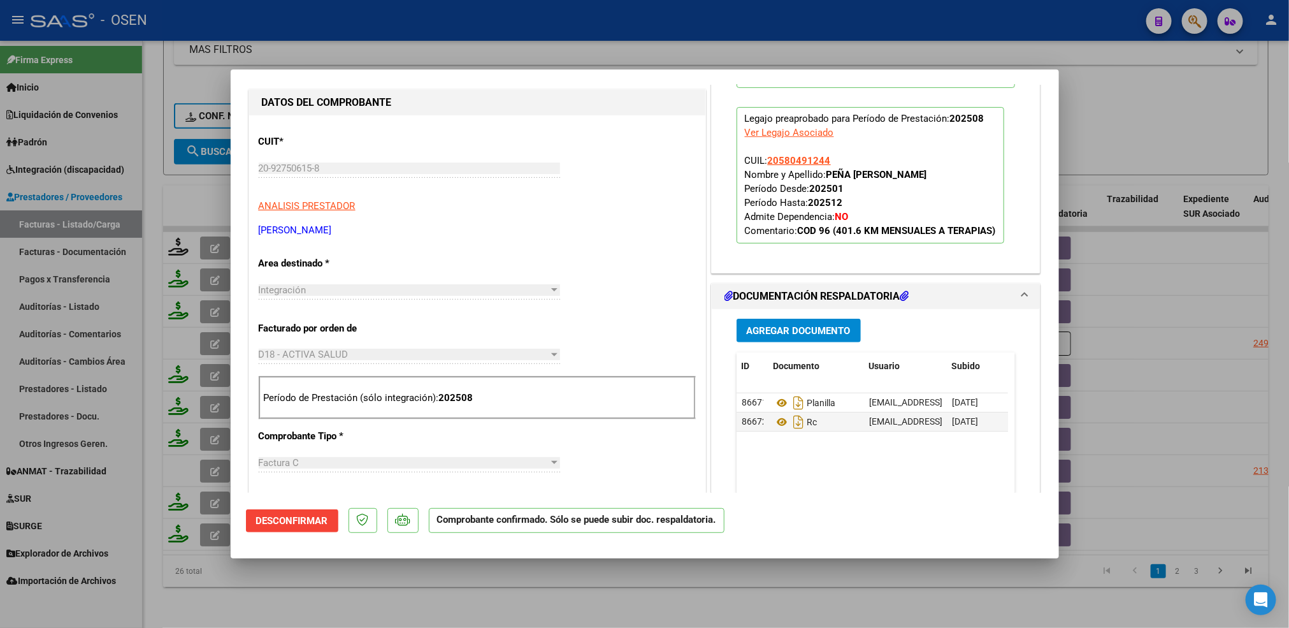
click at [809, 336] on span "Agregar Documento" at bounding box center [799, 330] width 104 height 11
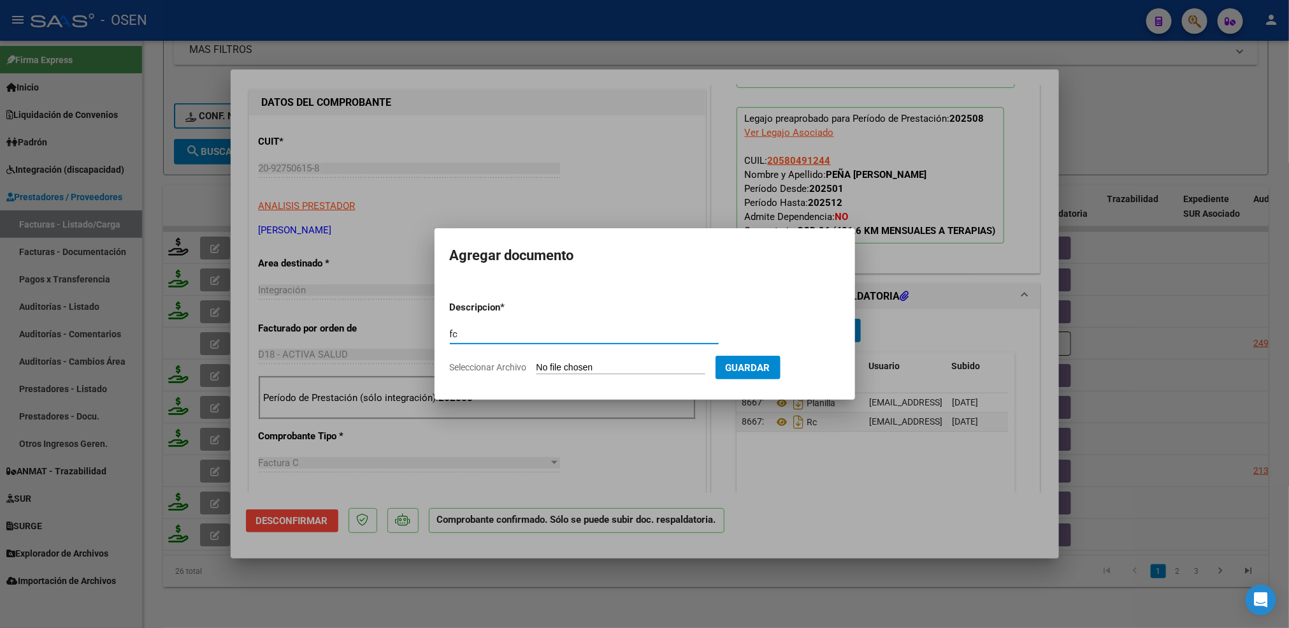
type input "fc"
click at [537, 362] on input "Seleccionar Archivo" at bounding box center [621, 368] width 169 height 12
type input "C:\fakepath\20927506158_011_00002_00000576 (2) (1).pdf"
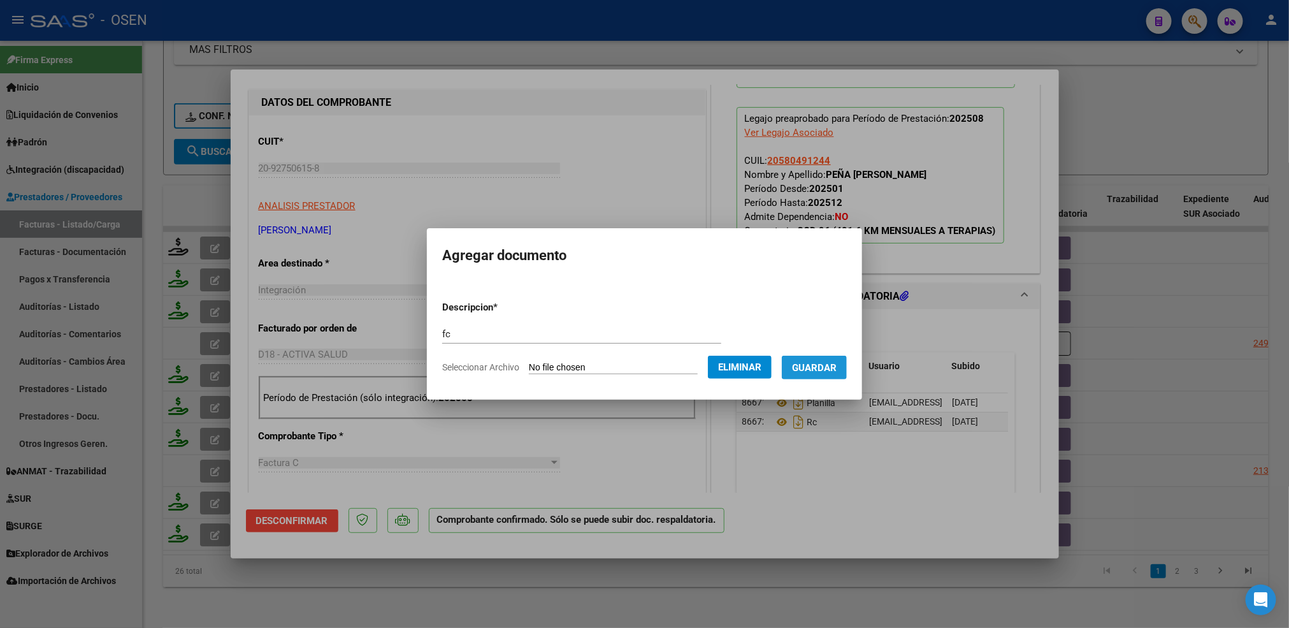
click at [817, 365] on span "Guardar" at bounding box center [814, 367] width 45 height 11
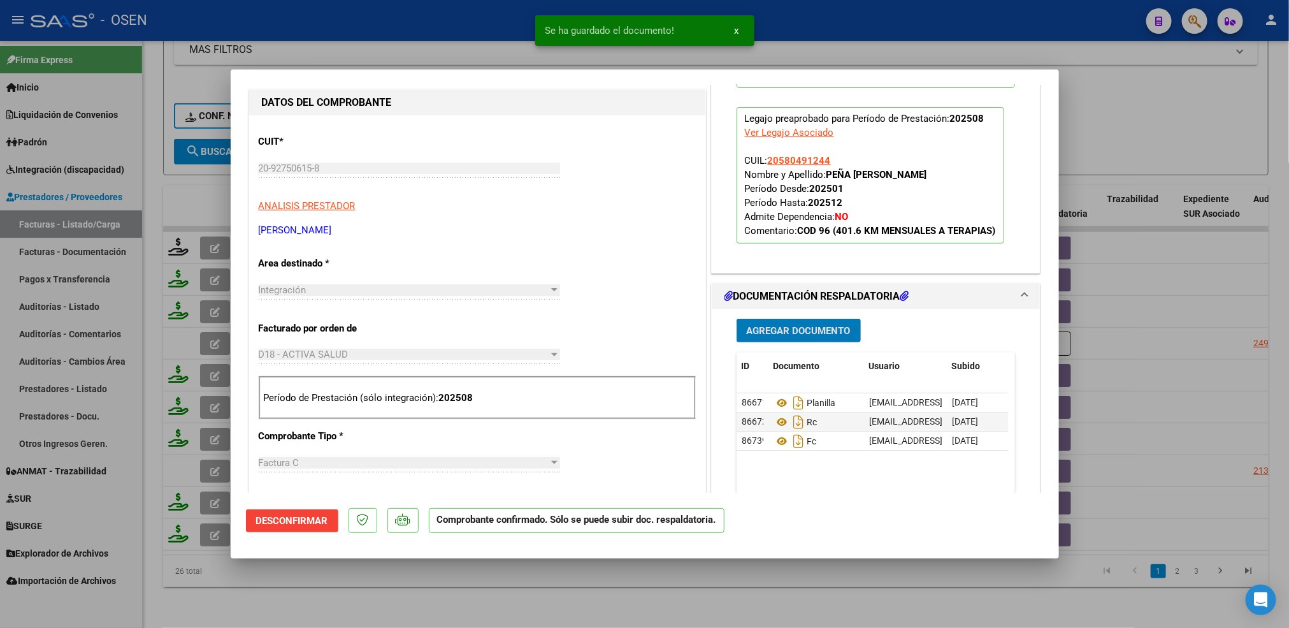
click at [421, 598] on div at bounding box center [644, 314] width 1289 height 628
type input "$ 0,00"
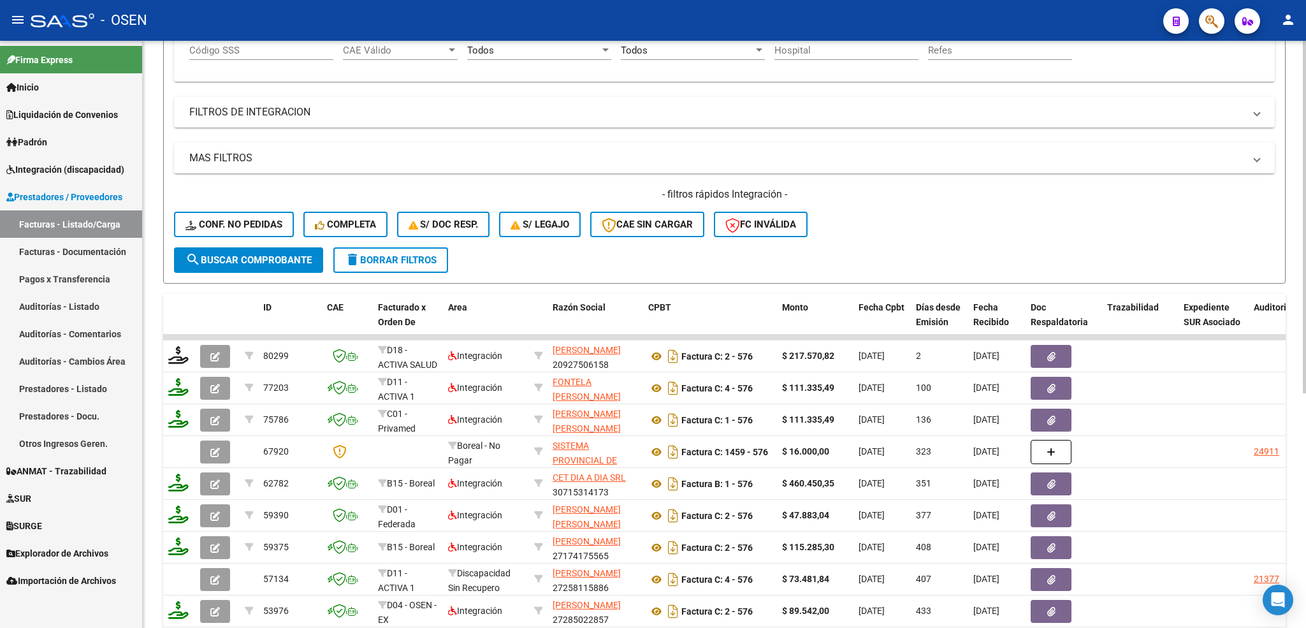
scroll to position [0, 0]
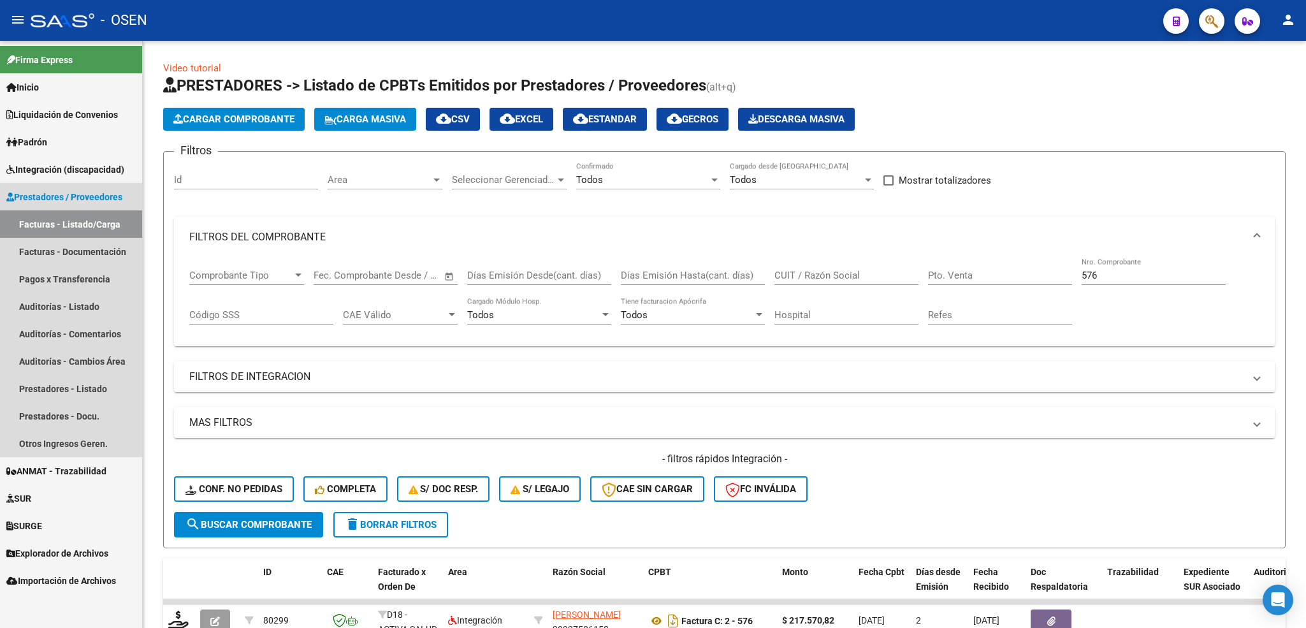
click at [104, 226] on link "Facturas - Listado/Carga" at bounding box center [71, 223] width 142 height 27
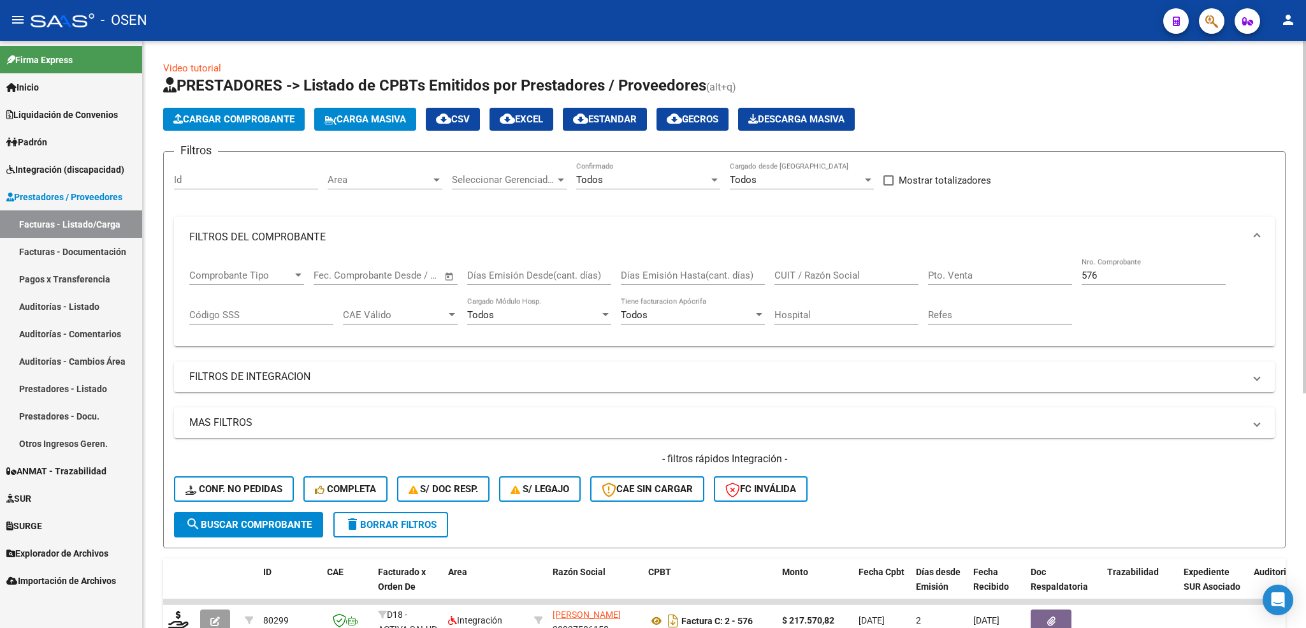
click at [302, 240] on mat-panel-title "FILTROS DEL COMPROBANTE" at bounding box center [716, 237] width 1055 height 14
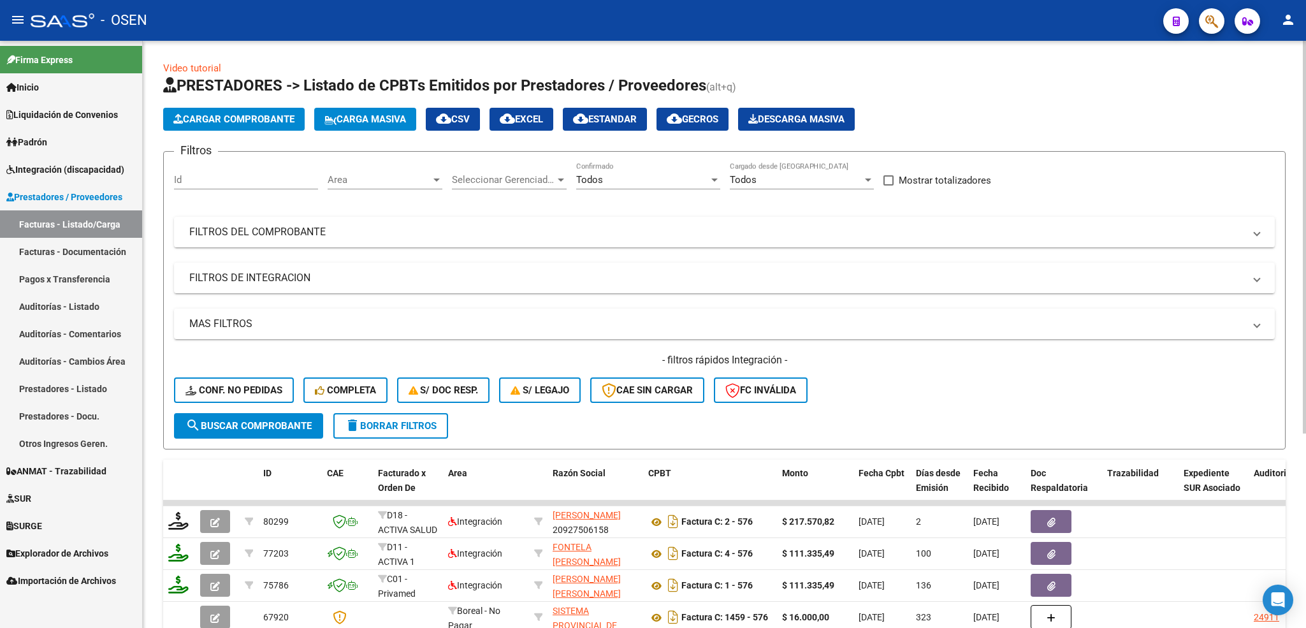
click at [614, 170] on div "Todos Confirmado" at bounding box center [648, 175] width 144 height 27
drag, startPoint x: 594, startPoint y: 217, endPoint x: 491, endPoint y: 203, distance: 104.2
click at [586, 214] on span "Si" at bounding box center [648, 209] width 144 height 29
click at [373, 180] on span "Area" at bounding box center [379, 179] width 103 height 11
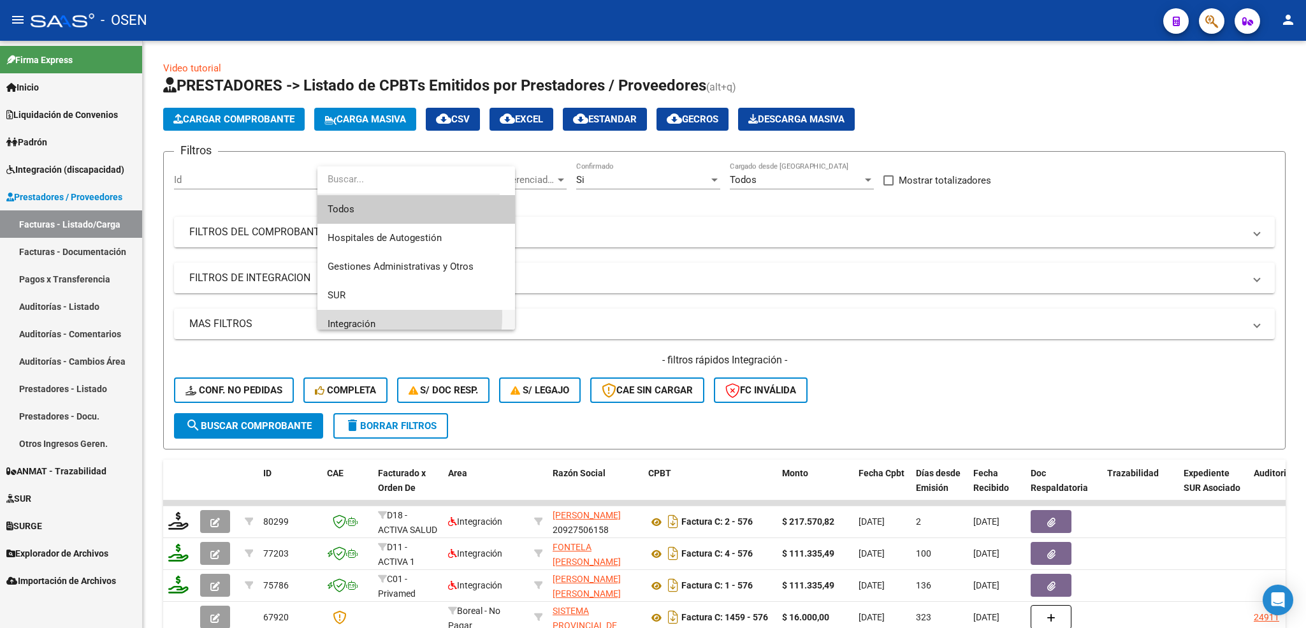
click at [350, 315] on span "Integración" at bounding box center [416, 324] width 177 height 29
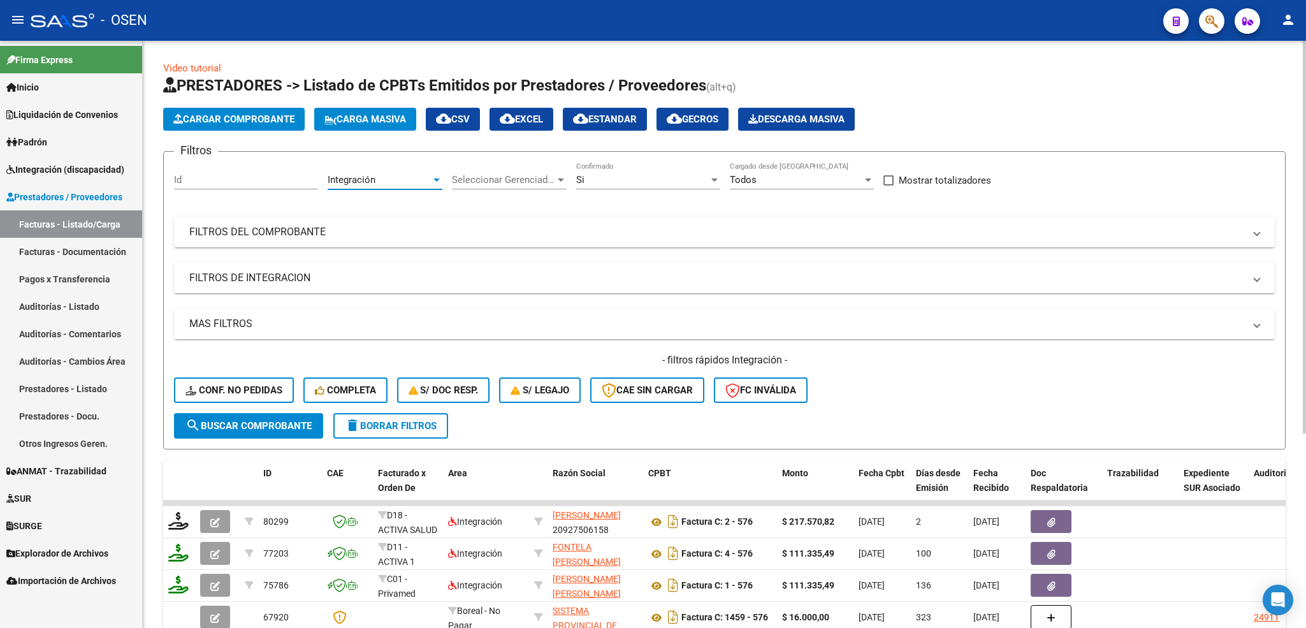
click at [273, 316] on mat-expansion-panel-header "MAS FILTROS" at bounding box center [724, 323] width 1100 height 31
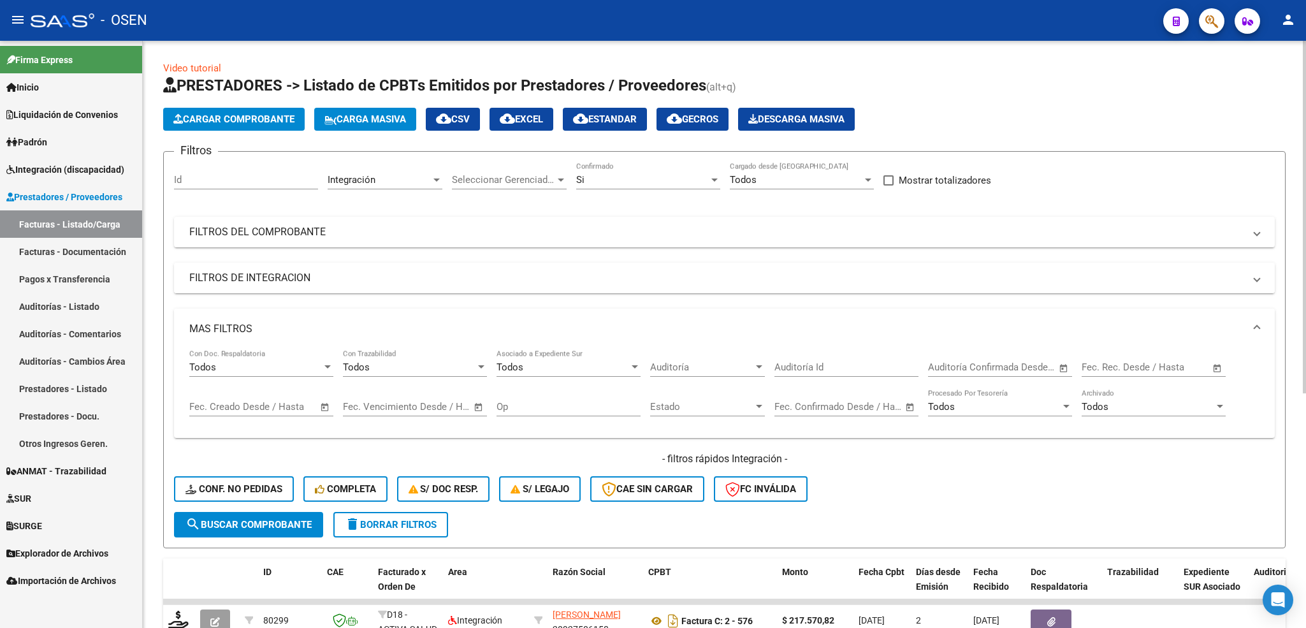
drag, startPoint x: 276, startPoint y: 324, endPoint x: 276, endPoint y: 279, distance: 44.6
click at [275, 321] on mat-expansion-panel-header "MAS FILTROS" at bounding box center [724, 328] width 1100 height 41
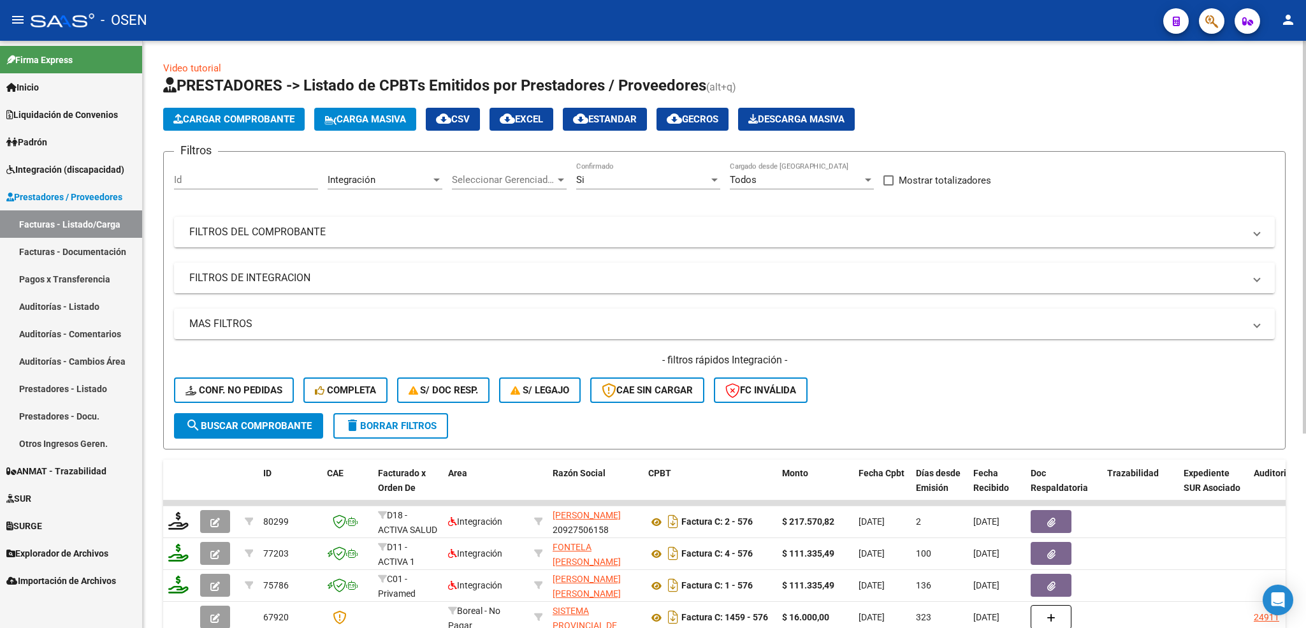
click at [276, 279] on mat-panel-title "FILTROS DE INTEGRACION" at bounding box center [716, 278] width 1055 height 14
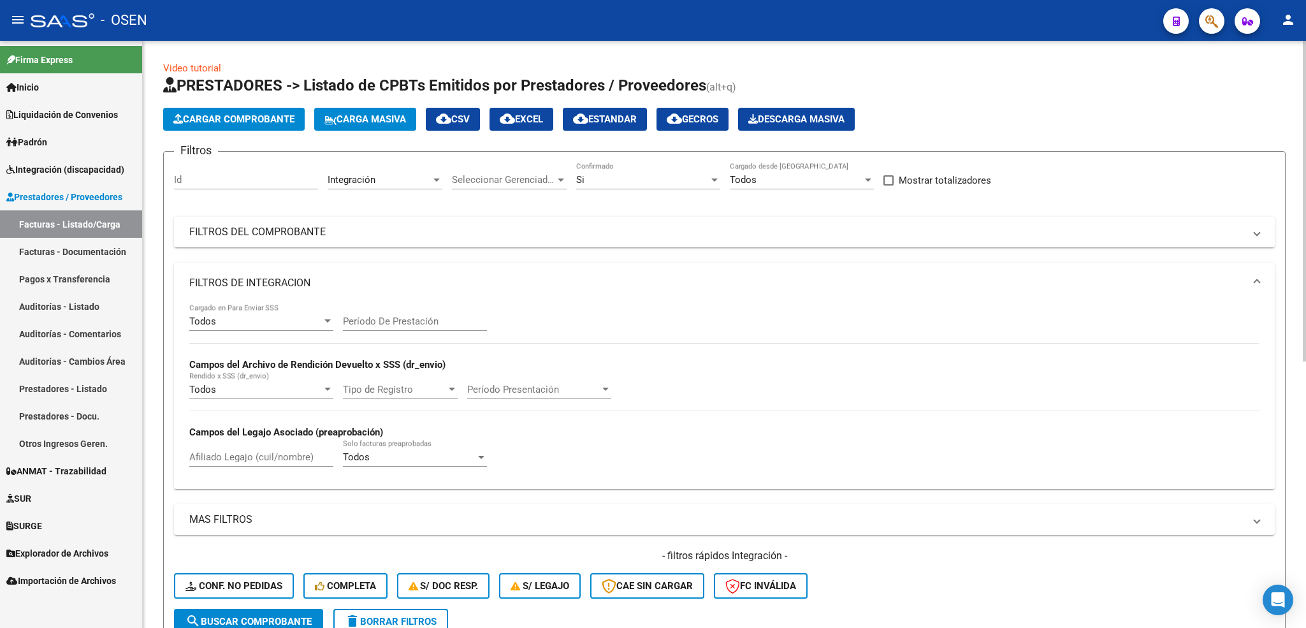
click at [263, 322] on div "Todos" at bounding box center [255, 320] width 133 height 11
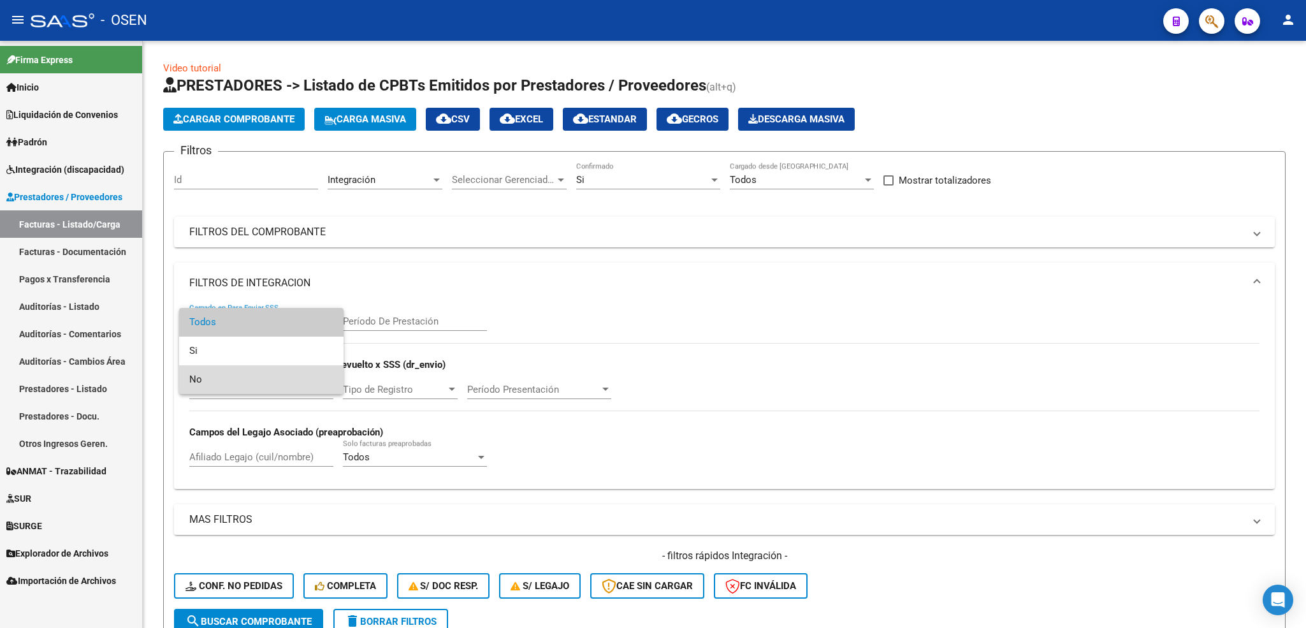
click at [226, 381] on span "No" at bounding box center [261, 379] width 144 height 29
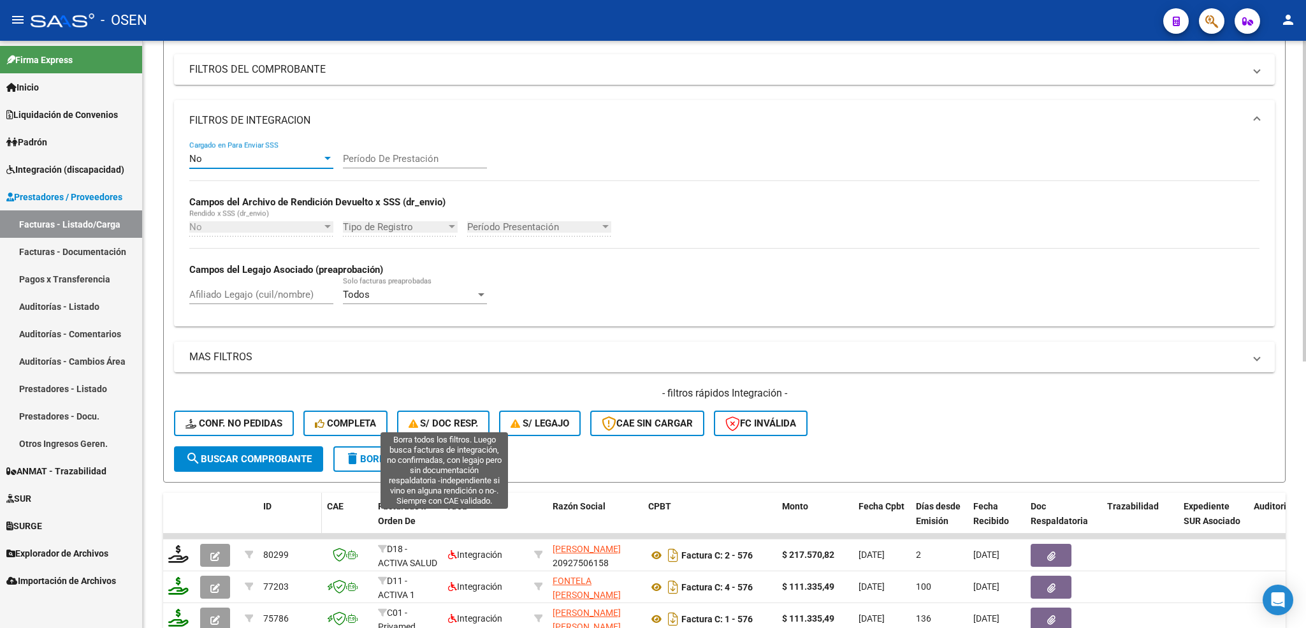
scroll to position [191, 0]
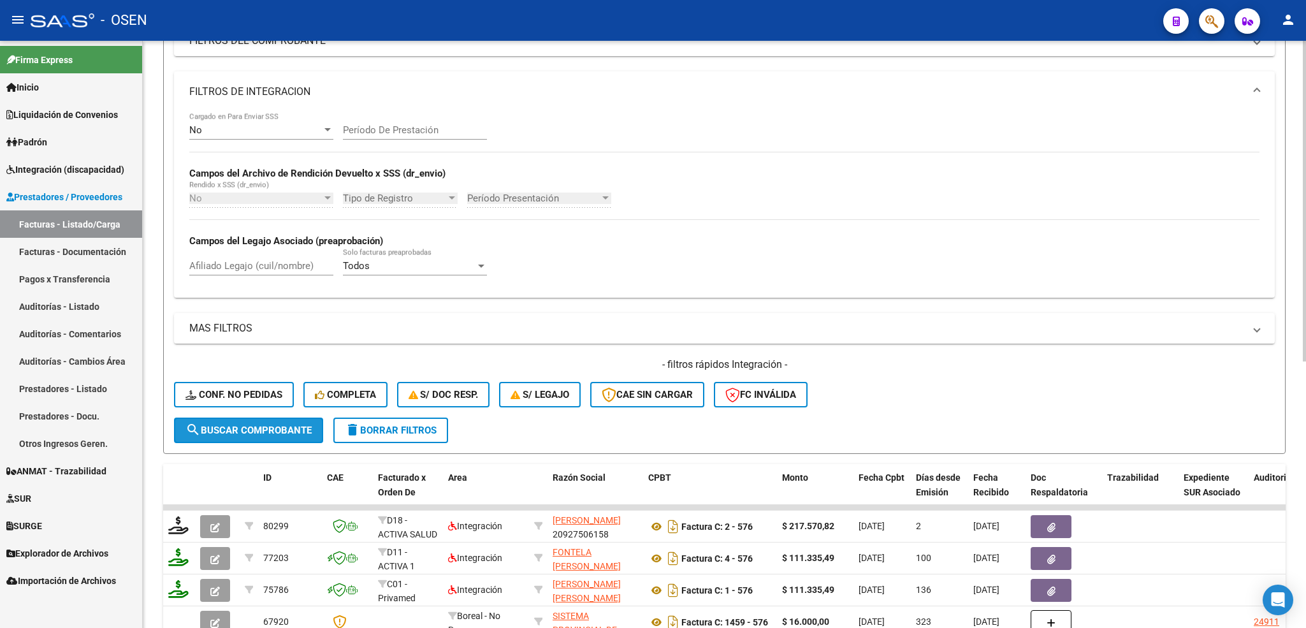
click at [302, 434] on span "search Buscar Comprobante" at bounding box center [248, 429] width 126 height 11
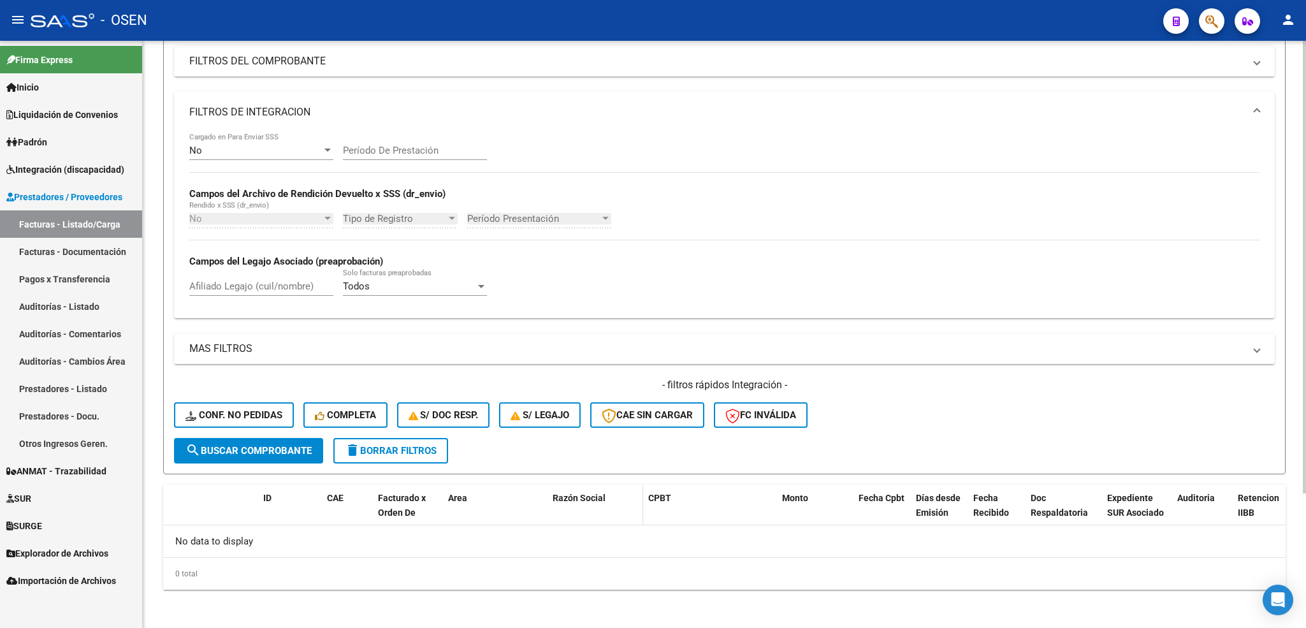
scroll to position [174, 0]
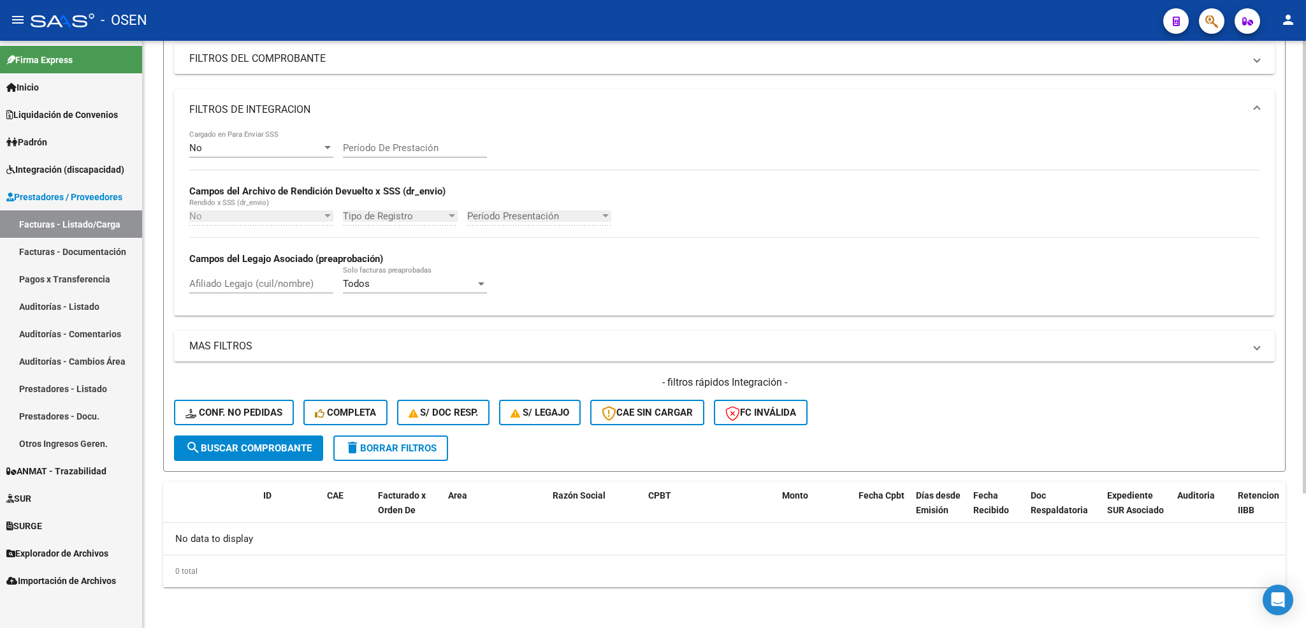
click at [419, 449] on span "delete Borrar Filtros" at bounding box center [391, 447] width 92 height 11
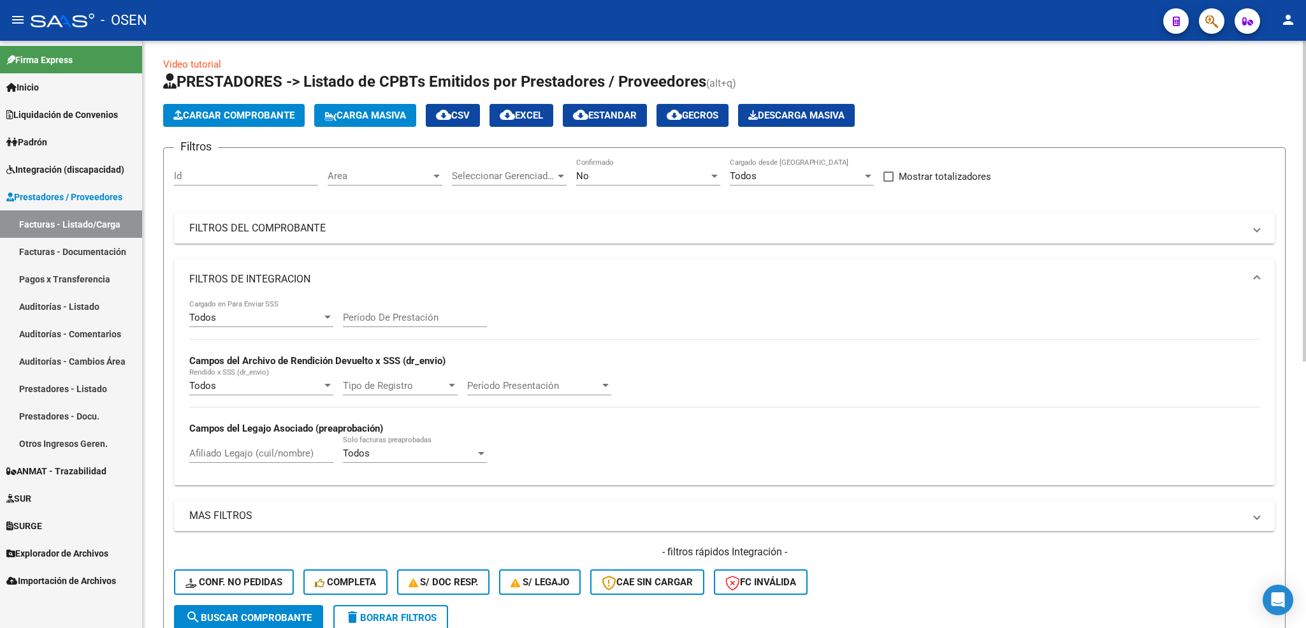
scroll to position [0, 0]
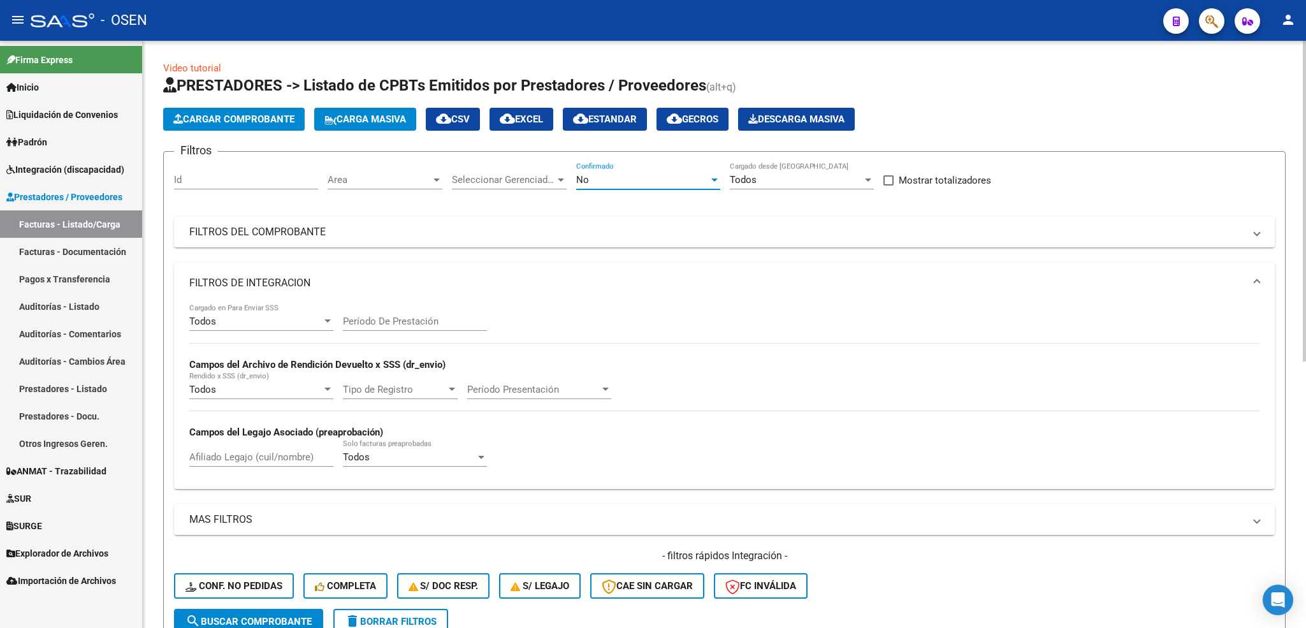
click at [633, 180] on div "No" at bounding box center [642, 179] width 133 height 11
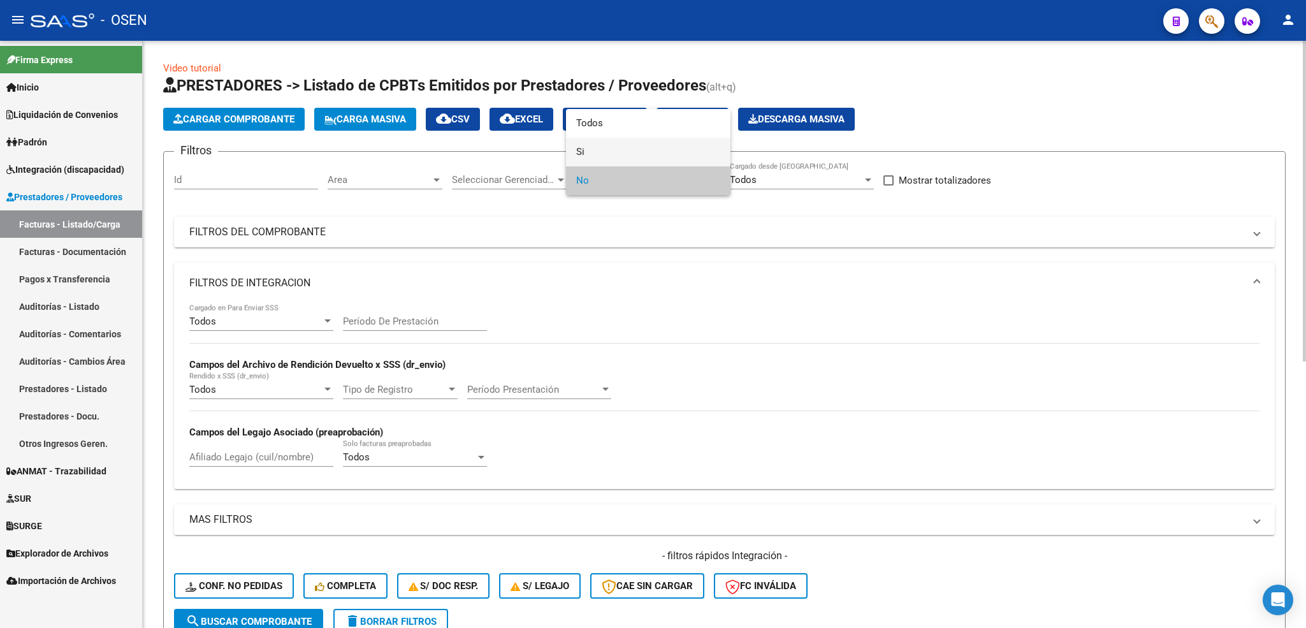
drag, startPoint x: 600, startPoint y: 149, endPoint x: 530, endPoint y: 161, distance: 71.0
click at [594, 149] on span "Si" at bounding box center [648, 152] width 144 height 29
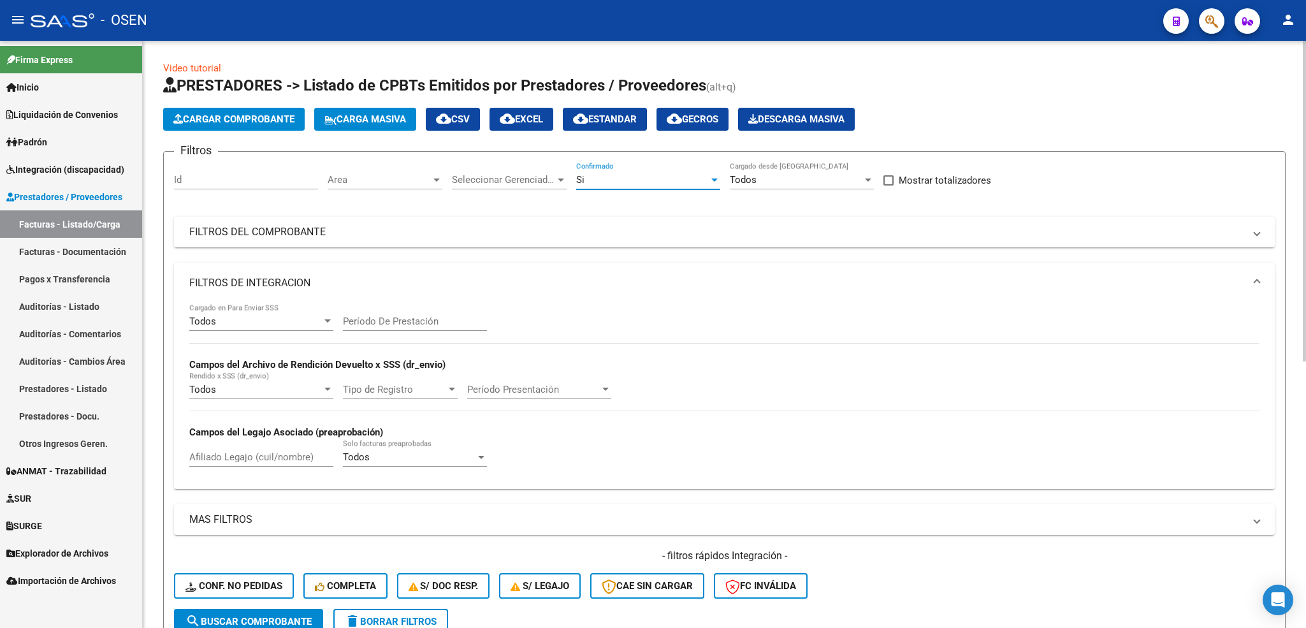
click at [394, 178] on span "Area" at bounding box center [379, 179] width 103 height 11
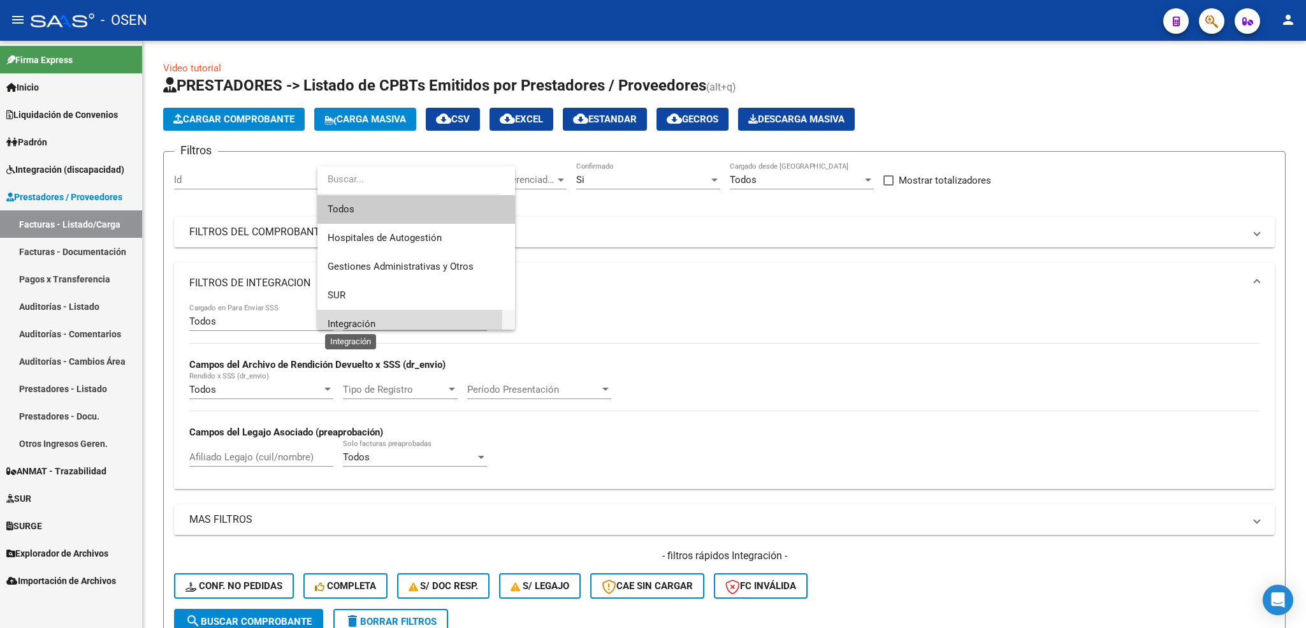
click at [369, 318] on span "Integración" at bounding box center [352, 323] width 48 height 11
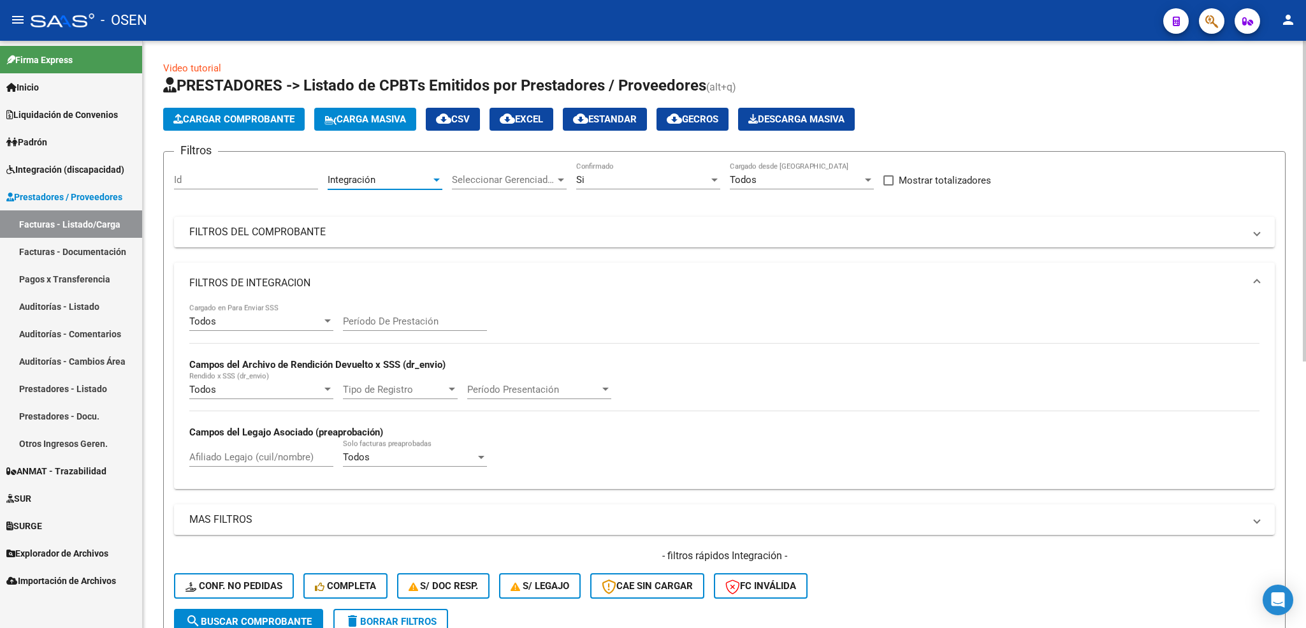
click at [264, 326] on div "Todos" at bounding box center [255, 320] width 133 height 11
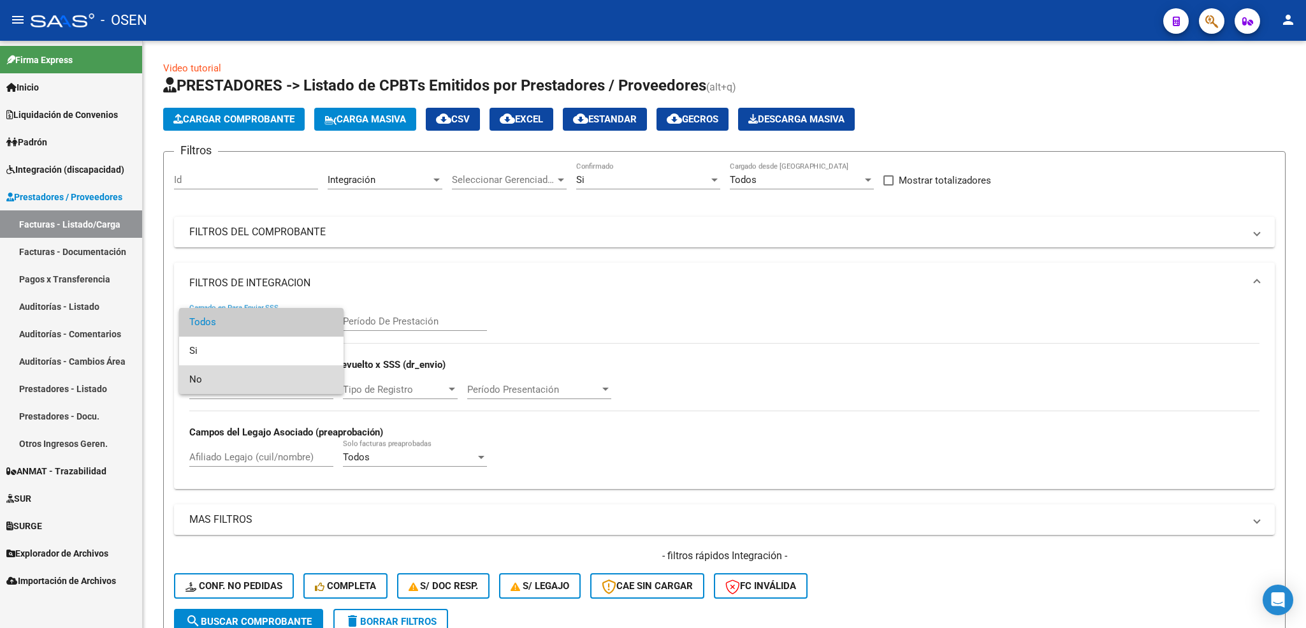
click at [243, 378] on span "No" at bounding box center [261, 379] width 144 height 29
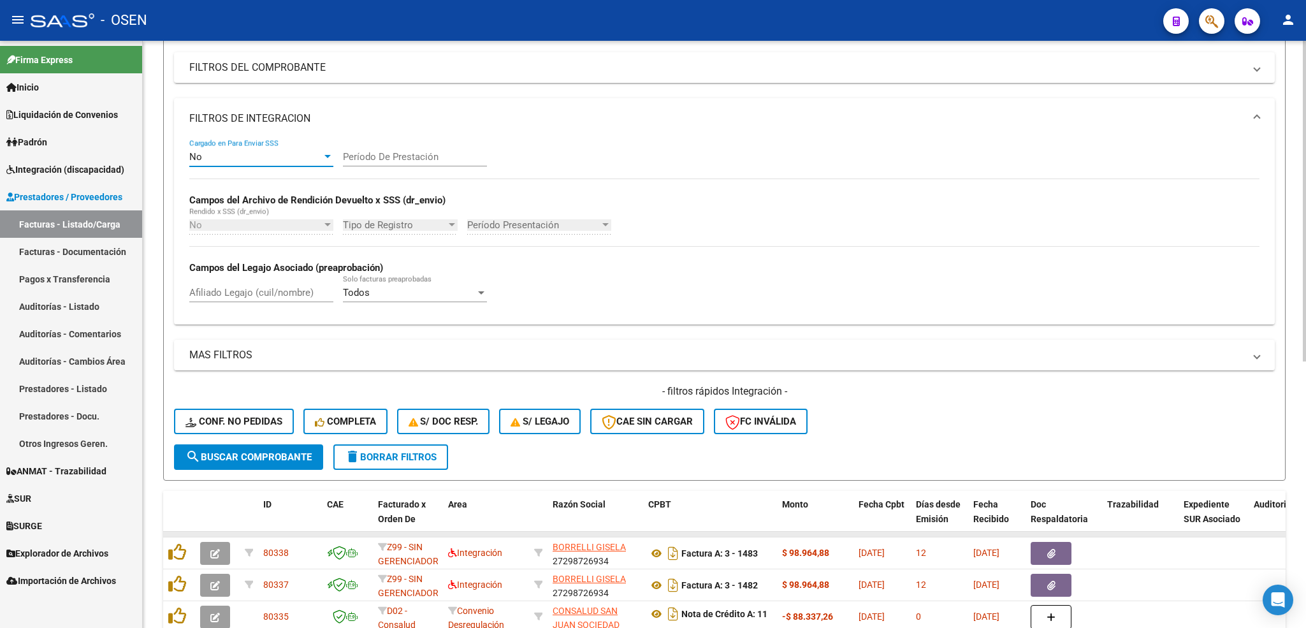
scroll to position [191, 0]
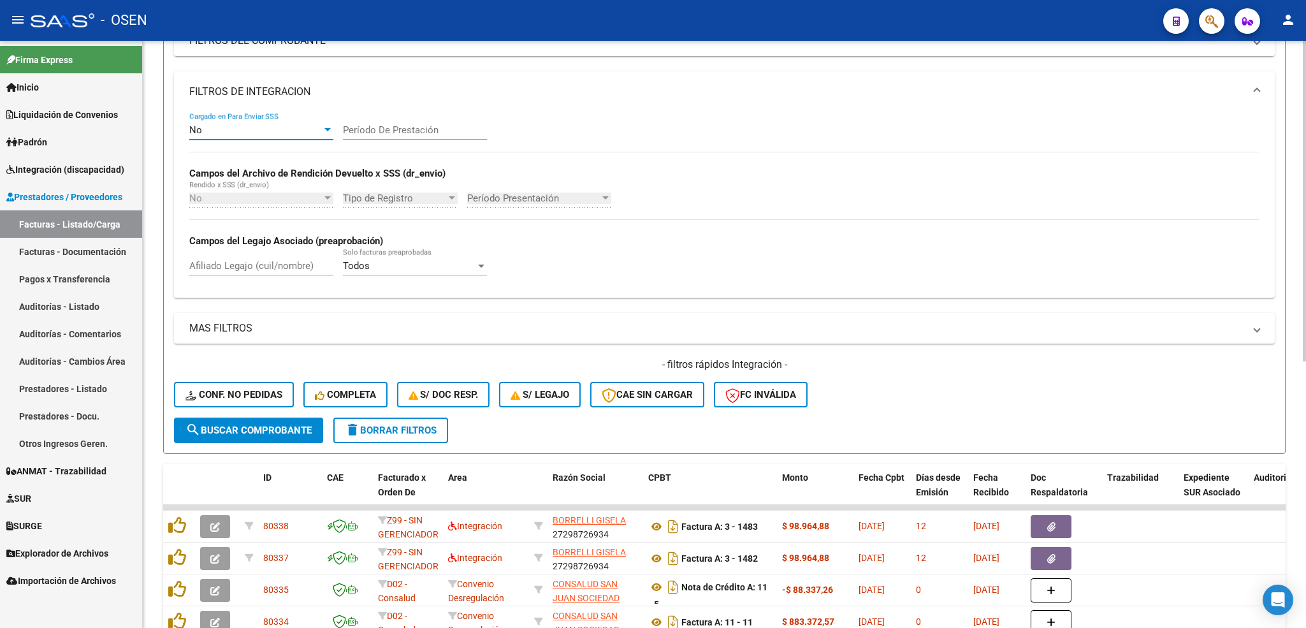
click at [258, 436] on span "search Buscar Comprobante" at bounding box center [248, 429] width 126 height 11
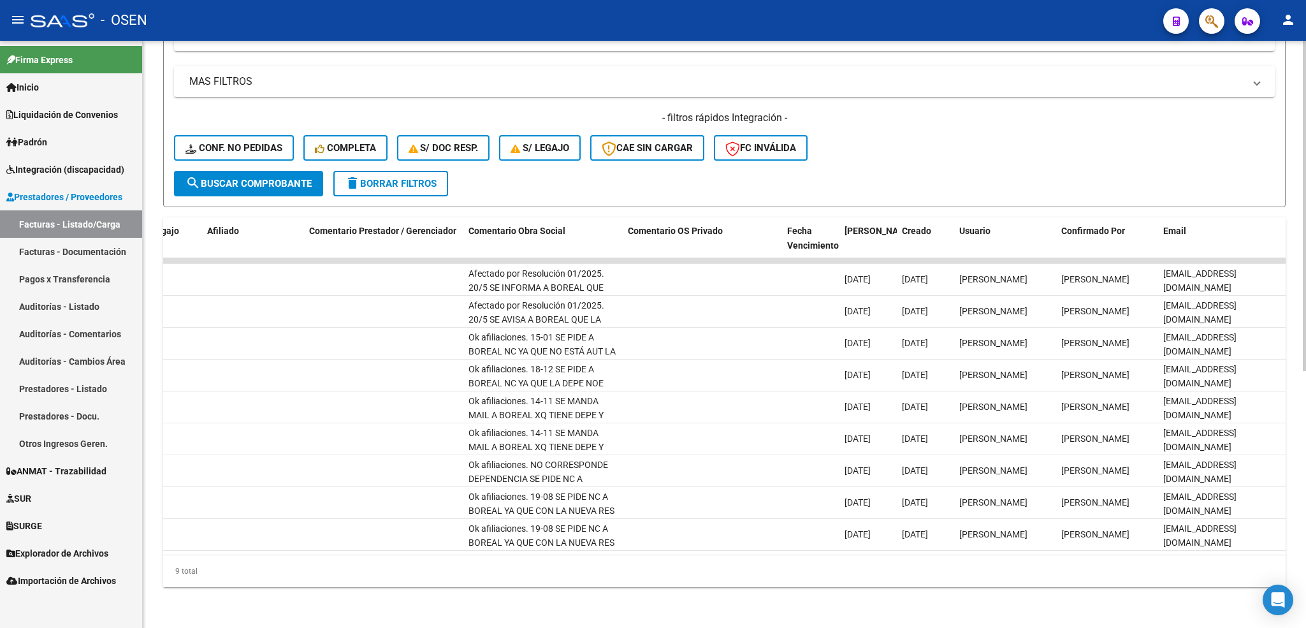
scroll to position [0, 0]
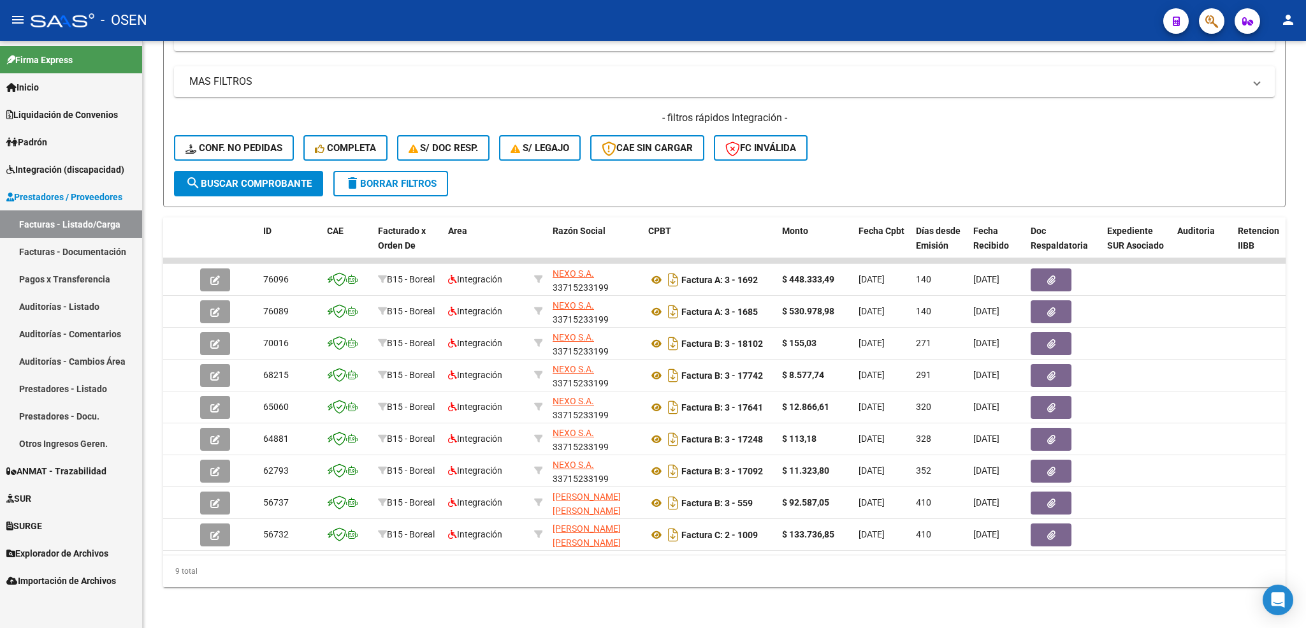
drag, startPoint x: 71, startPoint y: 169, endPoint x: 68, endPoint y: 178, distance: 9.5
click at [69, 169] on span "Integración (discapacidad)" at bounding box center [65, 169] width 118 height 14
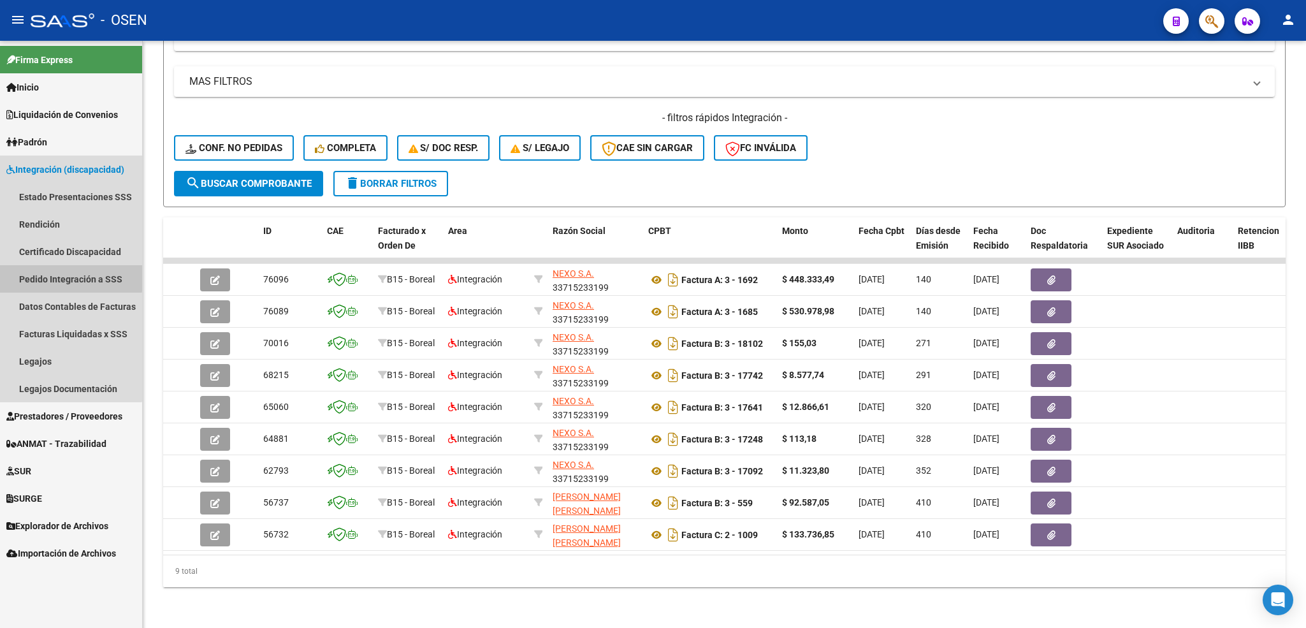
click at [65, 274] on link "Pedido Integración a SSS" at bounding box center [71, 278] width 142 height 27
